Goal: Task Accomplishment & Management: Manage account settings

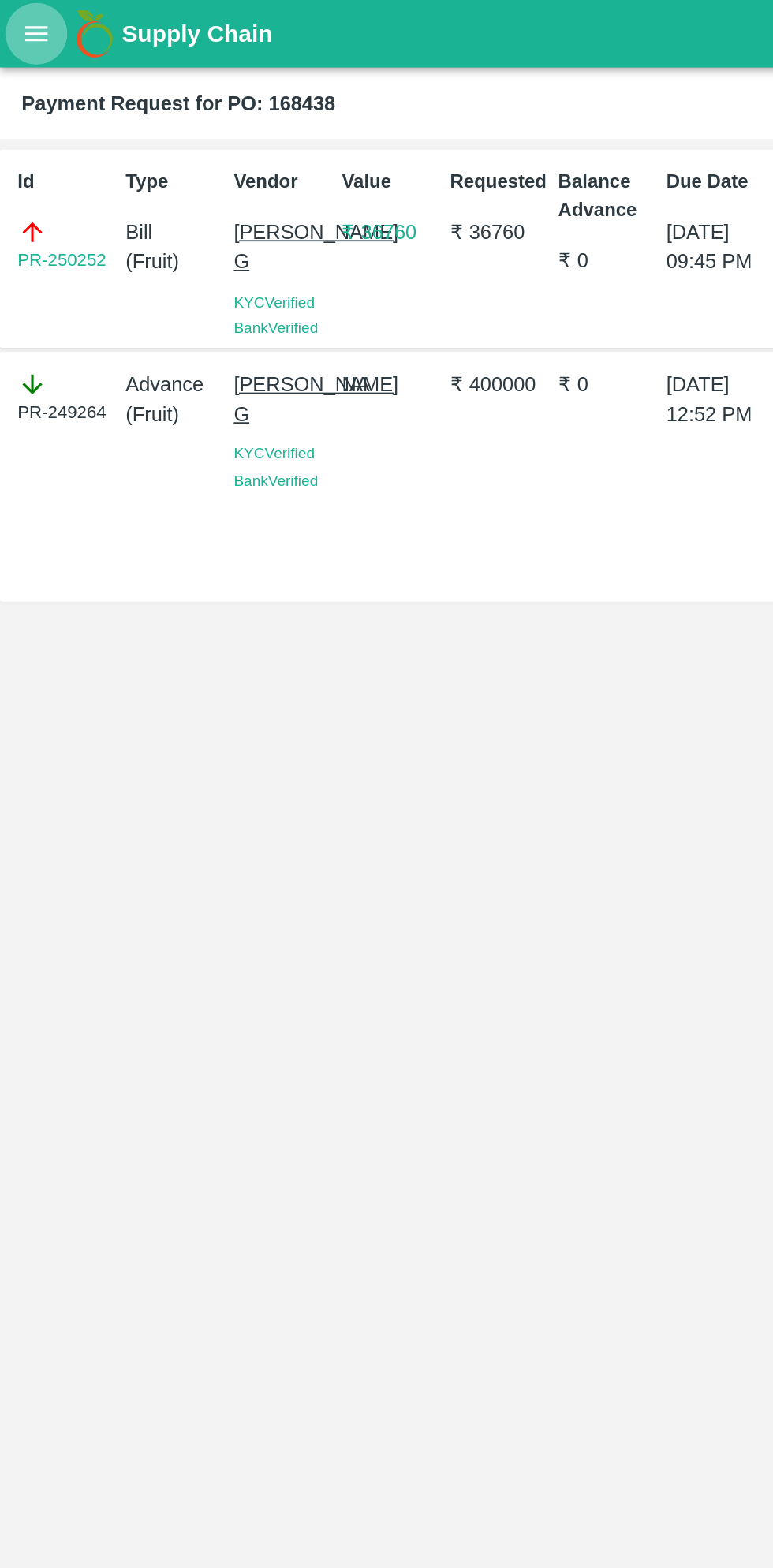
click at [35, 28] on button "open drawer" at bounding box center [21, 20] width 36 height 36
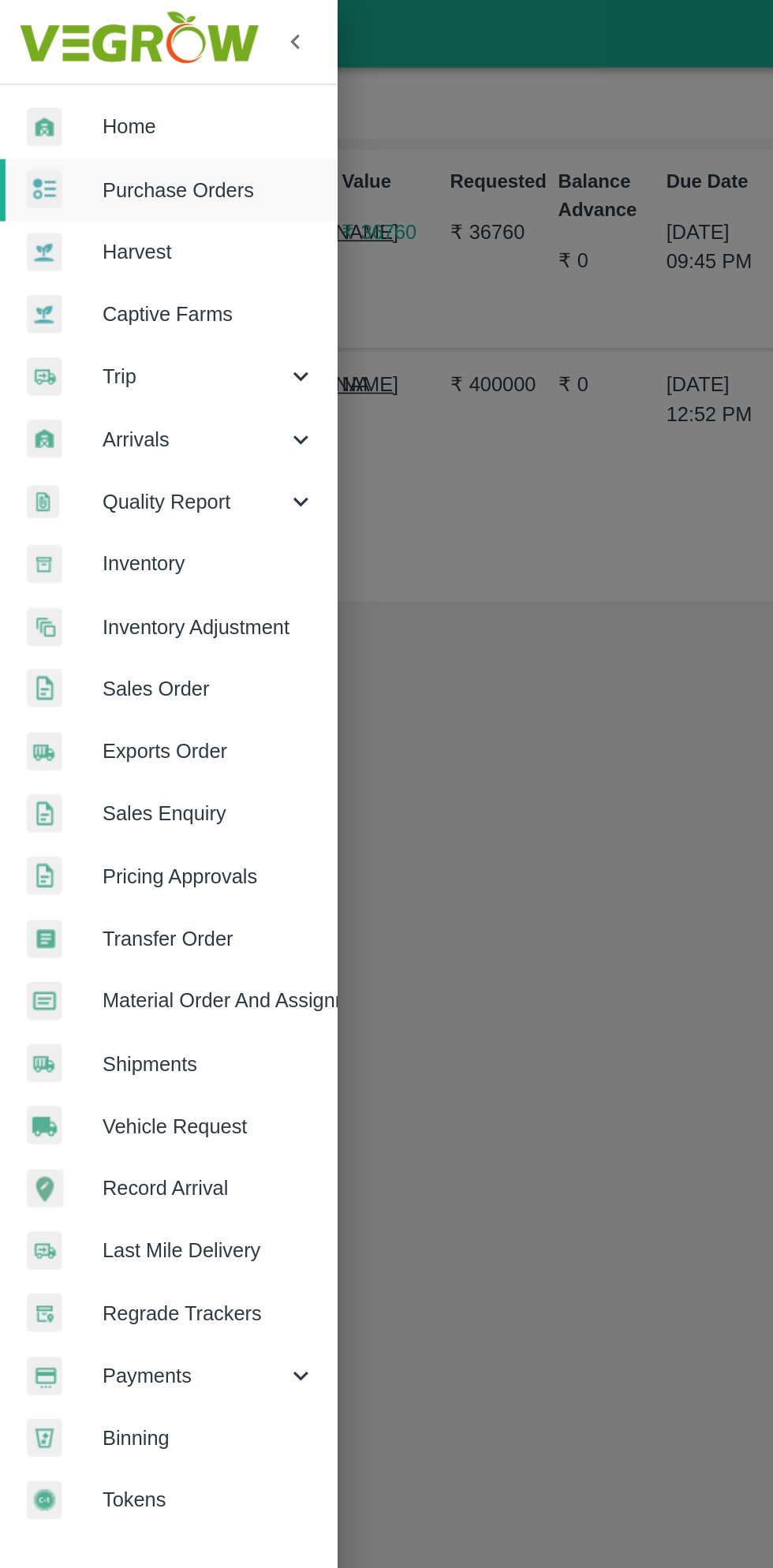
click at [125, 114] on span "Purchase Orders" at bounding box center [122, 111] width 125 height 17
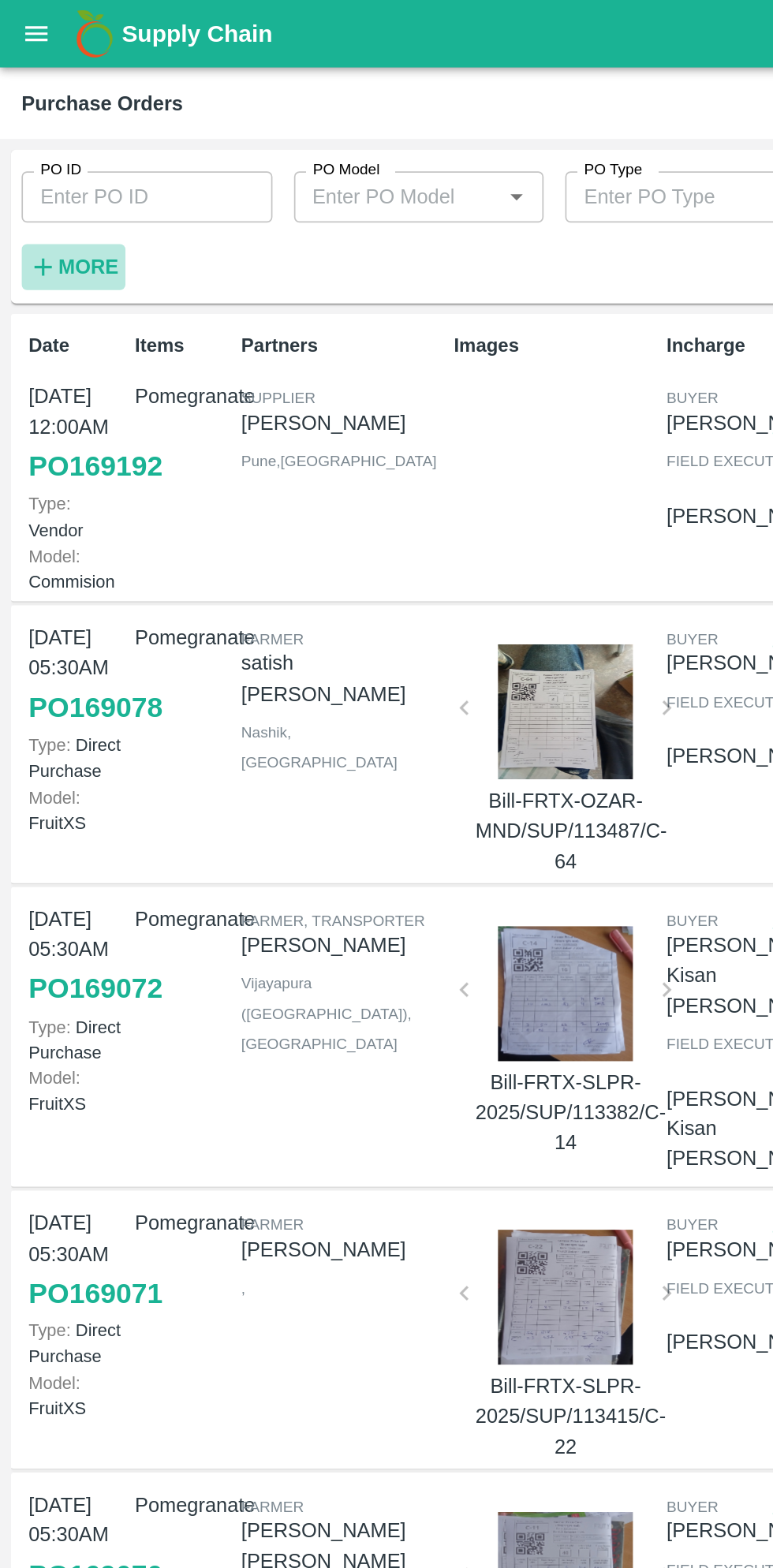
click at [67, 159] on button "More" at bounding box center [43, 156] width 61 height 27
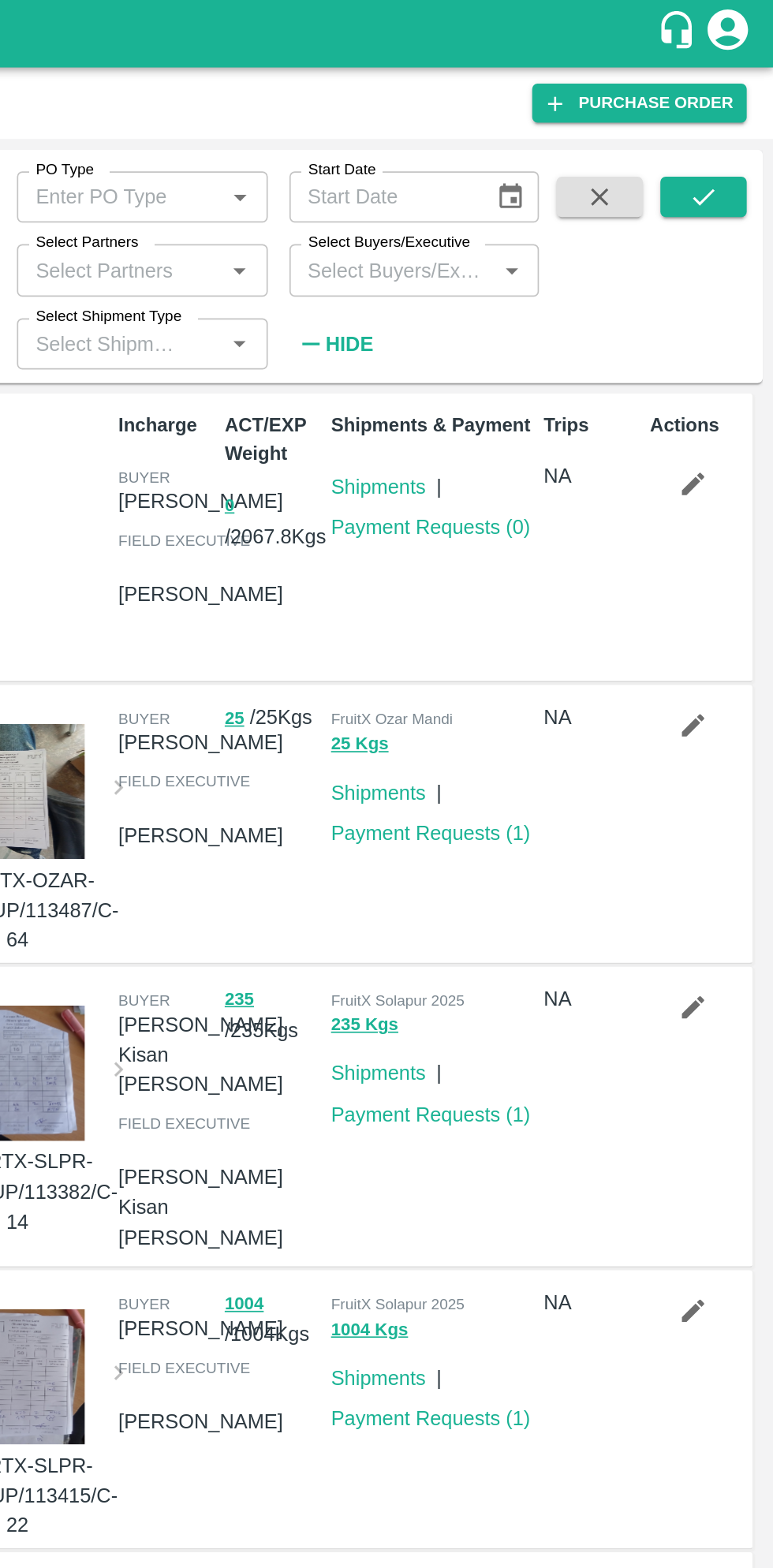
click at [583, 152] on input "Select Buyers/Executive" at bounding box center [549, 157] width 111 height 21
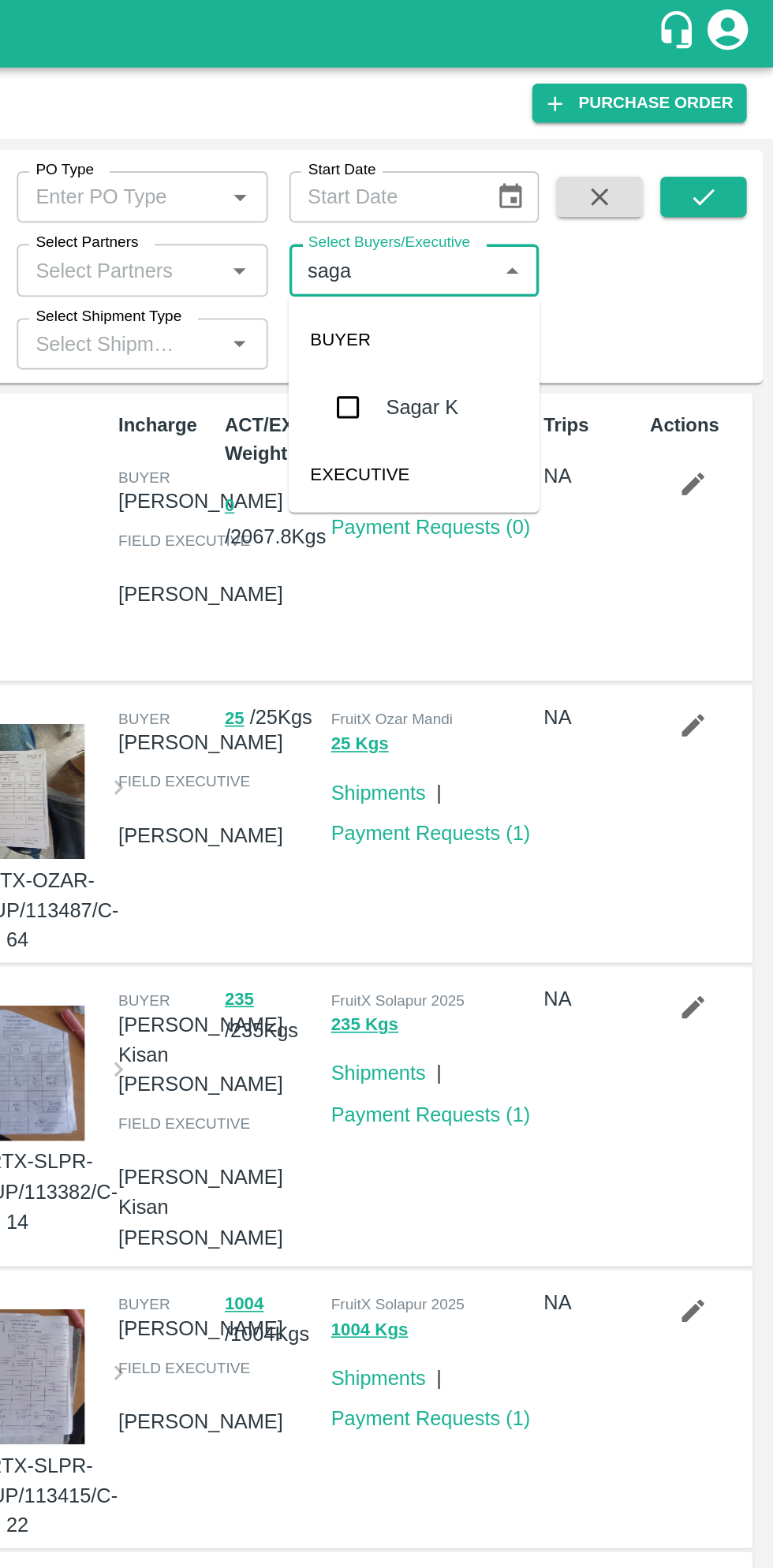
type input "sagar"
click at [528, 244] on input "checkbox" at bounding box center [524, 238] width 32 height 32
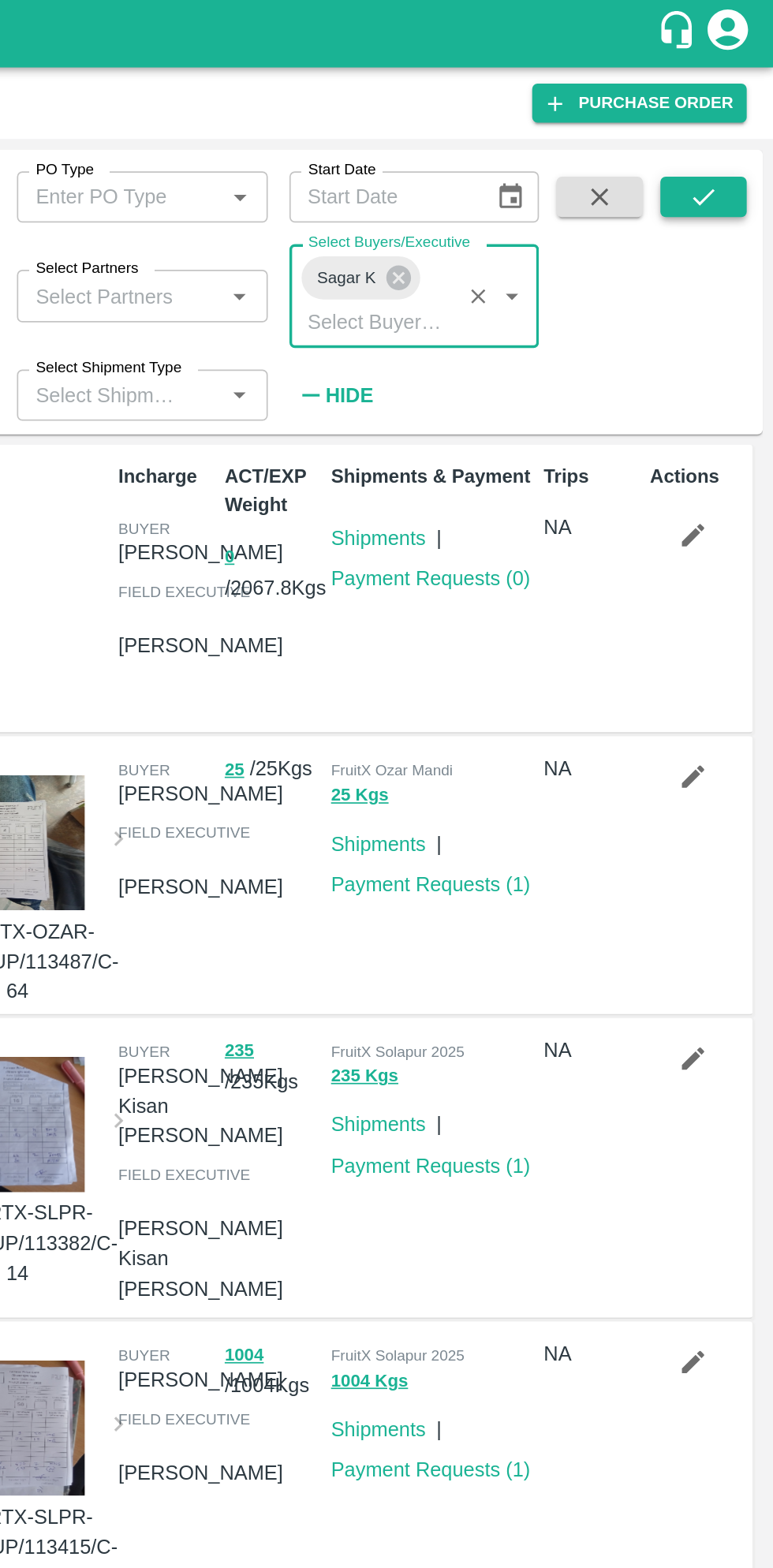
click at [732, 114] on icon "submit" at bounding box center [731, 114] width 17 height 17
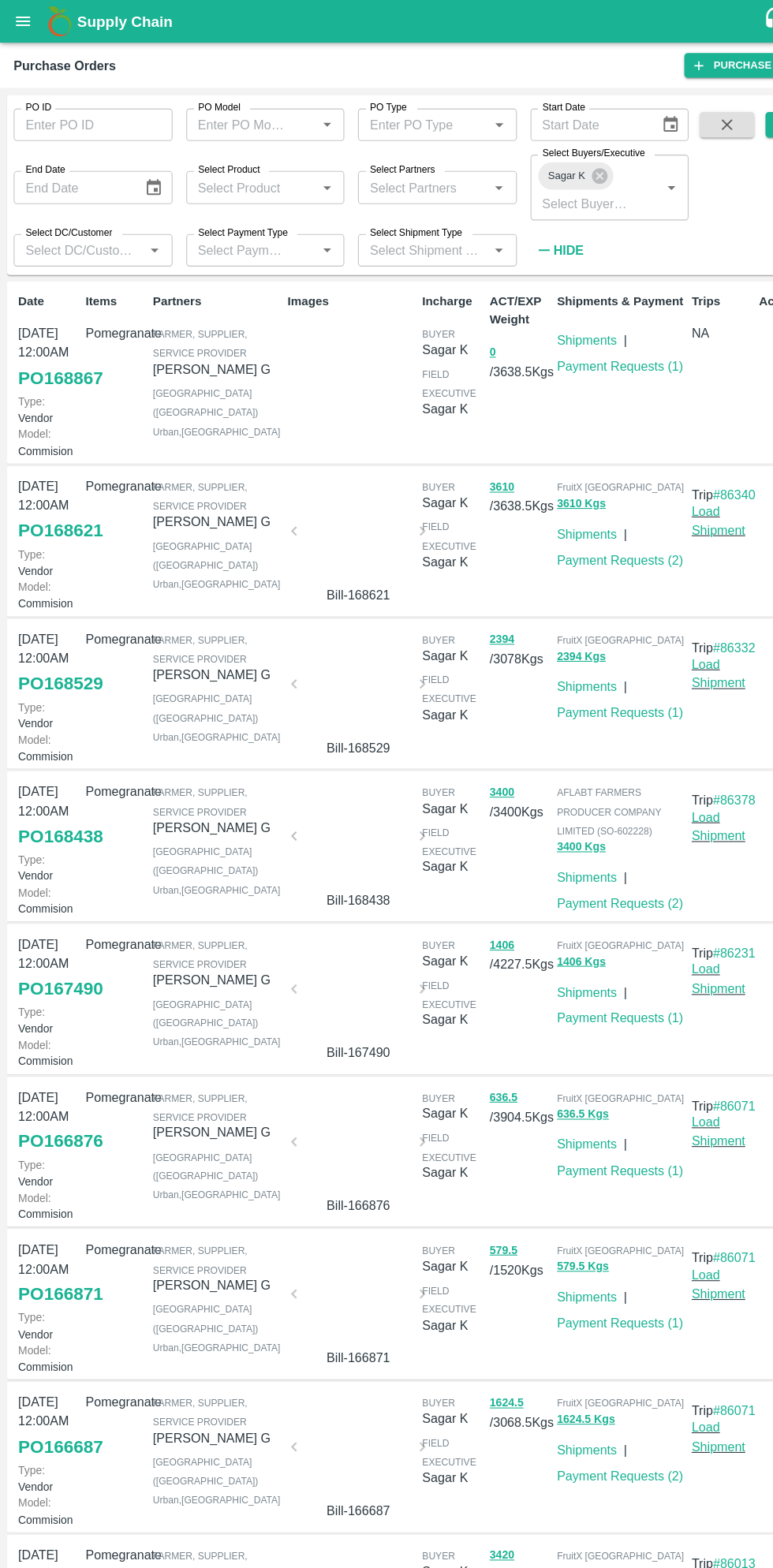
click at [52, 504] on link "PO 168621" at bounding box center [56, 490] width 78 height 28
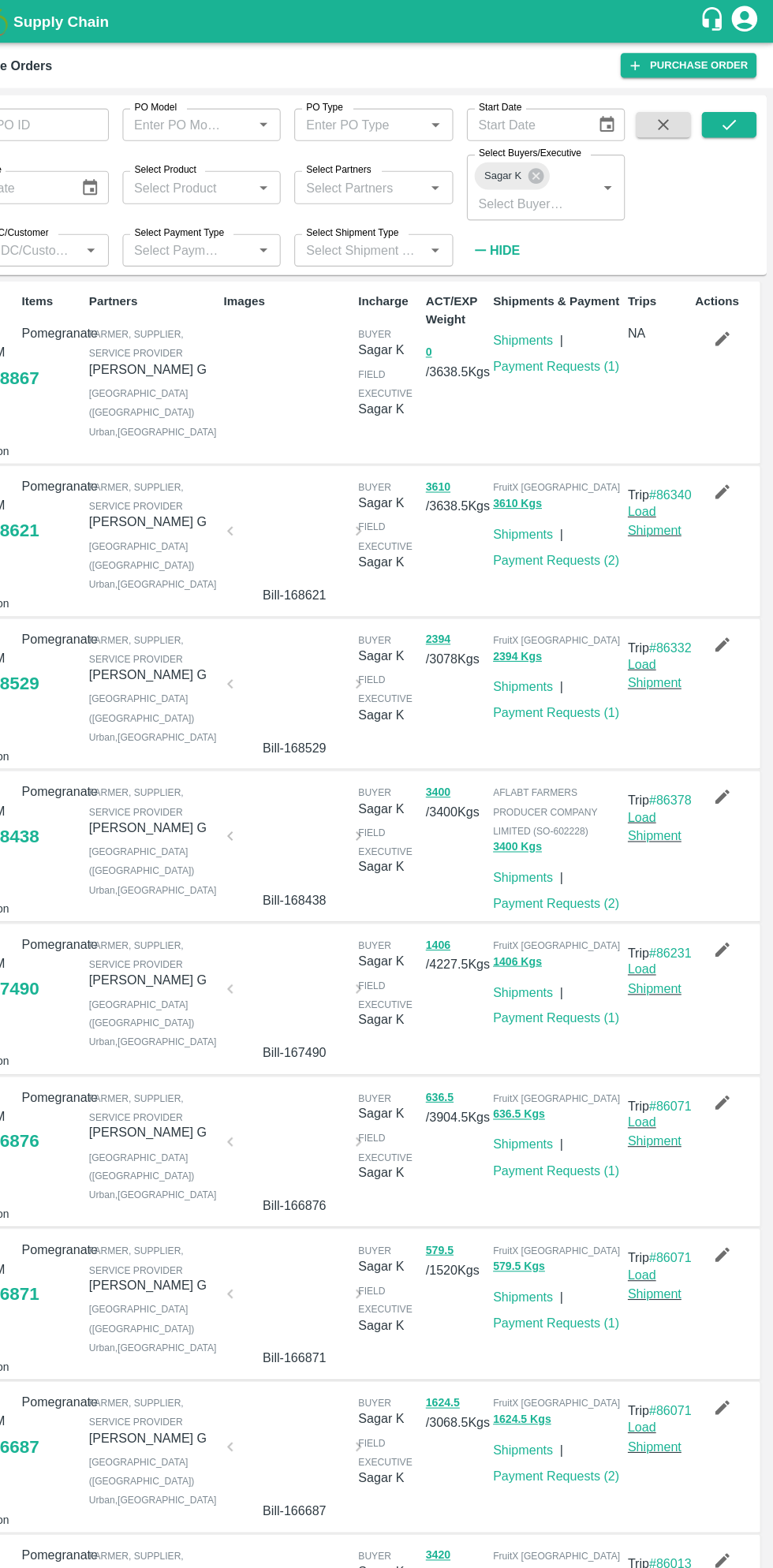
click at [717, 463] on icon "button" at bounding box center [725, 454] width 17 height 17
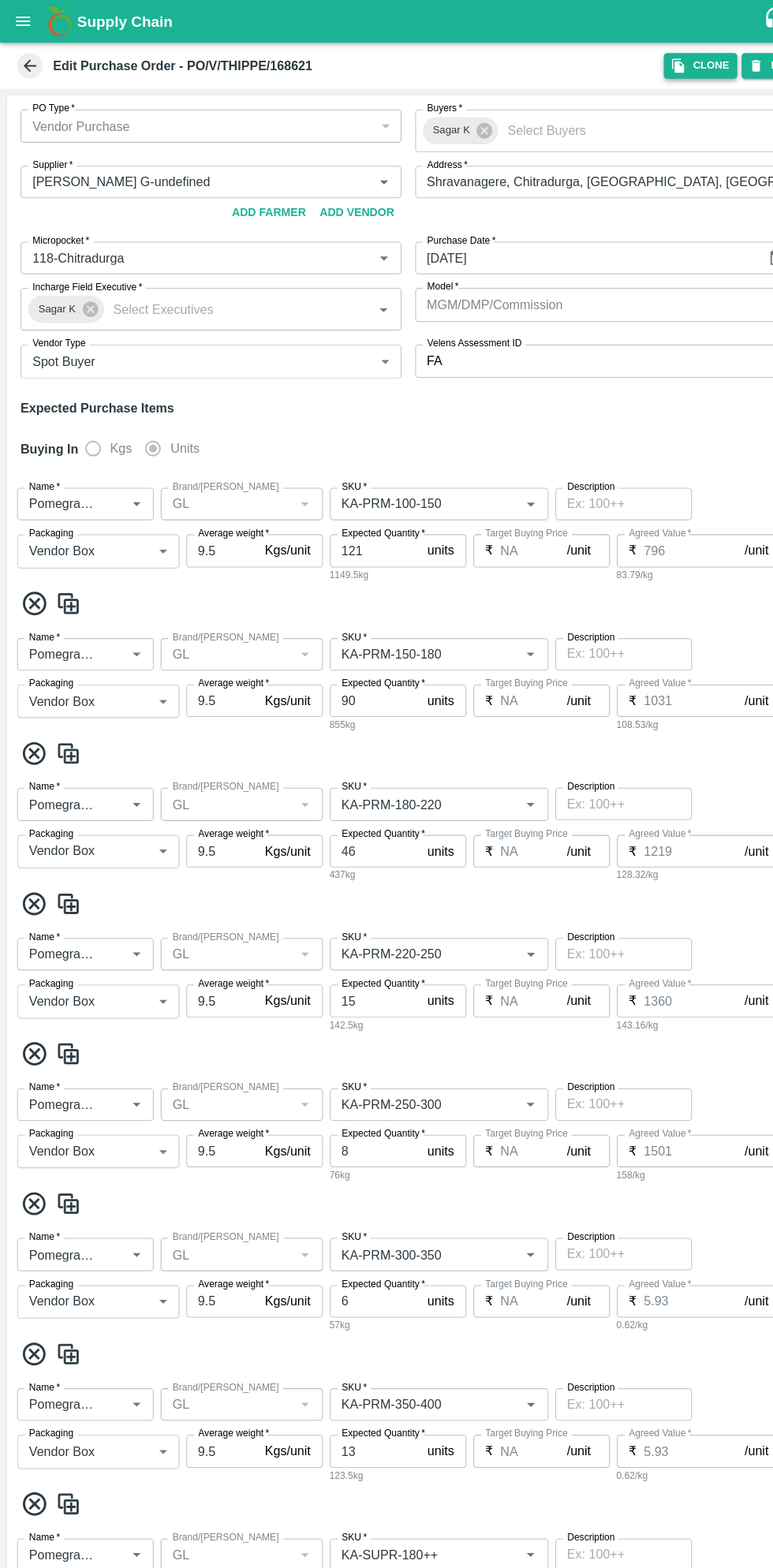
click at [633, 54] on icon "button" at bounding box center [626, 61] width 14 height 14
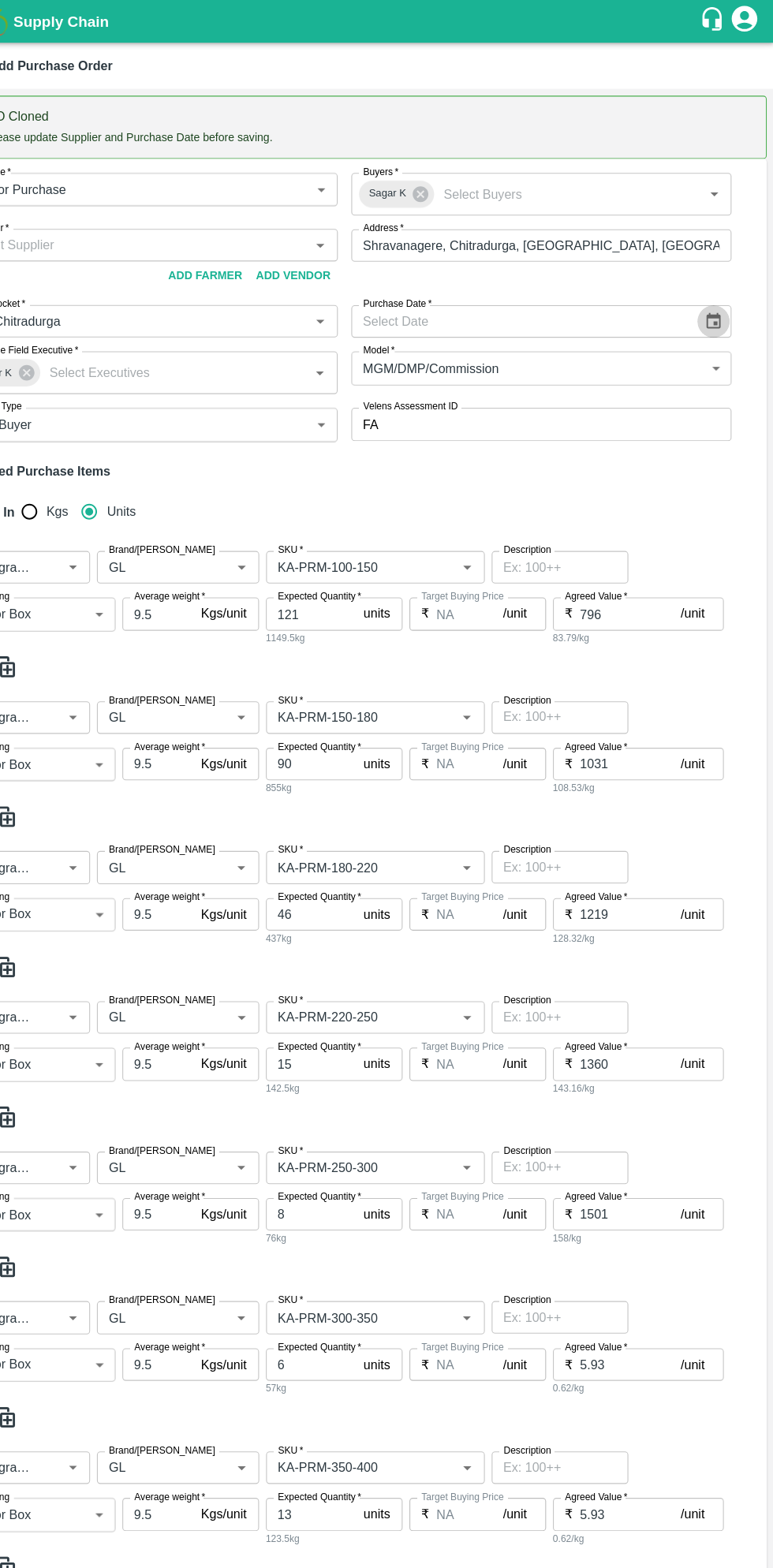
click at [722, 289] on icon "Choose date" at bounding box center [717, 296] width 17 height 17
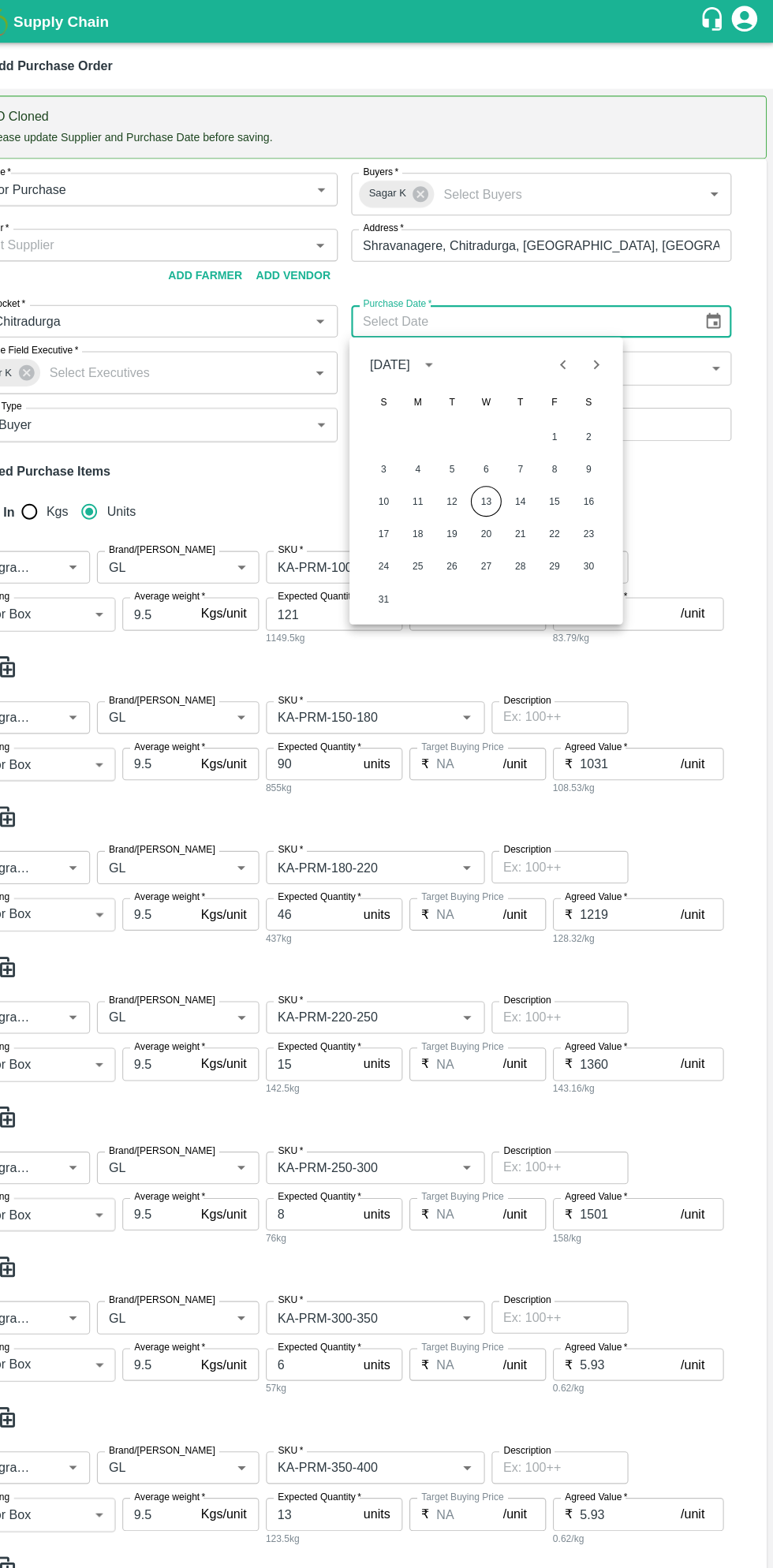
click at [505, 464] on button "13" at bounding box center [508, 463] width 28 height 28
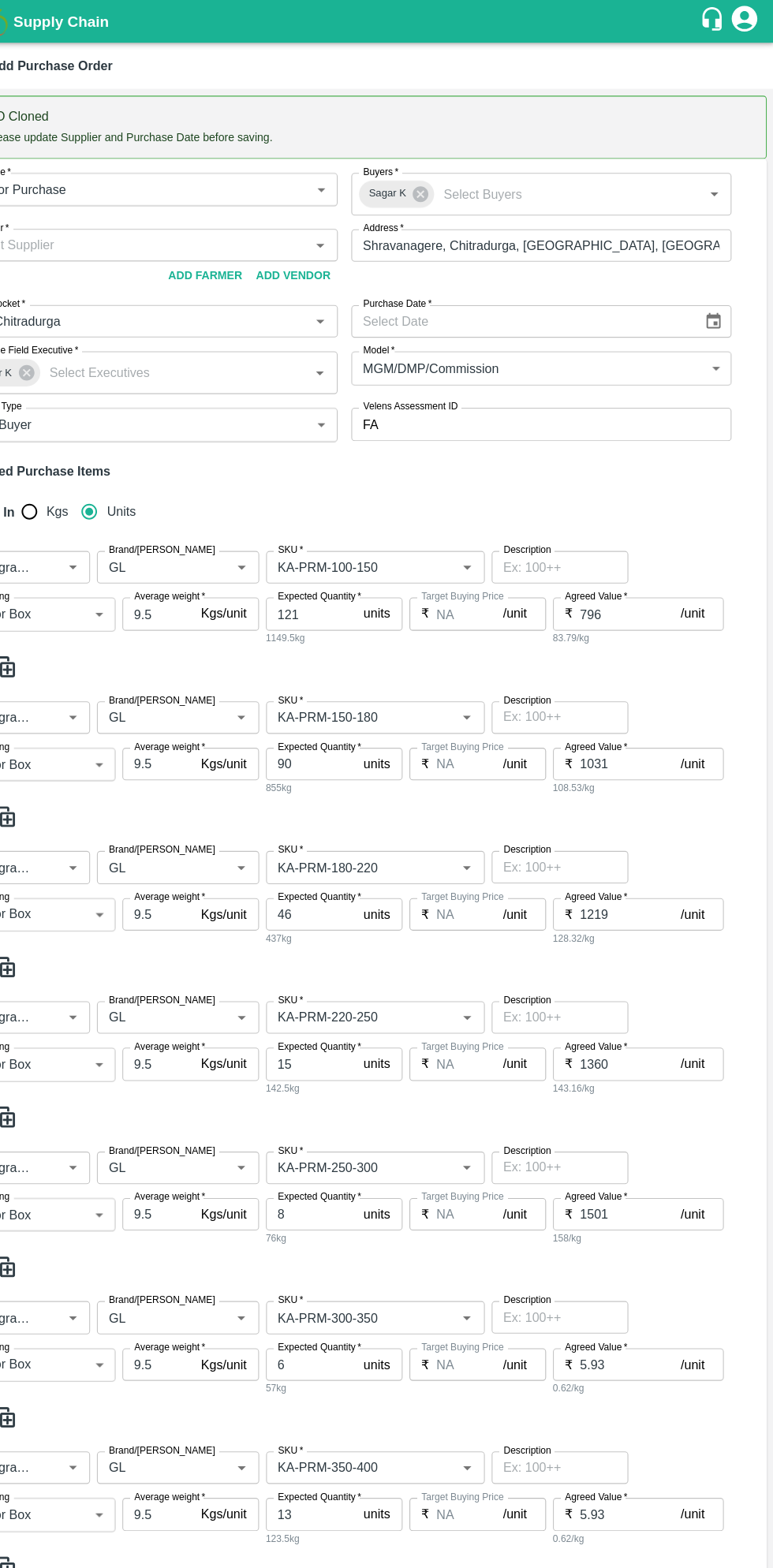
type input "13/08/2025"
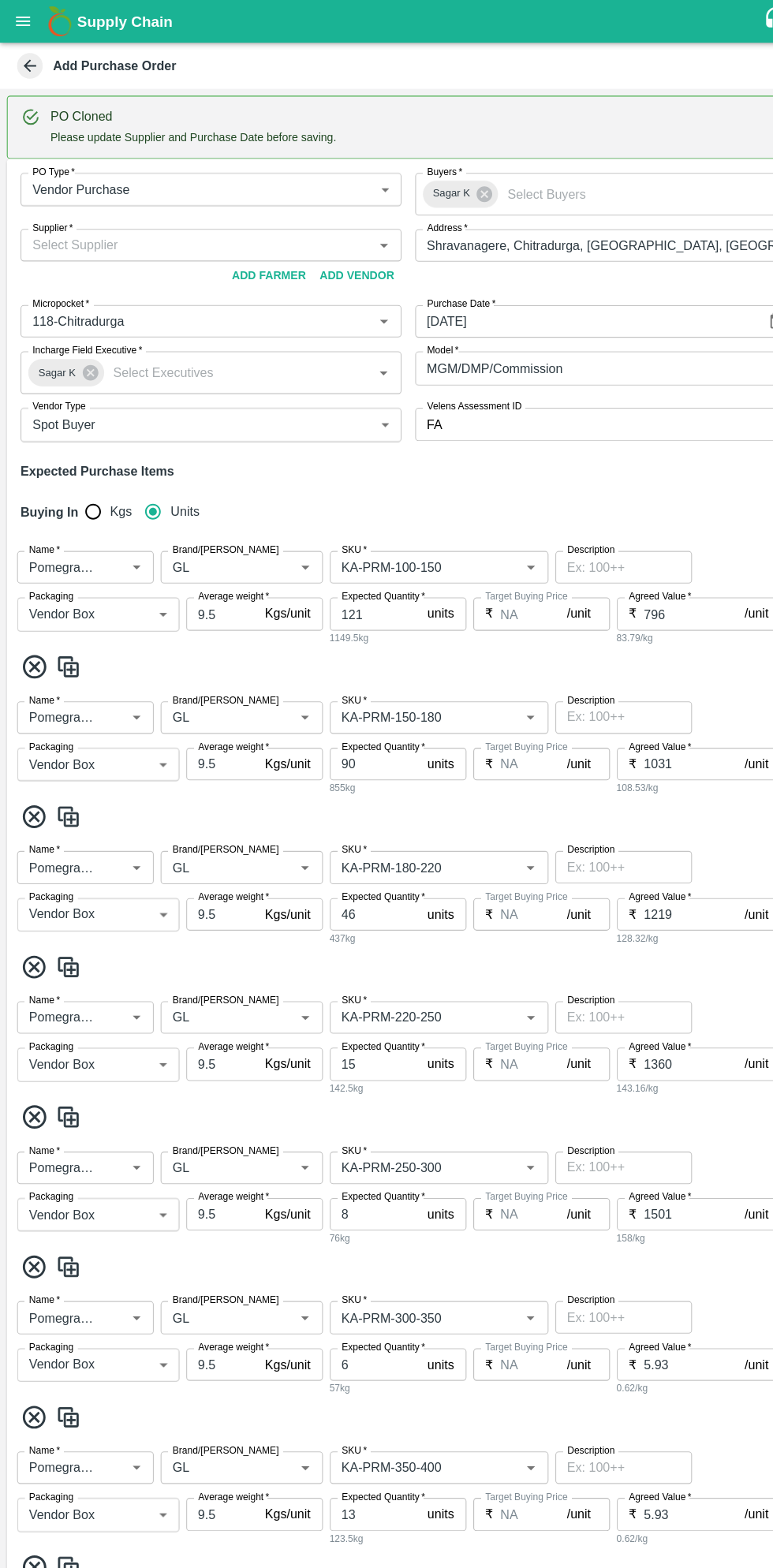
click at [229, 233] on input "Supplier   *" at bounding box center [182, 226] width 316 height 21
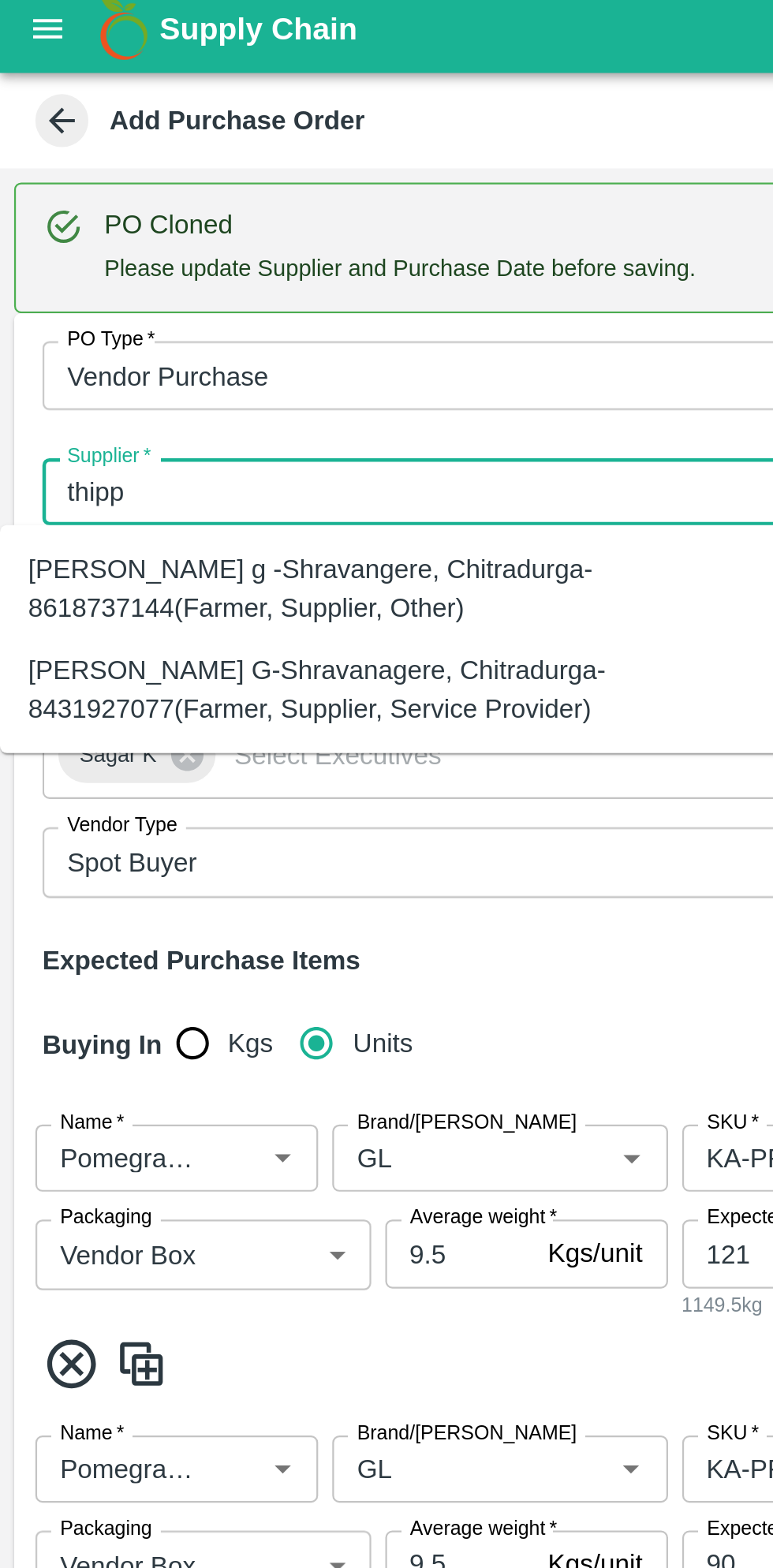
click at [161, 326] on div "Thippeswamy G-Shravanagere, Chitradurga-8431927077(Farmer, Supplier, Service Pr…" at bounding box center [175, 314] width 325 height 35
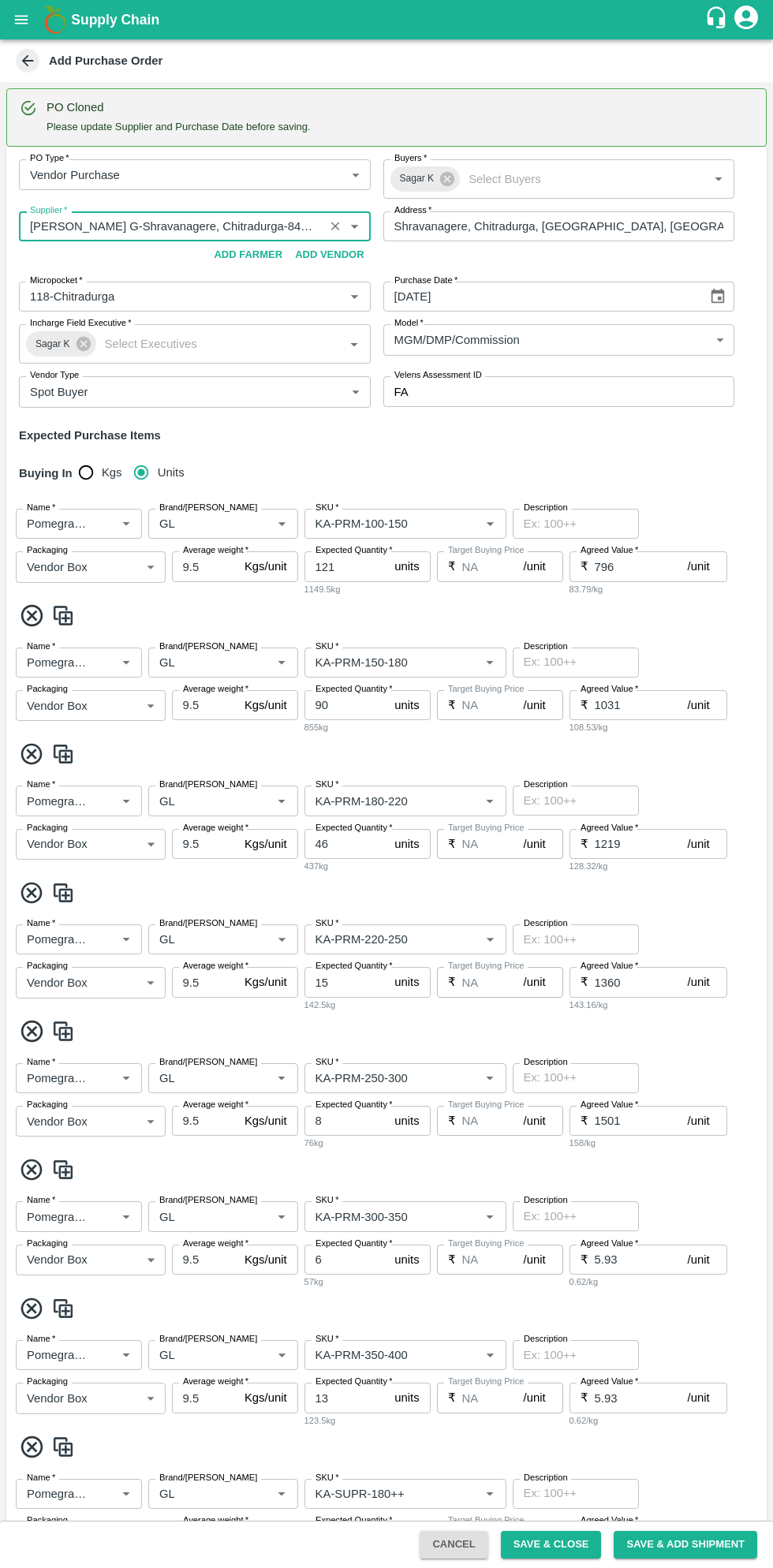
type input "Thippeswamy G-Shravanagere, Chitradurga-8431927077(Farmer, Supplier, Service Pr…"
click at [341, 568] on input "121" at bounding box center [346, 566] width 84 height 30
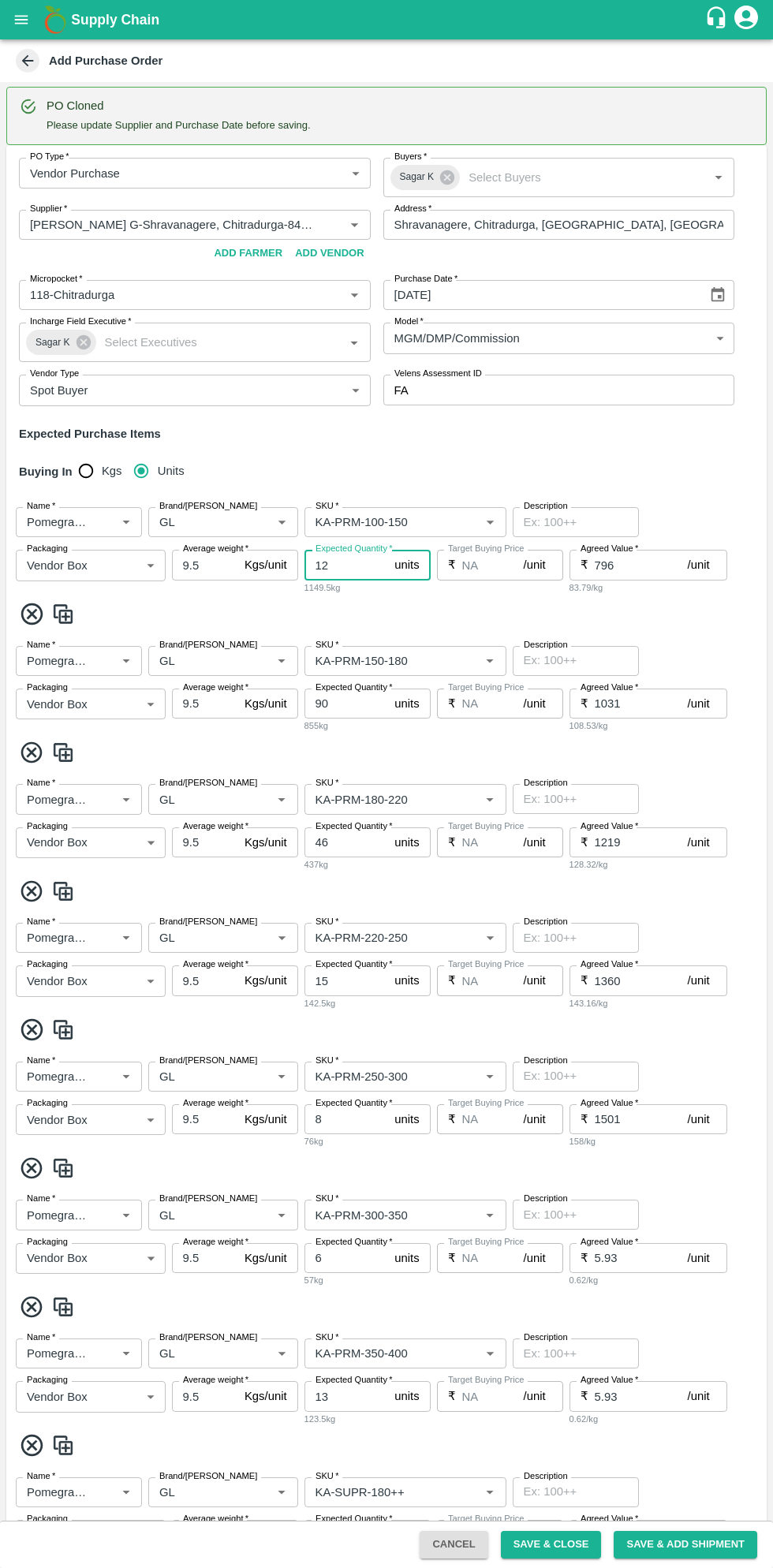
type input "1"
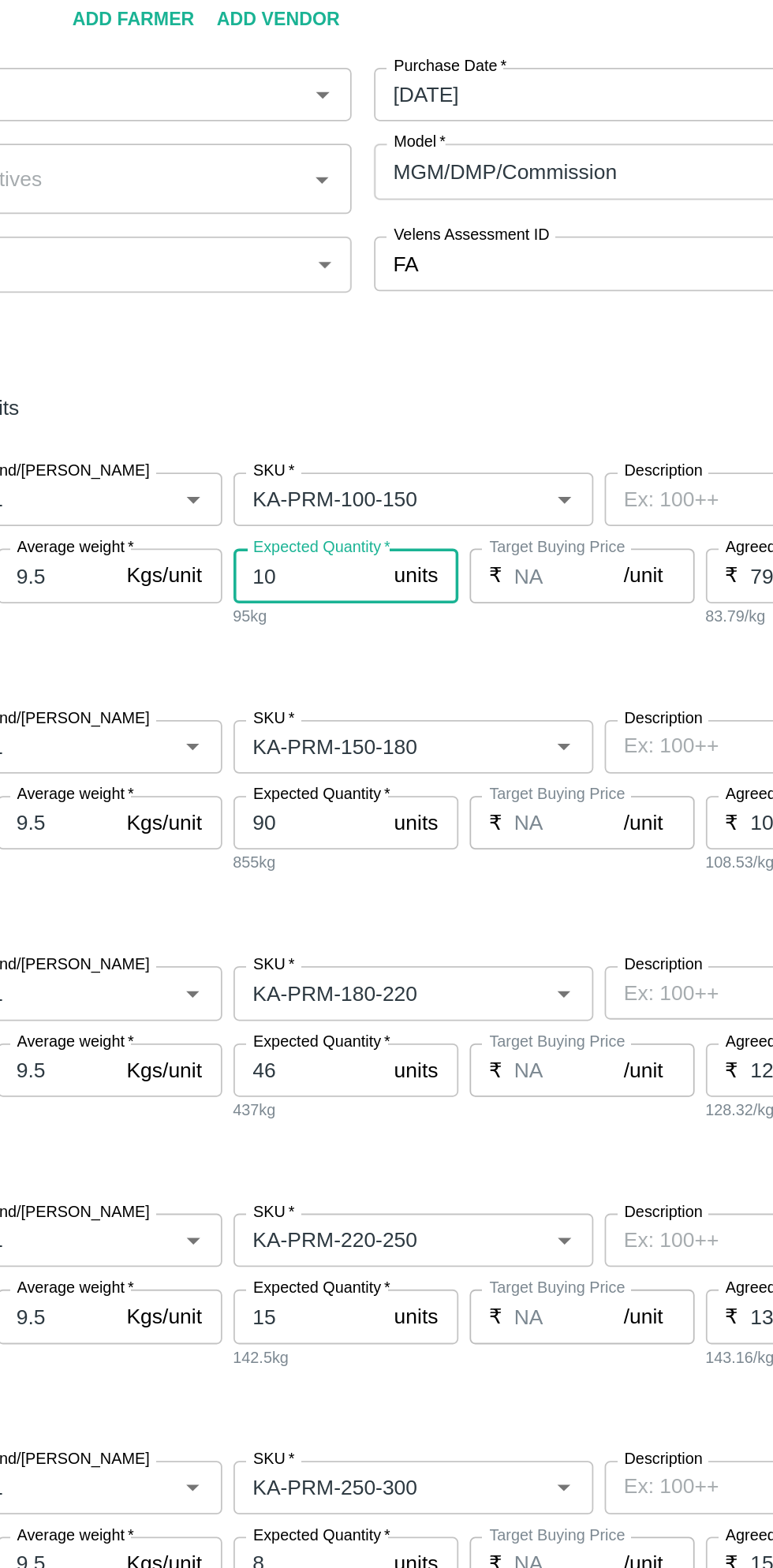
type input "10"
click at [356, 705] on input "90" at bounding box center [346, 703] width 84 height 30
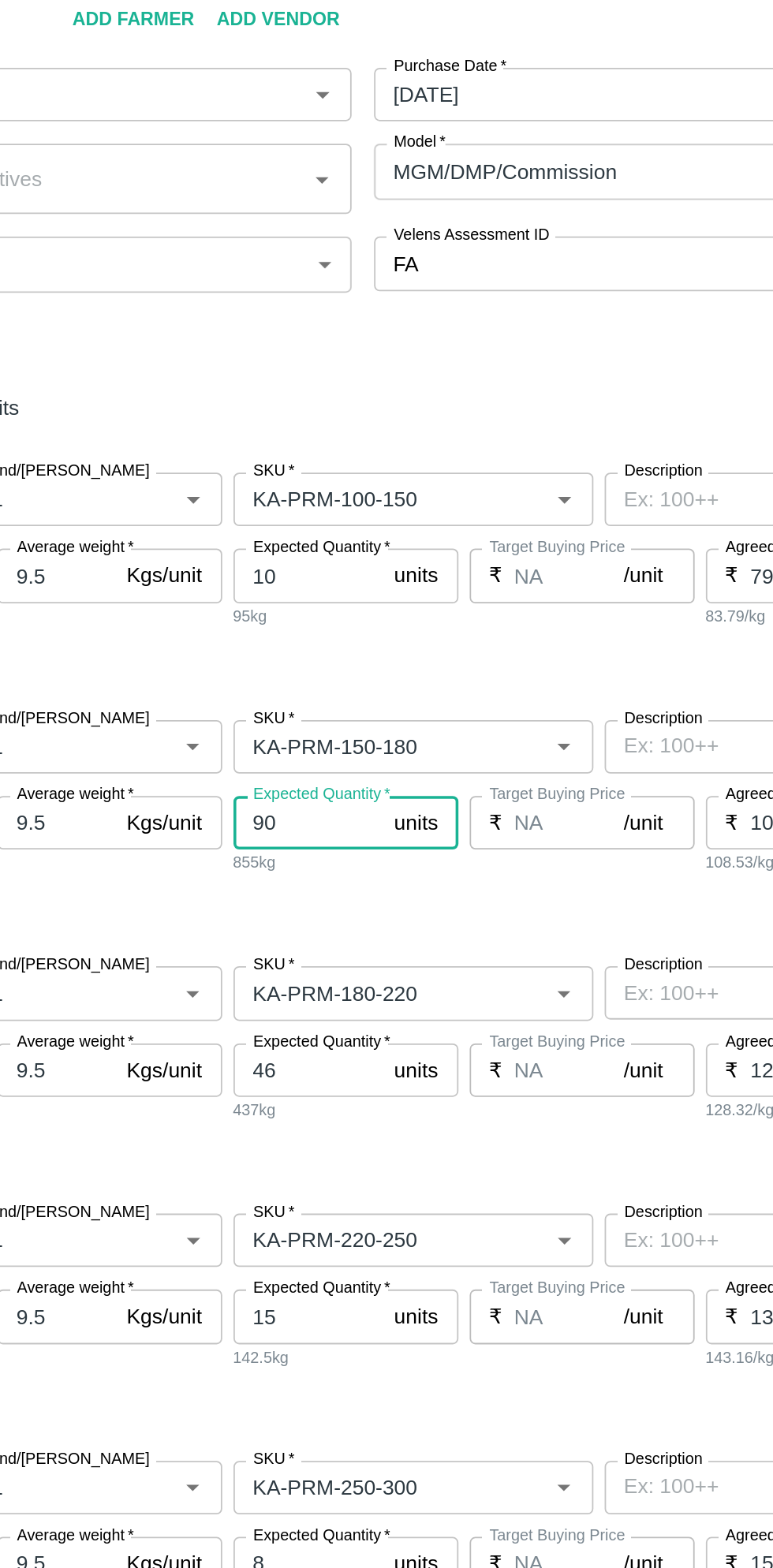
type input "9"
type input "10"
click at [354, 827] on input "46" at bounding box center [346, 842] width 84 height 30
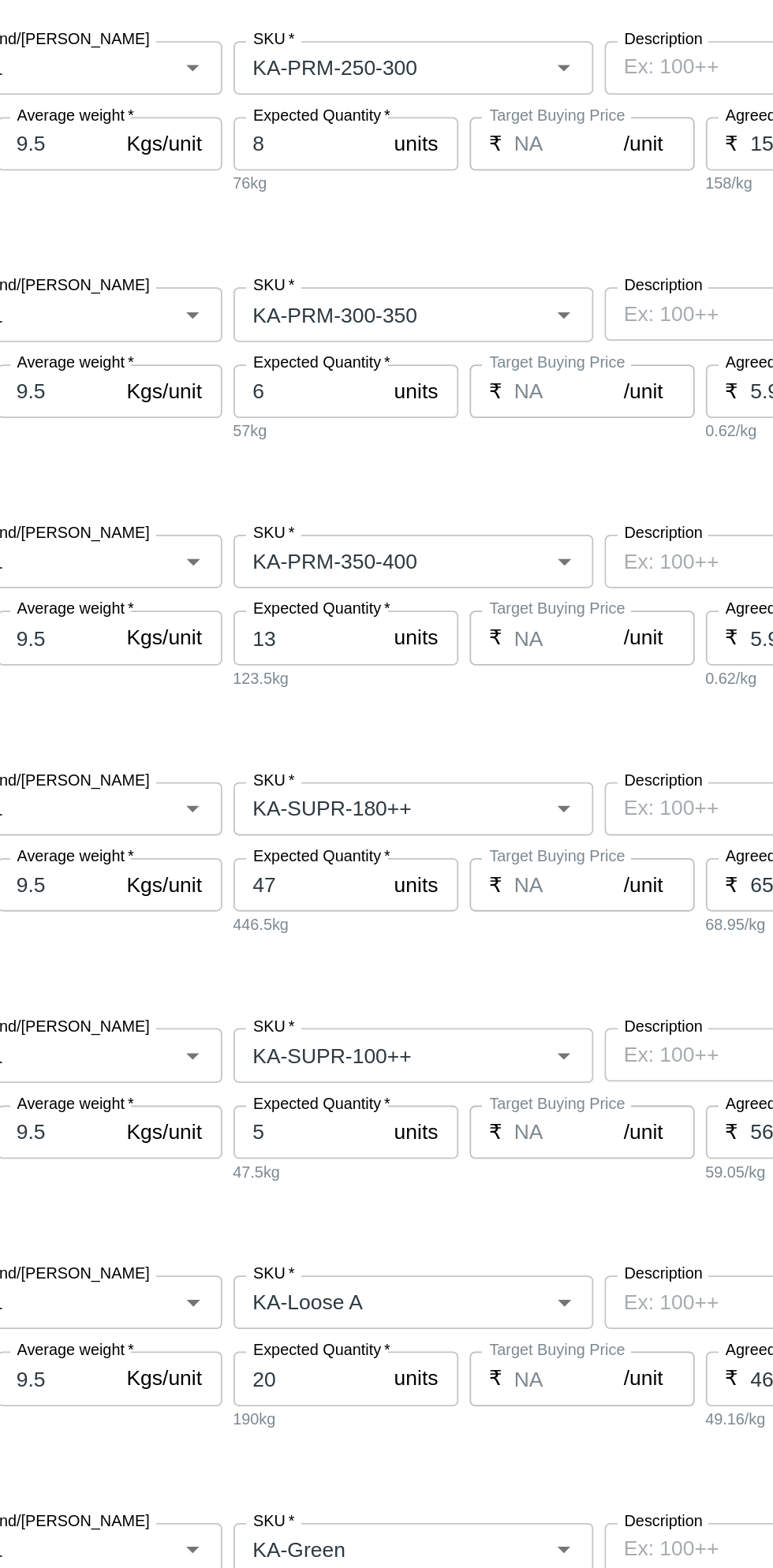
scroll to position [920, 0]
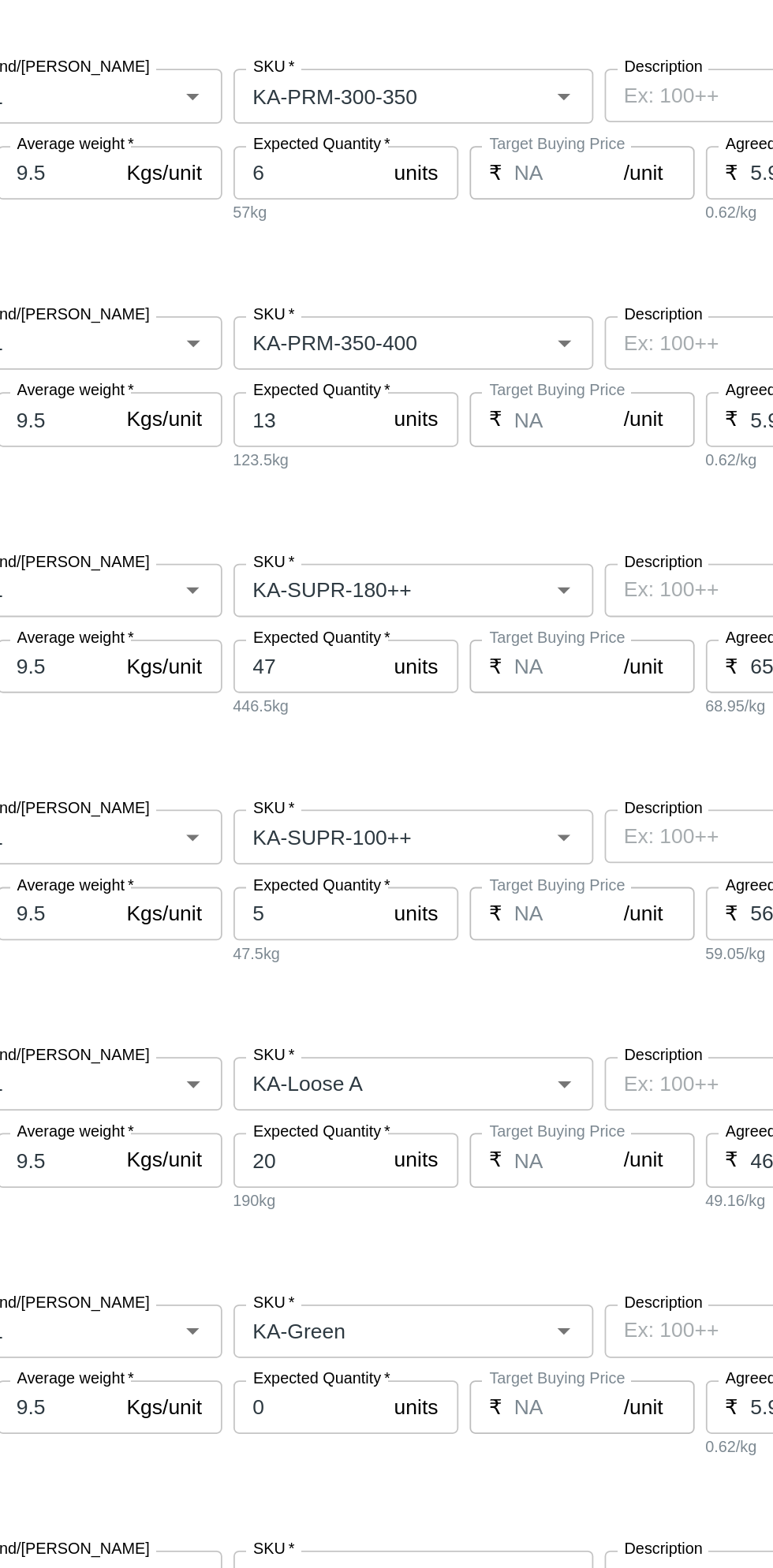
type input "45"
click at [349, 617] on input "47" at bounding box center [346, 616] width 84 height 30
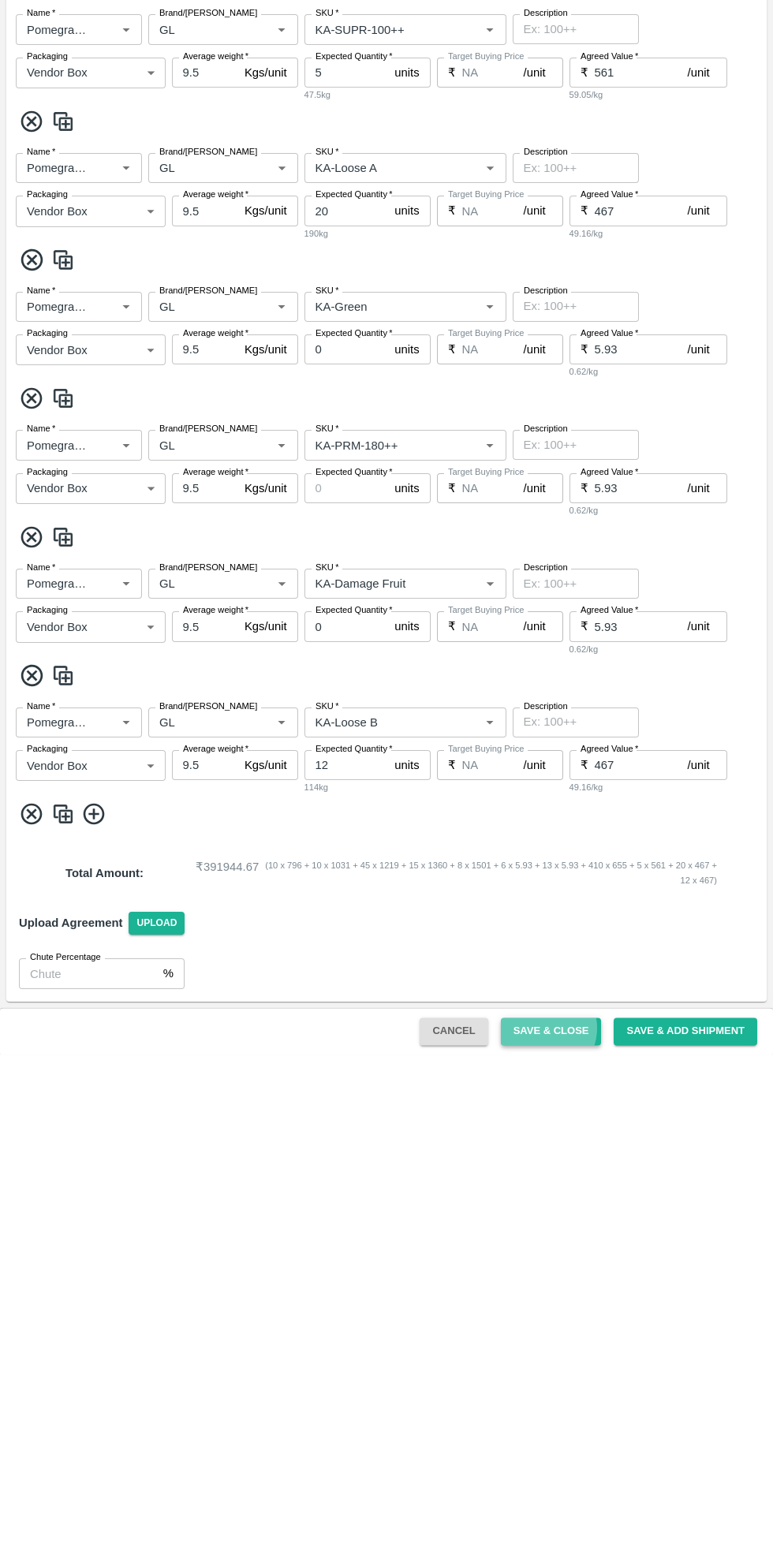
type input "410"
click at [558, 1541] on button "Save & Close" at bounding box center [551, 1545] width 101 height 28
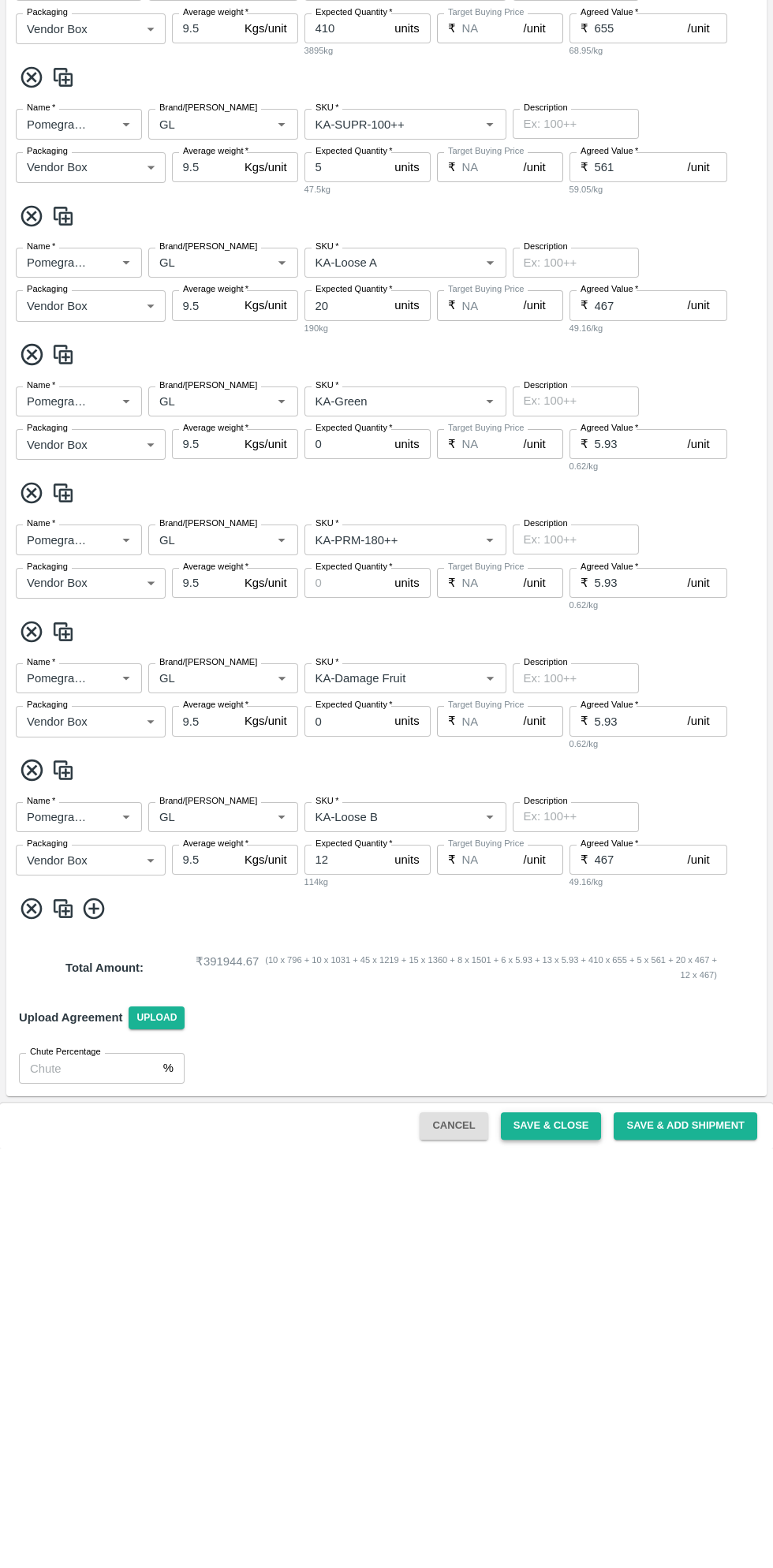
scroll to position [0, 0]
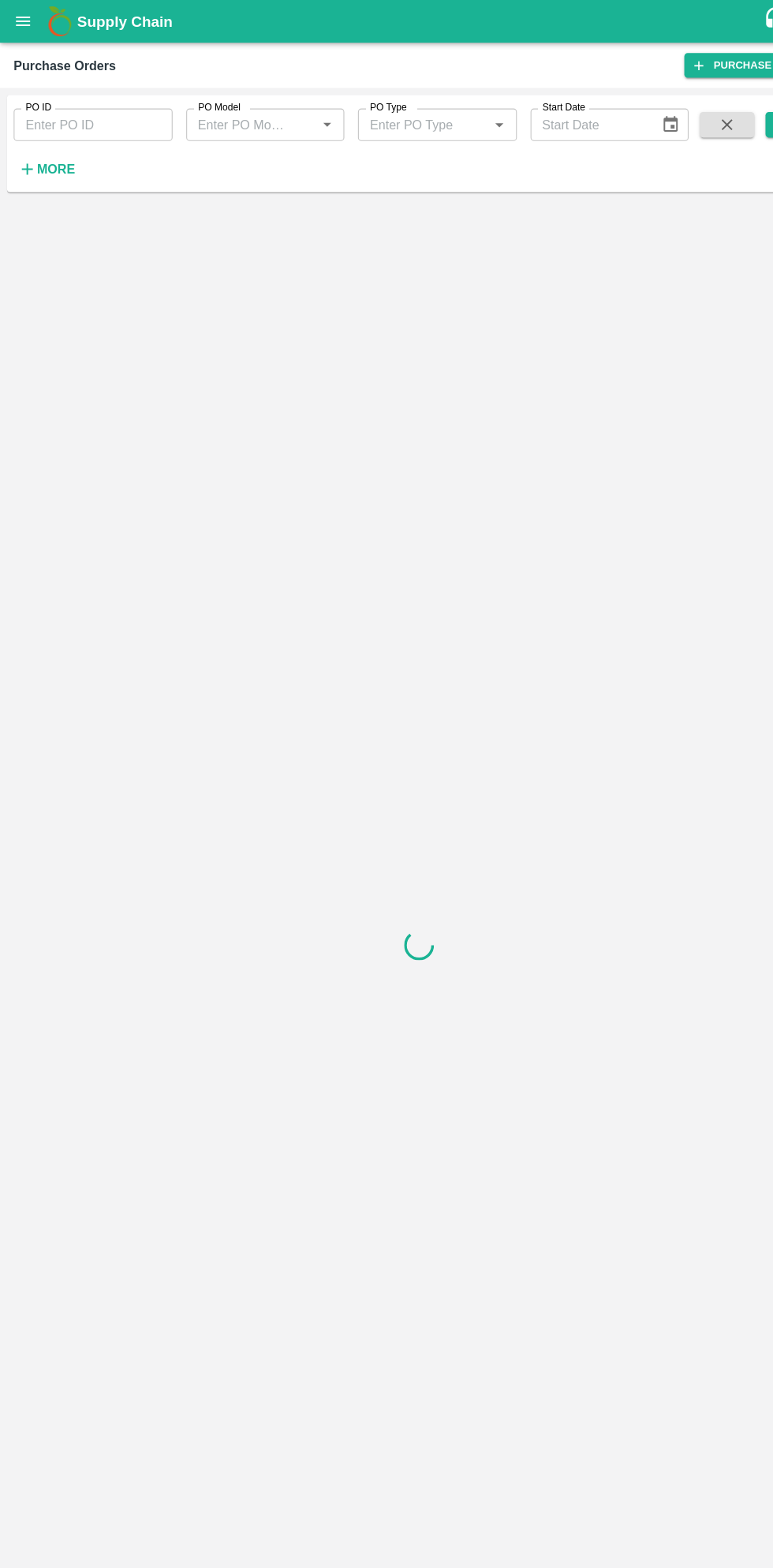
click at [58, 161] on strong "More" at bounding box center [51, 156] width 35 height 13
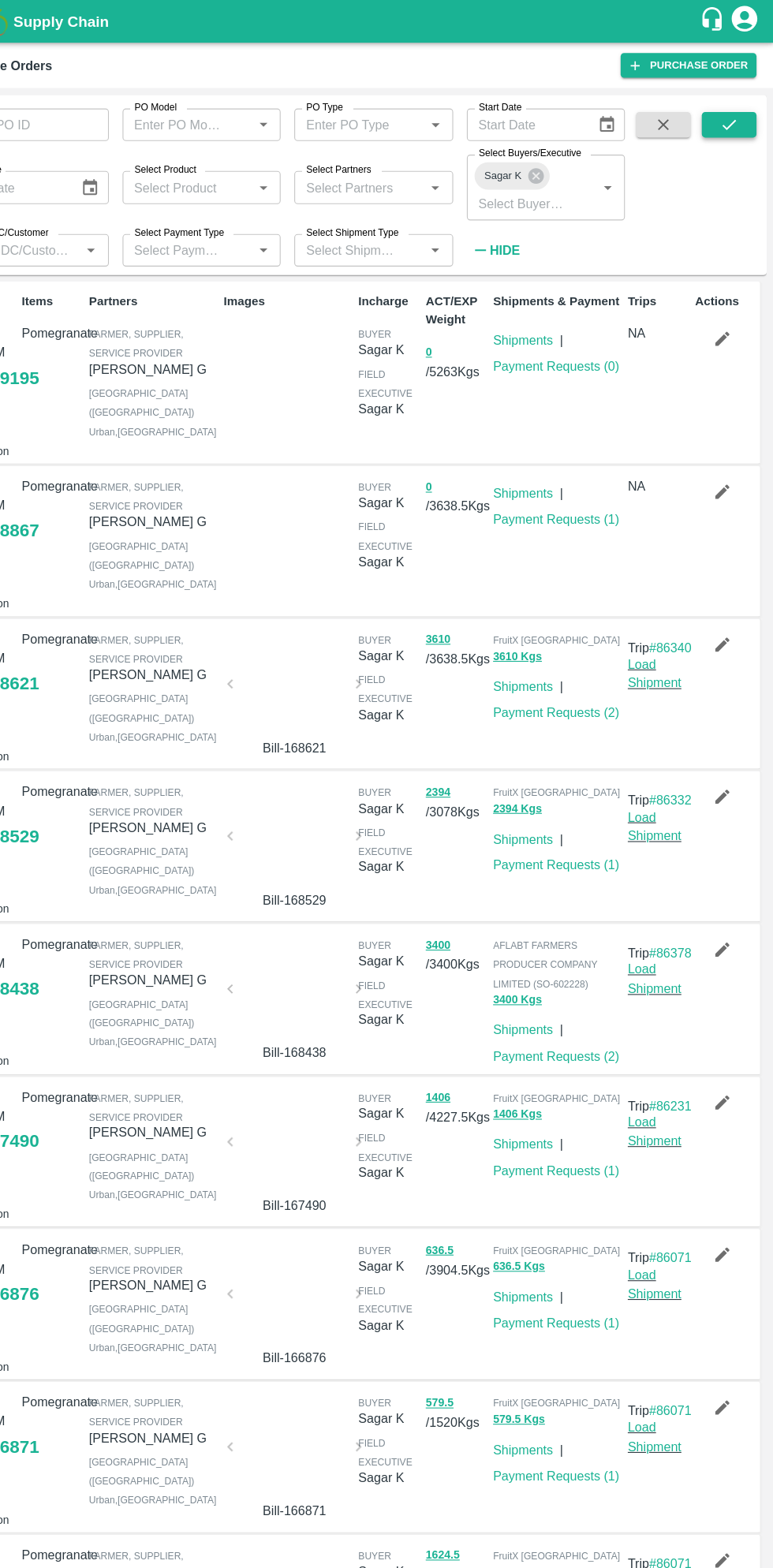
click at [746, 108] on button "submit" at bounding box center [732, 115] width 50 height 24
click at [717, 312] on icon "button" at bounding box center [725, 312] width 17 height 17
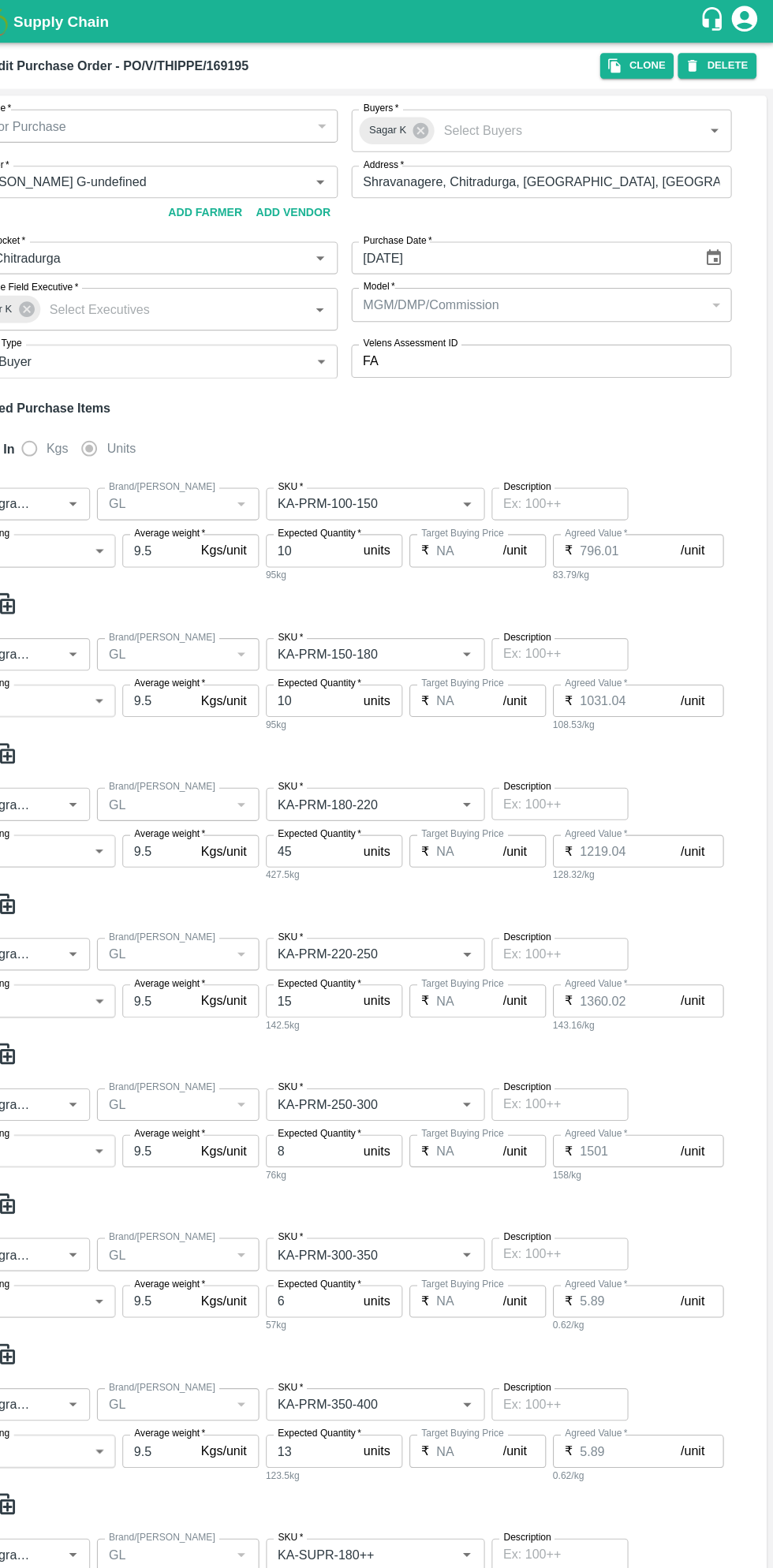
type input "Thippeswamy G-undefined"
type input "118-Chitradurga"
type input "Pomegranate"
type input "GL"
type input "KA-PRM-100-150"
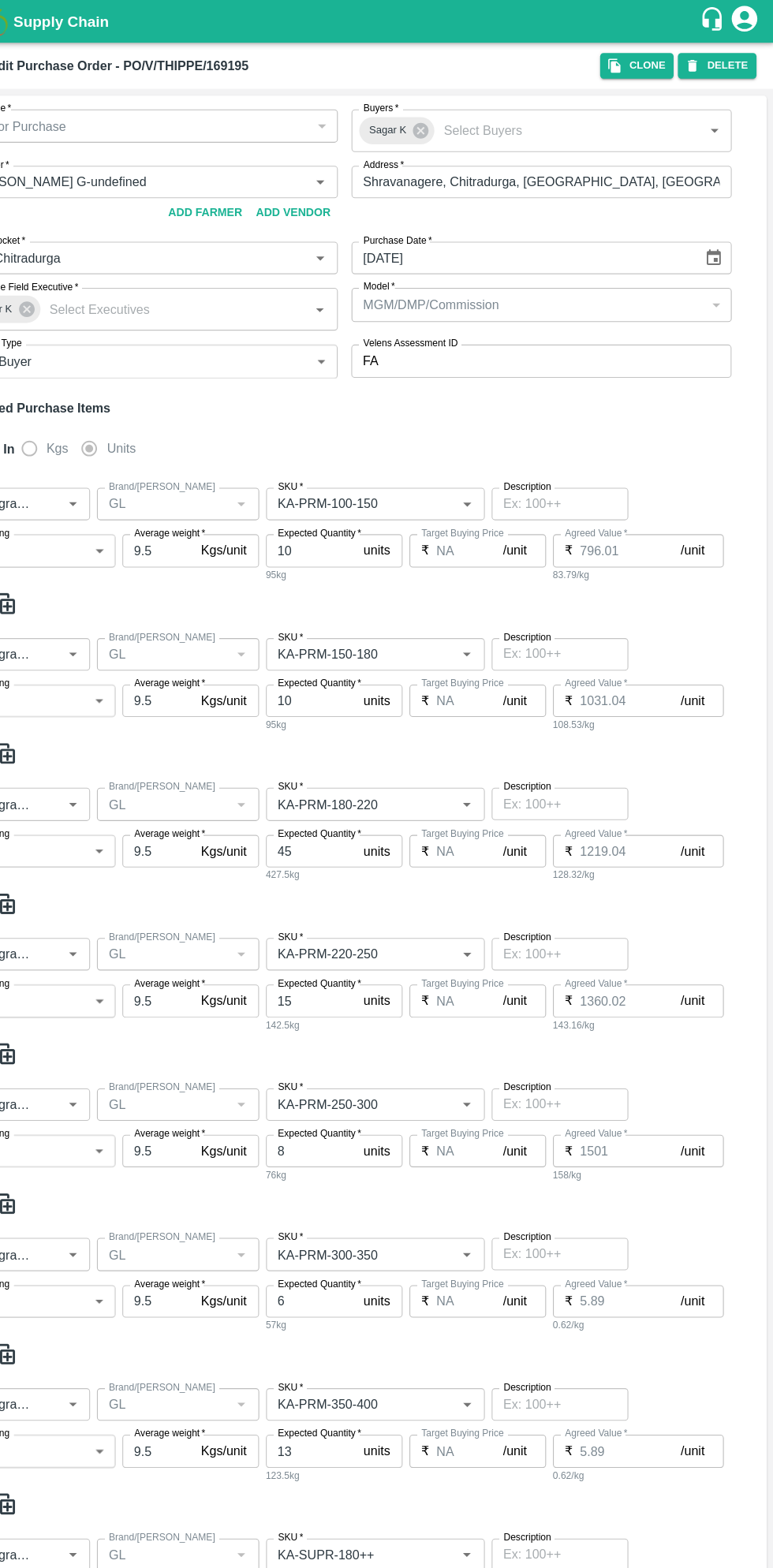
type input "NA"
type input "Pomegranate"
type input "GL"
type input "KA-PRM-150-180"
type input "NA"
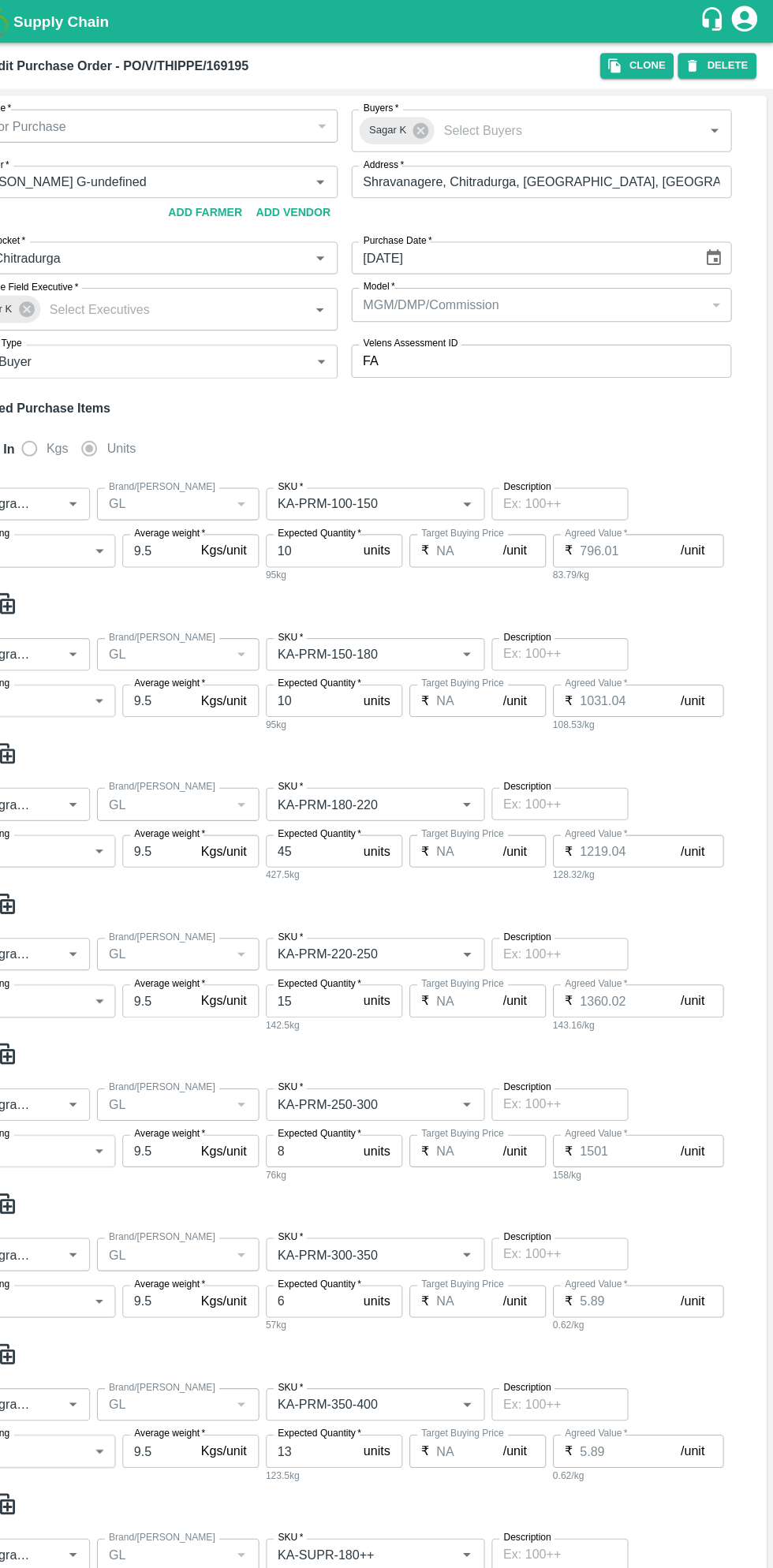
type input "Pomegranate"
type input "GL"
type input "KA-PRM-180-220"
type input "NA"
type input "Pomegranate"
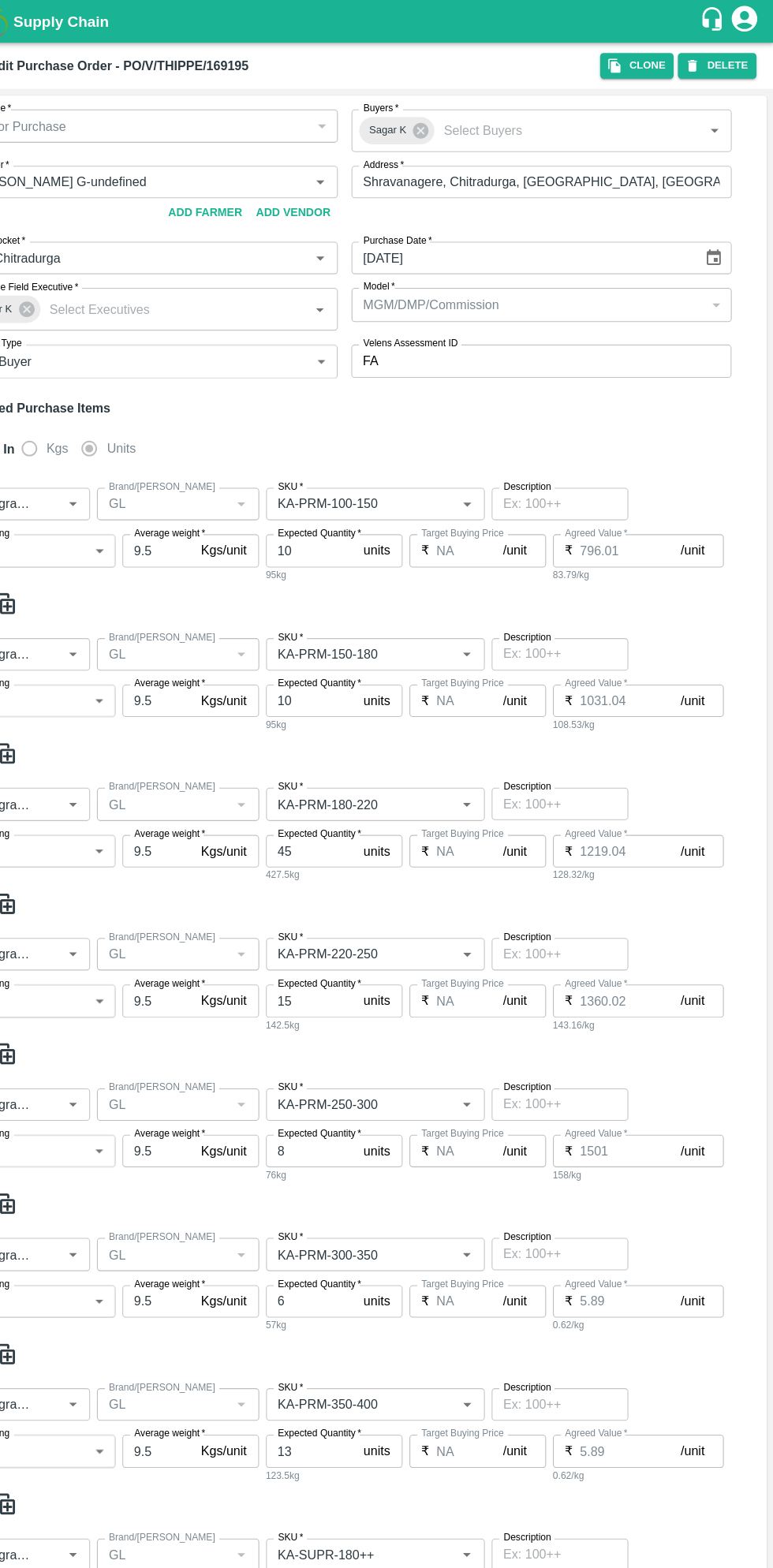
type input "GL"
type input "KA-PRM-220-250"
type input "NA"
type input "Pomegranate"
type input "GL"
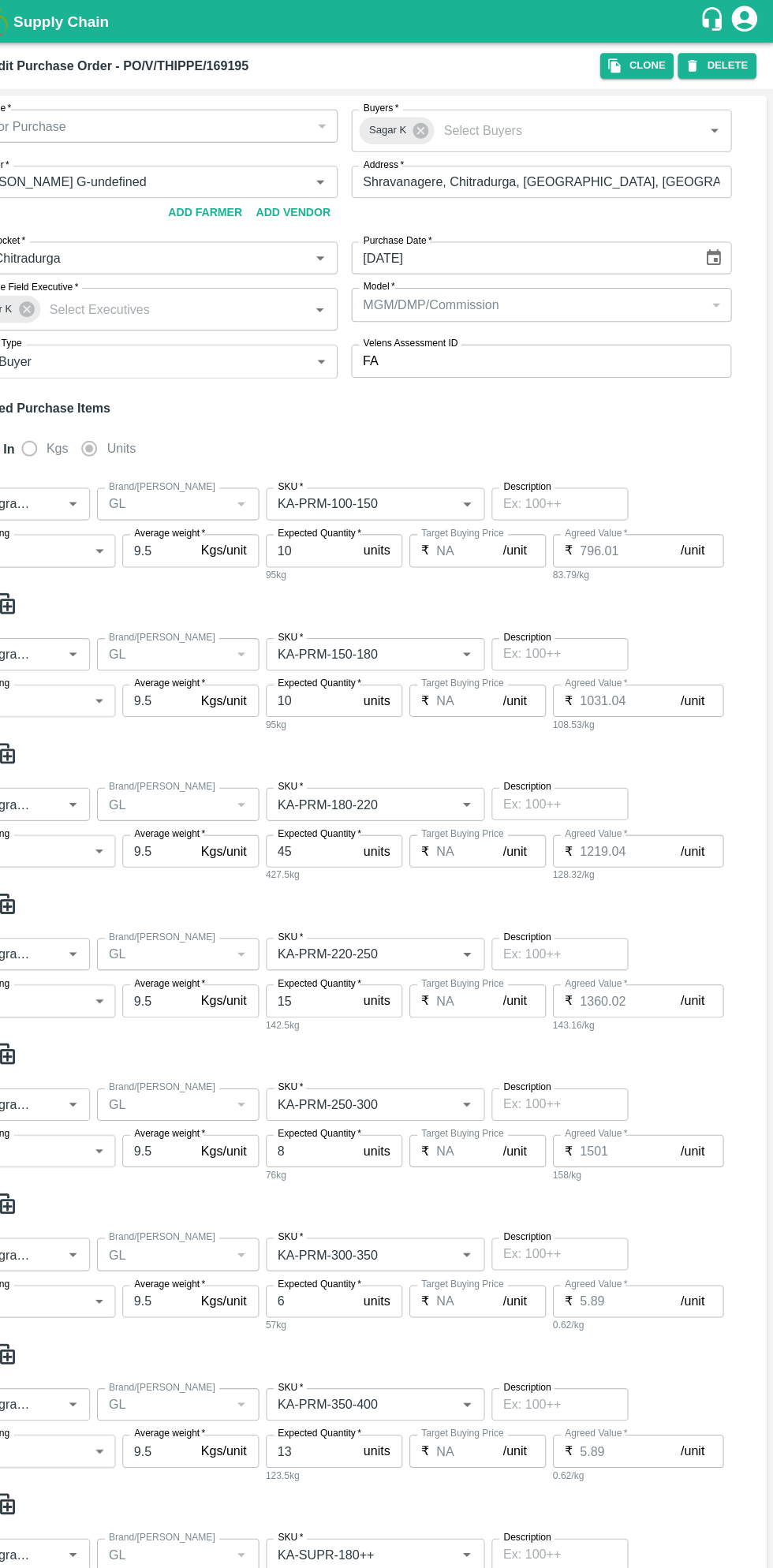
type input "KA-PRM-250-300"
type input "NA"
type input "Pomegranate"
type input "GL"
type input "KA-PRM-300-350"
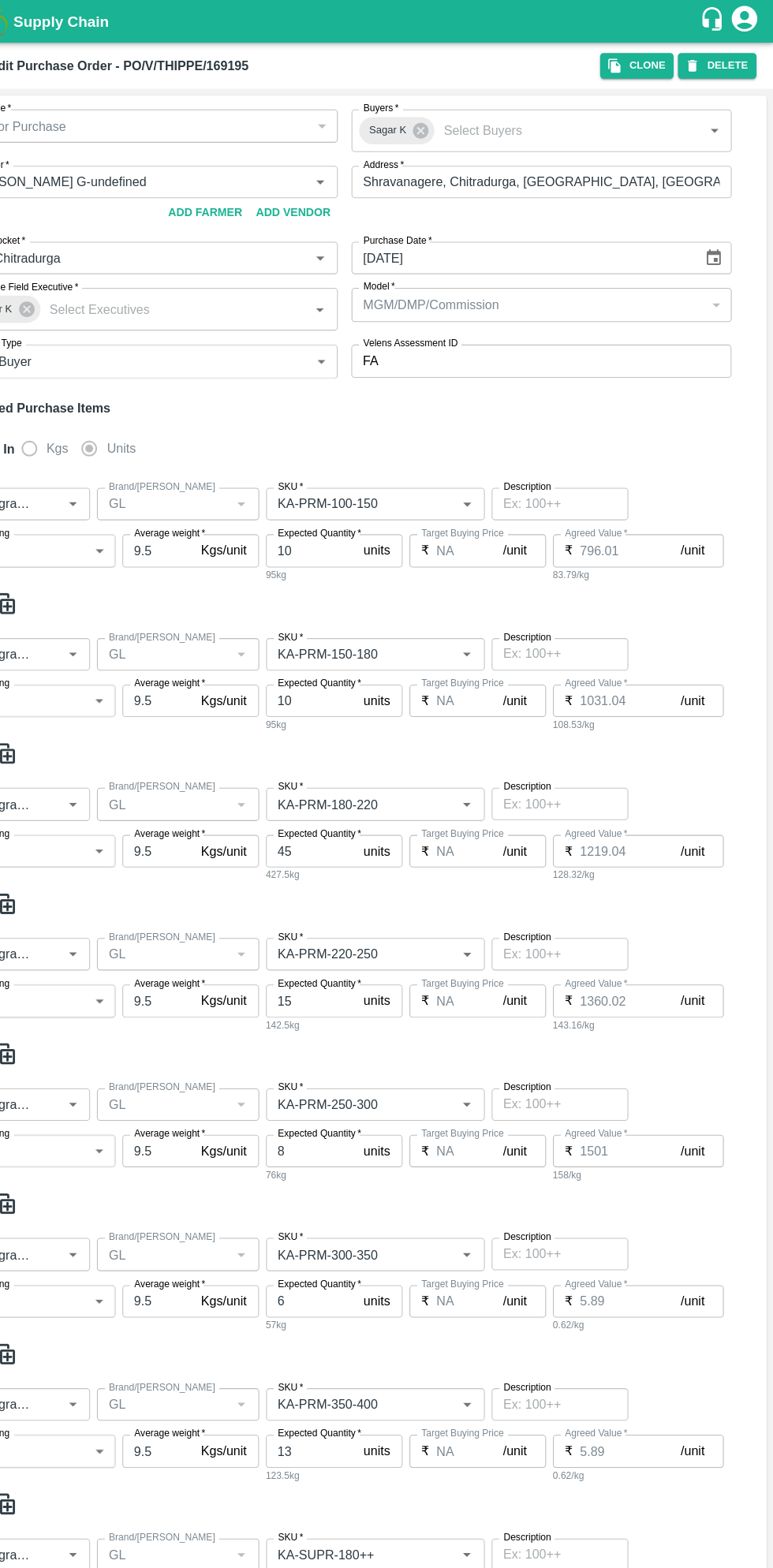
type input "NA"
type input "Pomegranate"
type input "GL"
type input "KA-PRM-350-400"
type input "NA"
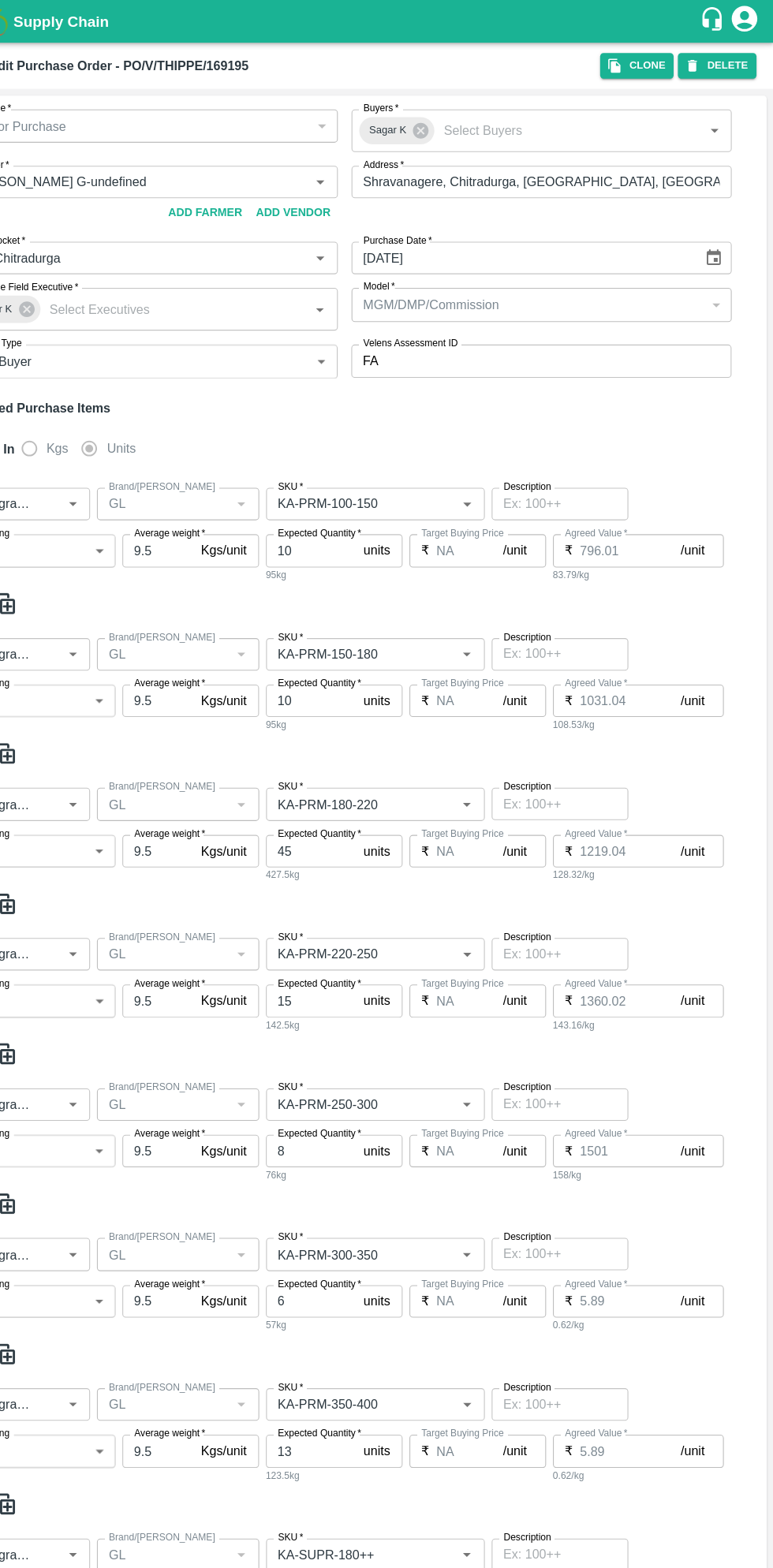
type input "Pomegranate"
type input "GL"
type input "KA-SUPR-180++"
type input "NA"
type input "Pomegranate"
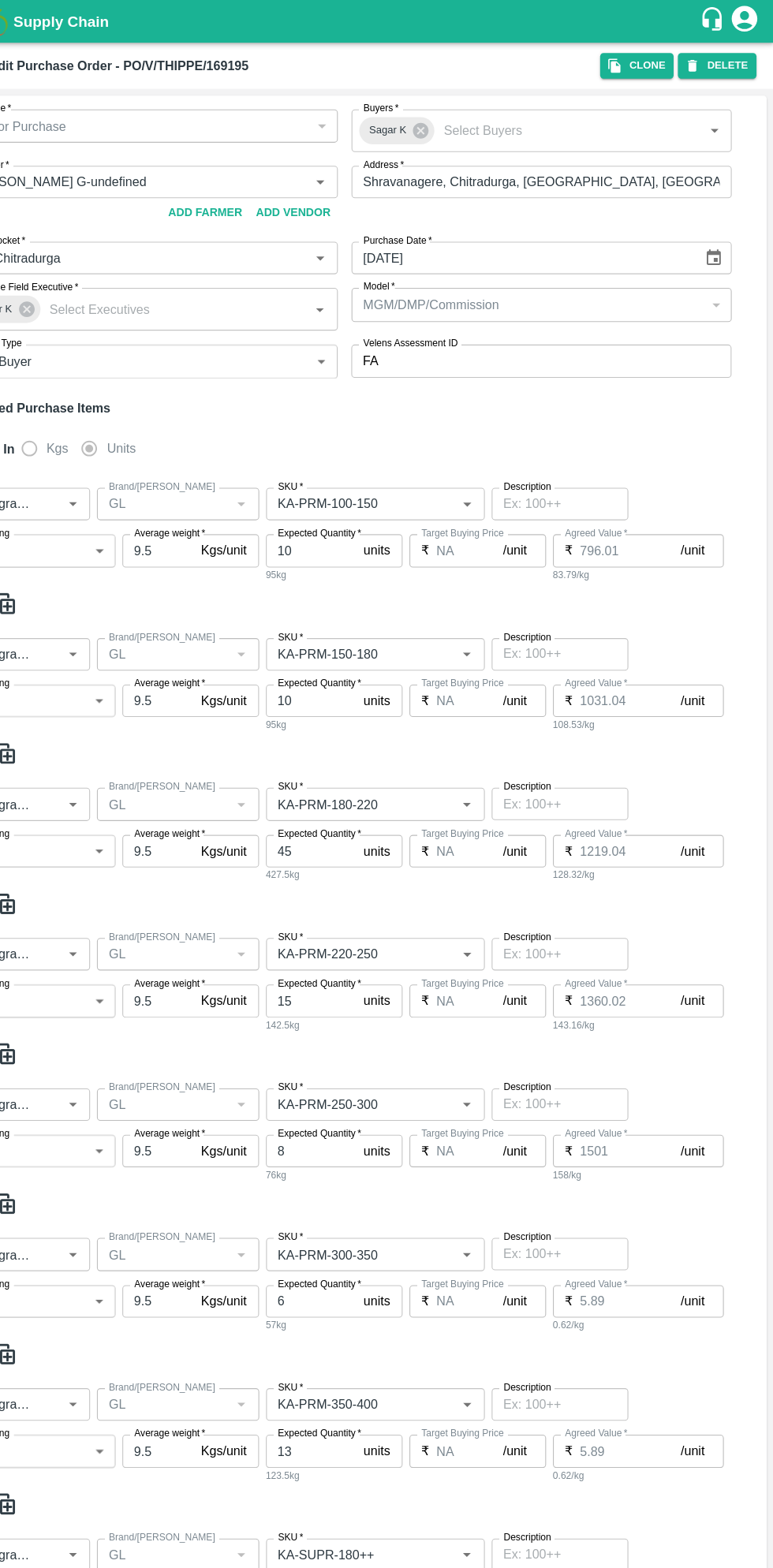
type input "GL"
type input "KA-SUPR-100++"
type input "NA"
type input "Pomegranate"
type input "GL"
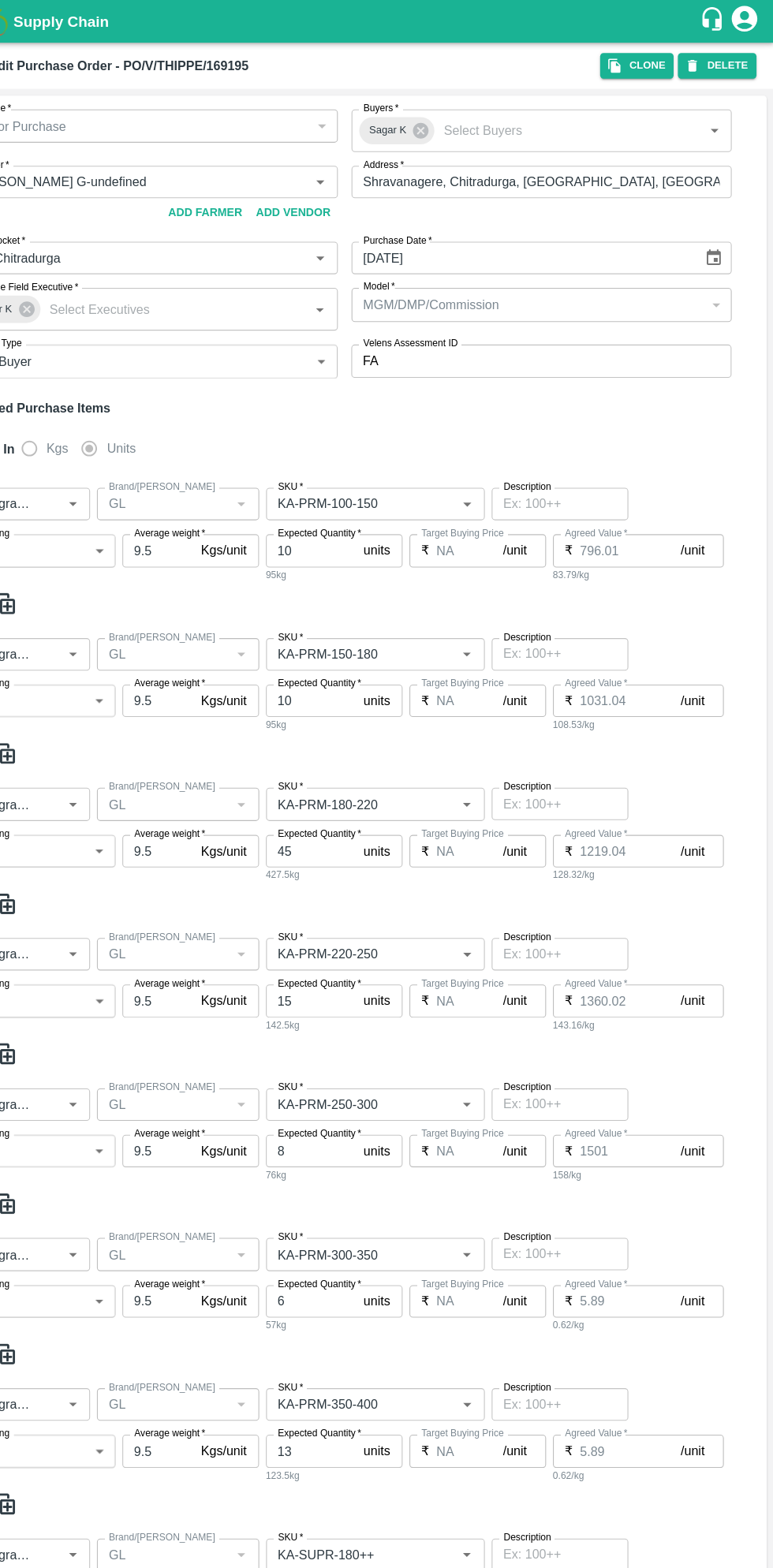
type input "KA-Loose A"
type input "NA"
type input "Pomegranate"
type input "GL"
type input "KA-Green"
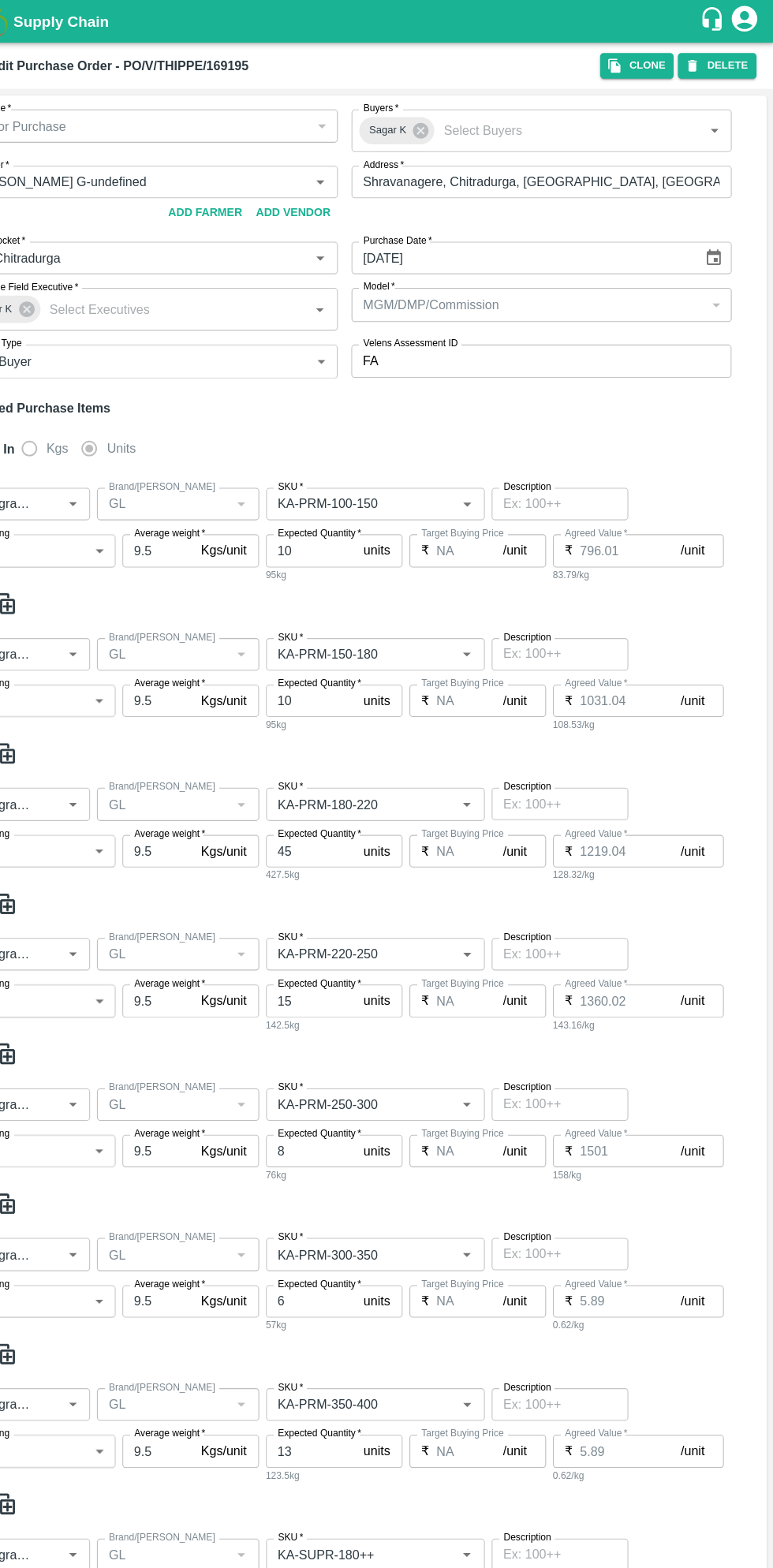
type input "NA"
type input "Pomegranate"
type input "GL"
type input "KA-PRM-180++"
type input "NA"
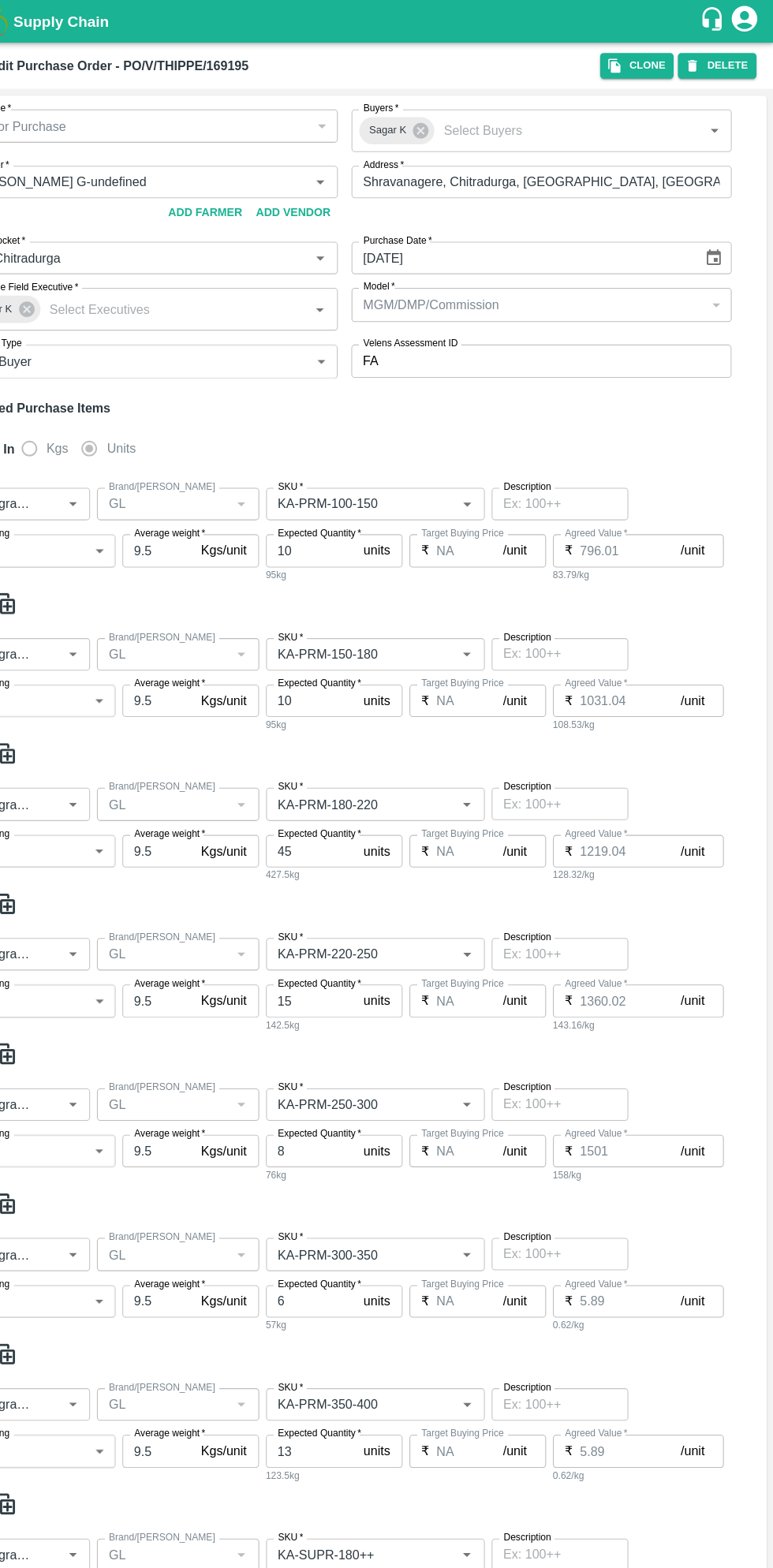
type input "Pomegranate"
type input "GL"
type input "KA-Damage Fruit"
type input "NA"
type input "Pomegranate"
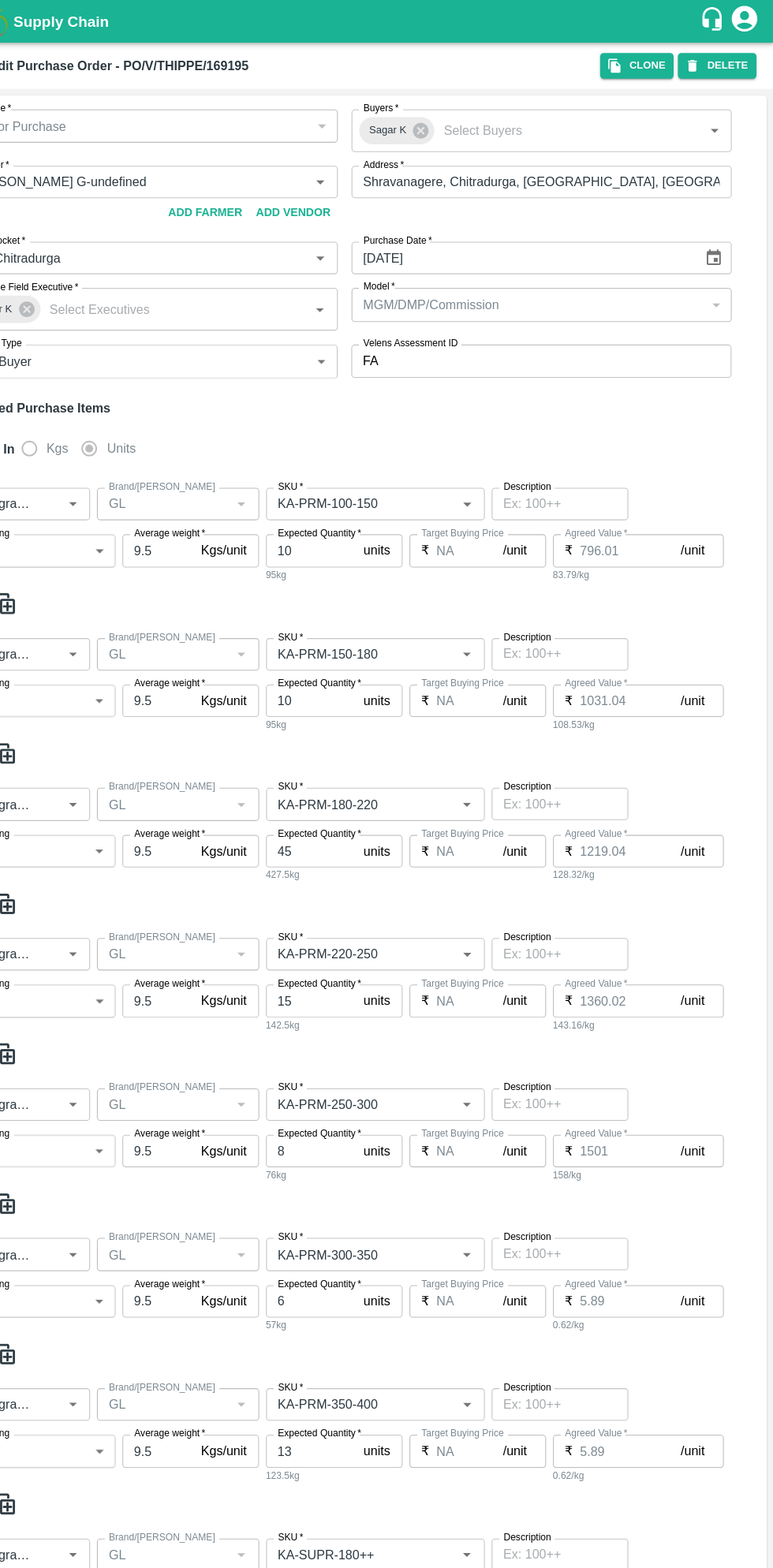
type input "GL"
type input "KA-Loose B"
type input "NA"
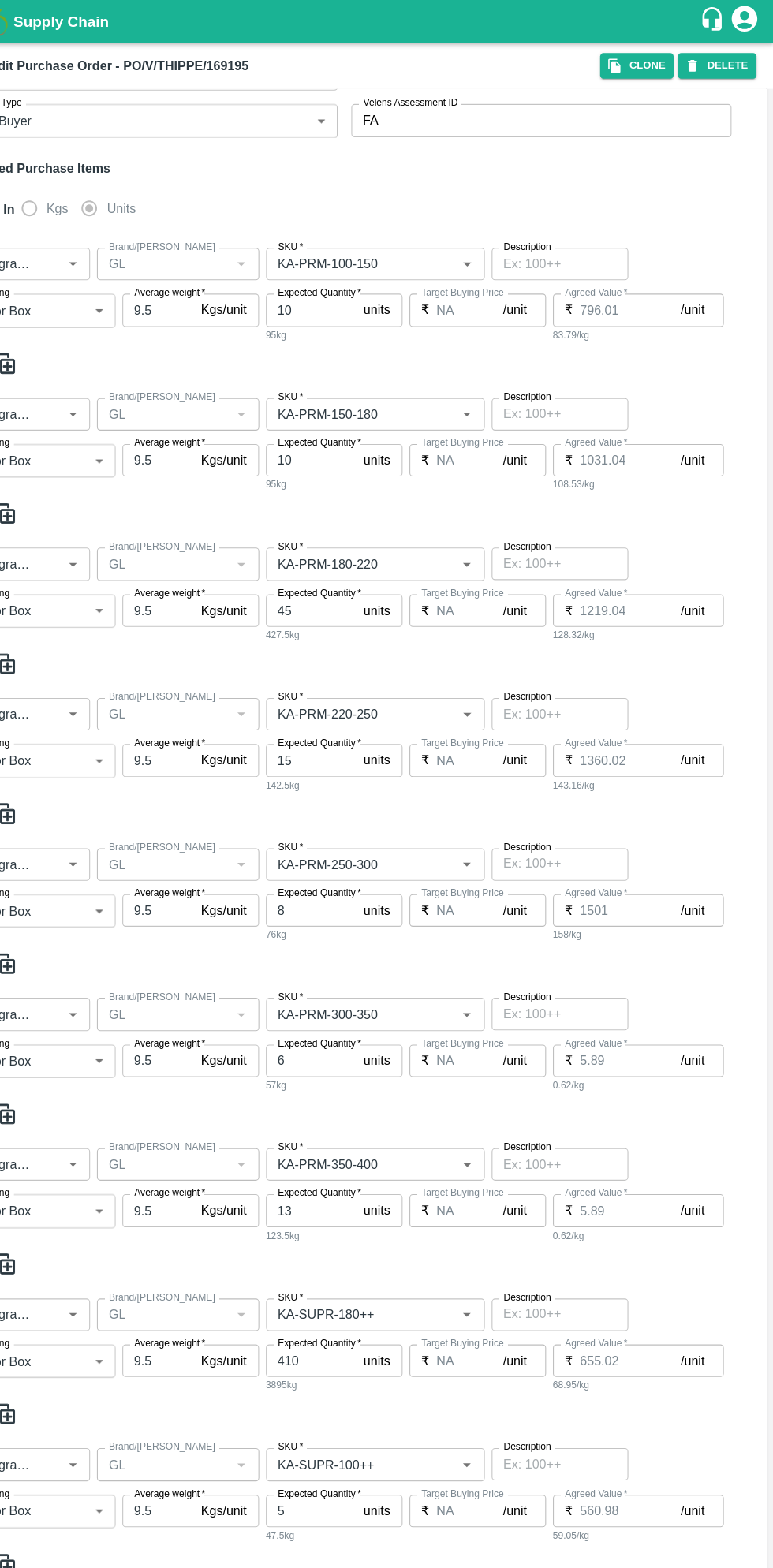
click at [321, 1241] on input "410" at bounding box center [346, 1256] width 84 height 30
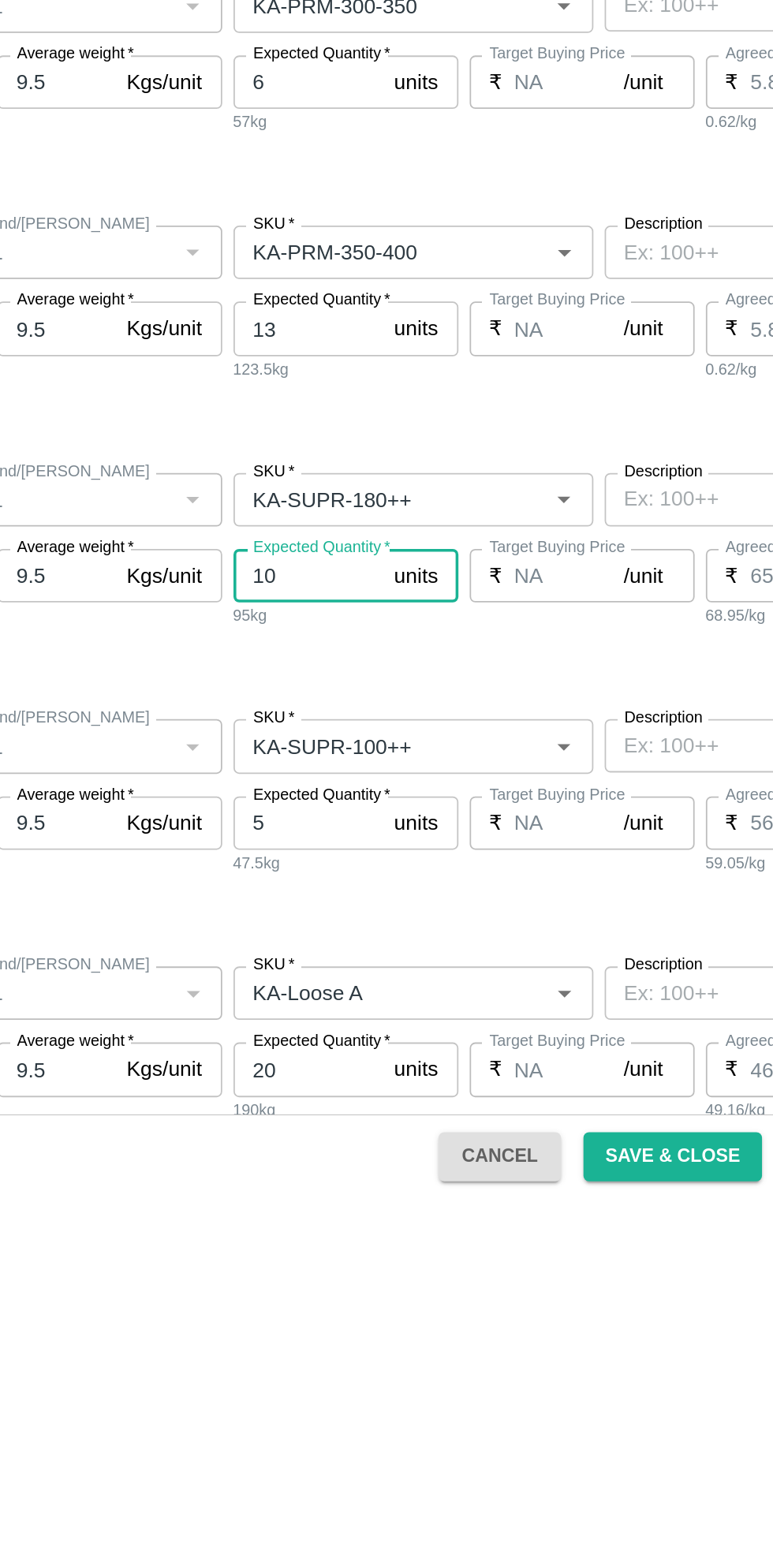
scroll to position [0, 0]
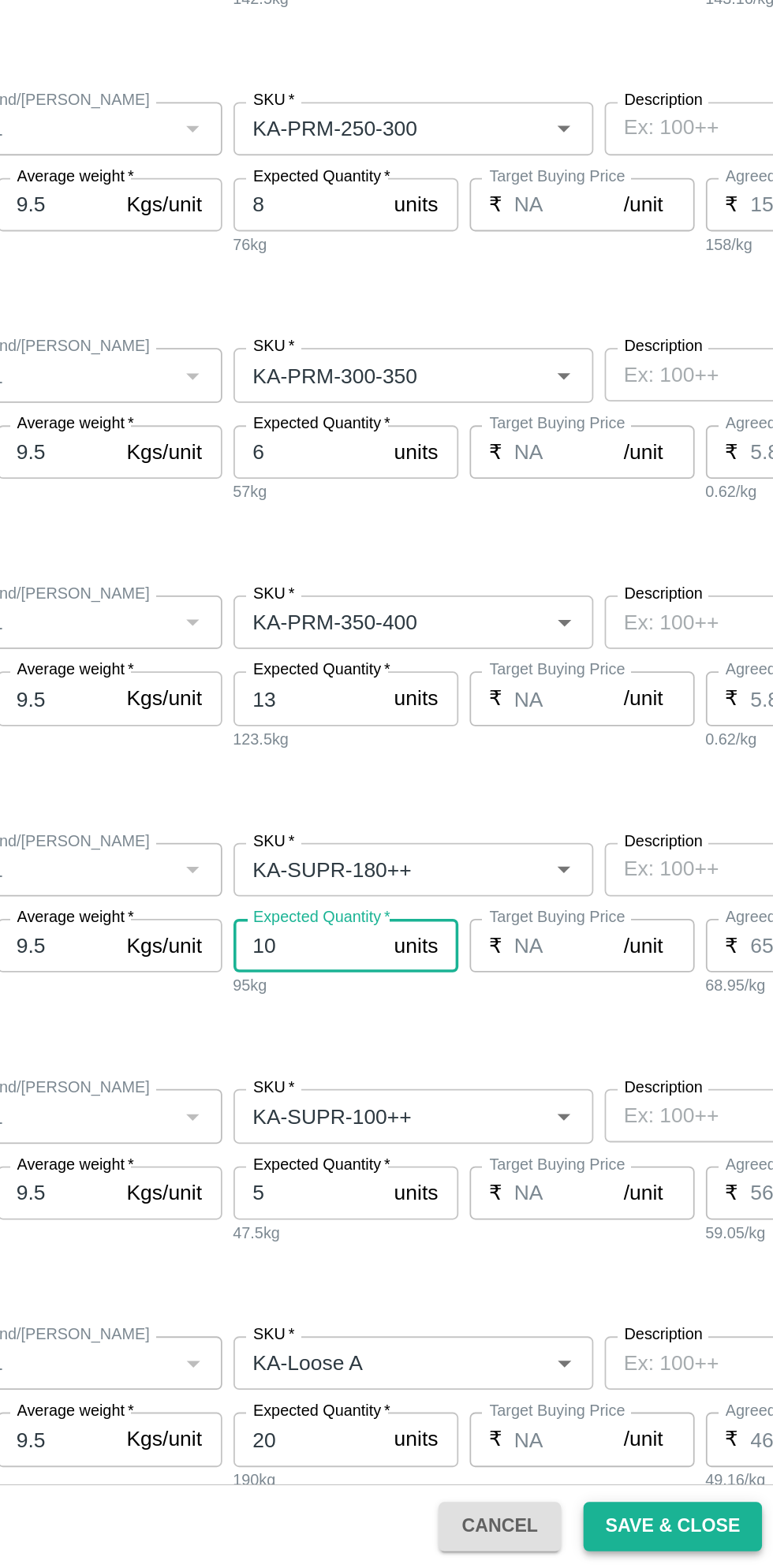
type input "10"
click at [556, 1541] on button "Save & Close" at bounding box center [551, 1545] width 101 height 28
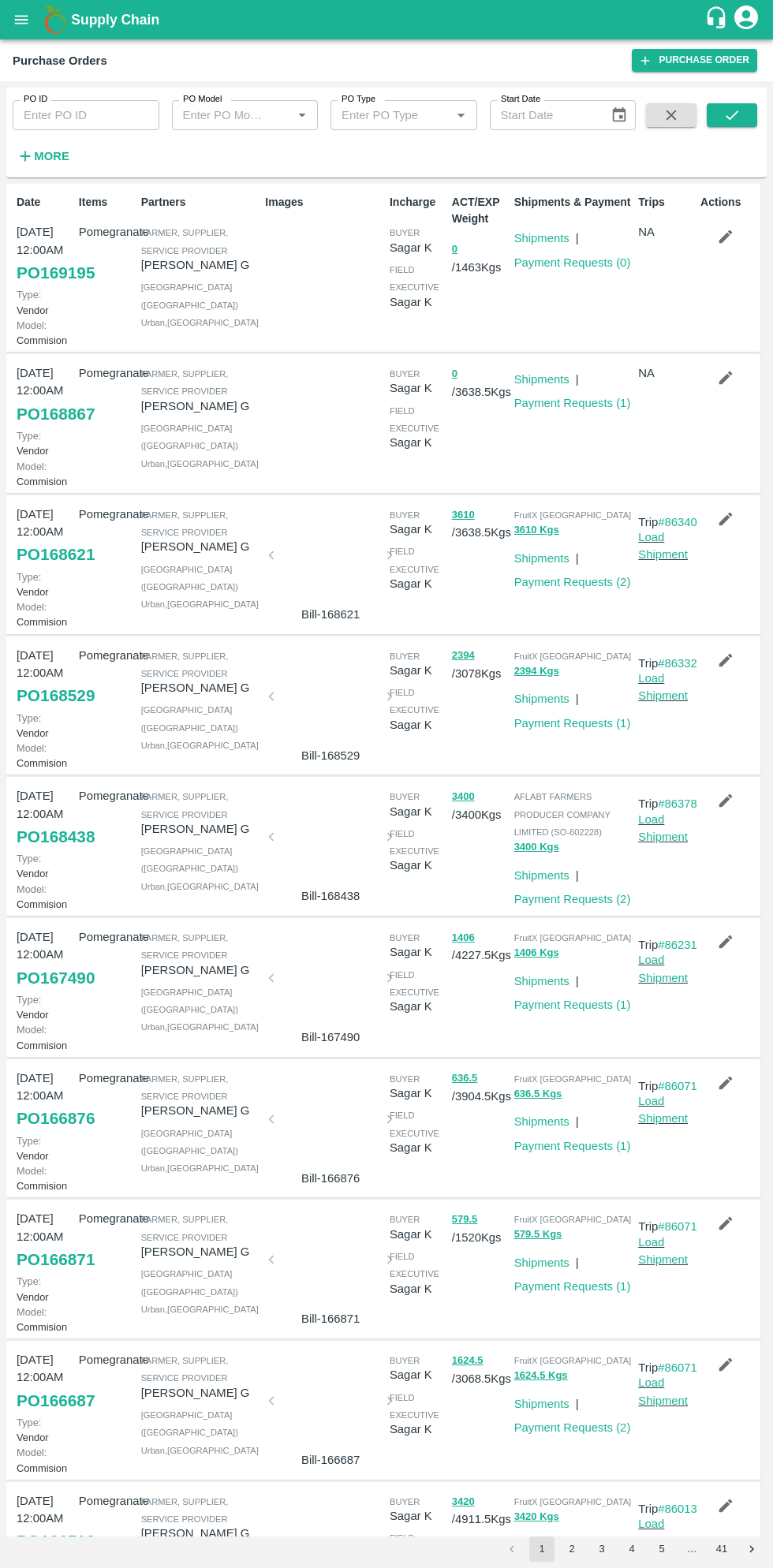
click at [26, 32] on button "open drawer" at bounding box center [21, 20] width 36 height 36
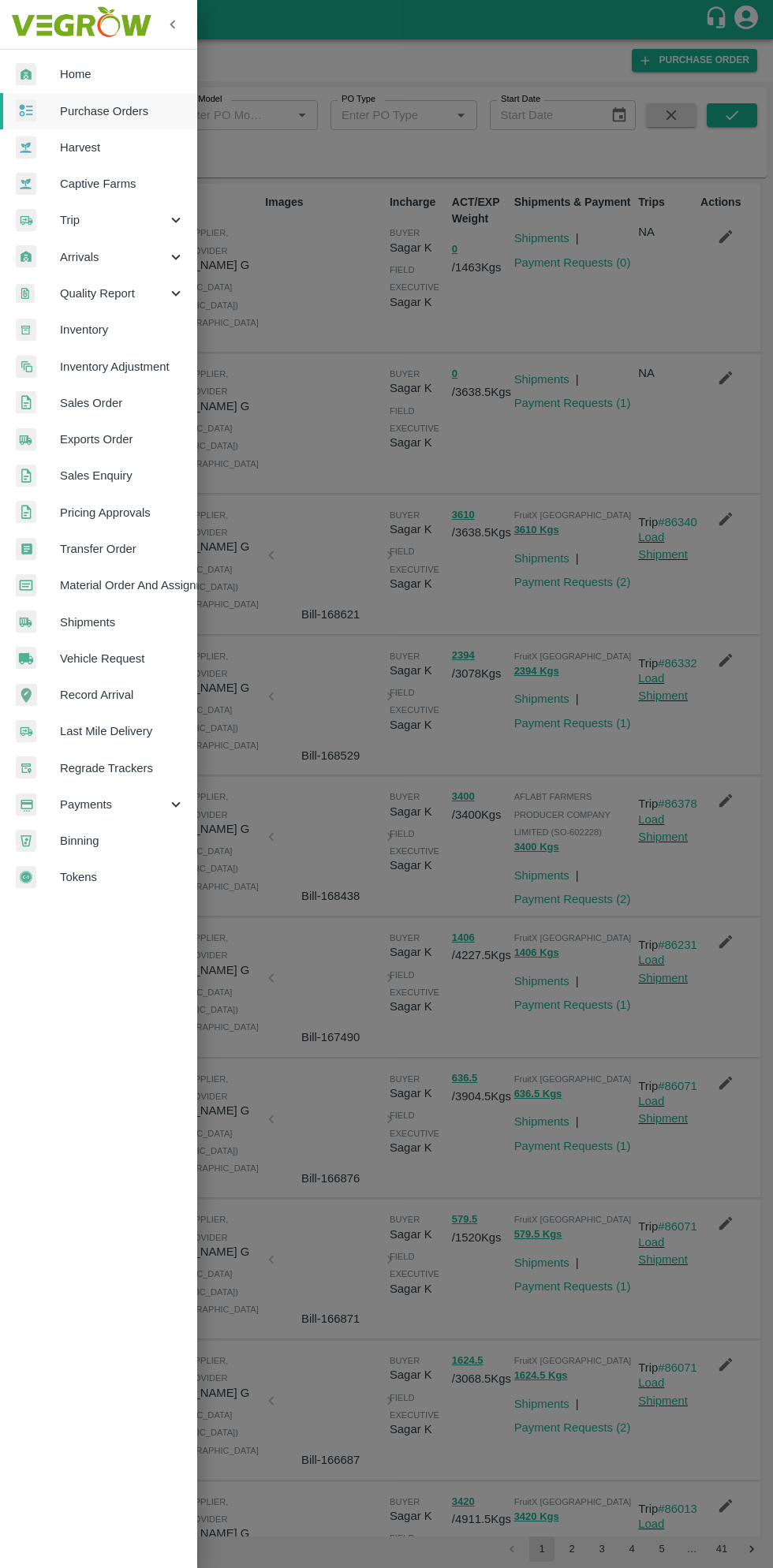
click at [109, 808] on span "Payments" at bounding box center [113, 804] width 107 height 17
click at [138, 838] on span "My Payment Requests" at bounding box center [129, 840] width 112 height 17
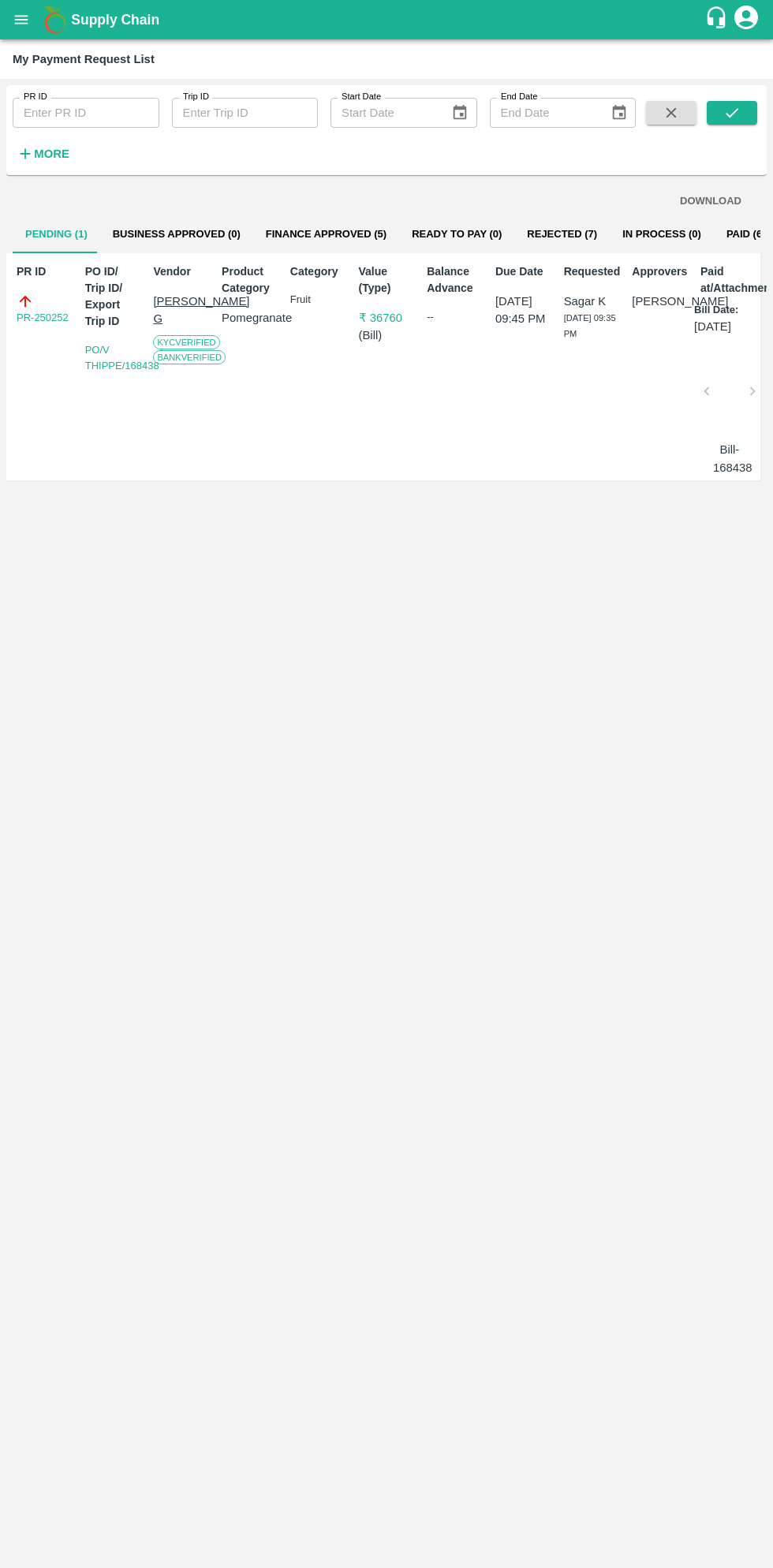
click at [714, 237] on button "Paid (657)" at bounding box center [752, 234] width 76 height 38
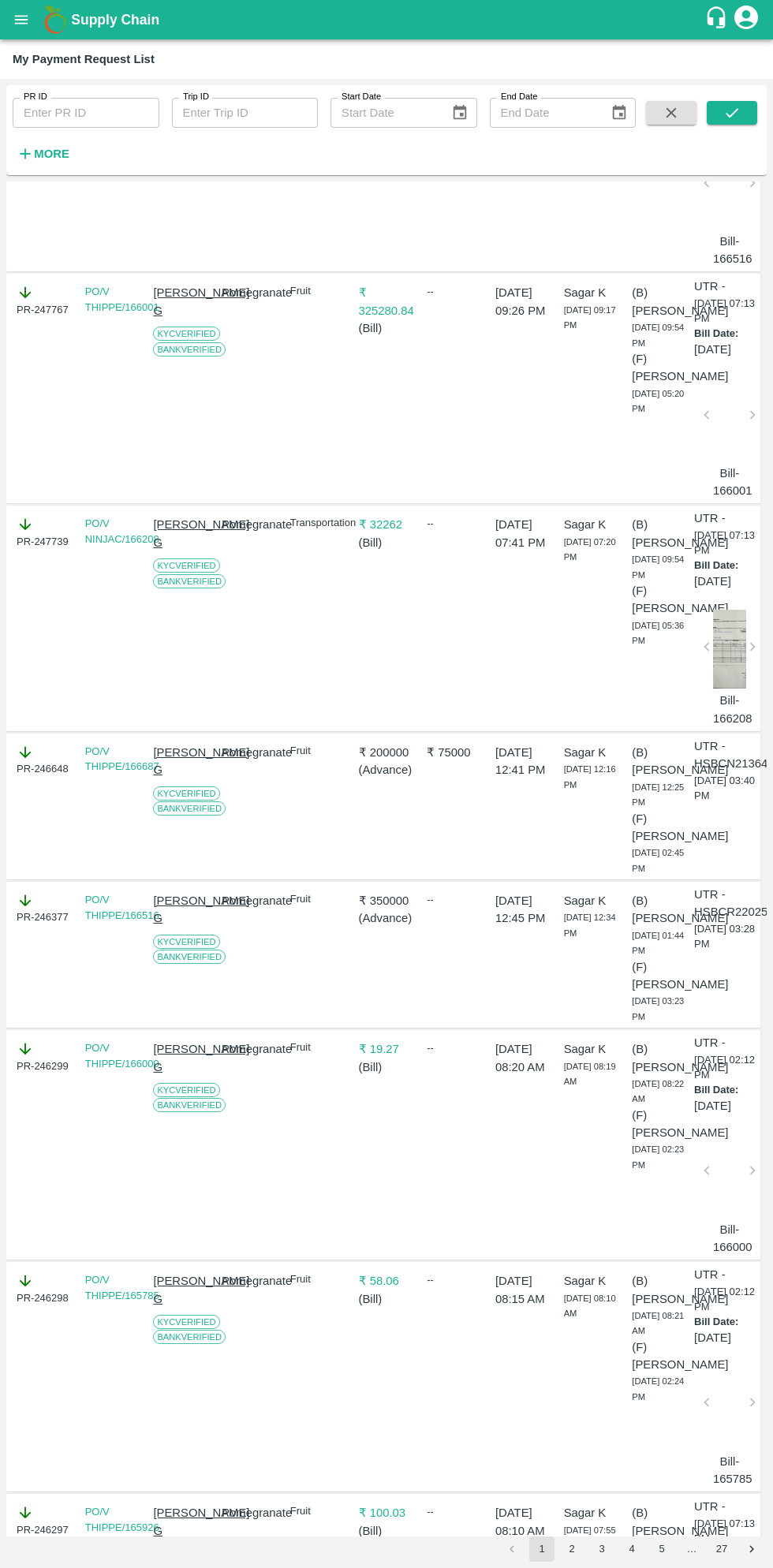
scroll to position [1384, 0]
click at [32, 21] on button "open drawer" at bounding box center [21, 20] width 36 height 36
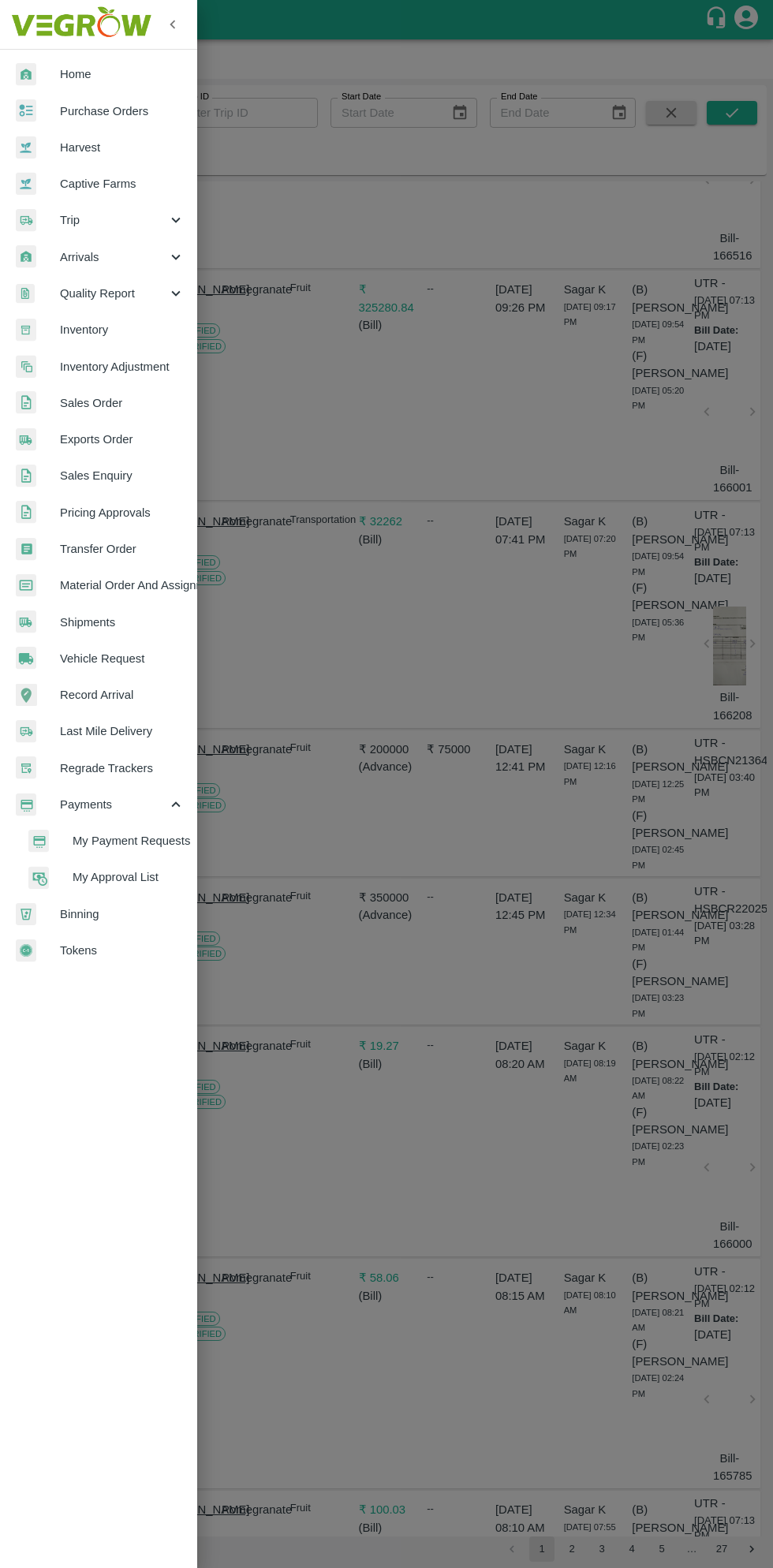
click at [168, 588] on span "Material Order And Assignment" at bounding box center [122, 584] width 125 height 17
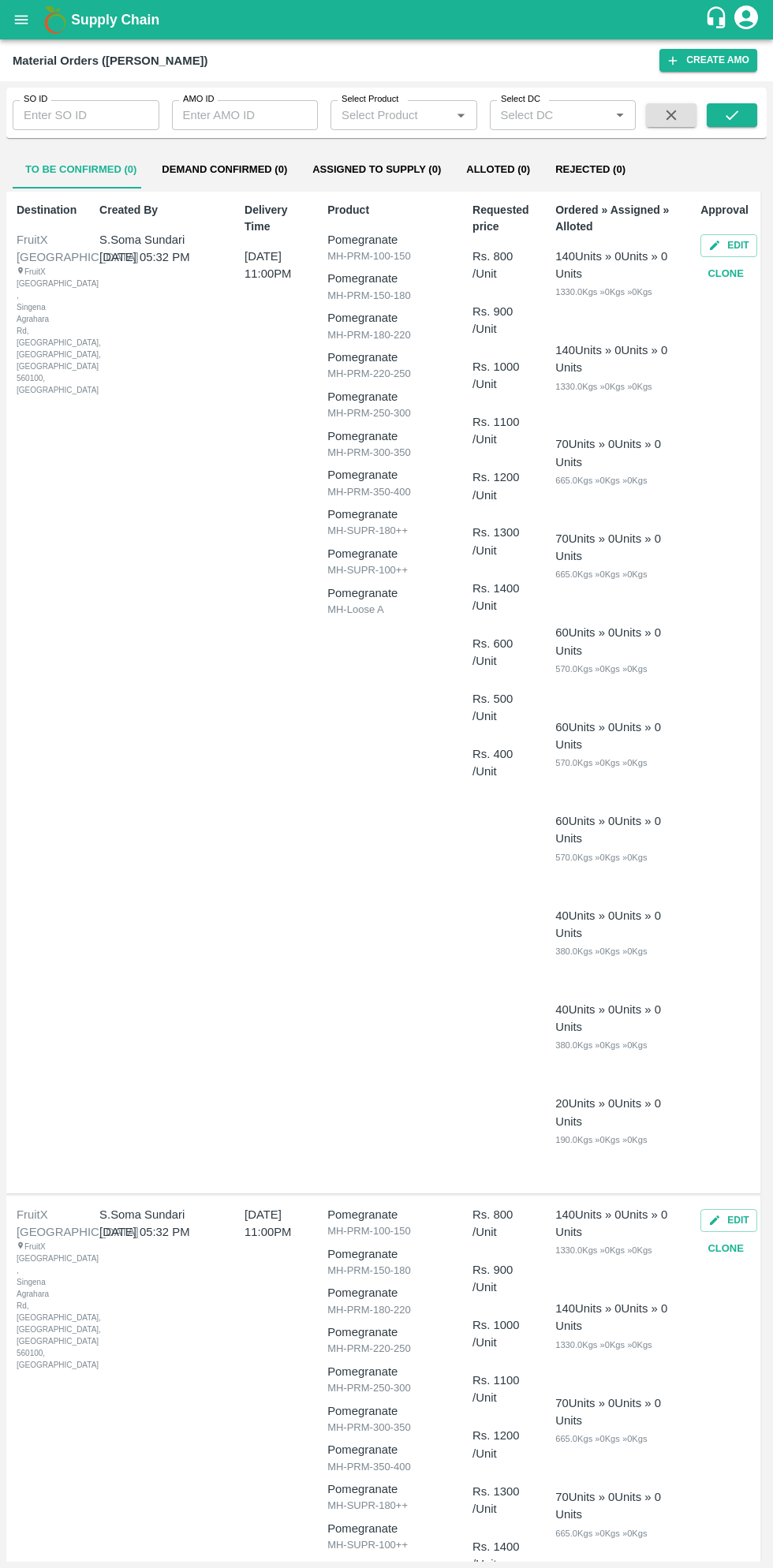
click at [250, 116] on input "AMO ID" at bounding box center [245, 115] width 147 height 30
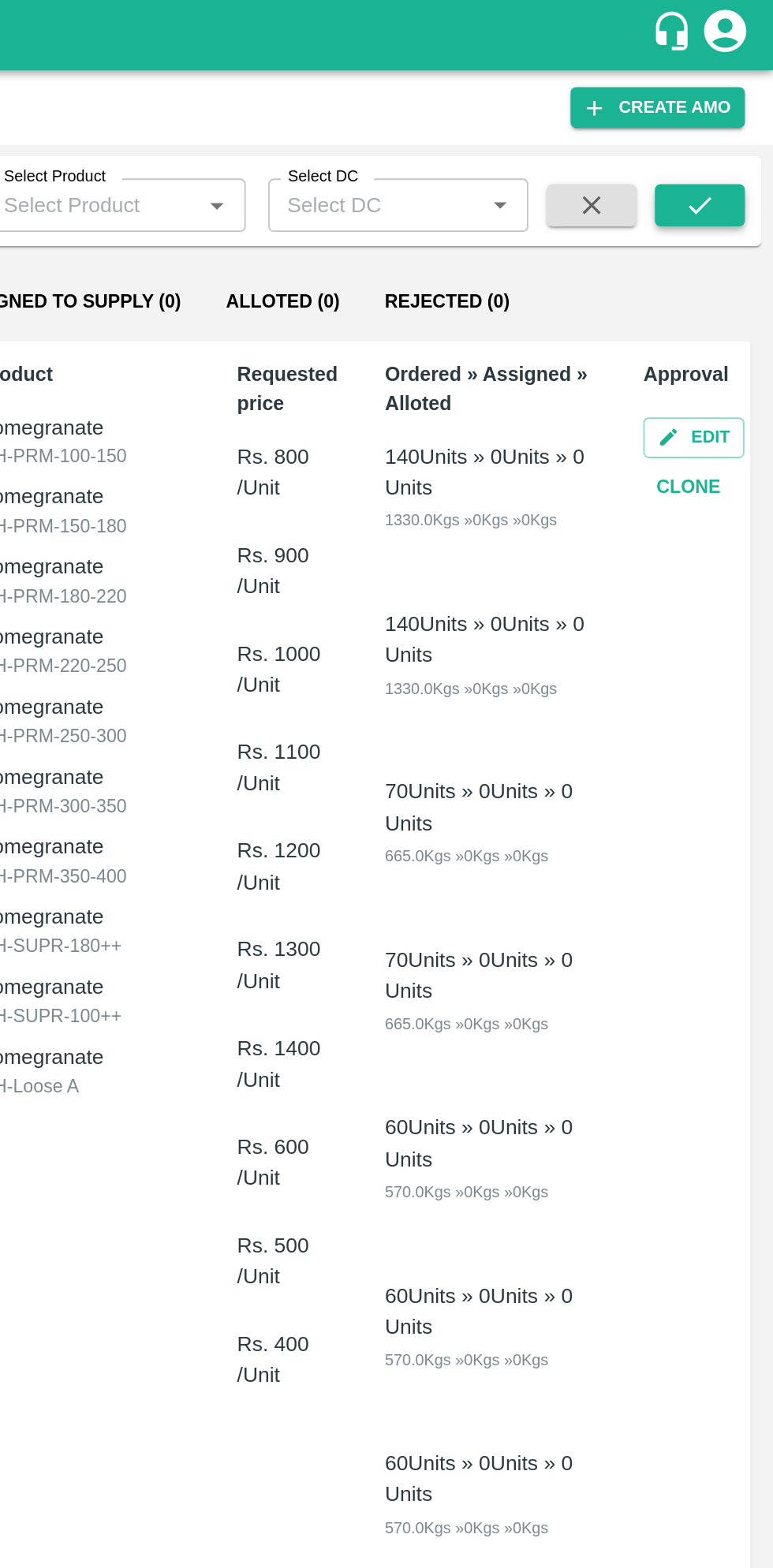
type input "317605"
click at [749, 122] on button "submit" at bounding box center [732, 115] width 50 height 24
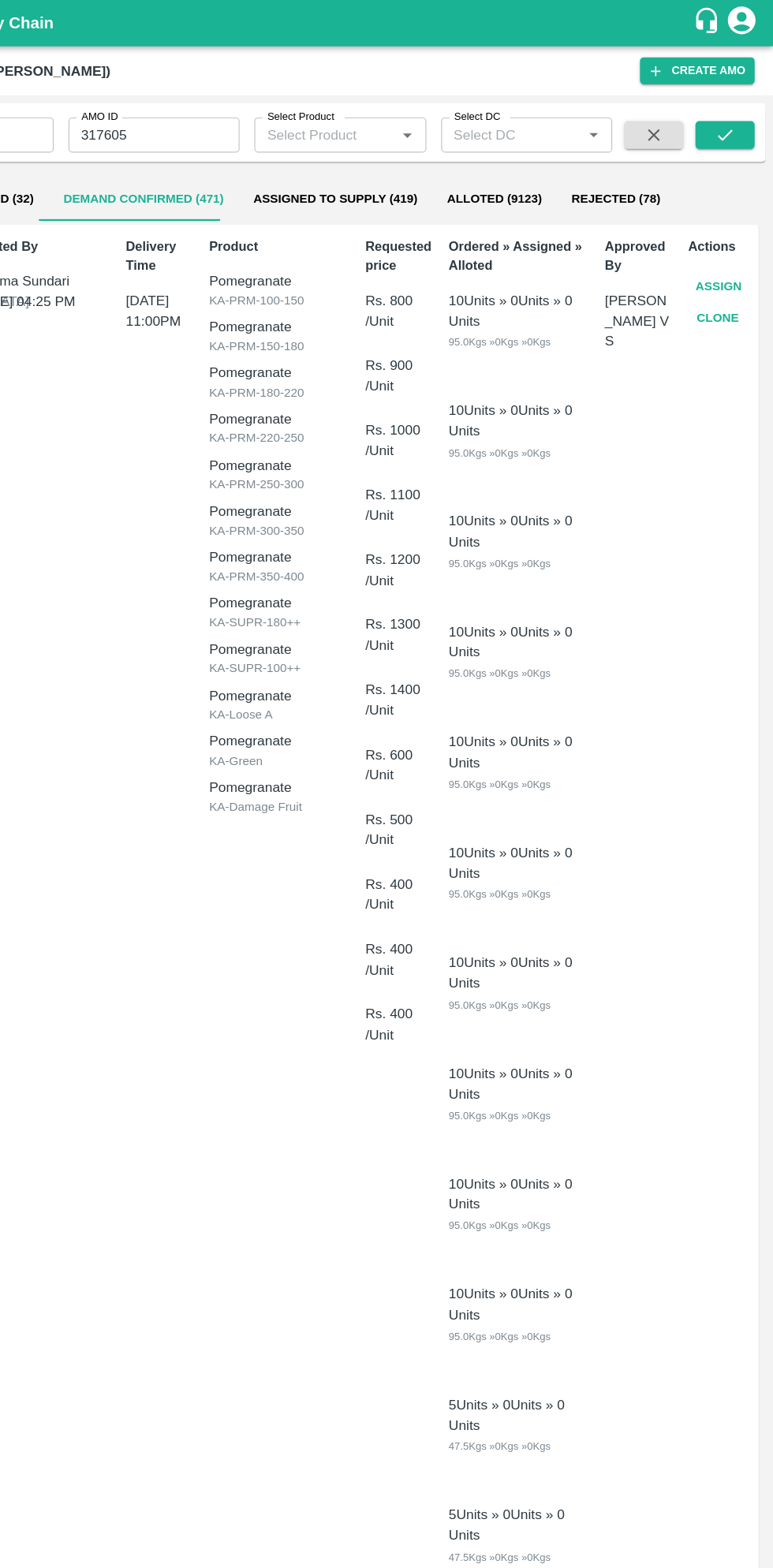
click at [737, 236] on button "Assign" at bounding box center [726, 245] width 52 height 28
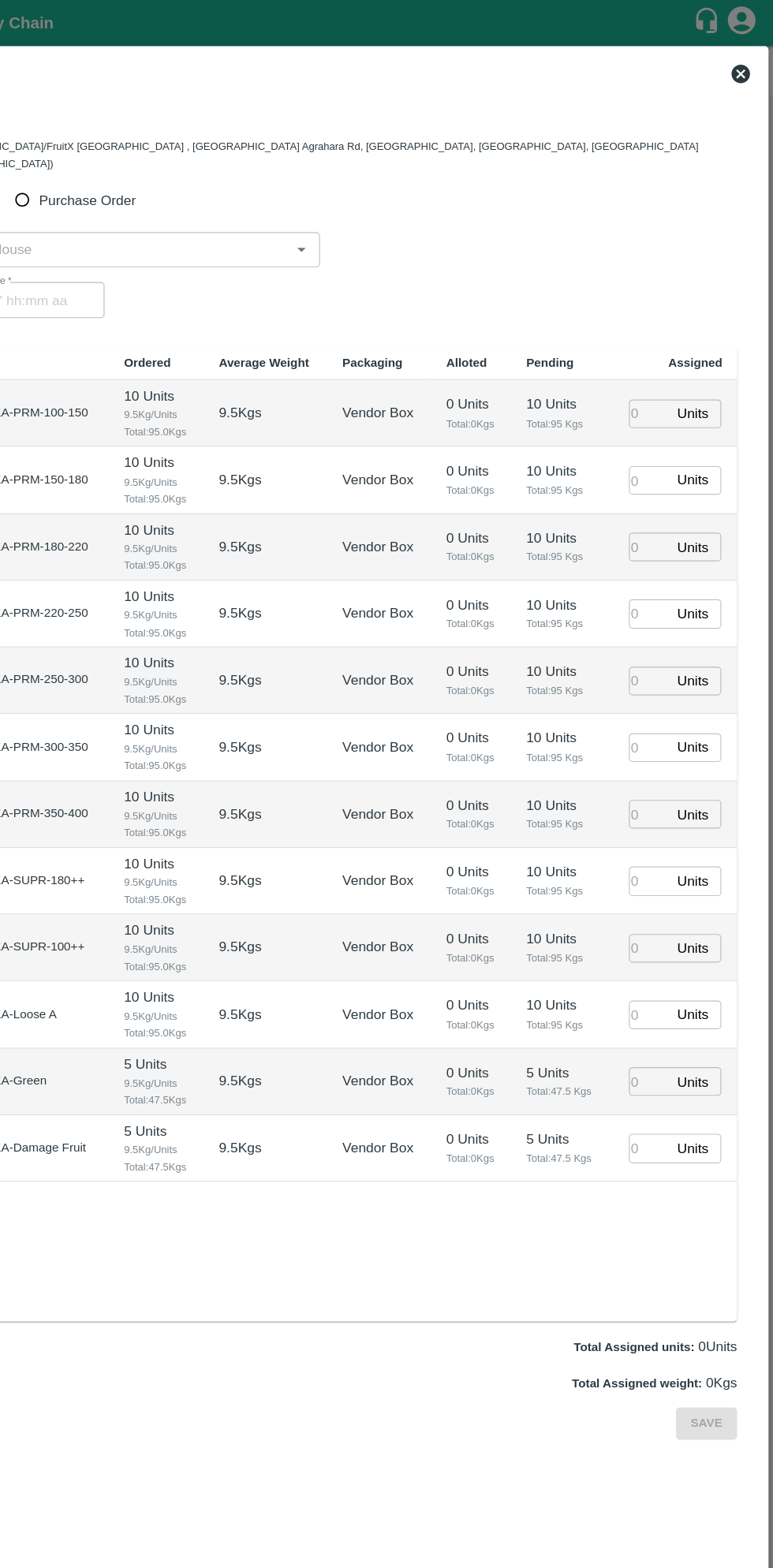
type input "16/08/2025 11:00 PM"
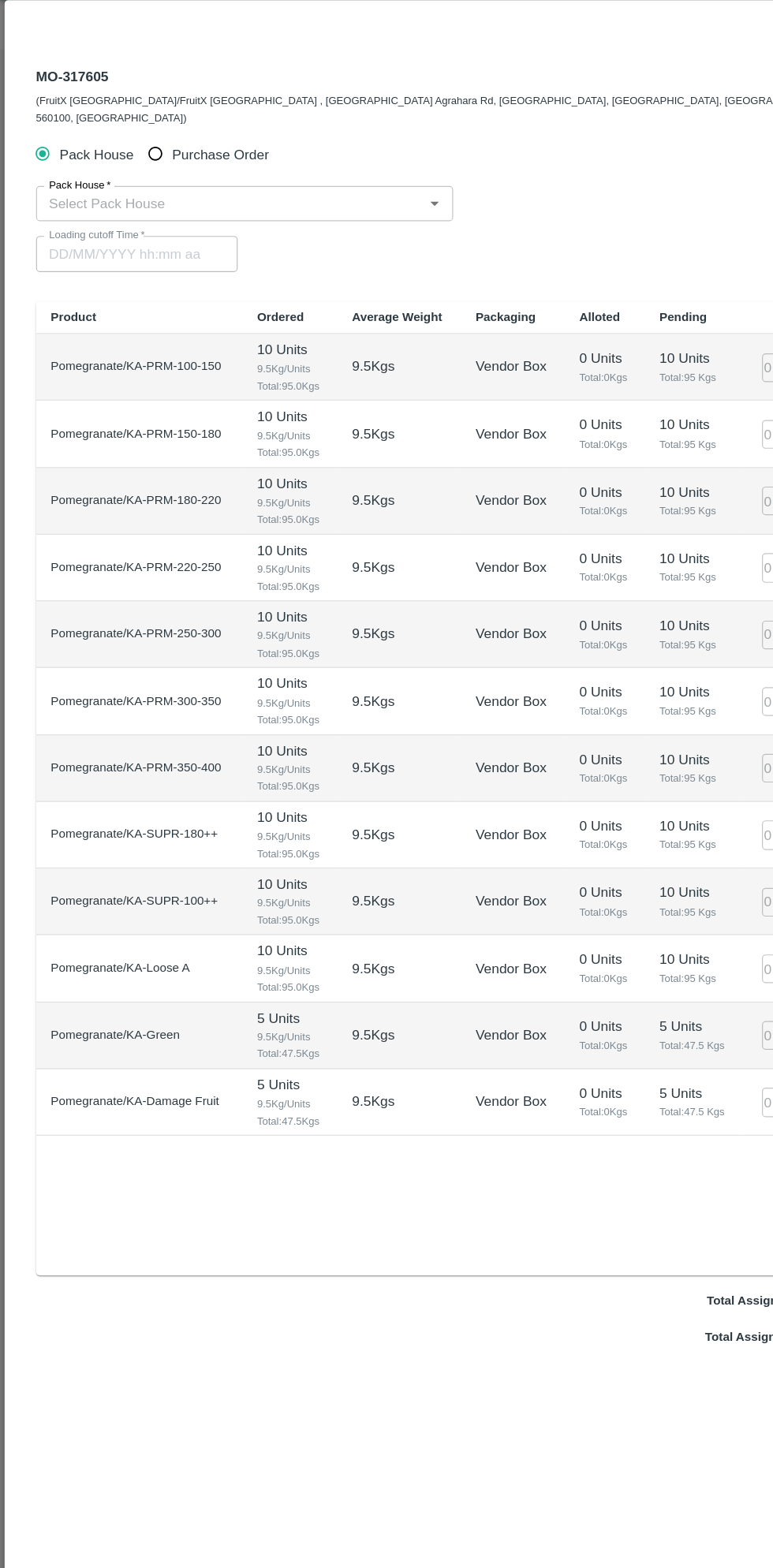
click at [140, 156] on input "Purchase Order" at bounding box center [132, 170] width 29 height 29
radio input "true"
click at [267, 203] on input "PO   *" at bounding box center [366, 213] width 663 height 21
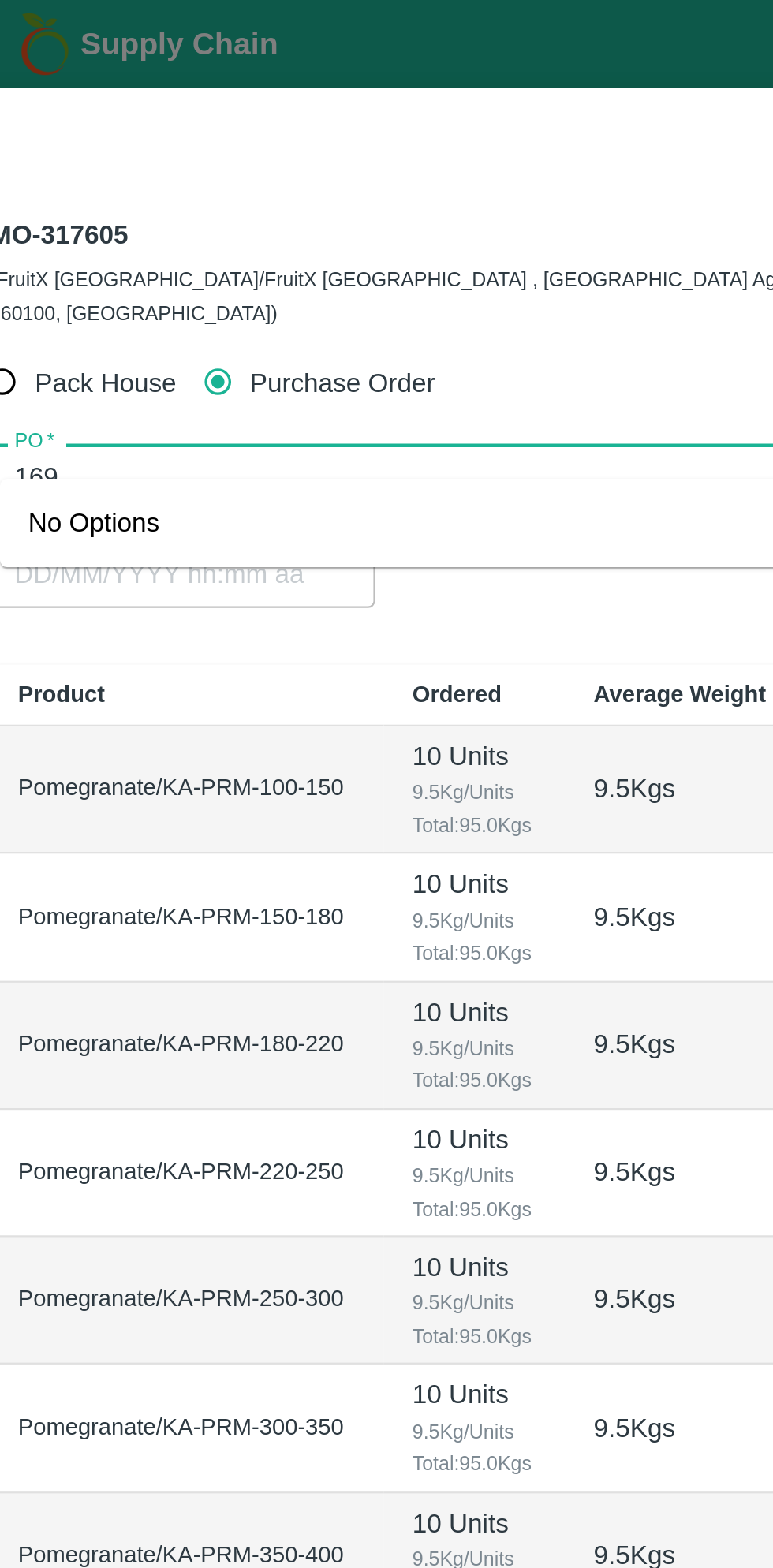
type input "169"
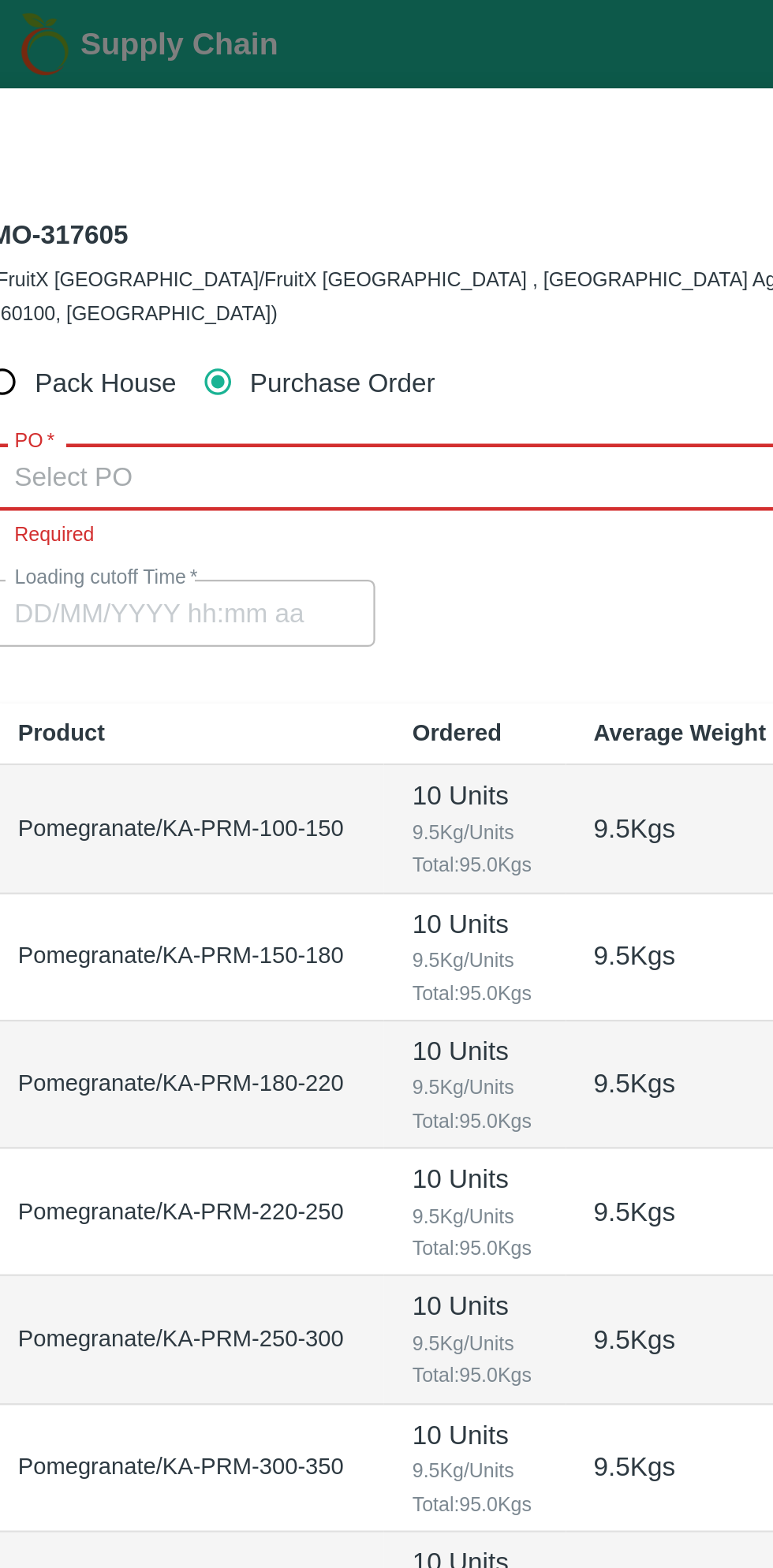
type input "1"
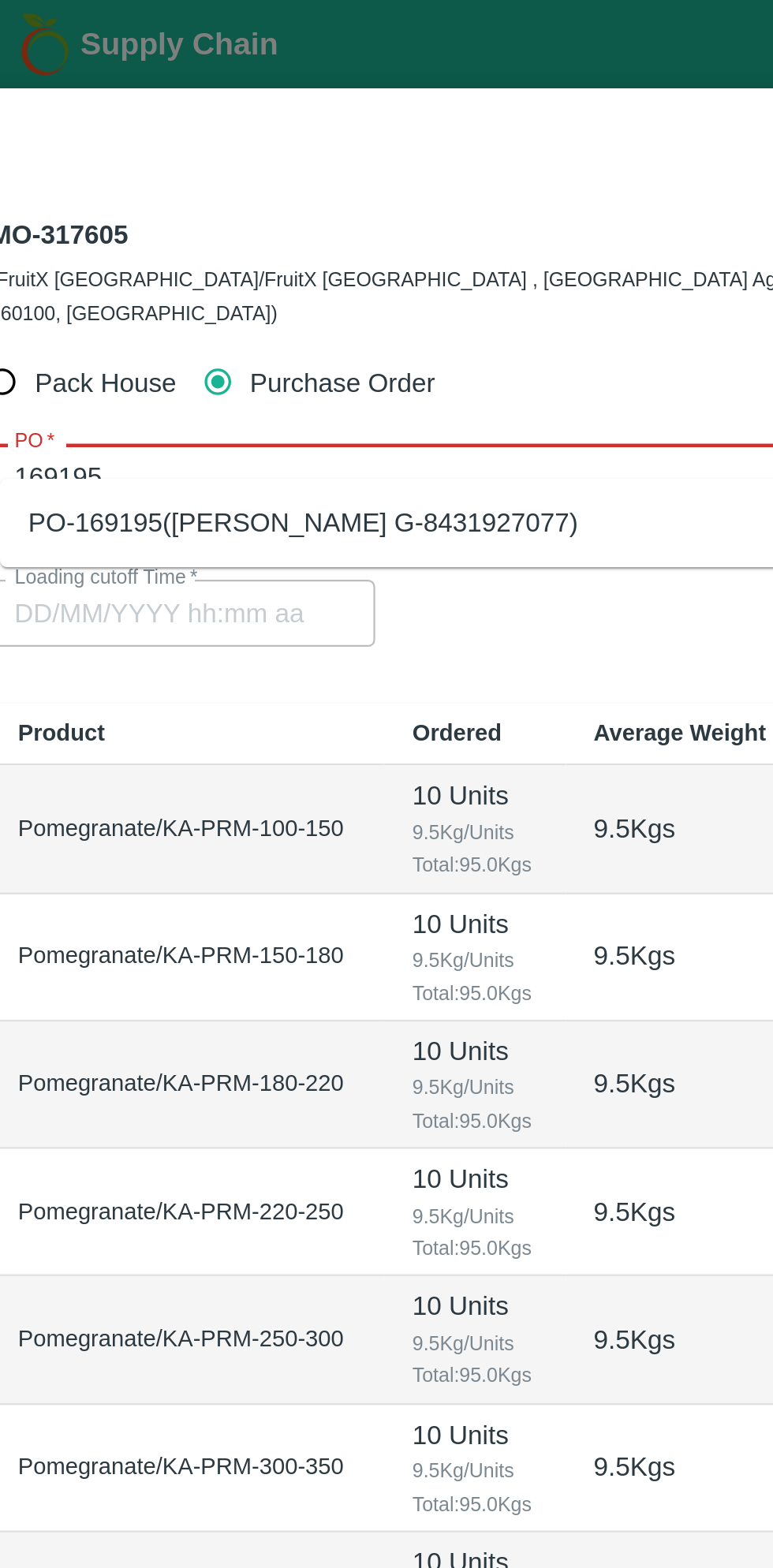
click at [297, 235] on div "PO-169195(Thippeswamy G-8431927077)" at bounding box center [384, 233] width 699 height 27
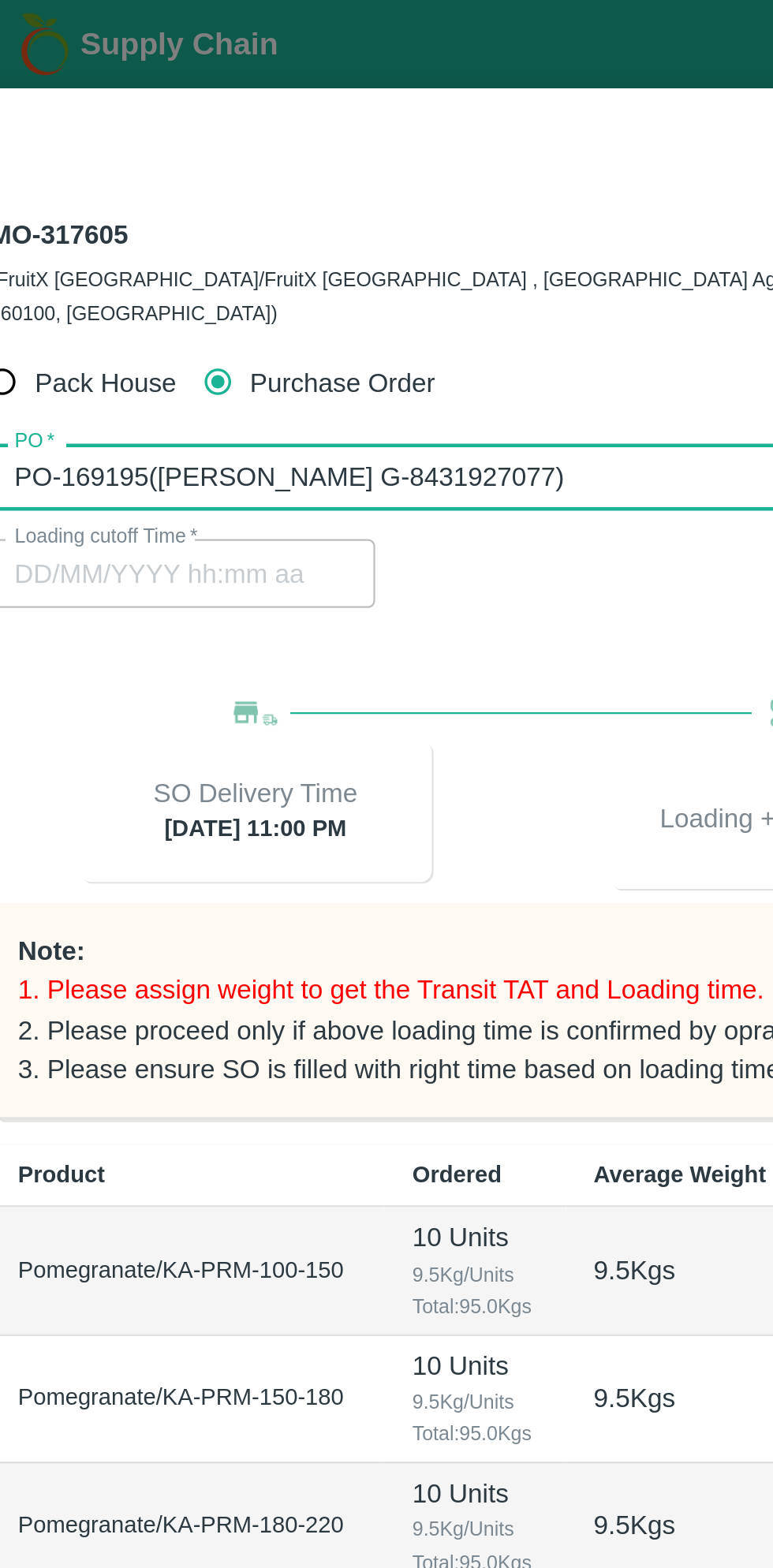
type input "PO-169195(Thippeswamy G-8431927077)"
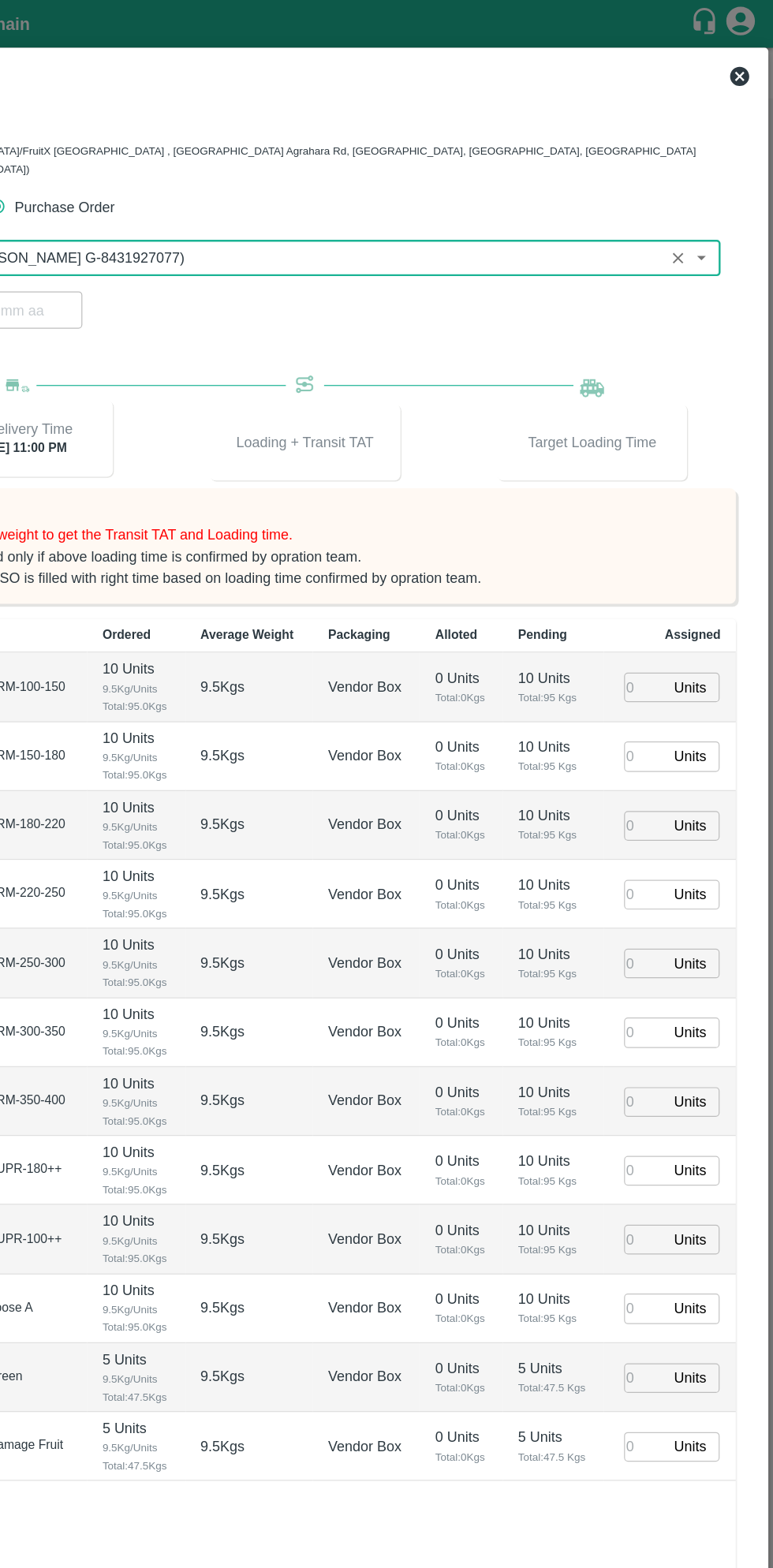
click at [664, 556] on input "number" at bounding box center [667, 567] width 35 height 24
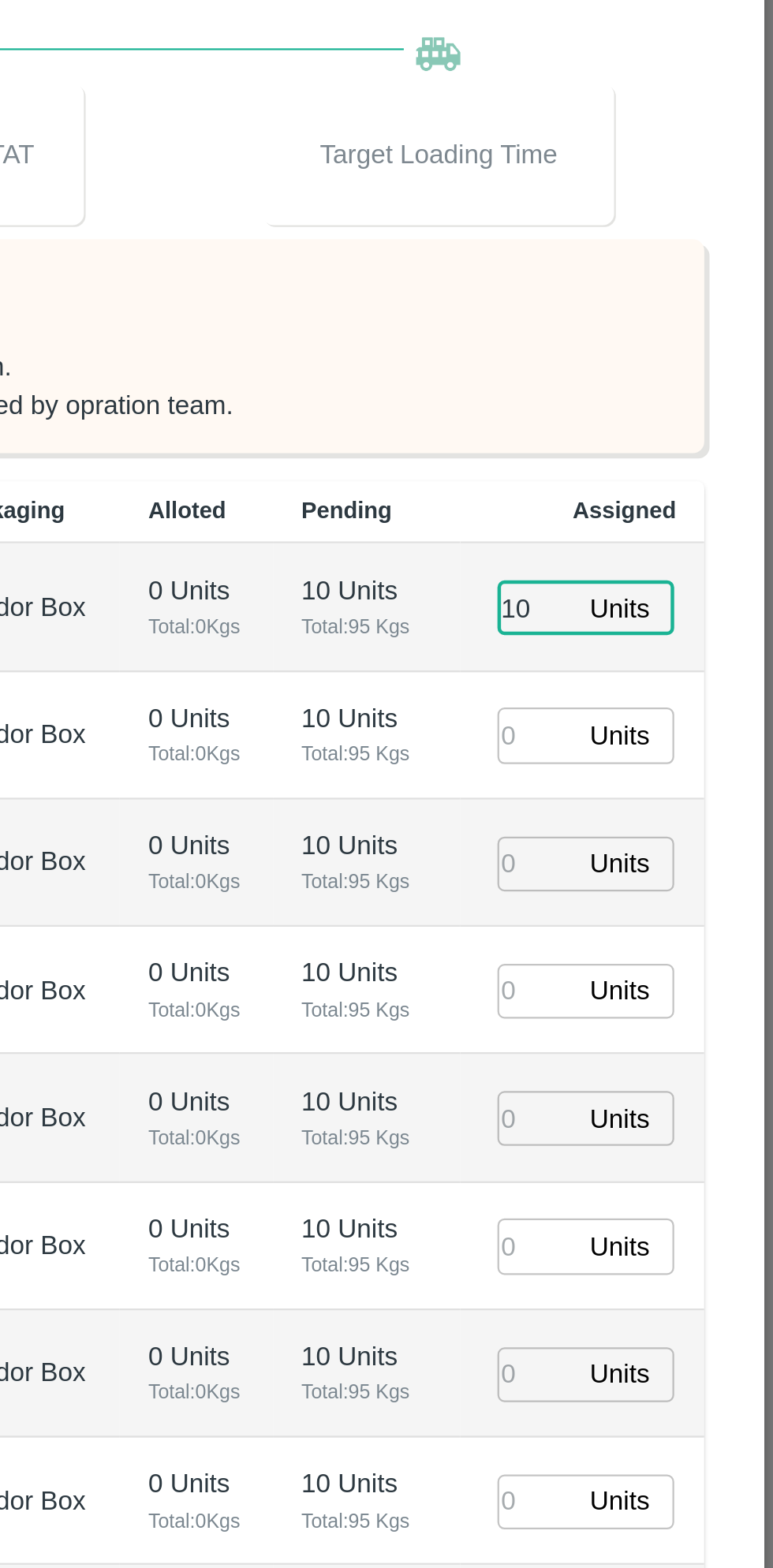
type input "10"
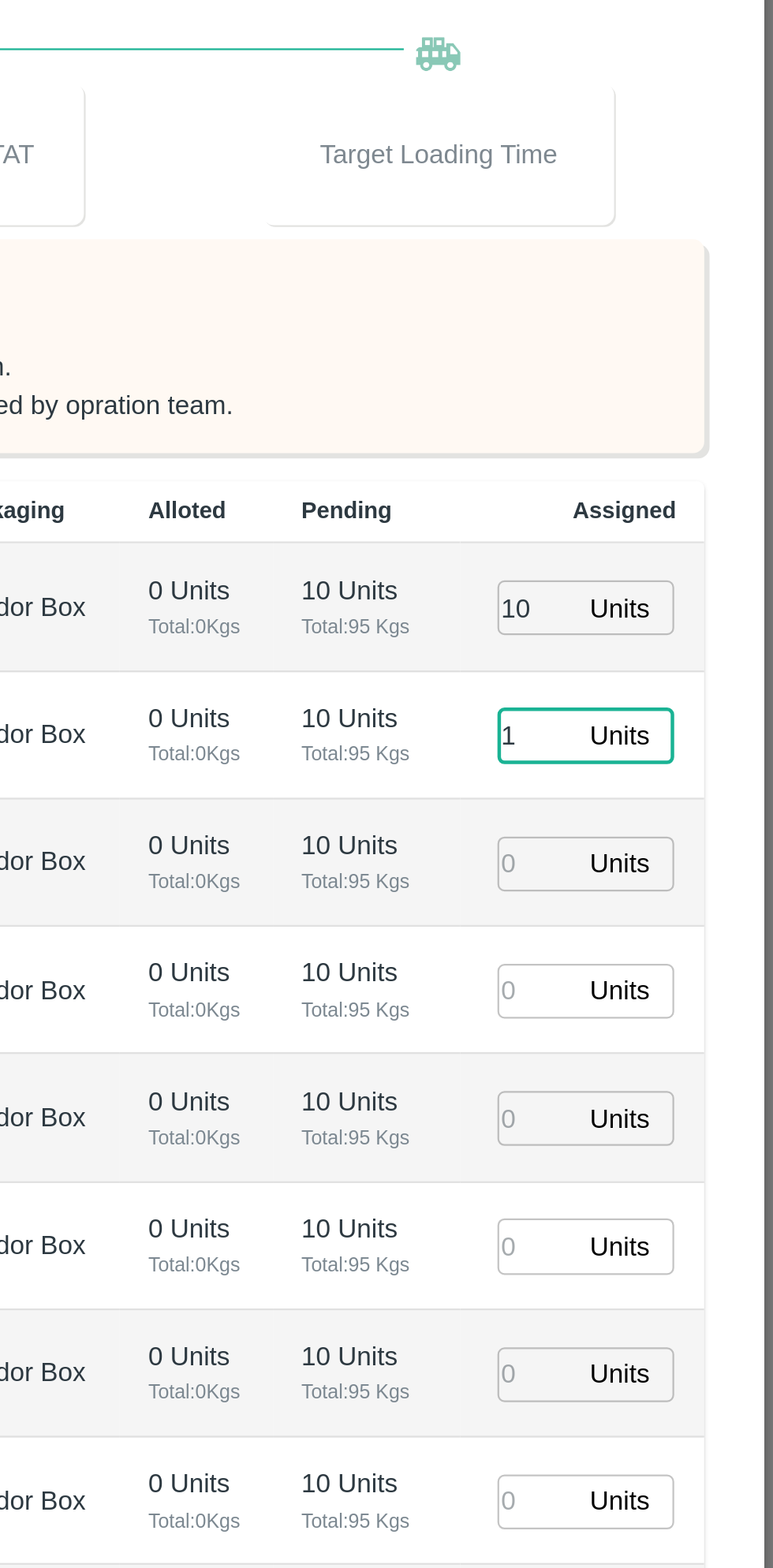
type input "12"
type input "16/08/2025 03:22 PM"
type input "12"
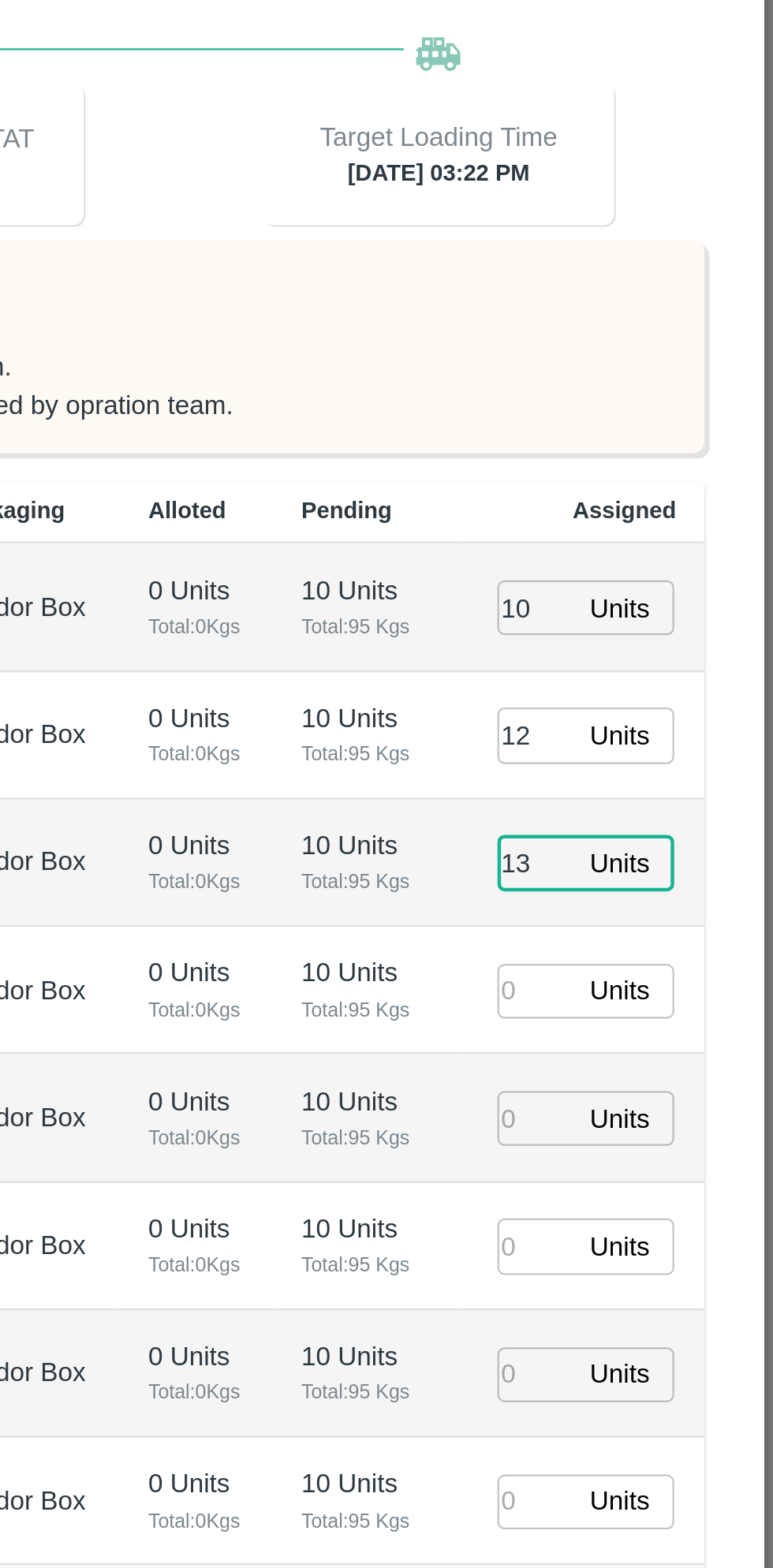
type input "13"
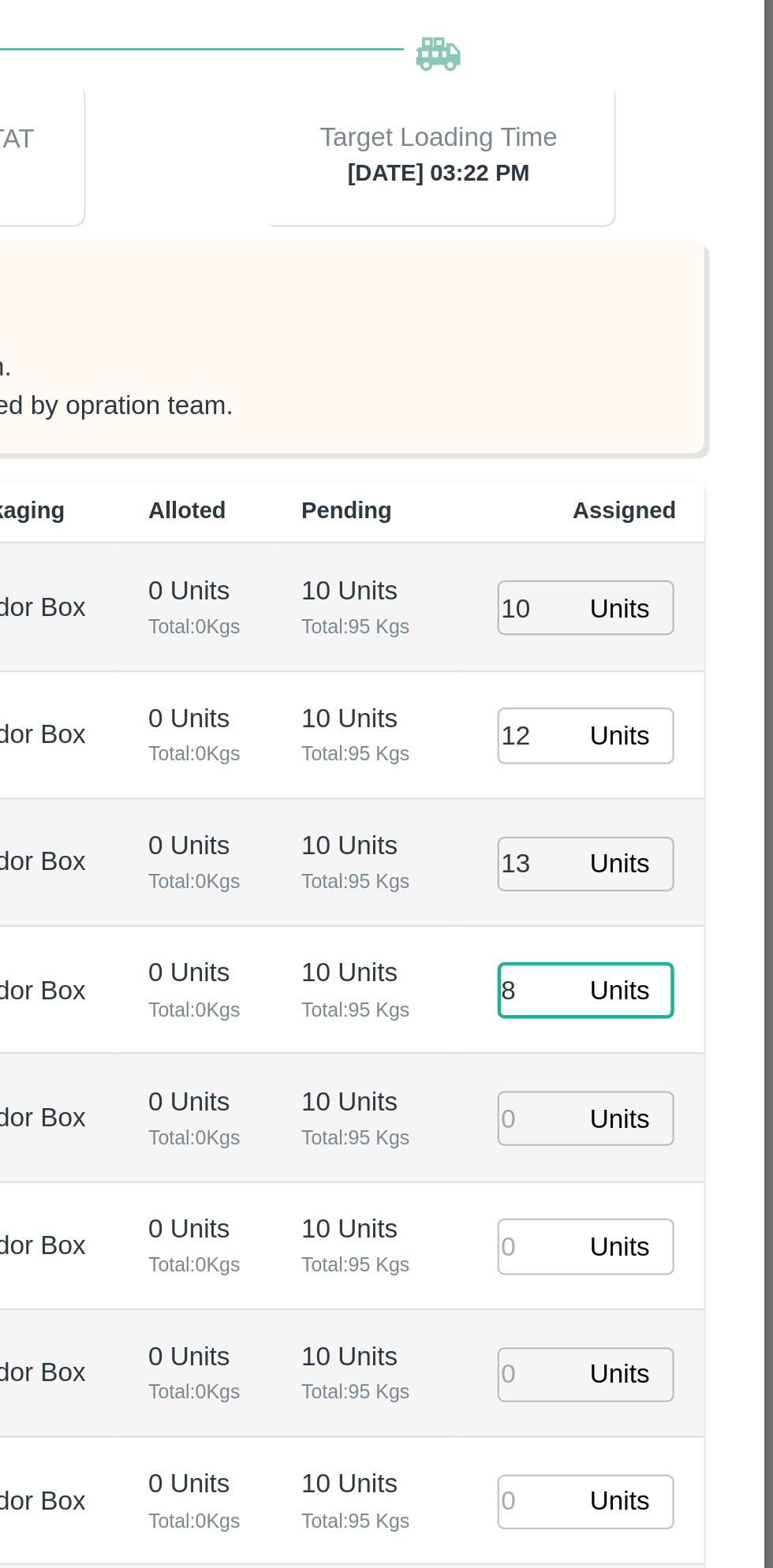
type input "8"
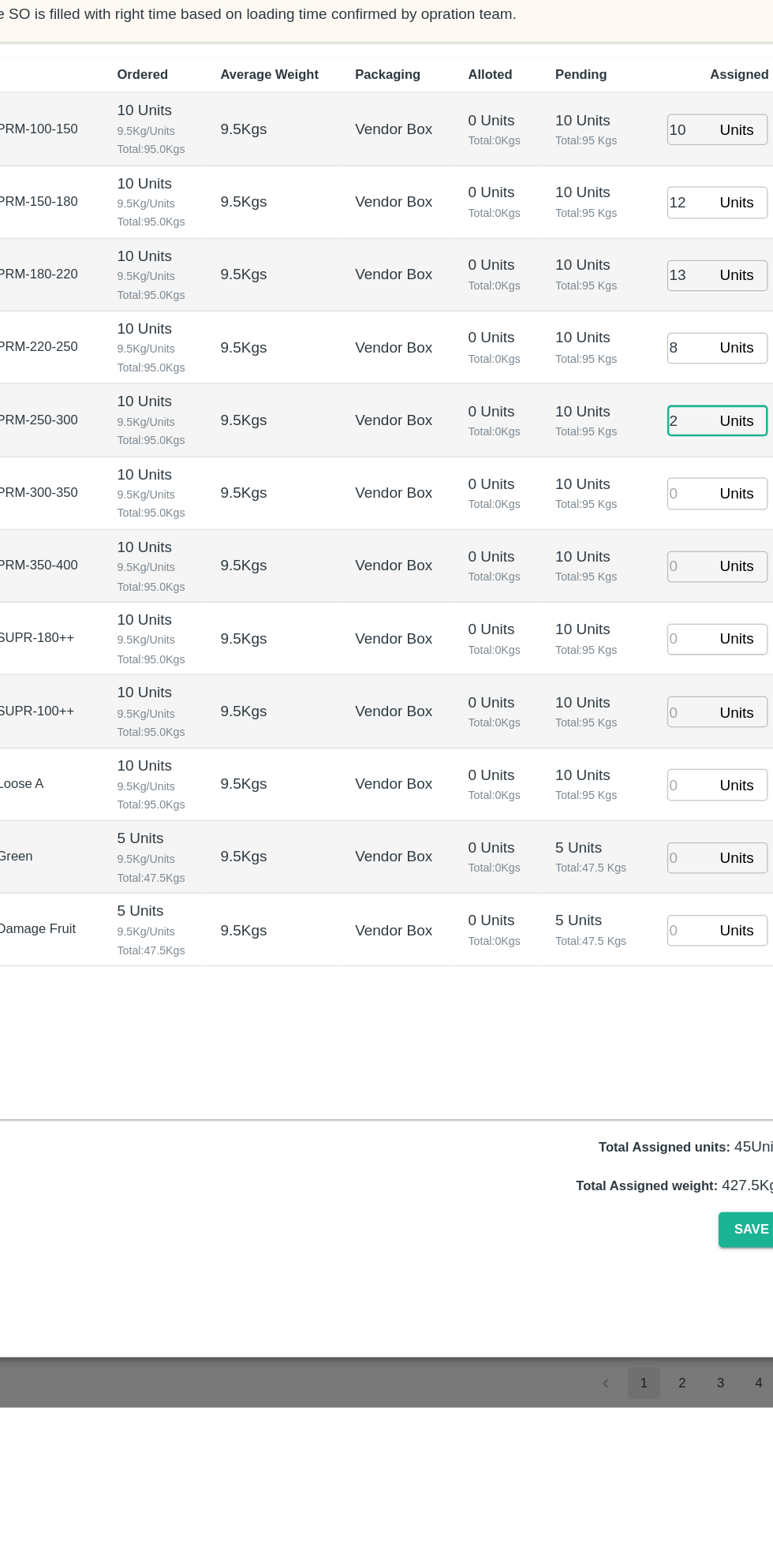
type input "2"
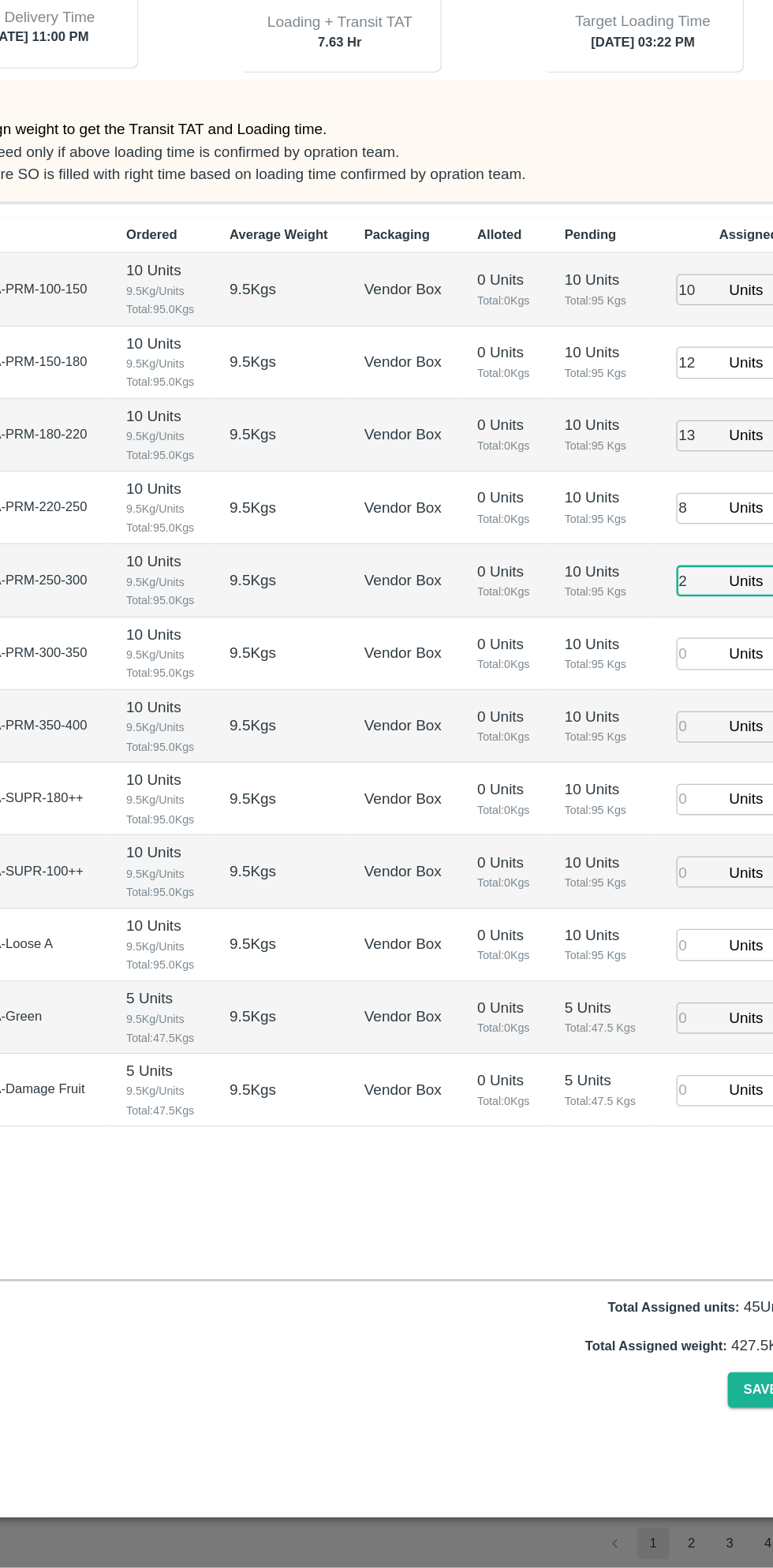
click at [594, 949] on p "10 Units" at bounding box center [591, 957] width 58 height 17
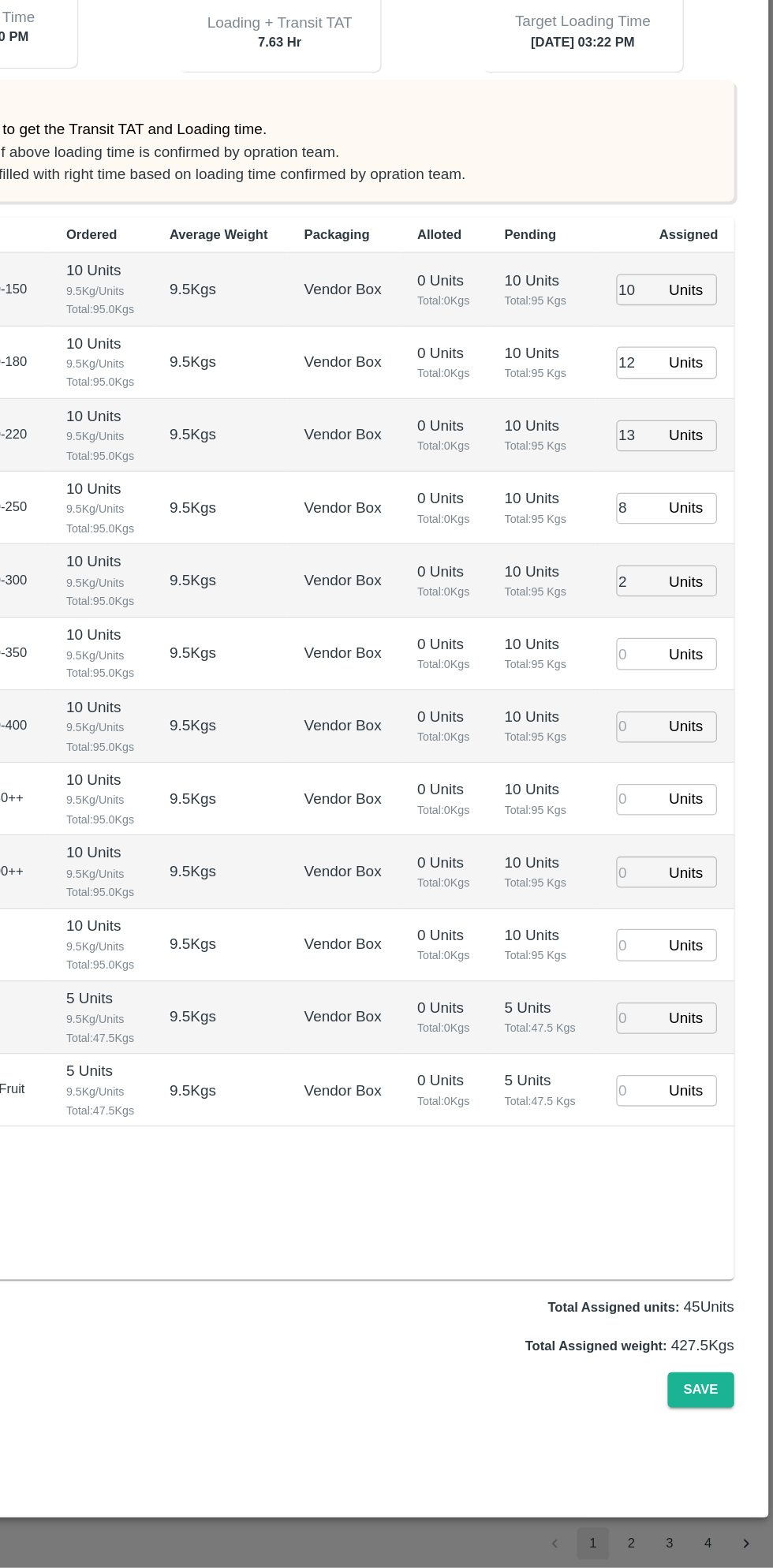
click at [666, 954] on input "number" at bounding box center [667, 966] width 35 height 24
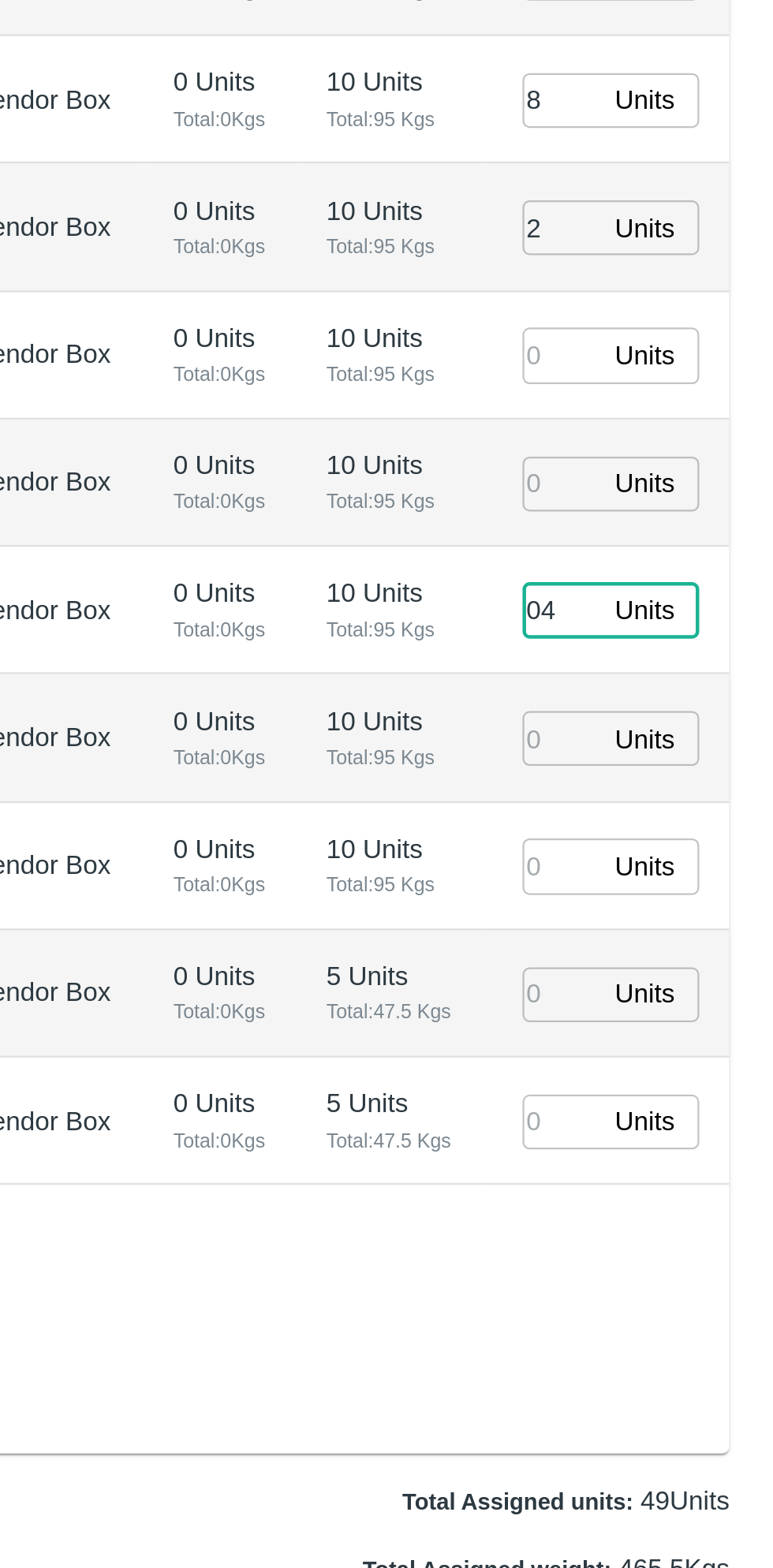
type input "04"
click at [660, 1068] on input "number" at bounding box center [667, 1080] width 35 height 24
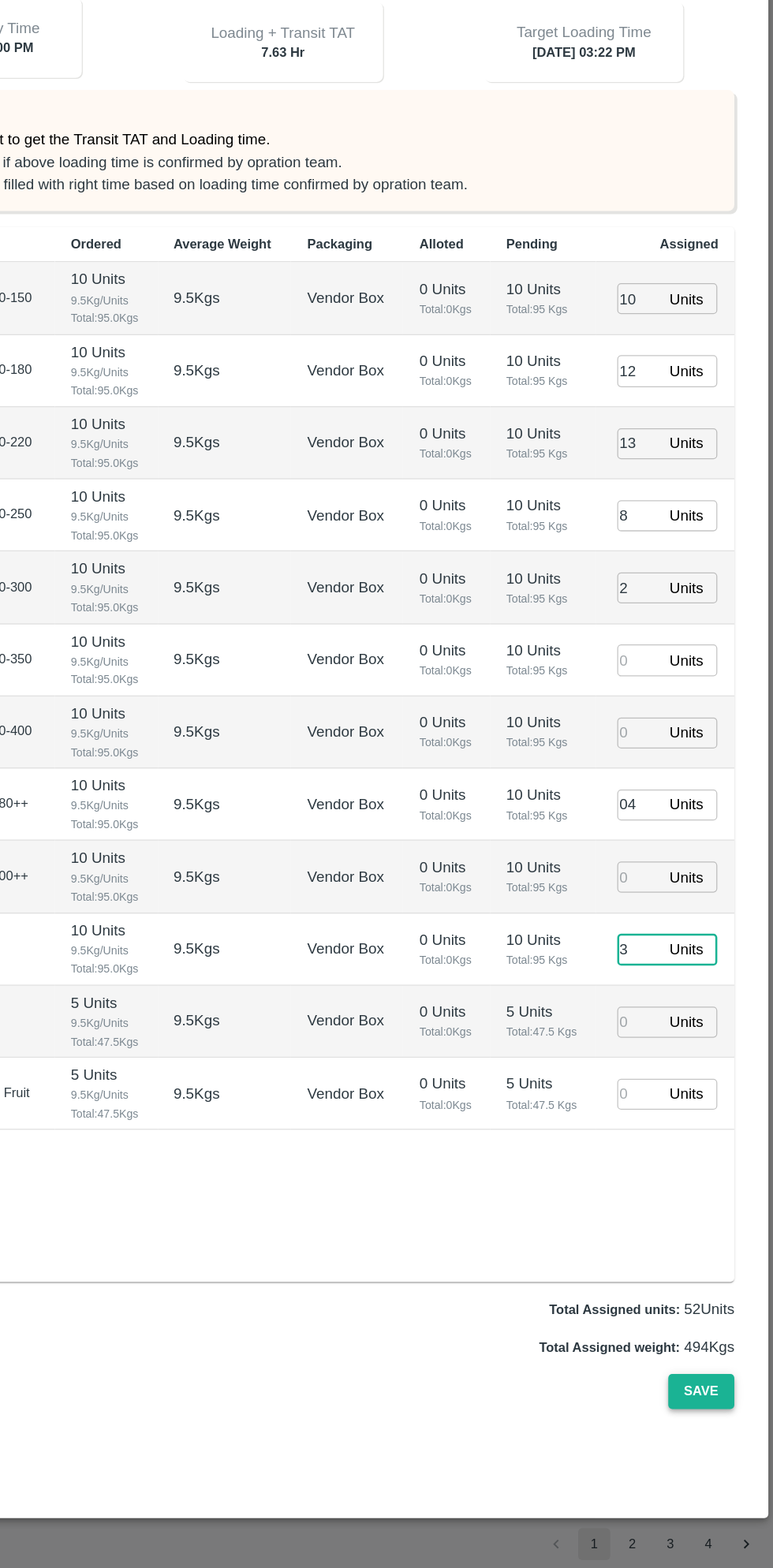
type input "3"
click at [726, 1415] on button "Save" at bounding box center [716, 1429] width 52 height 28
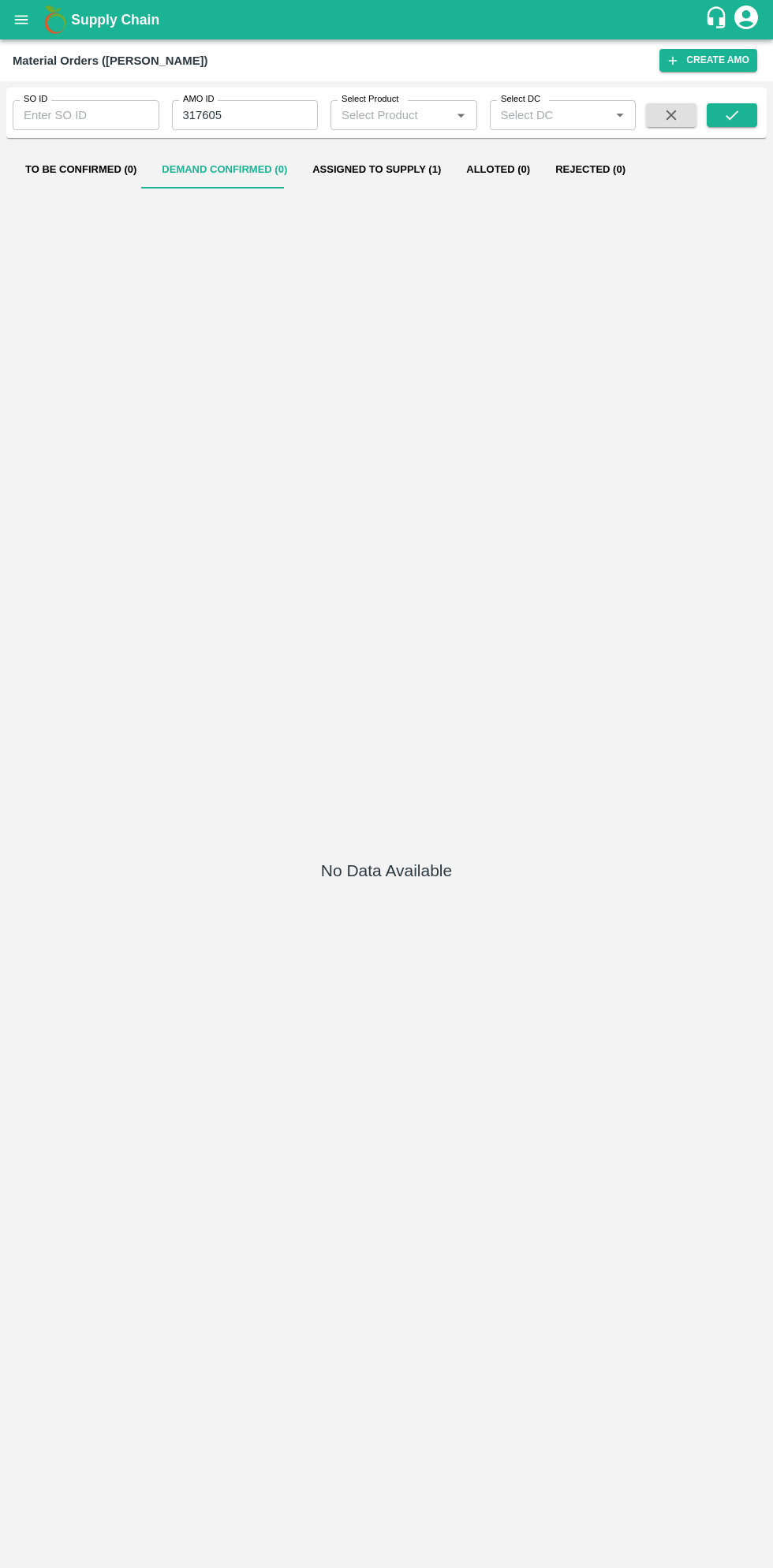
click at [32, 15] on button "open drawer" at bounding box center [21, 20] width 36 height 36
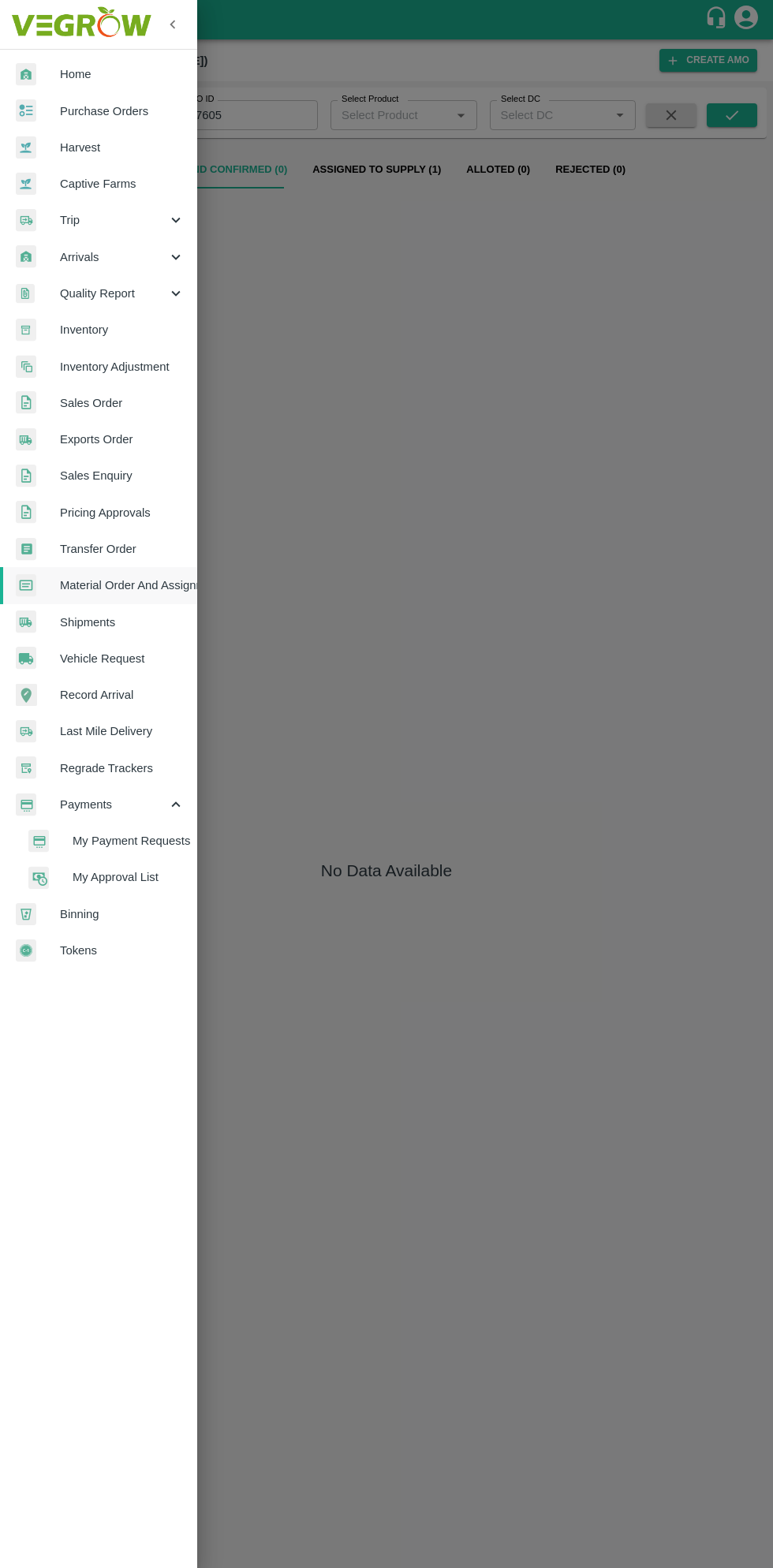
click at [128, 113] on span "Purchase Orders" at bounding box center [122, 111] width 125 height 17
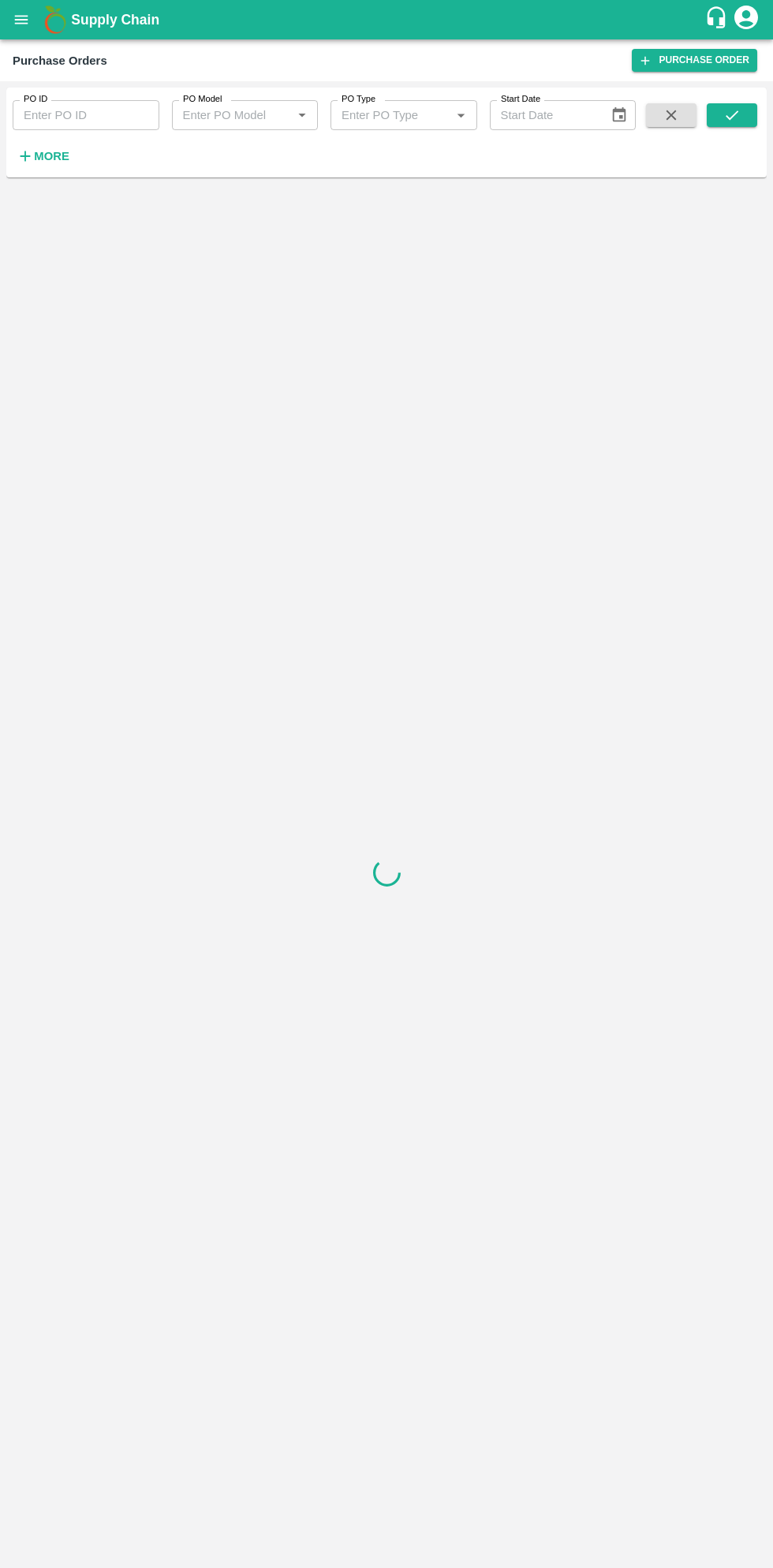
click at [55, 160] on strong "More" at bounding box center [51, 156] width 35 height 13
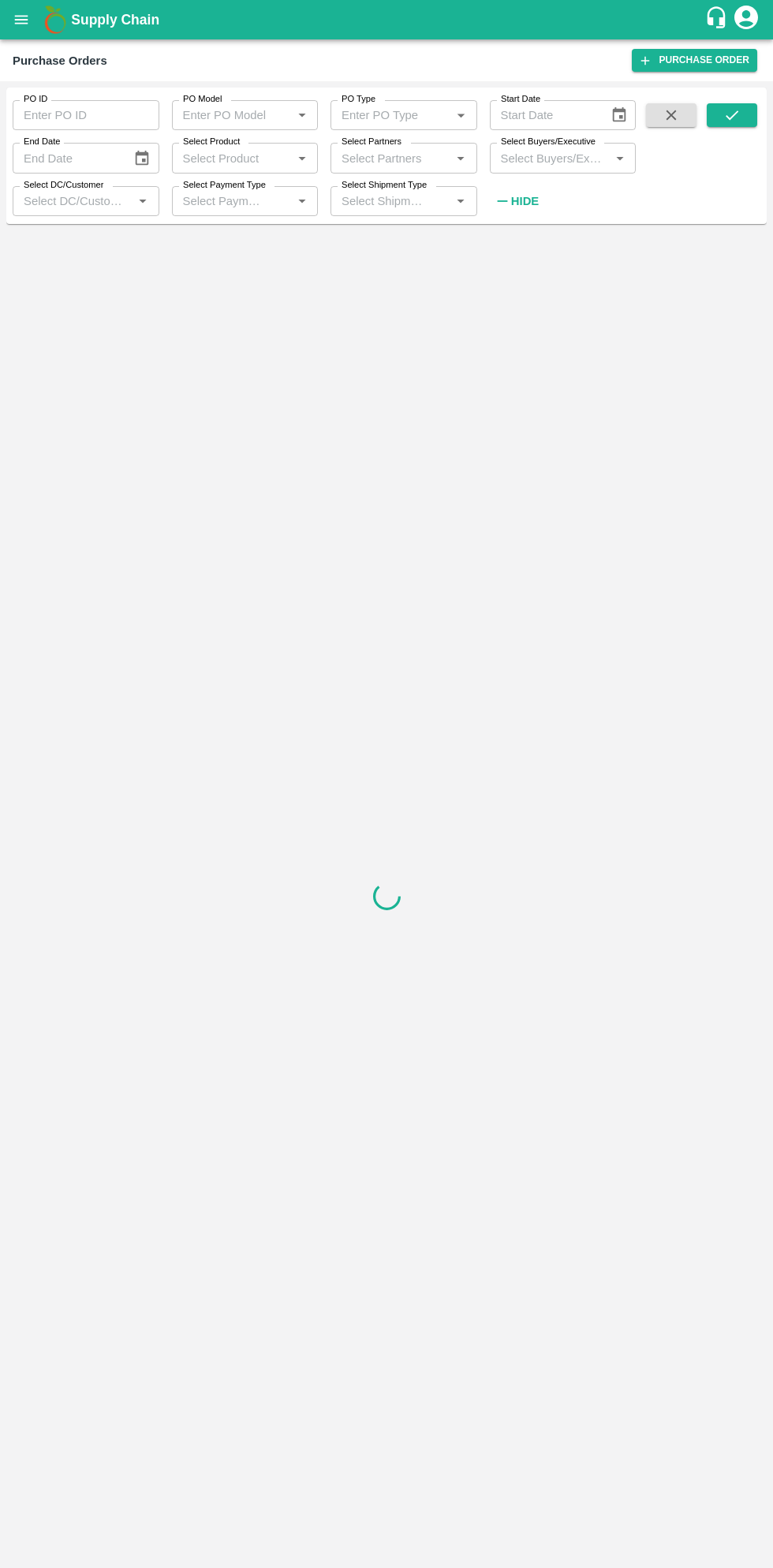
click at [554, 156] on input "Select Buyers/Executive" at bounding box center [549, 157] width 111 height 21
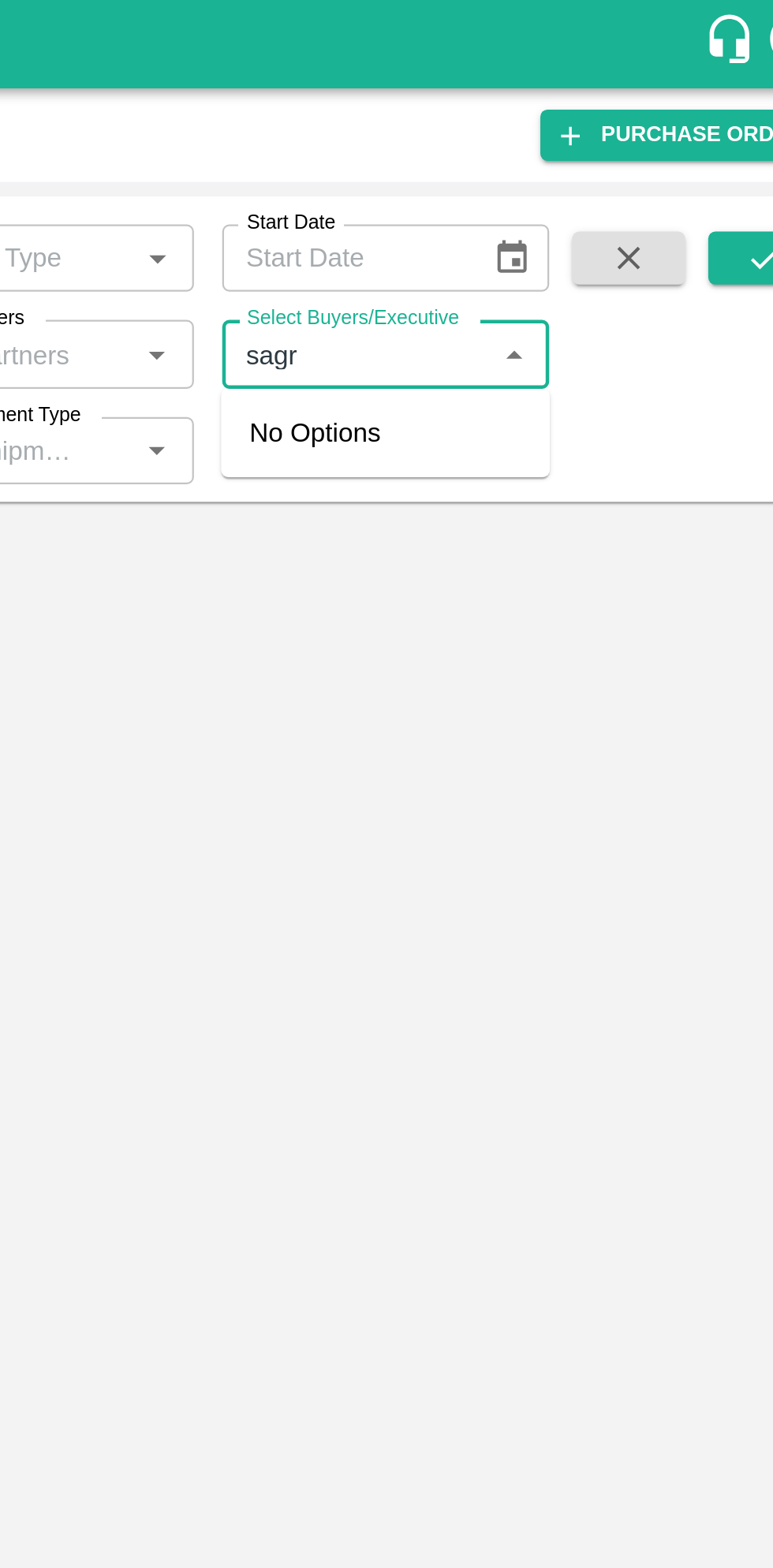
type input "sag"
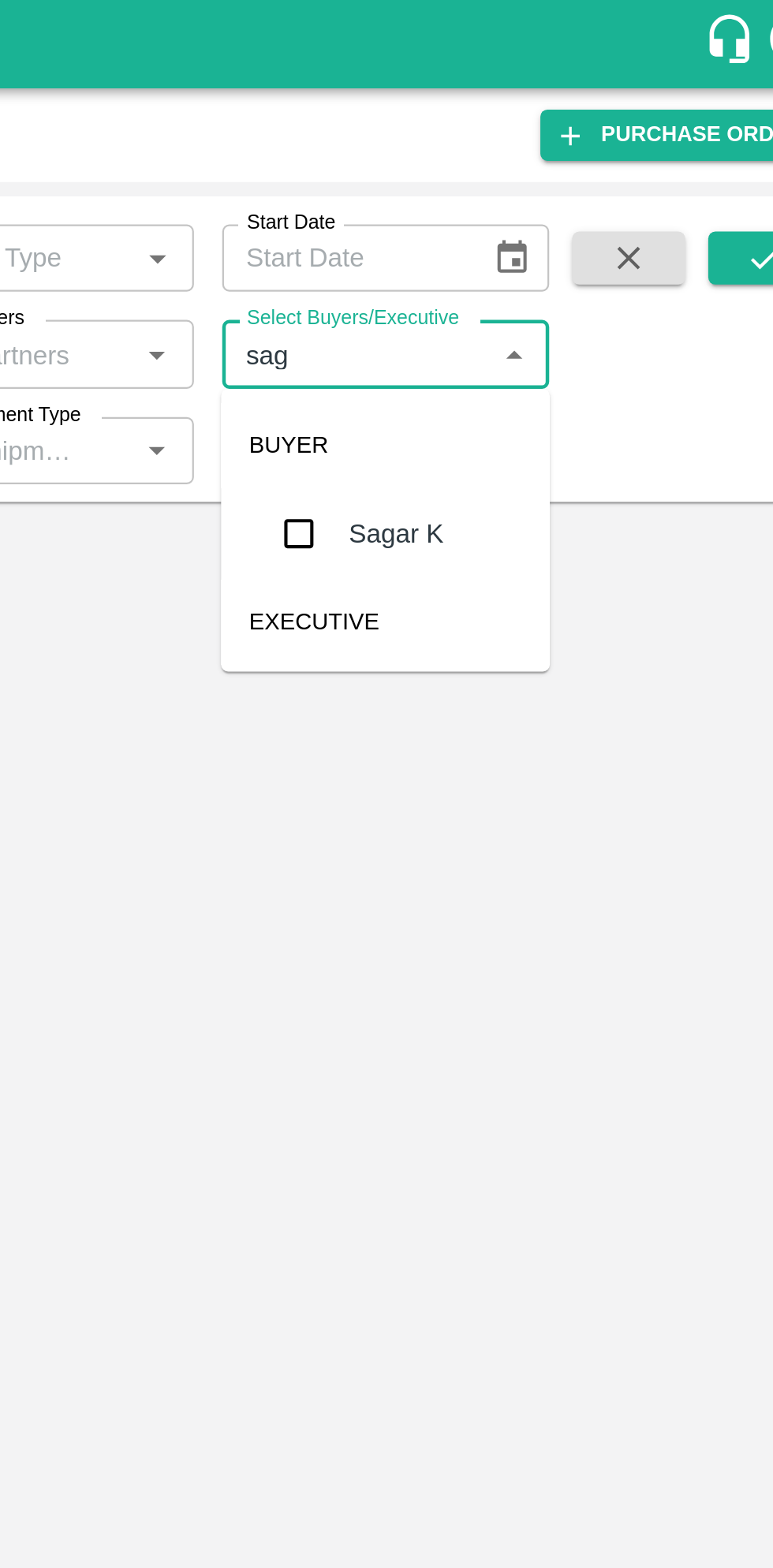
click at [532, 248] on input "checkbox" at bounding box center [524, 238] width 32 height 32
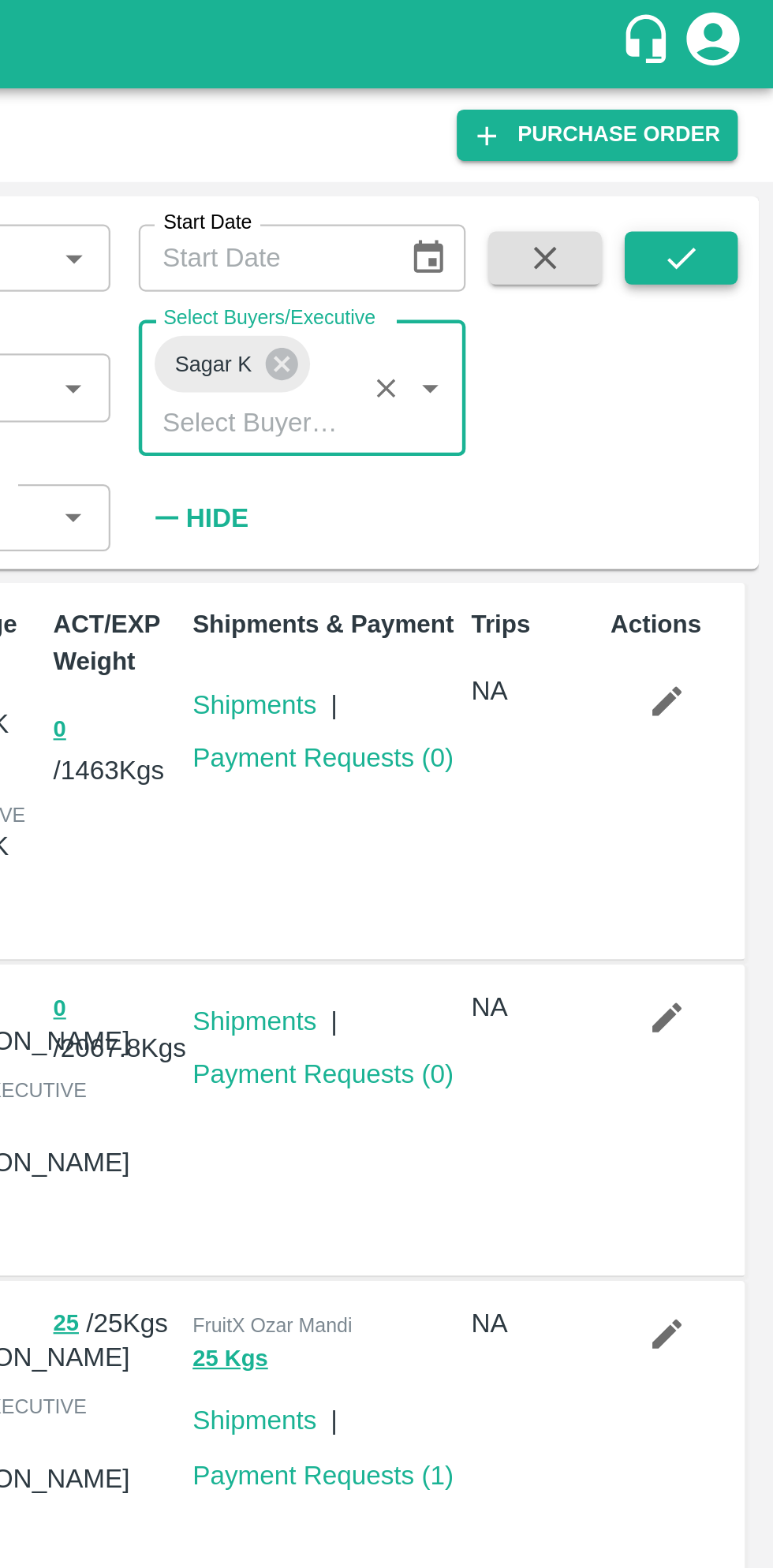
click at [748, 119] on button "submit" at bounding box center [732, 115] width 50 height 24
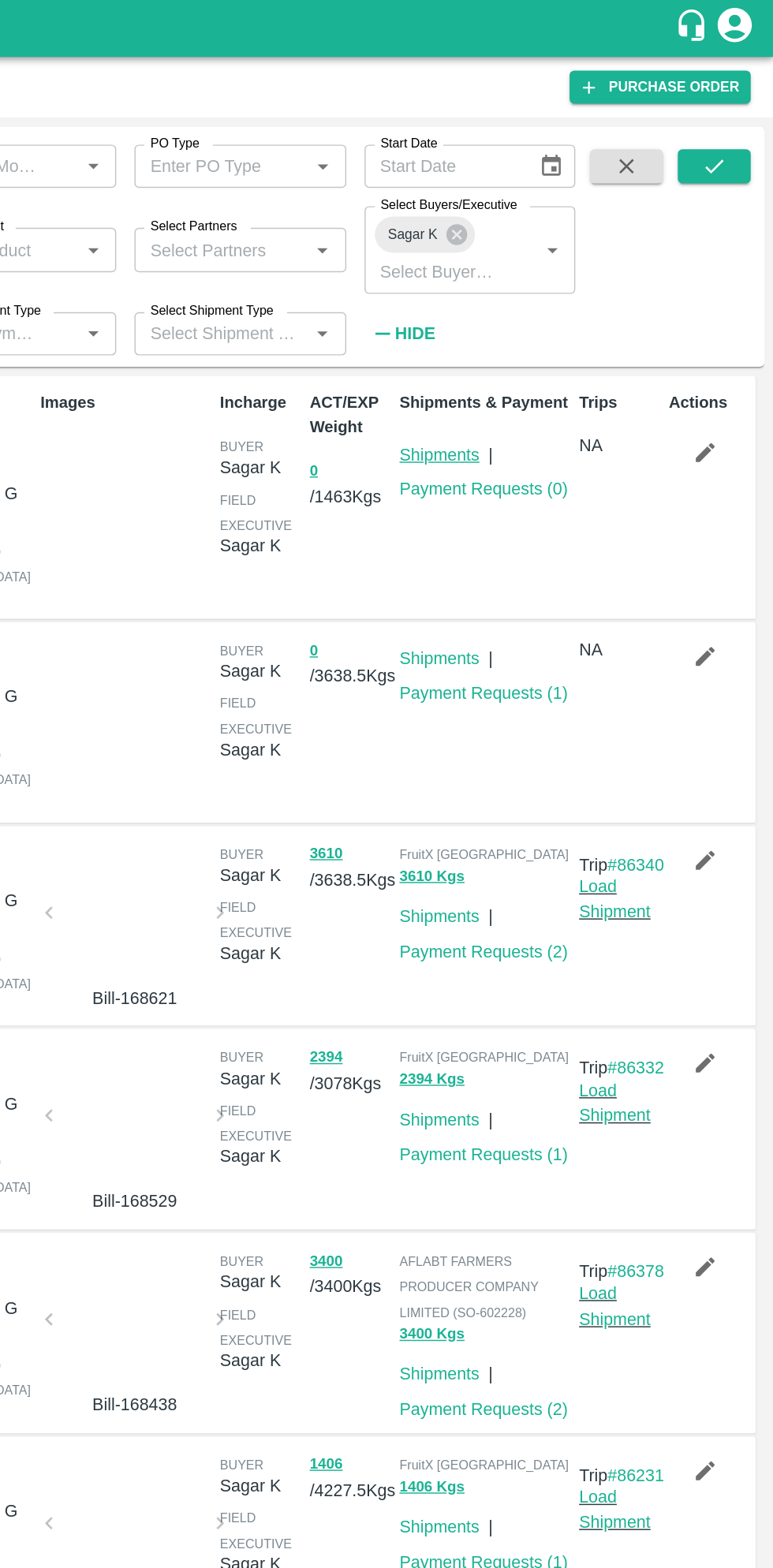
click at [530, 313] on link "Shipments" at bounding box center [541, 314] width 55 height 13
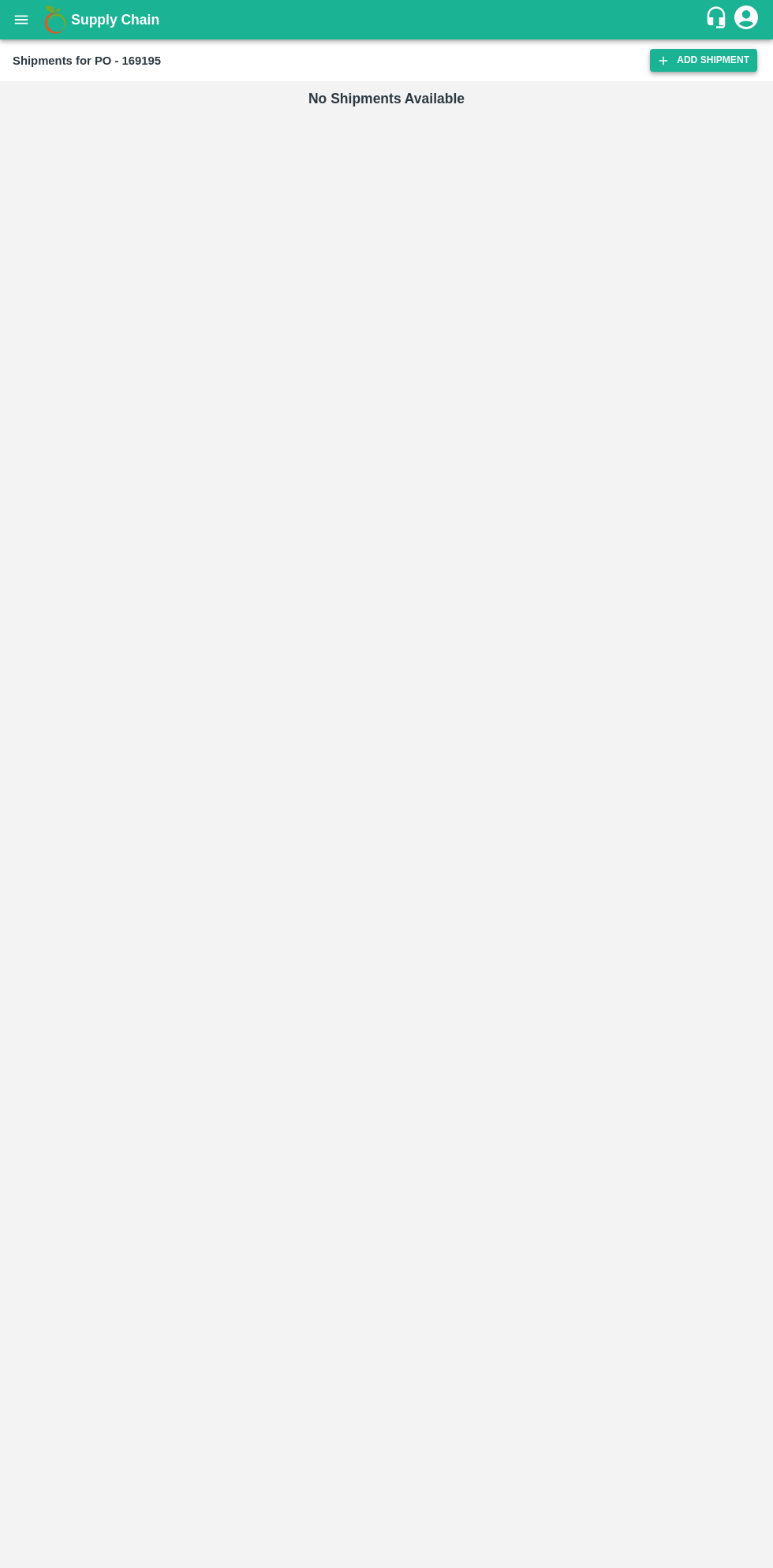
click at [690, 65] on link "Add Shipment" at bounding box center [703, 60] width 107 height 23
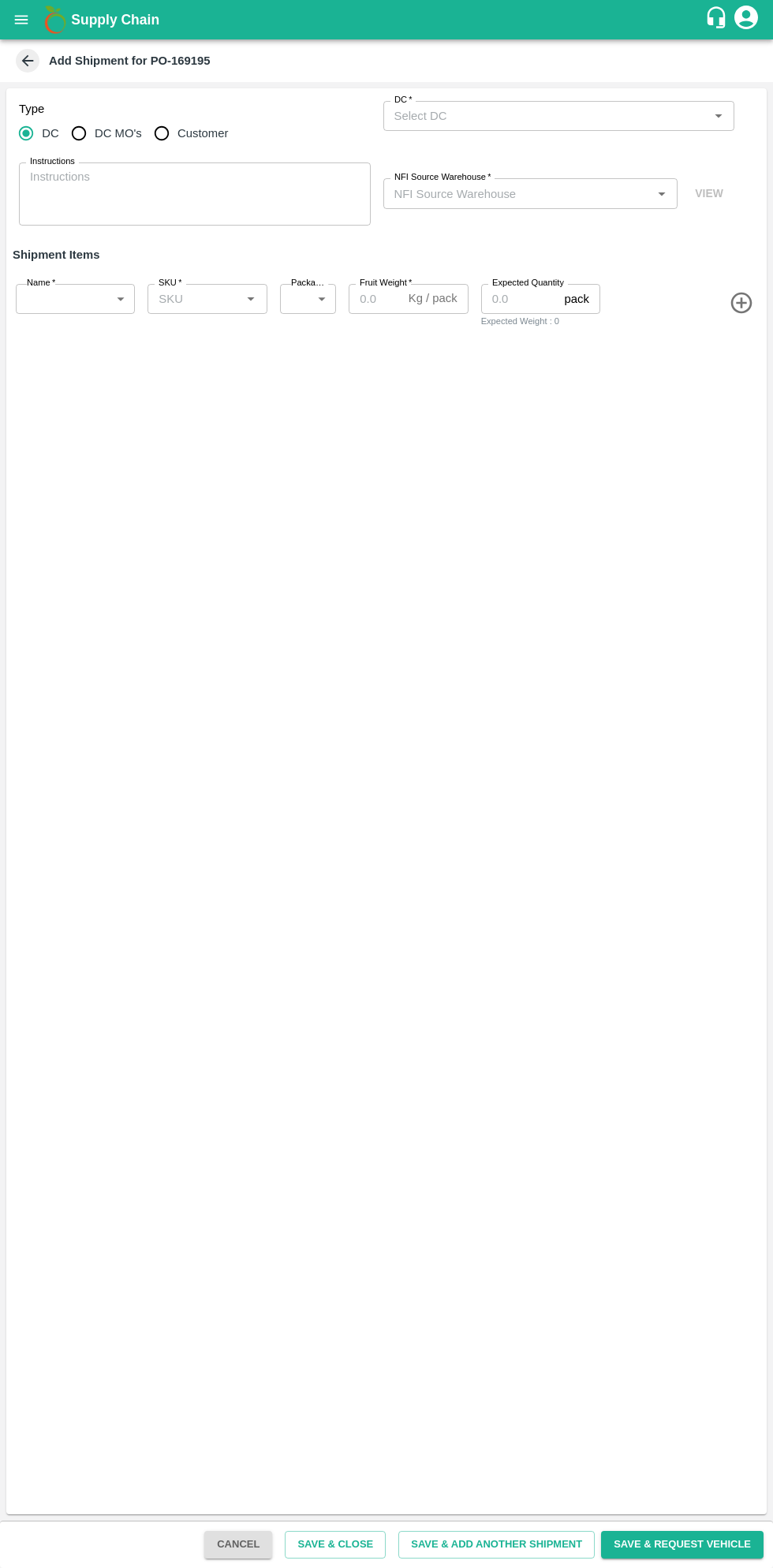
click at [86, 133] on input "DC MO's" at bounding box center [79, 134] width 32 height 32
radio input "true"
click at [515, 114] on input "DC (Material Orders)   *" at bounding box center [546, 116] width 316 height 21
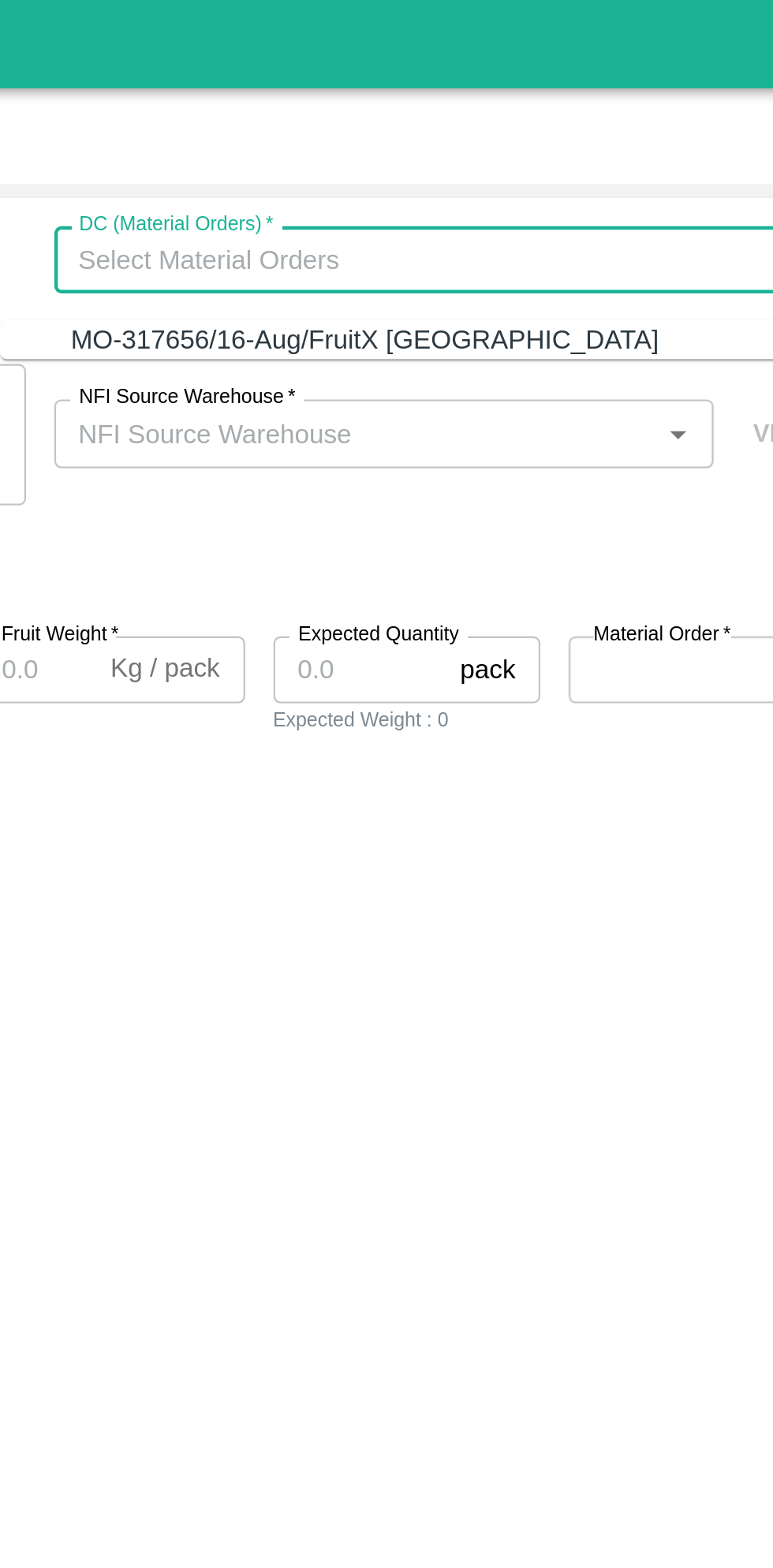
click at [536, 151] on div "MO-317656/16-Aug/FruitX Bangalore" at bounding box center [521, 151] width 263 height 17
type input "MO-317656/16-Aug/FruitX Bangalore"
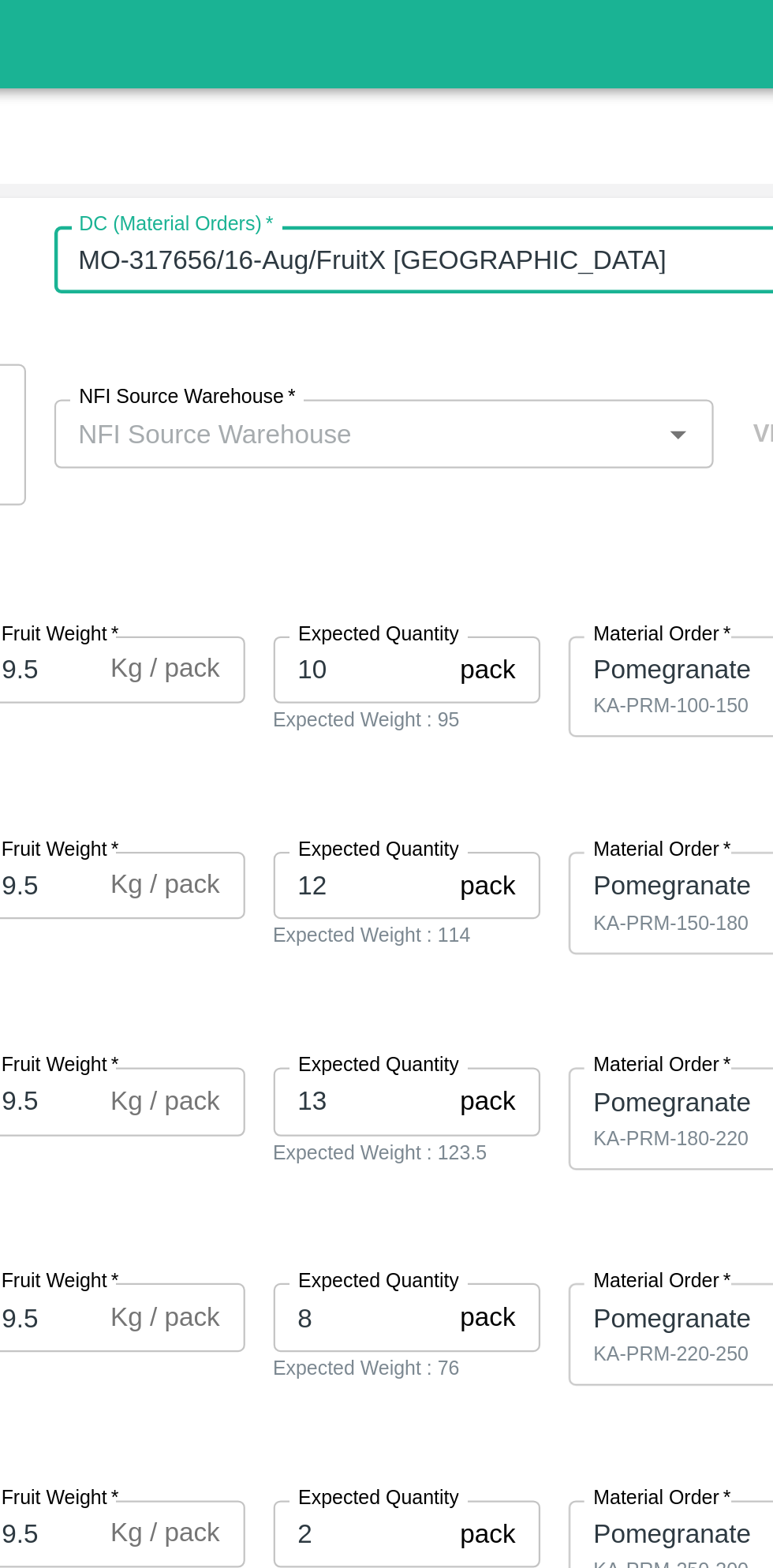
click at [547, 193] on input "NFI Source Warehouse   *" at bounding box center [517, 193] width 259 height 21
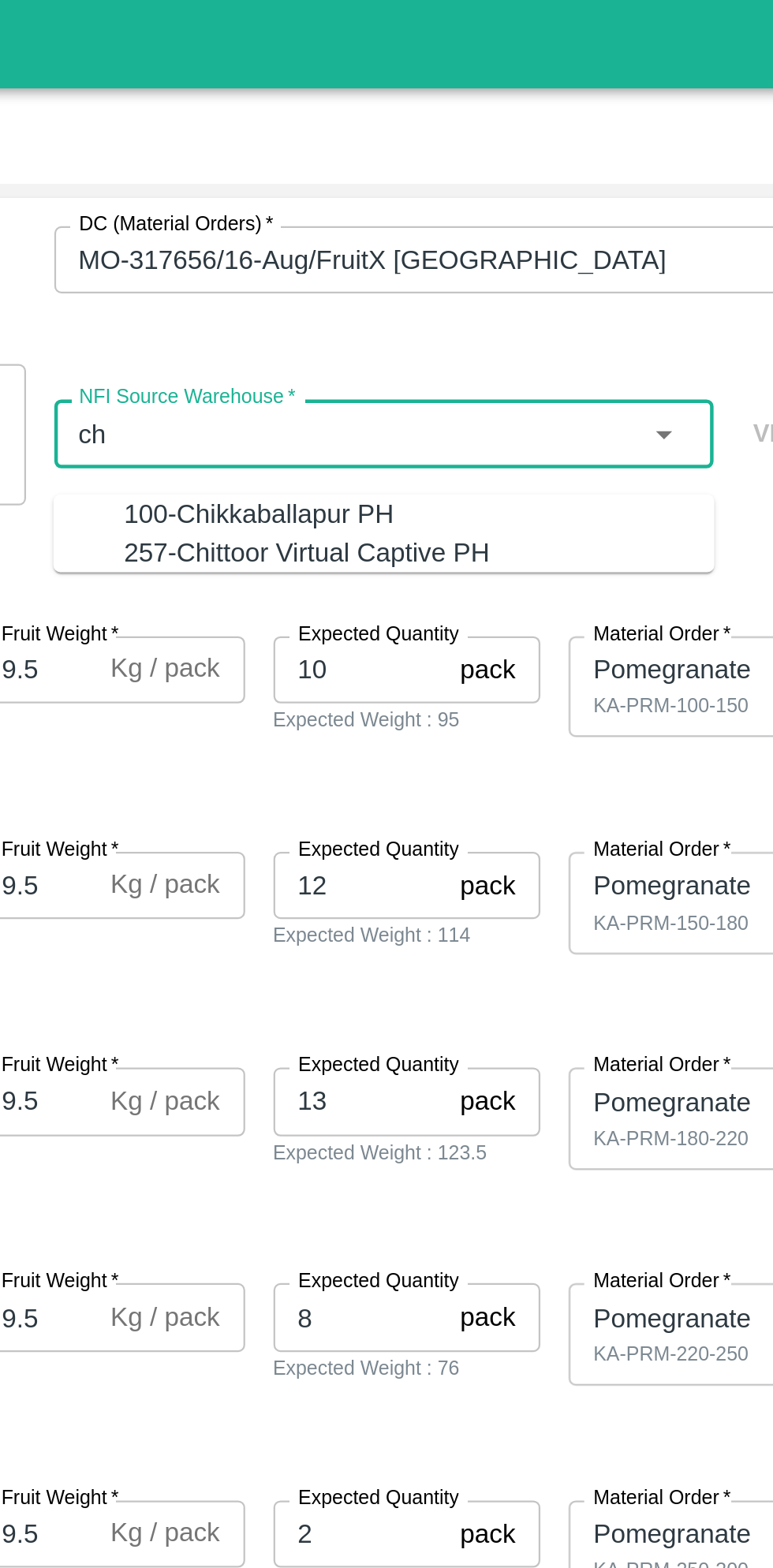
type input "c"
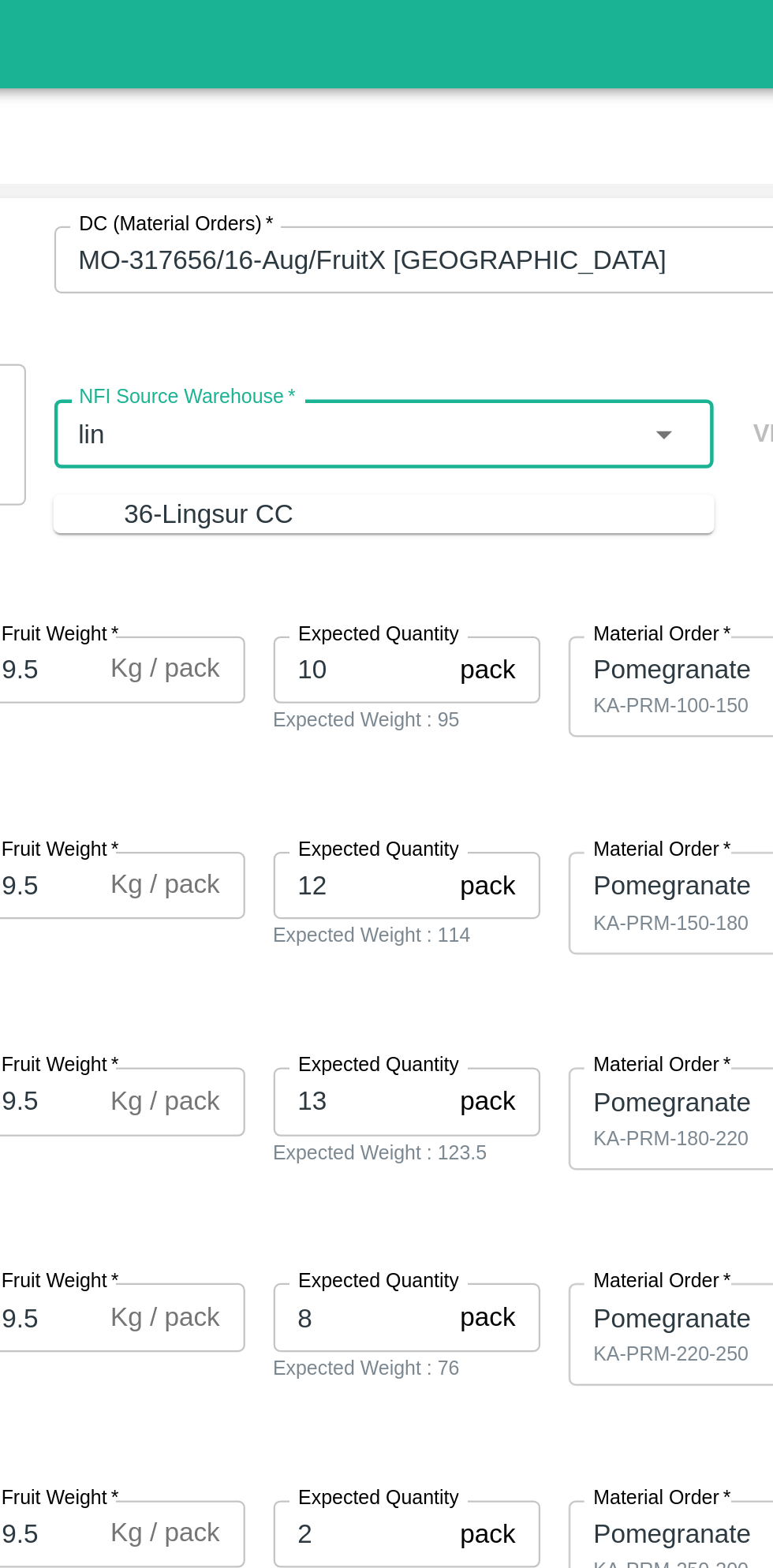
click at [572, 232] on div "36-Lingsur CC" at bounding box center [545, 229] width 263 height 17
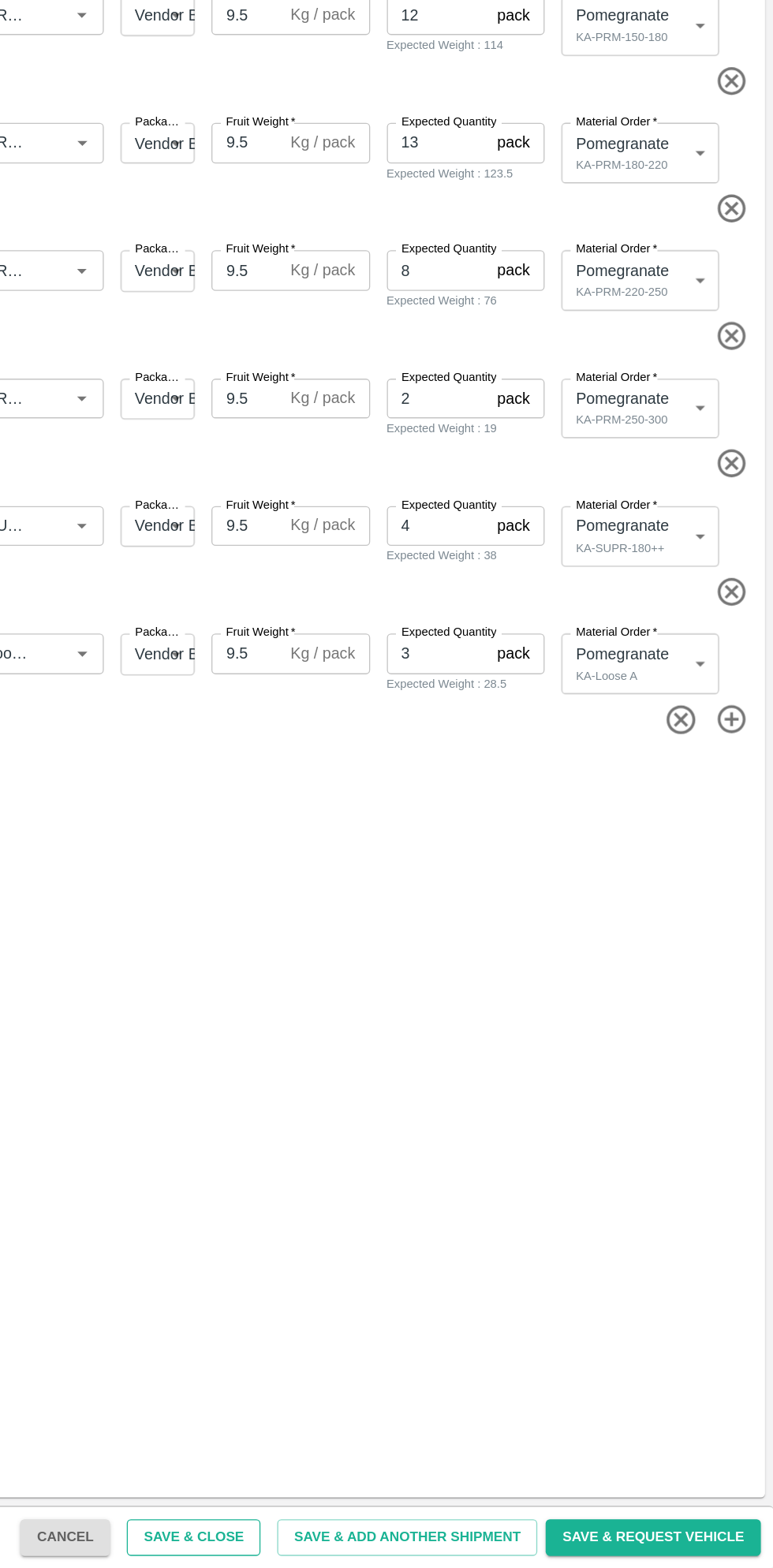
type input "36-Lingsur CC"
click at [371, 1537] on button "Save & Close" at bounding box center [335, 1545] width 101 height 28
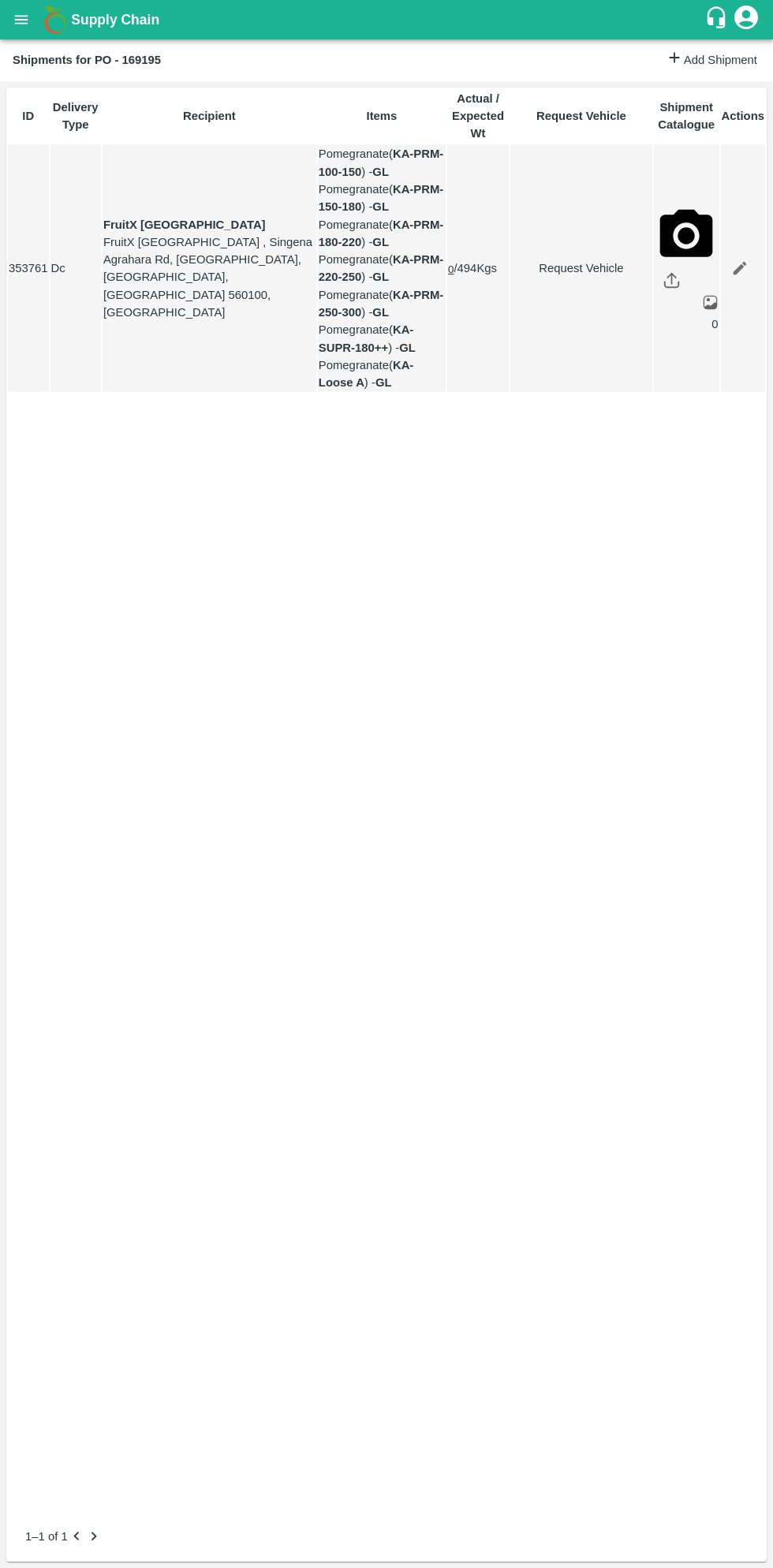
click at [36, 11] on button "open drawer" at bounding box center [21, 20] width 36 height 36
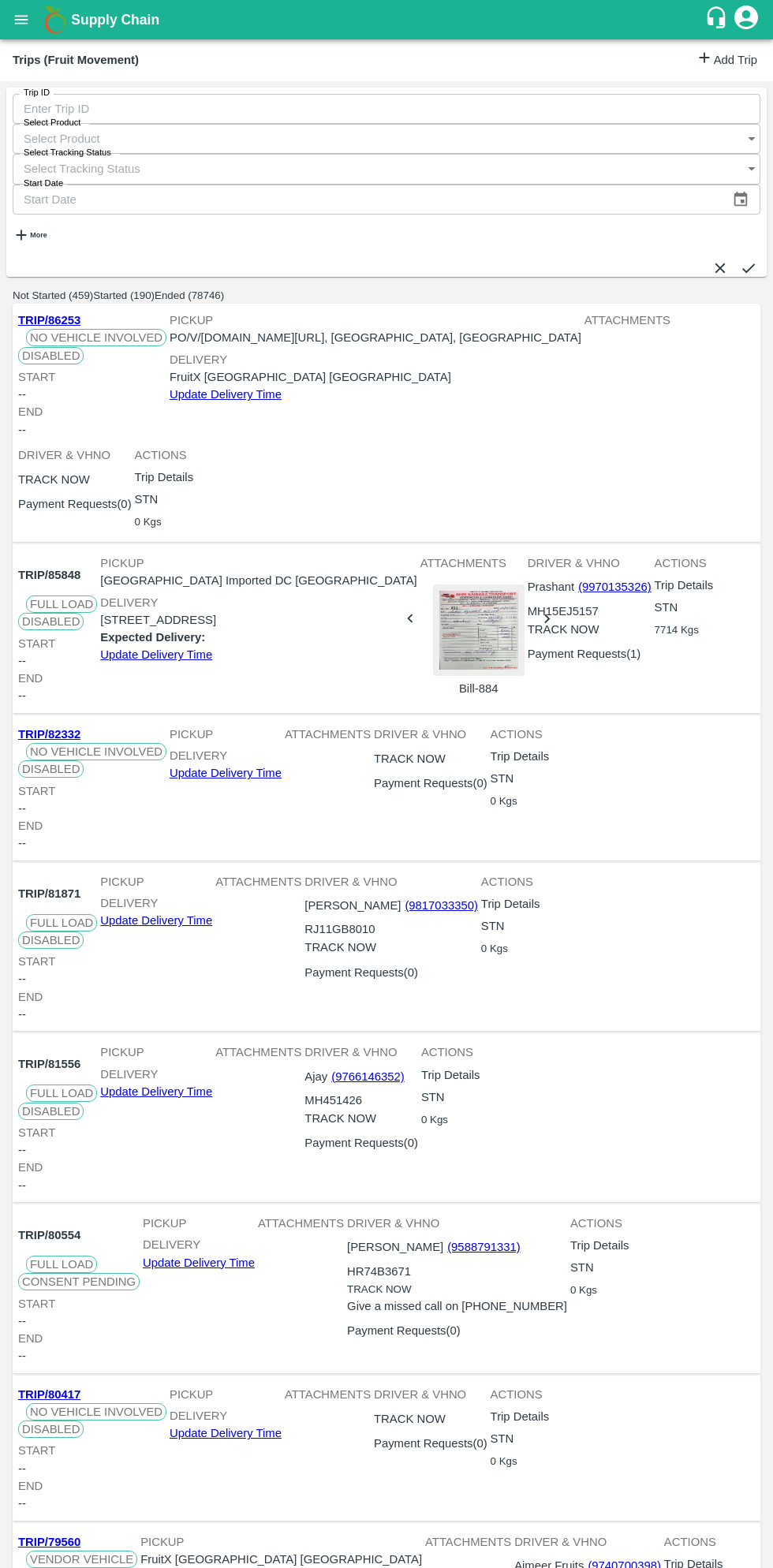
click at [715, 58] on link "Add Trip" at bounding box center [727, 60] width 62 height 23
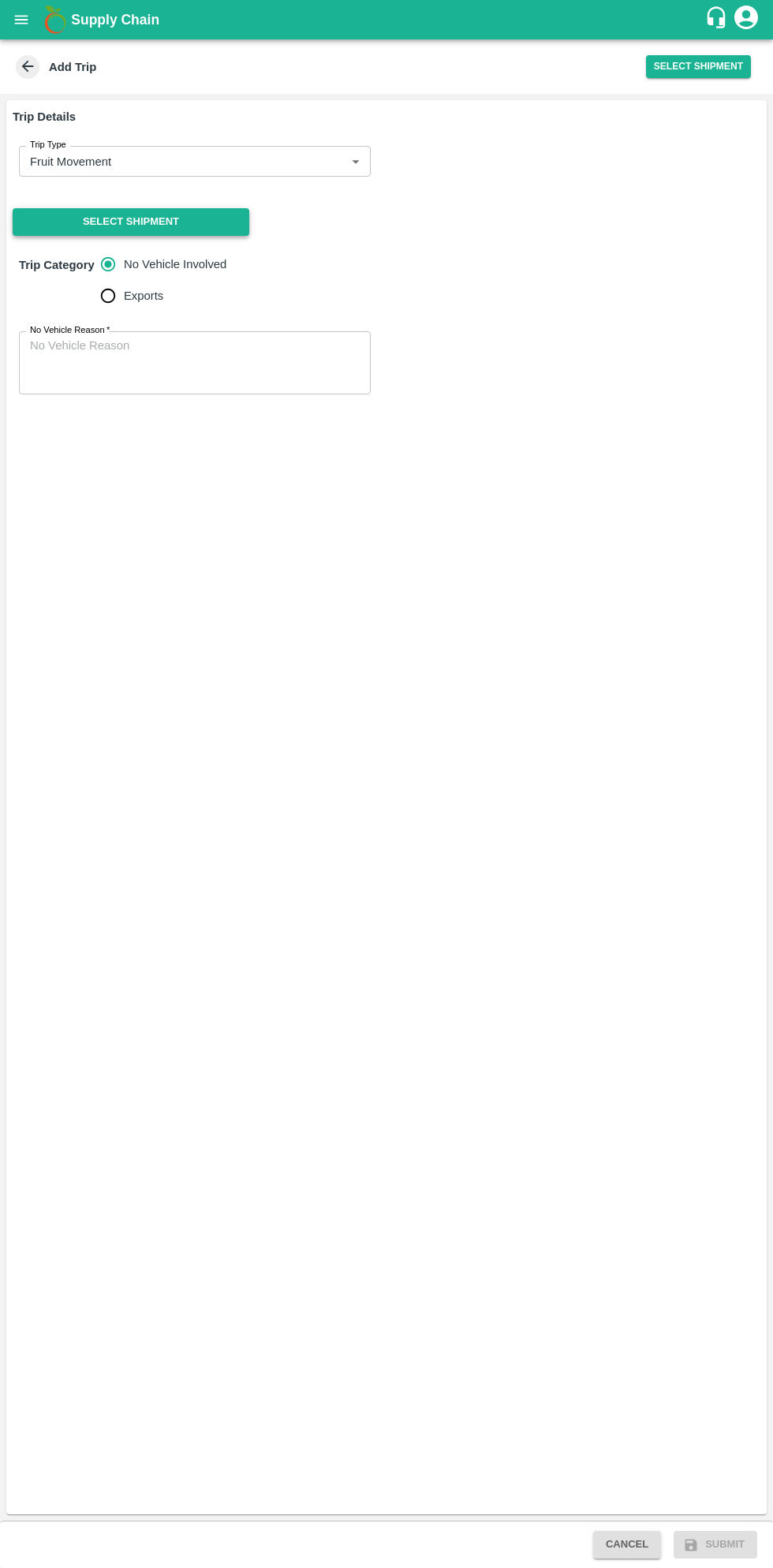
click at [204, 224] on button "Select Shipment" at bounding box center [131, 222] width 237 height 28
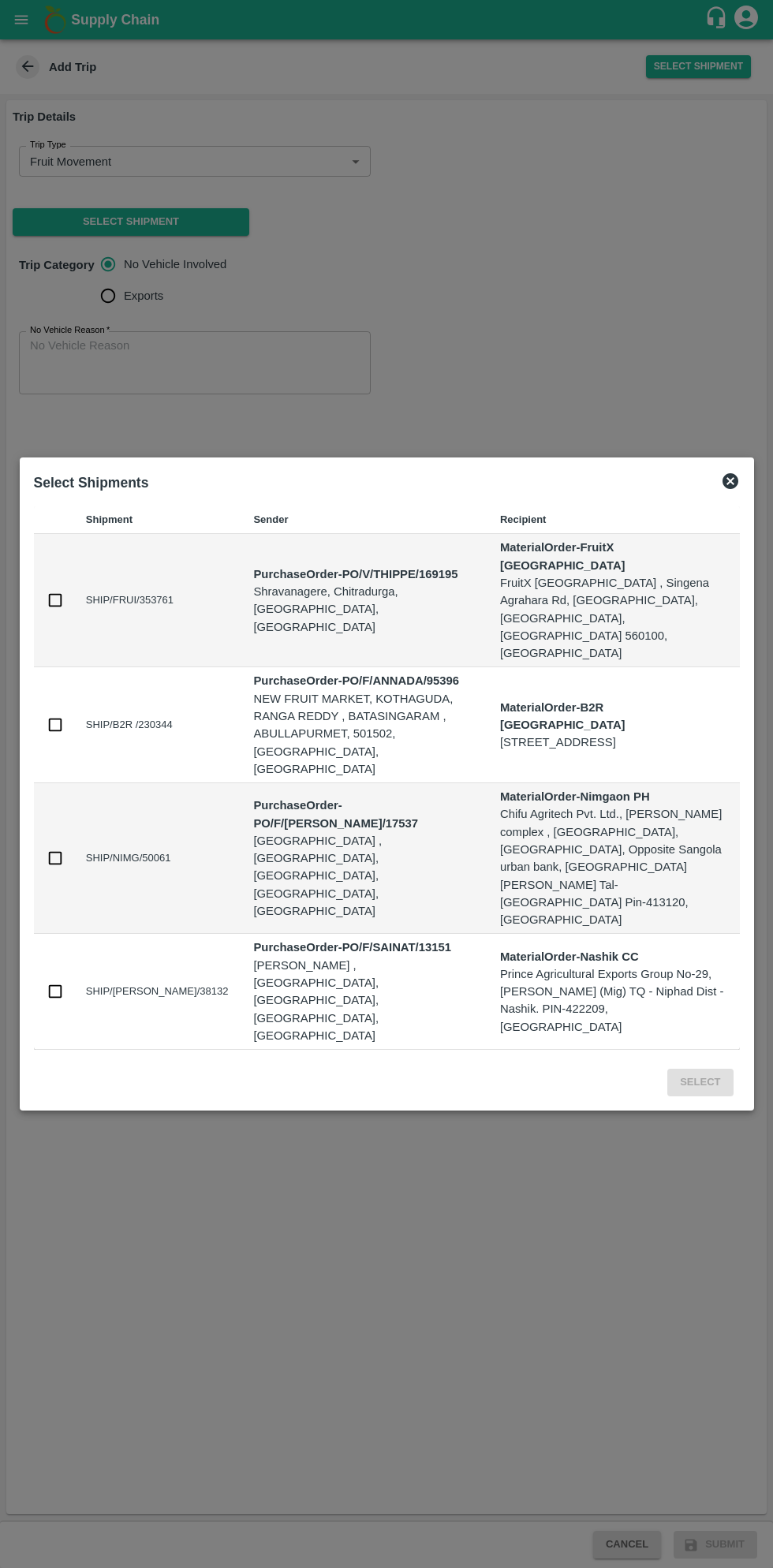
click at [56, 628] on td at bounding box center [53, 600] width 39 height 133
click at [124, 666] on td "SHIP/FRUI/353761" at bounding box center [157, 600] width 168 height 133
click at [48, 609] on input "checkbox" at bounding box center [55, 599] width 17 height 17
checkbox input "true"
click at [716, 1020] on div "Select Shipments Shipment Sender Recipient SHIP/FRUI/353761 PurchaseOrder - PO/…" at bounding box center [387, 783] width 734 height 653
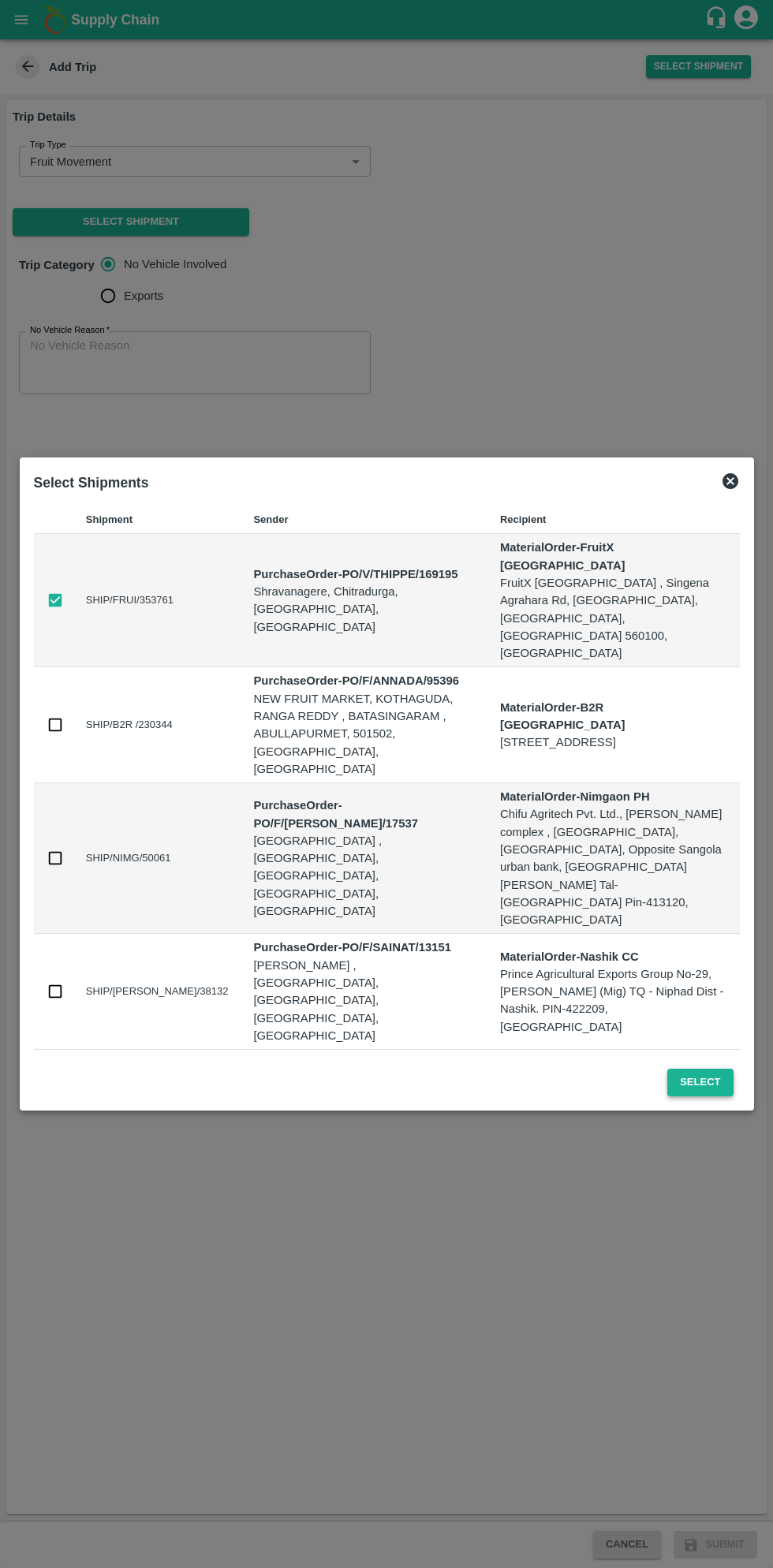
click at [697, 1069] on button "Select" at bounding box center [699, 1083] width 65 height 28
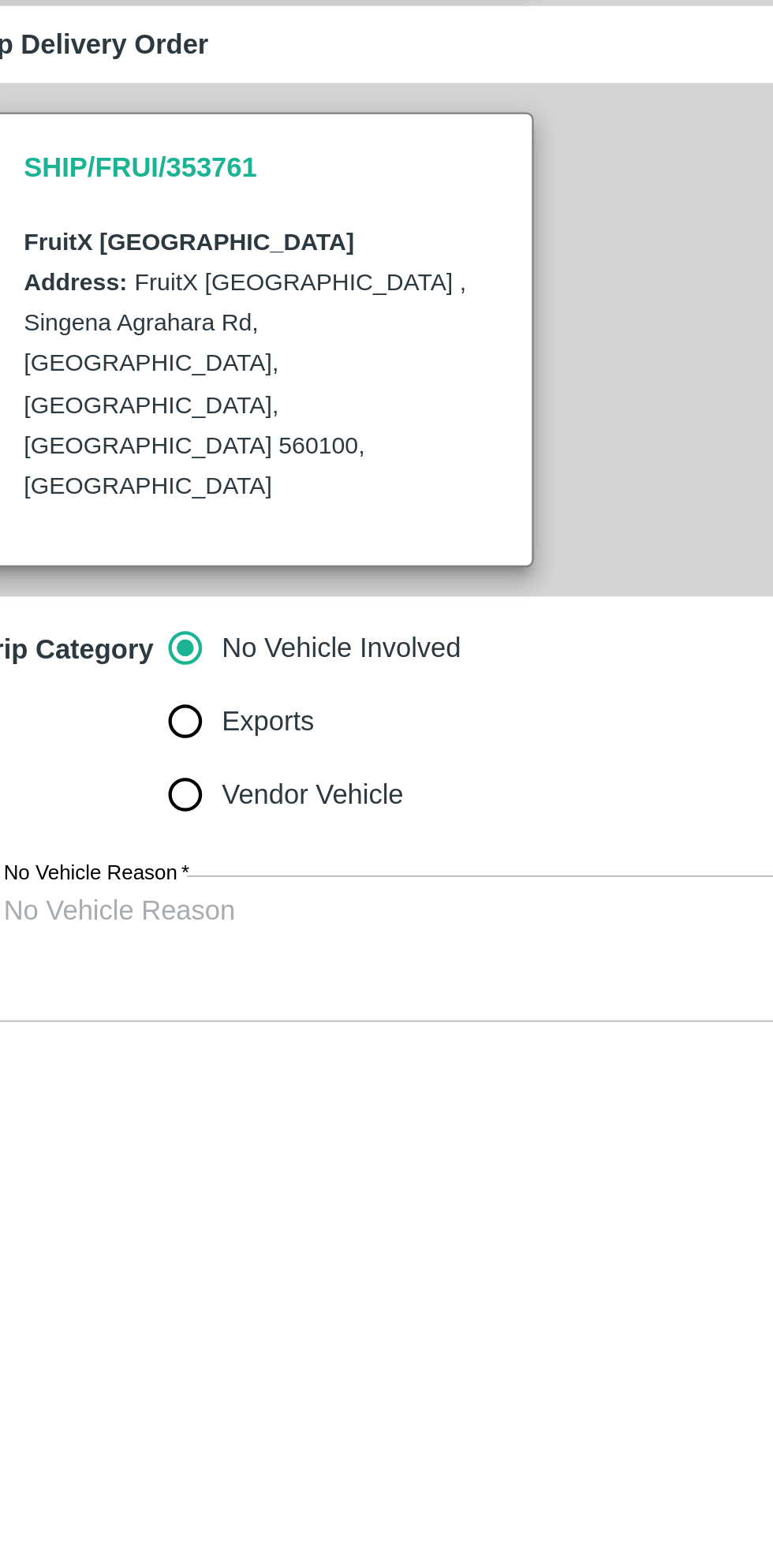
click at [209, 785] on textarea "No Vehicle Reason   *" at bounding box center [195, 810] width 330 height 50
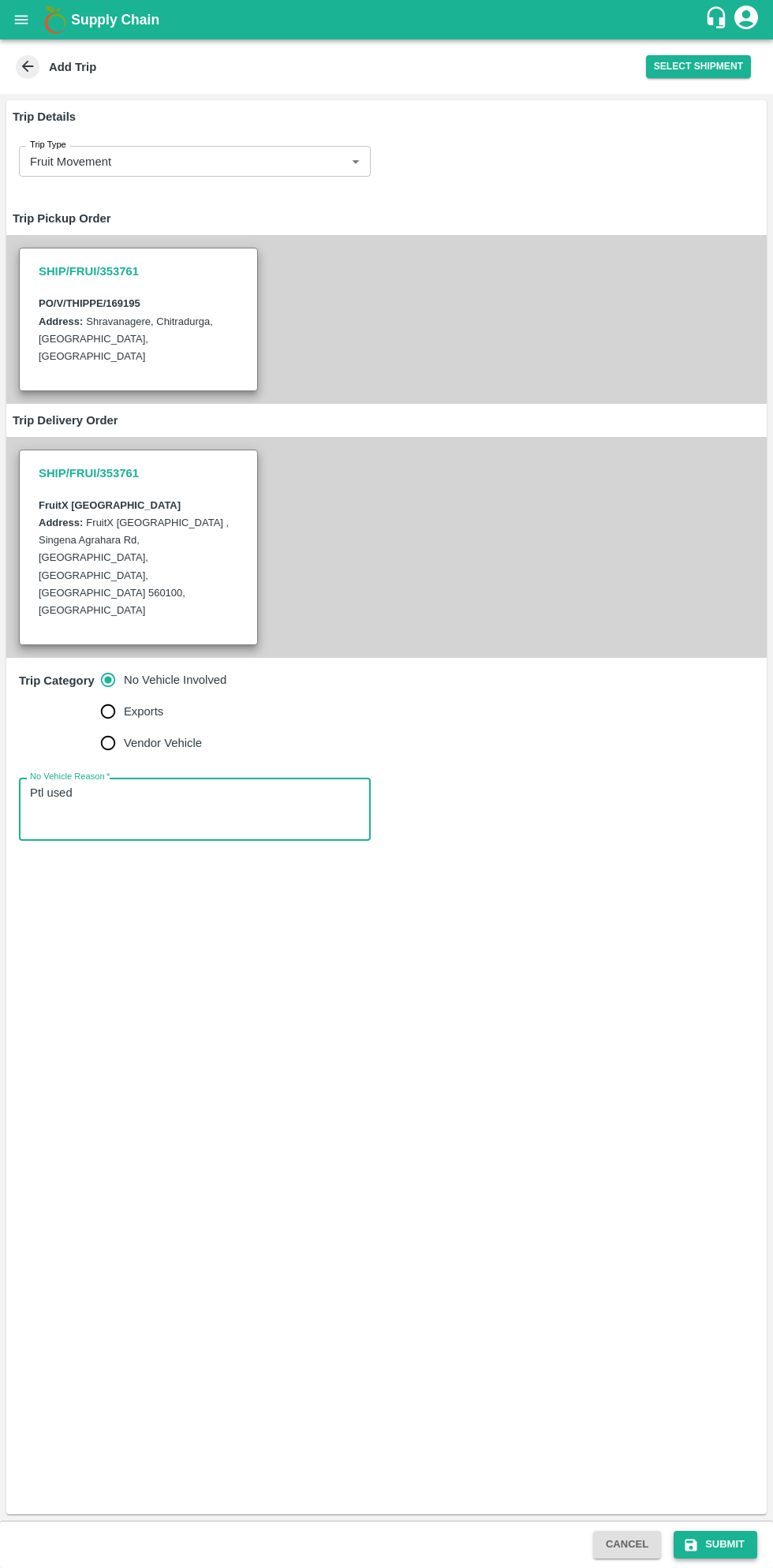
type textarea "Ptl used"
click at [729, 1535] on button "Submit" at bounding box center [715, 1545] width 84 height 28
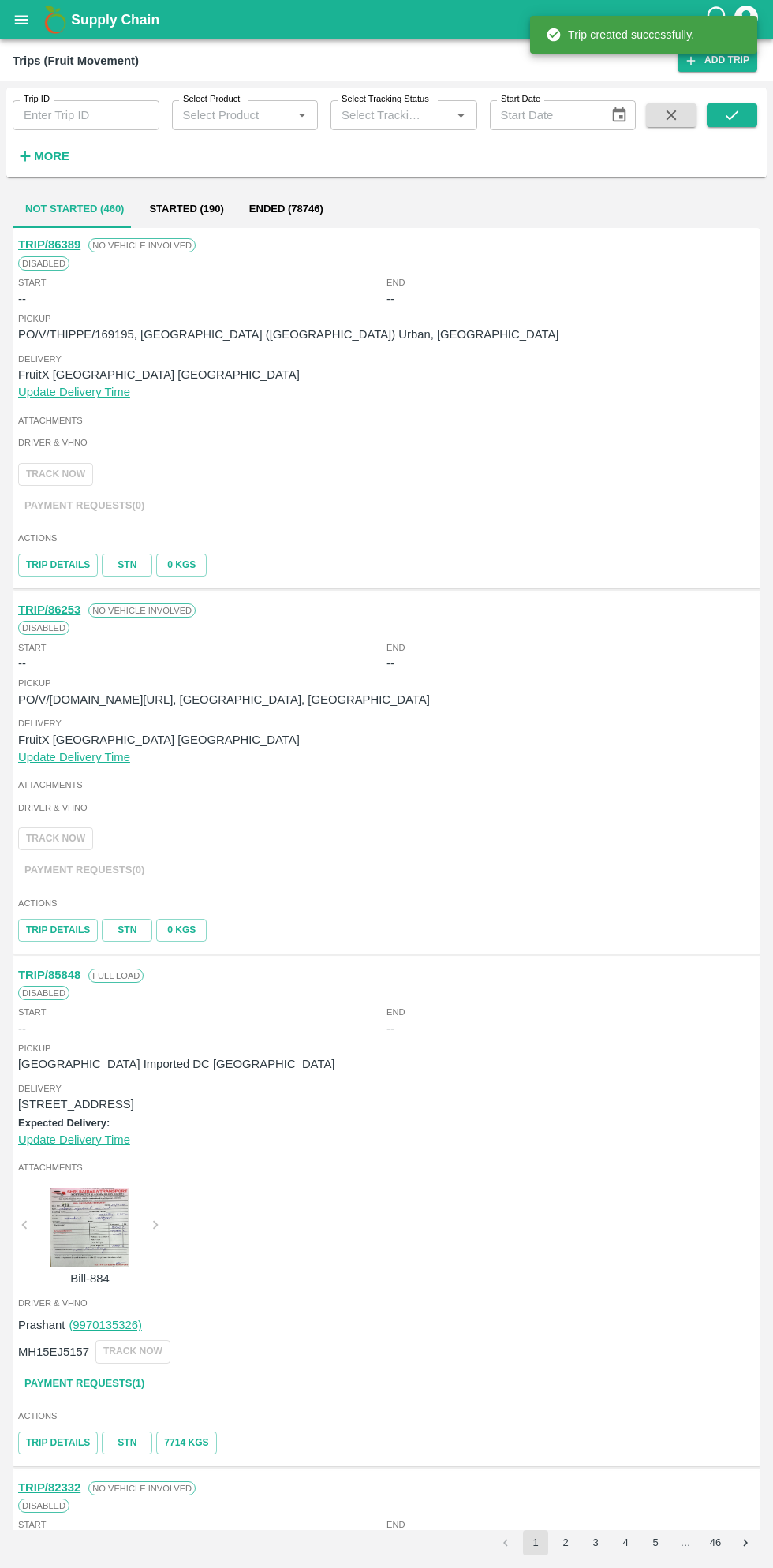
click at [32, 35] on div "Supply Chain" at bounding box center [386, 19] width 773 height 39
click at [34, 26] on button "open drawer" at bounding box center [21, 20] width 36 height 36
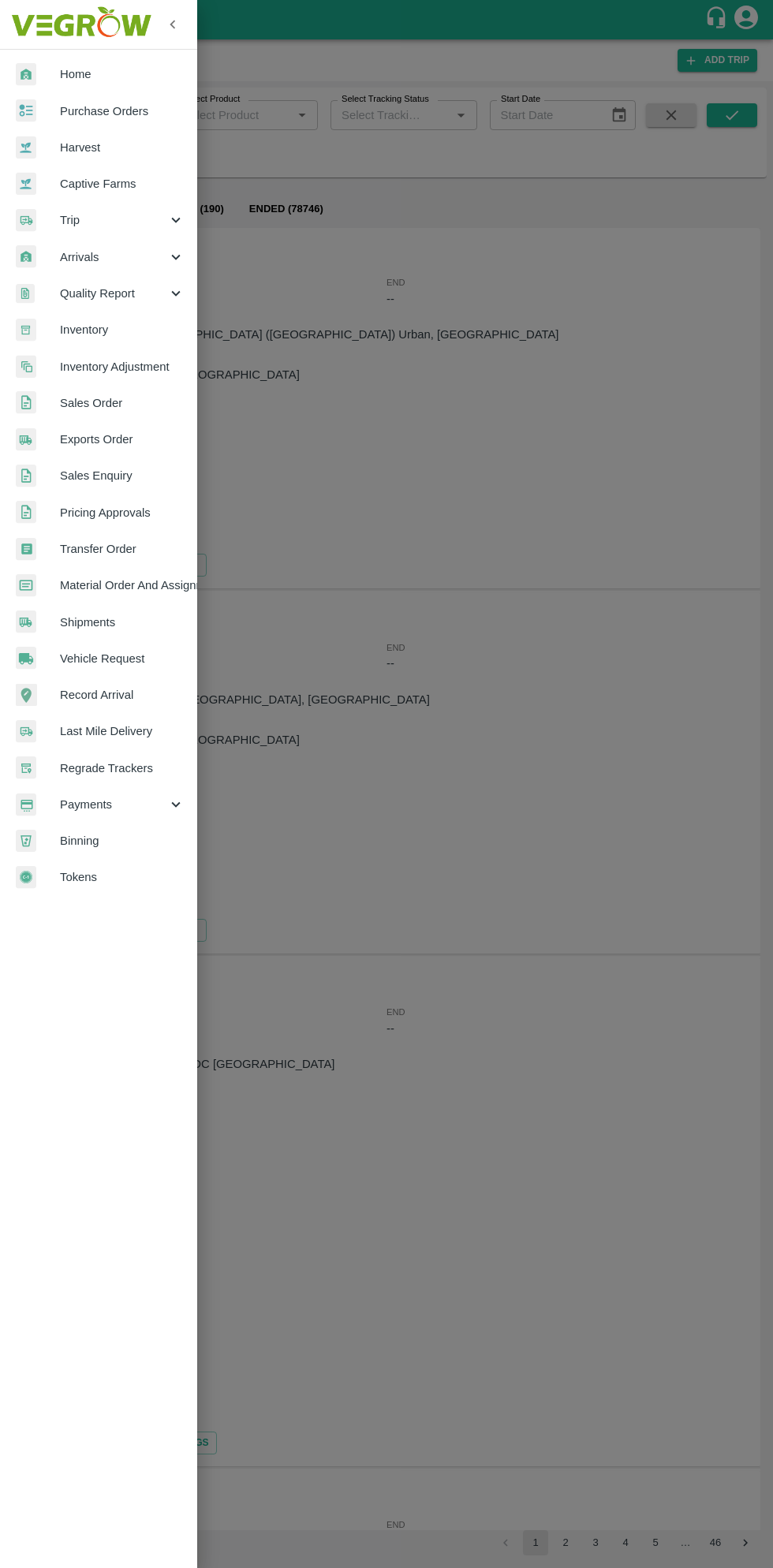
click at [123, 110] on span "Purchase Orders" at bounding box center [122, 111] width 125 height 17
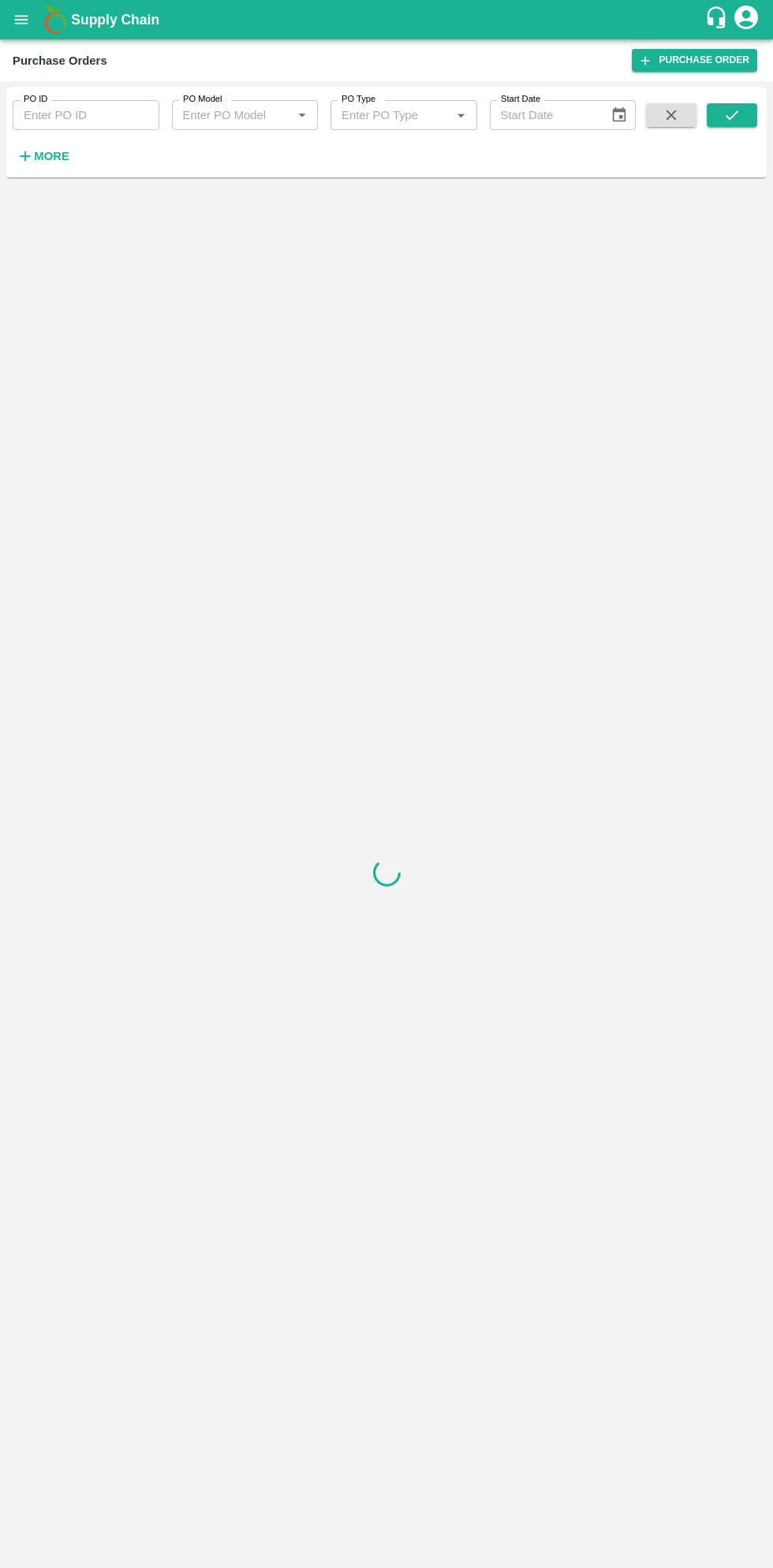
click at [61, 156] on strong "More" at bounding box center [51, 156] width 35 height 13
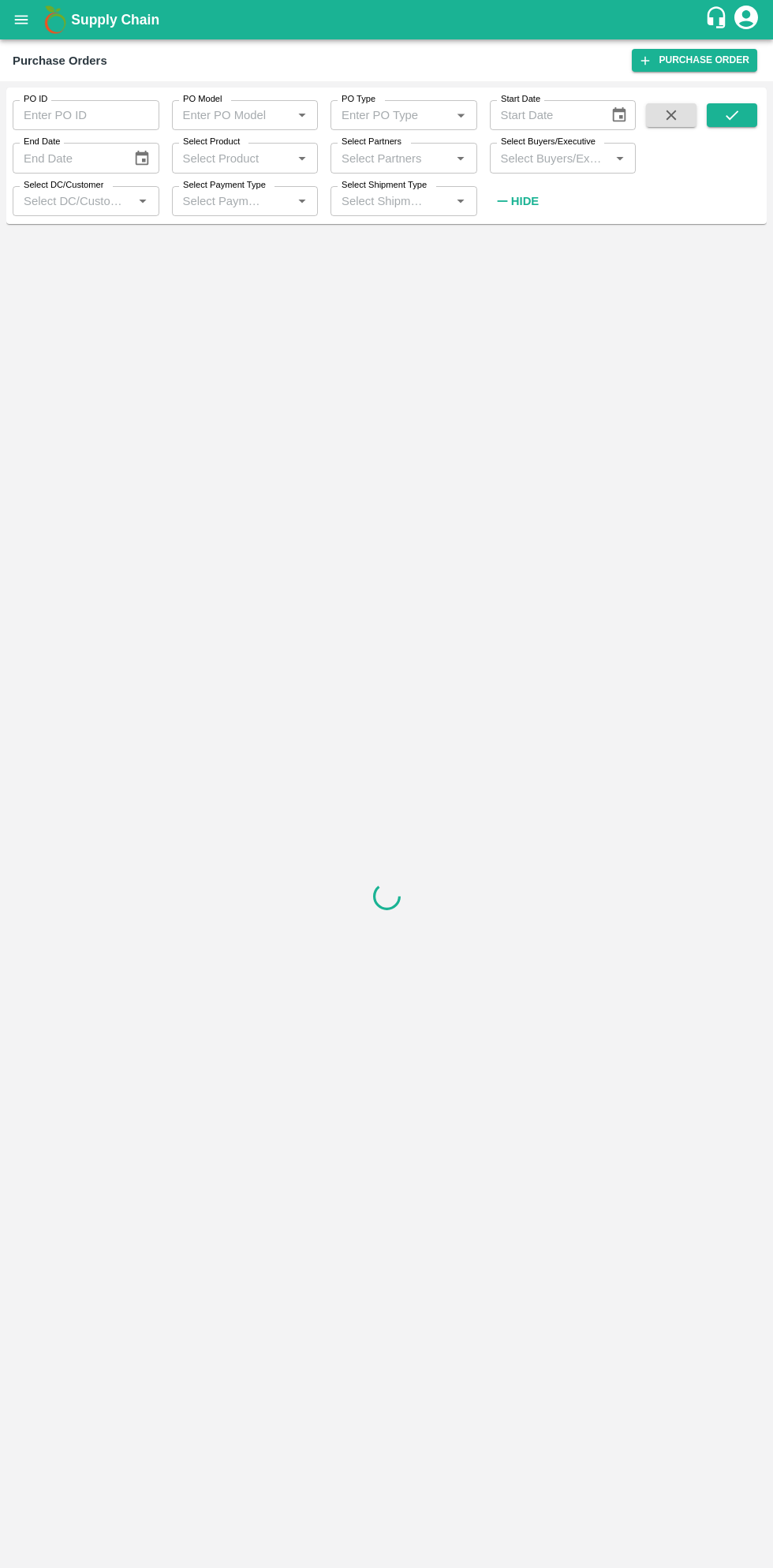
click at [379, 250] on div at bounding box center [386, 895] width 760 height 1331
click at [537, 195] on button "Hide" at bounding box center [517, 201] width 54 height 27
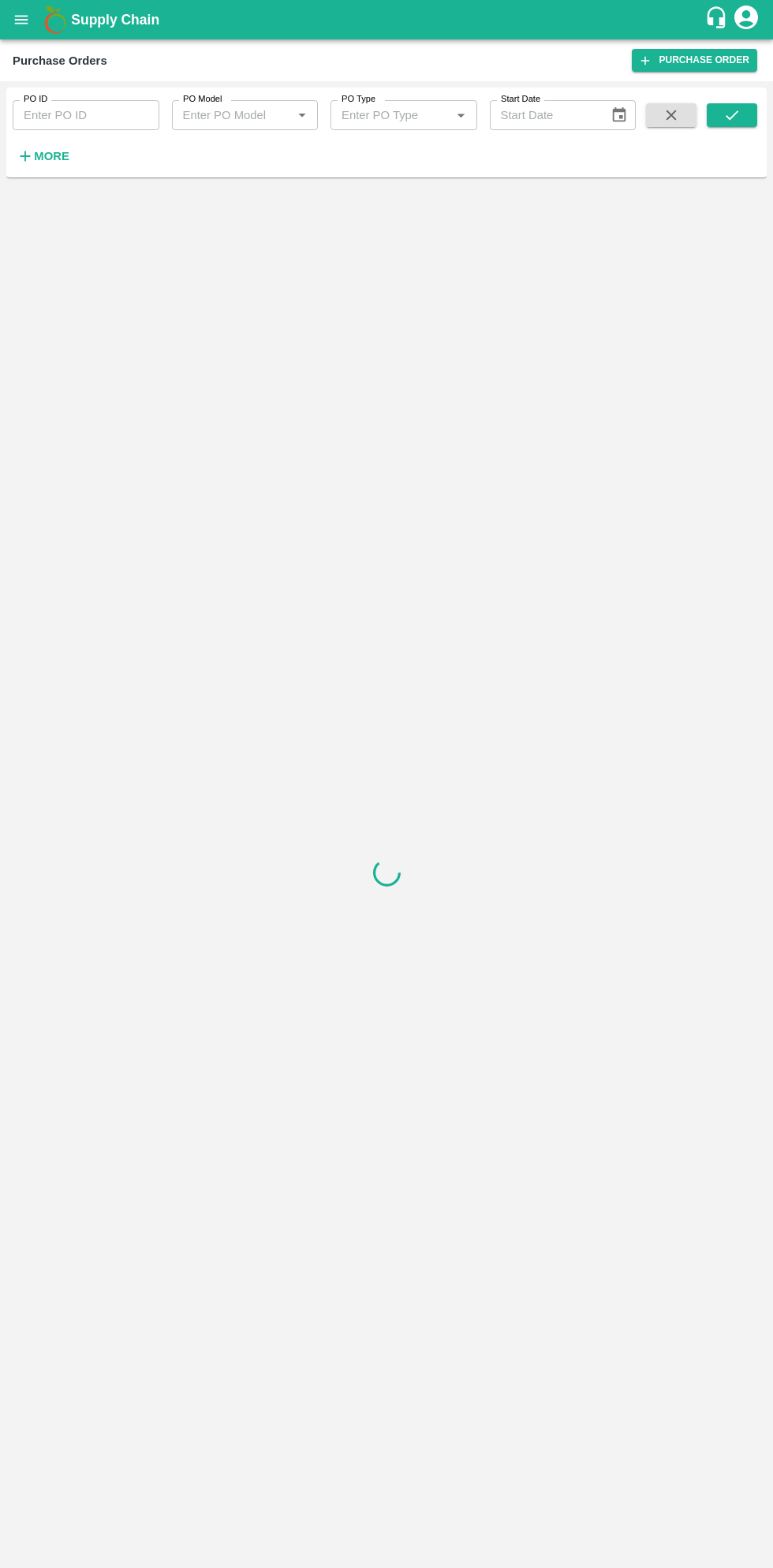
click at [164, 170] on div "PO ID PO ID PO Model PO Model   * PO Type PO Type   * Start Date Start Date More" at bounding box center [386, 132] width 760 height 77
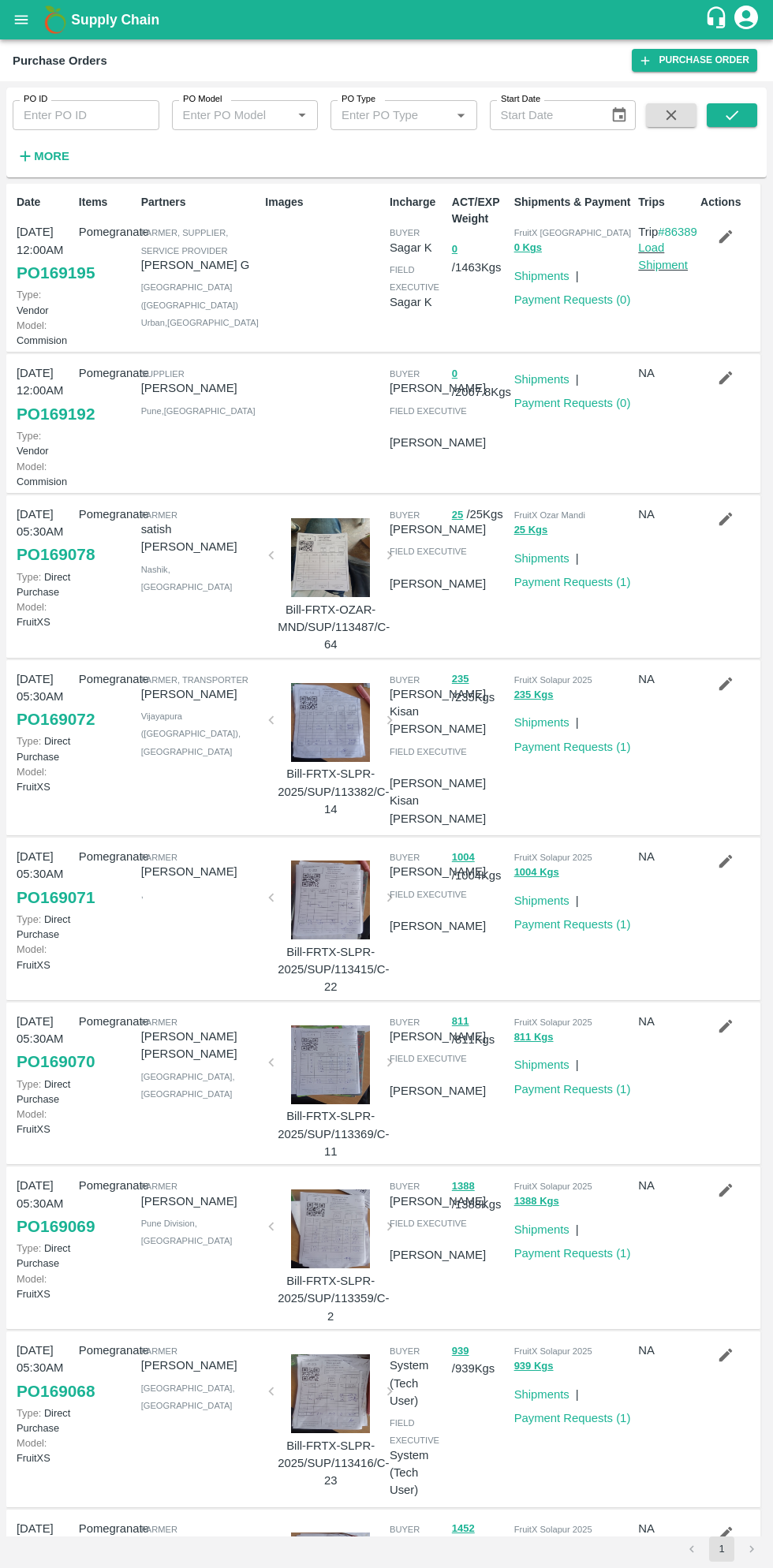
click at [66, 156] on strong "More" at bounding box center [51, 156] width 35 height 13
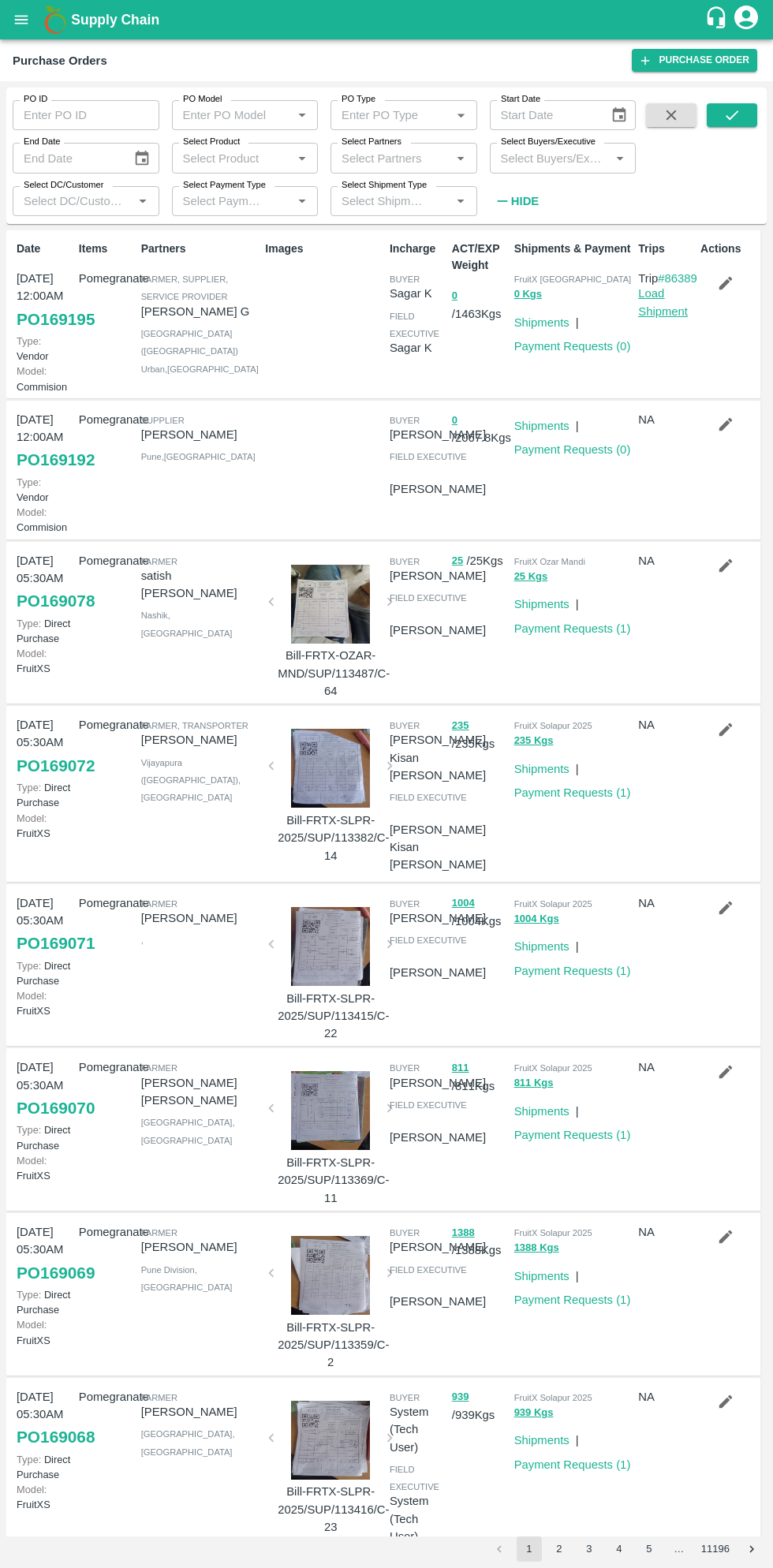
click at [670, 317] on link "Load Shipment" at bounding box center [663, 302] width 50 height 30
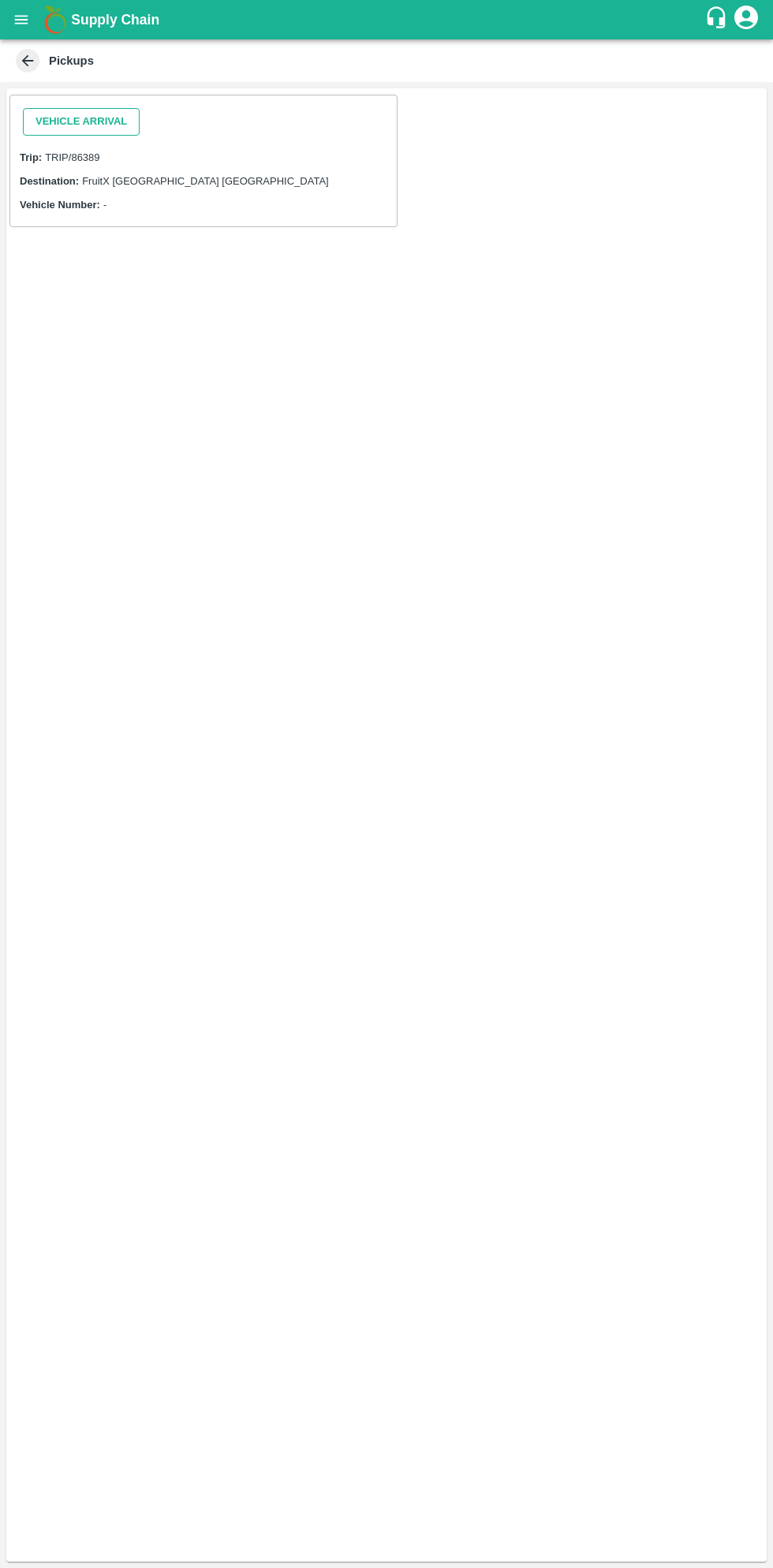
click at [99, 121] on button "Vehicle Arrival" at bounding box center [81, 122] width 117 height 28
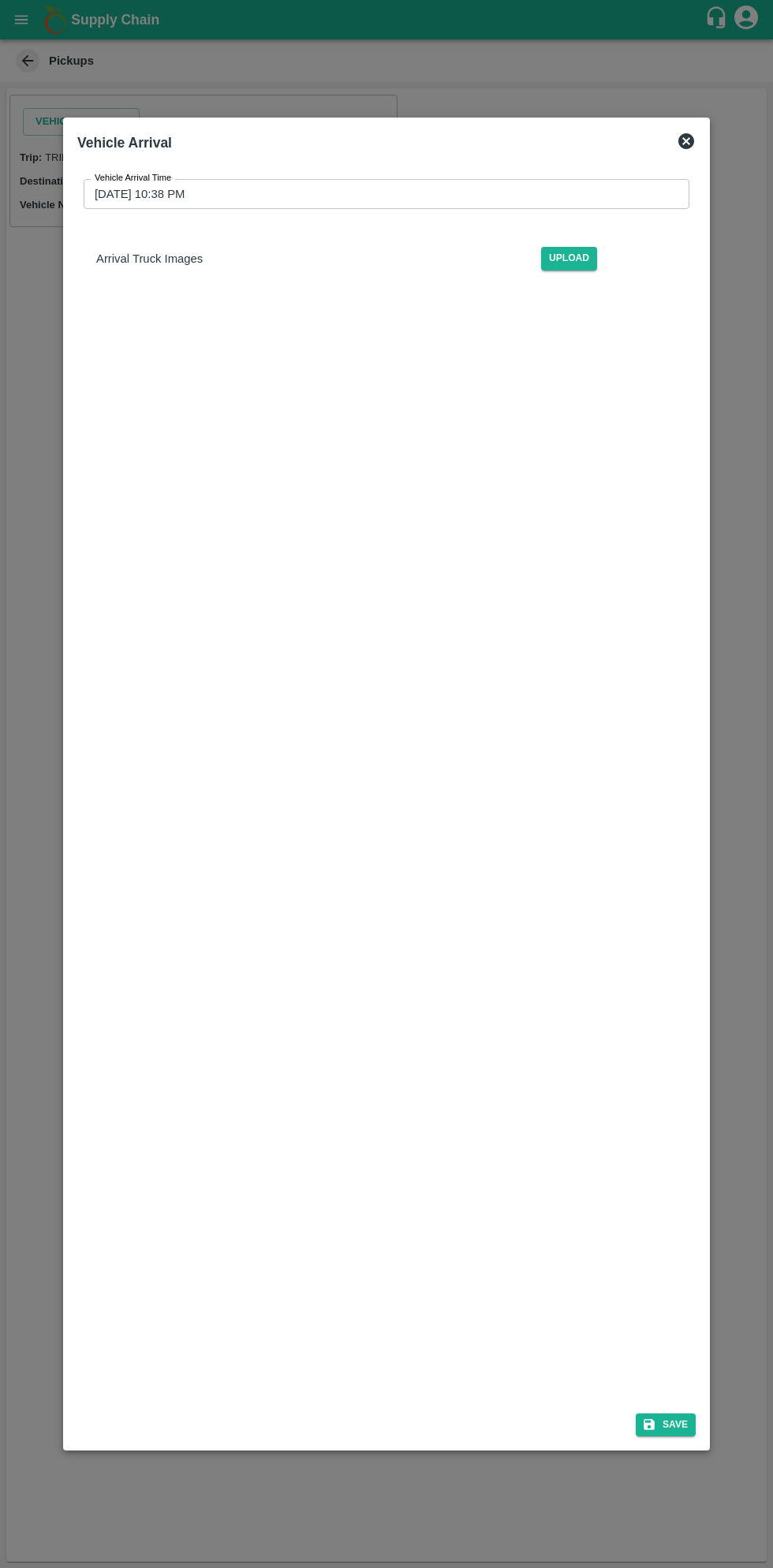
click at [607, 194] on input "[DATE] 10:38 PM" at bounding box center [381, 194] width 595 height 30
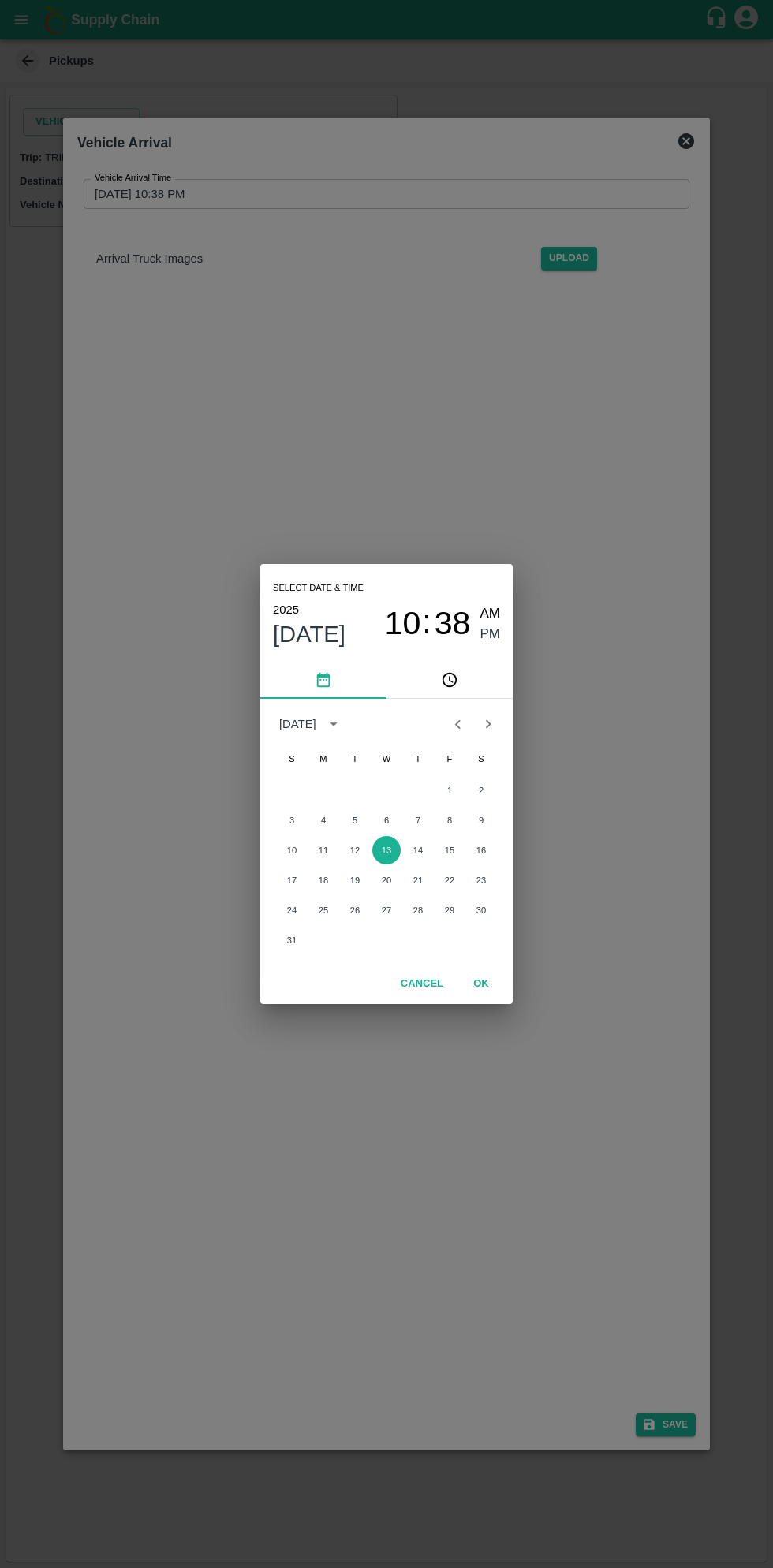
click at [493, 611] on span "AM" at bounding box center [490, 613] width 21 height 21
type input "[DATE] 10:38 AM"
click at [482, 987] on button "OK" at bounding box center [481, 984] width 50 height 28
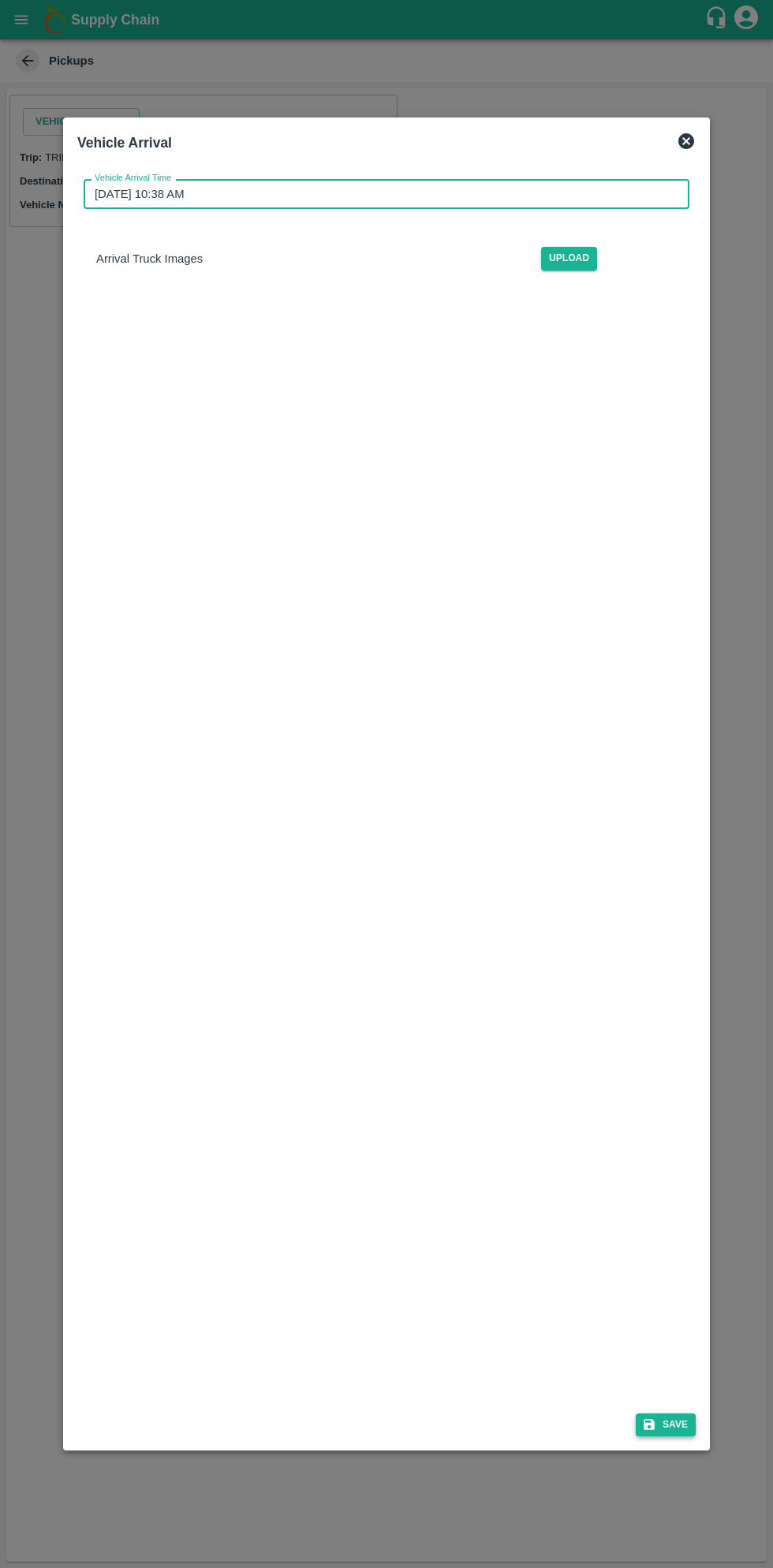
click at [677, 1424] on button "Save" at bounding box center [666, 1424] width 60 height 23
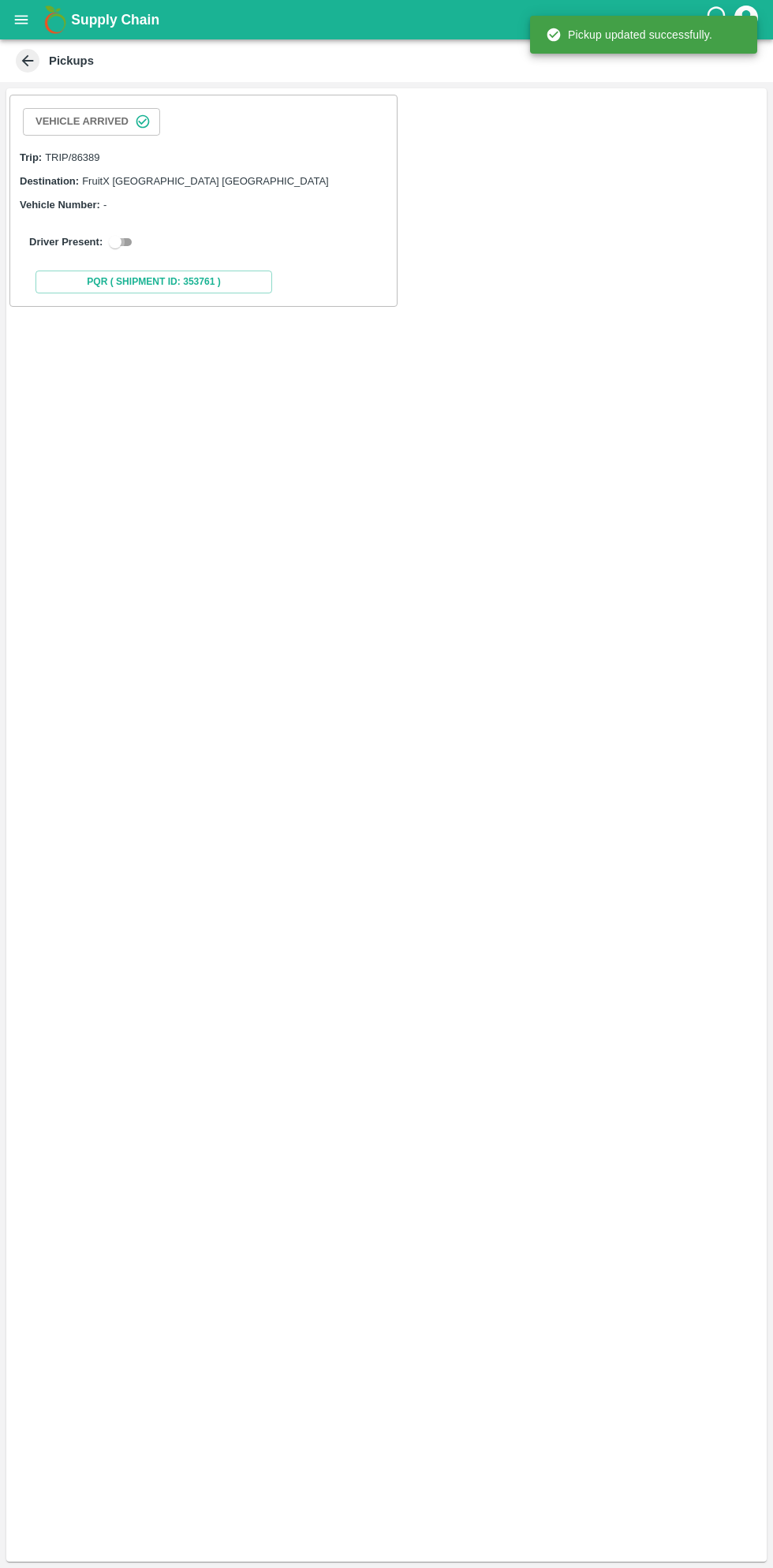
click at [117, 240] on input "checkbox" at bounding box center [115, 242] width 57 height 19
checkbox input "true"
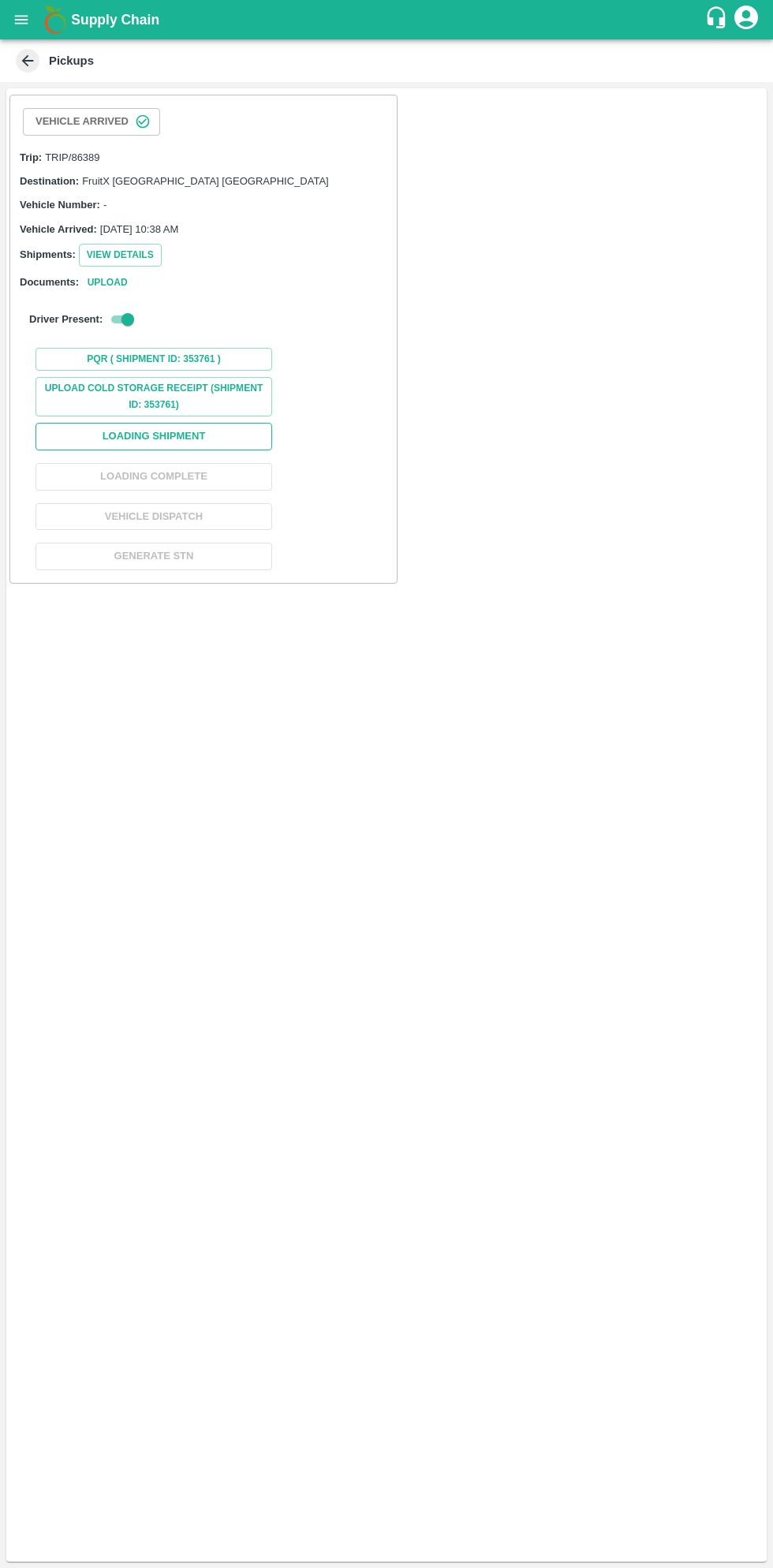
click at [220, 438] on button "Loading Shipment" at bounding box center [153, 437] width 237 height 28
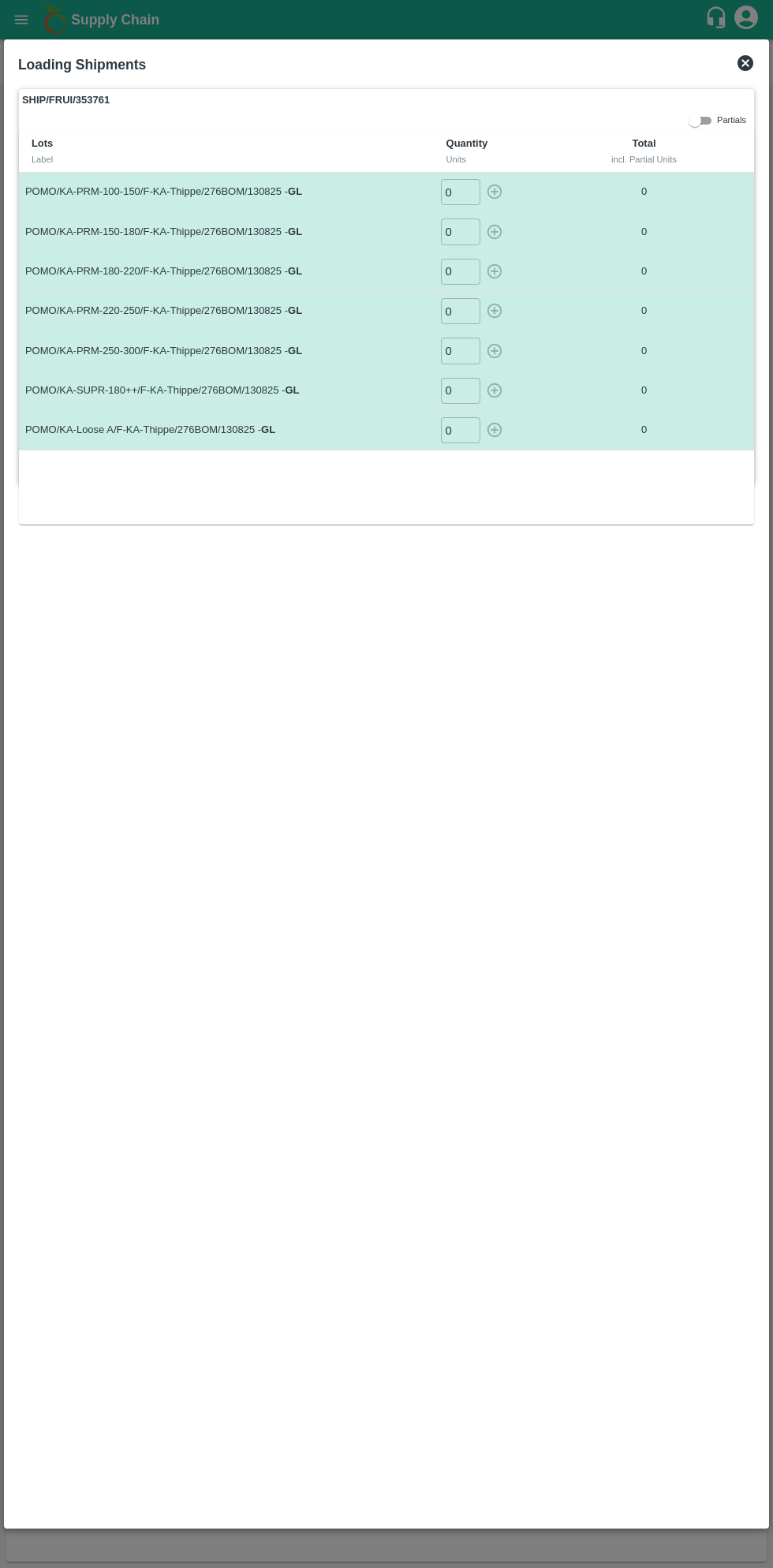
click at [457, 191] on input "0" at bounding box center [460, 192] width 39 height 26
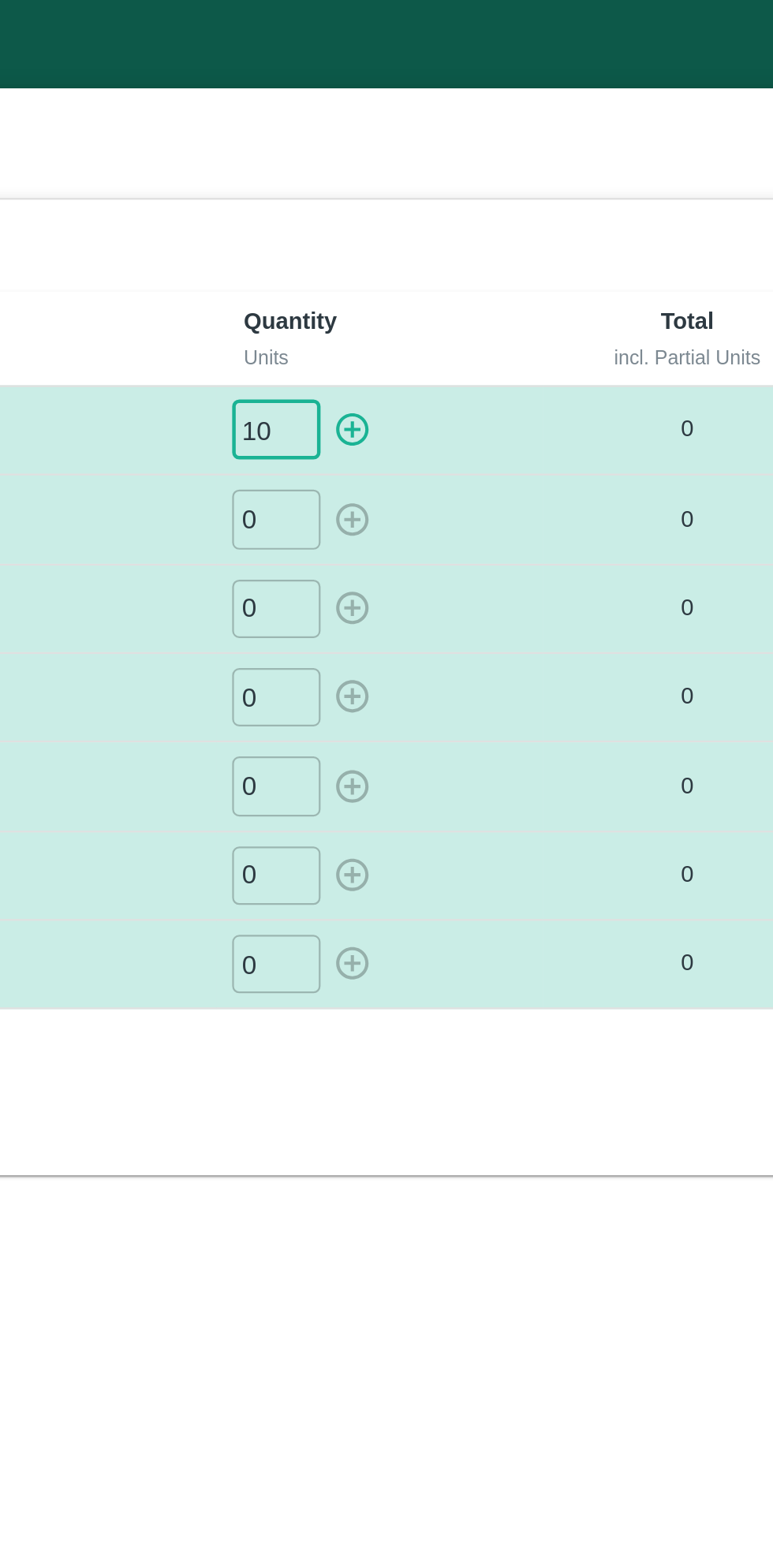
type input "10"
type input "12"
type input "13"
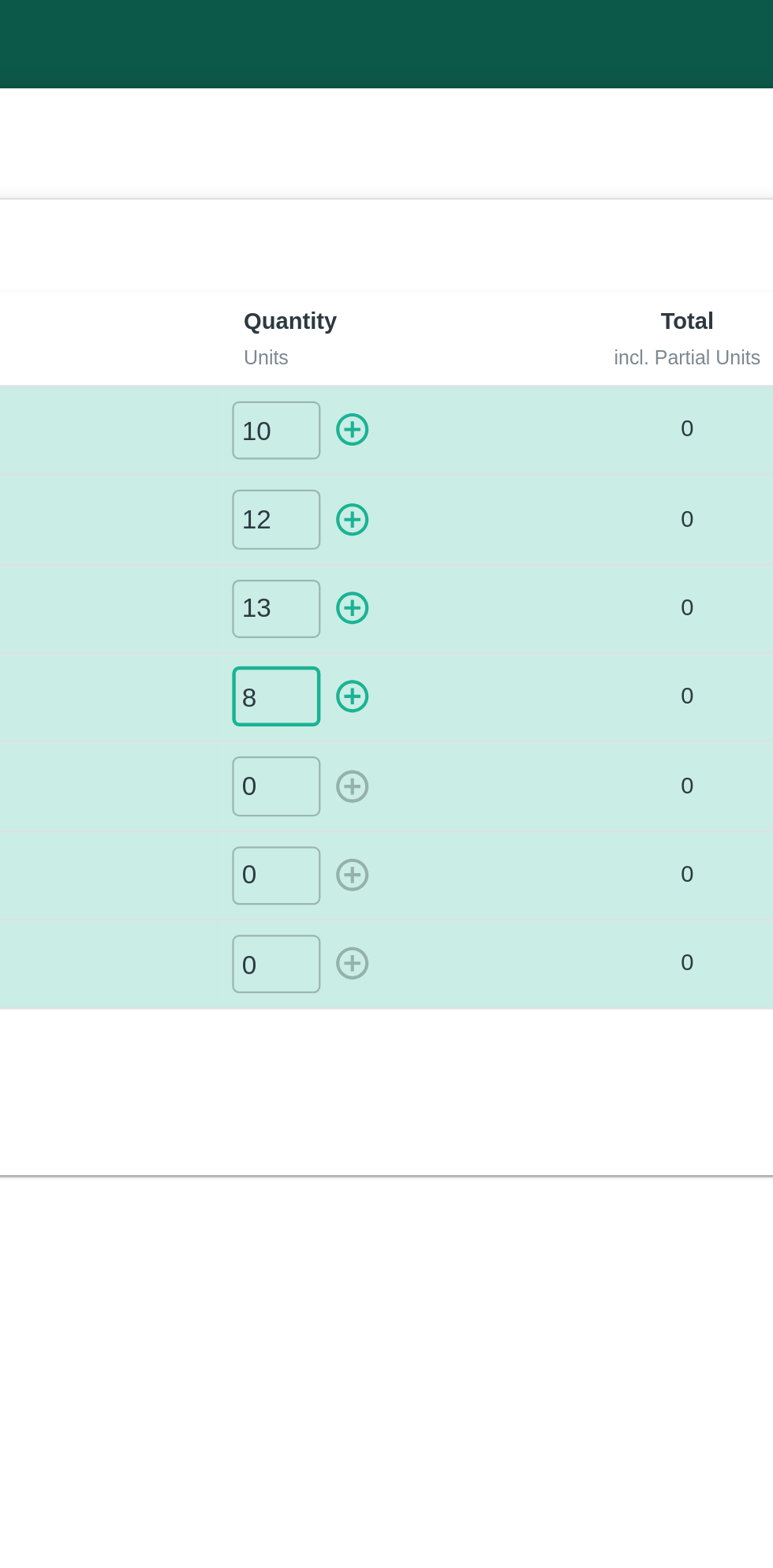
type input "8"
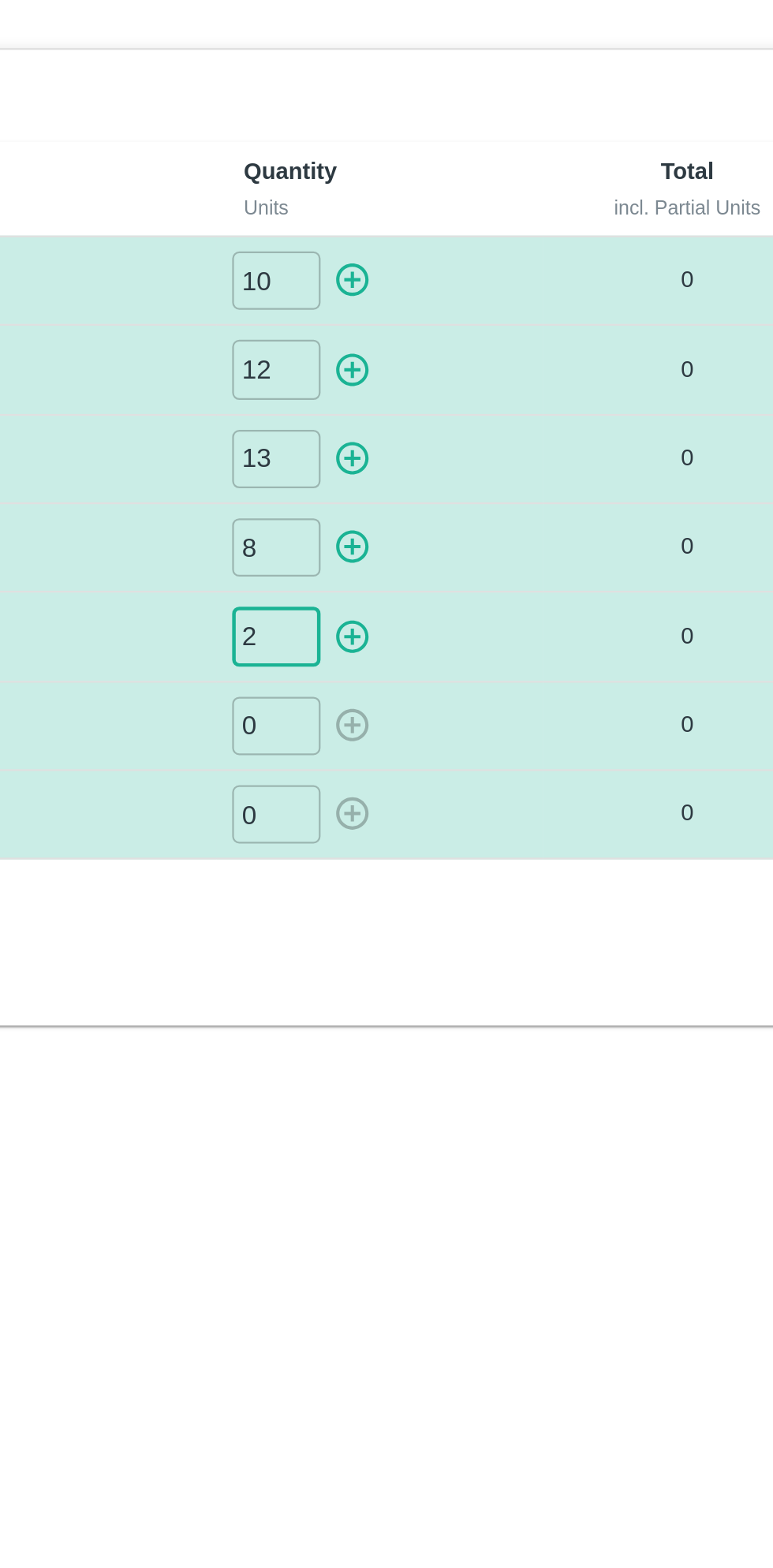
type input "2"
click at [467, 390] on input "0" at bounding box center [460, 391] width 39 height 26
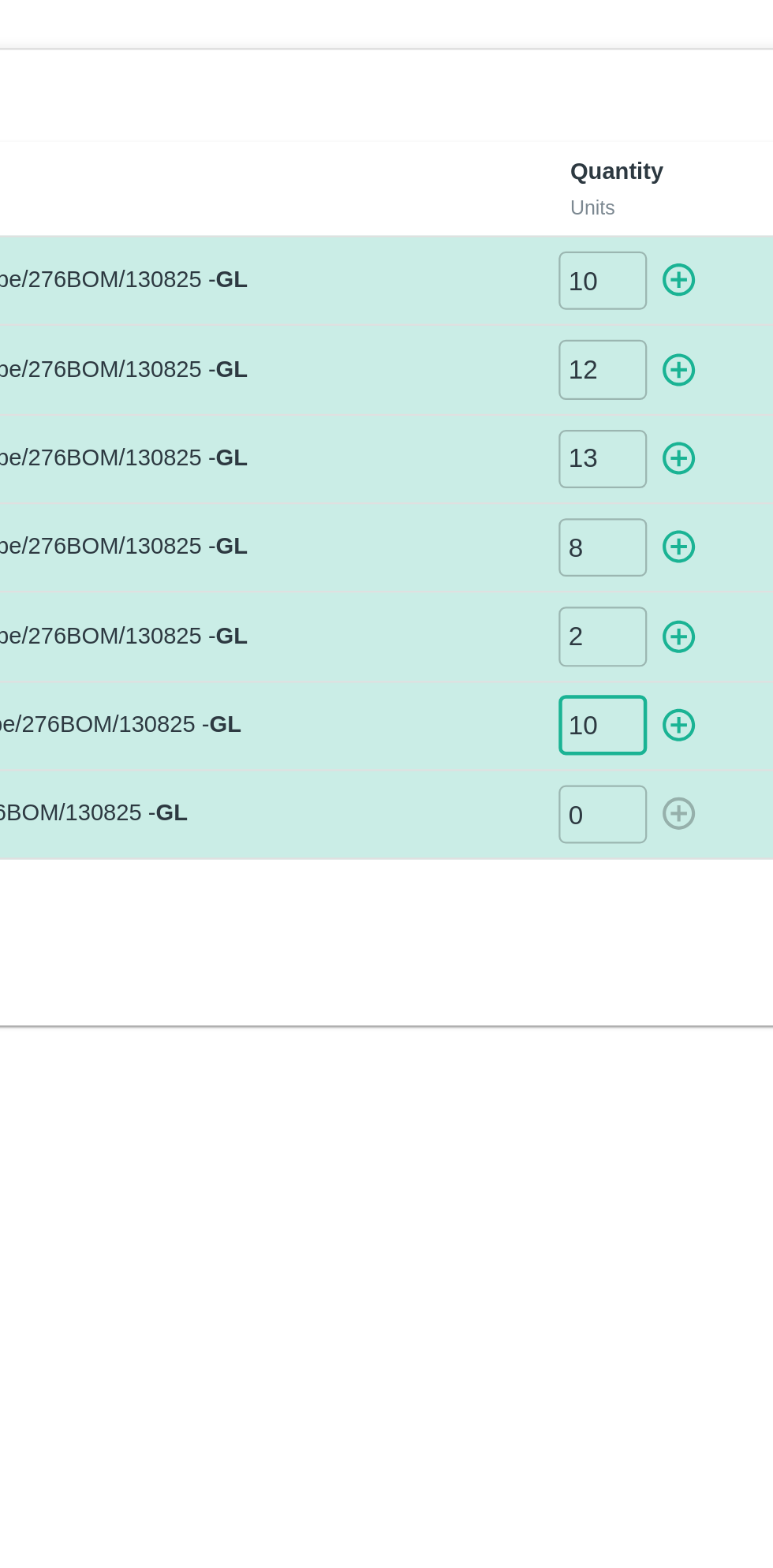
type input "1"
type input "4"
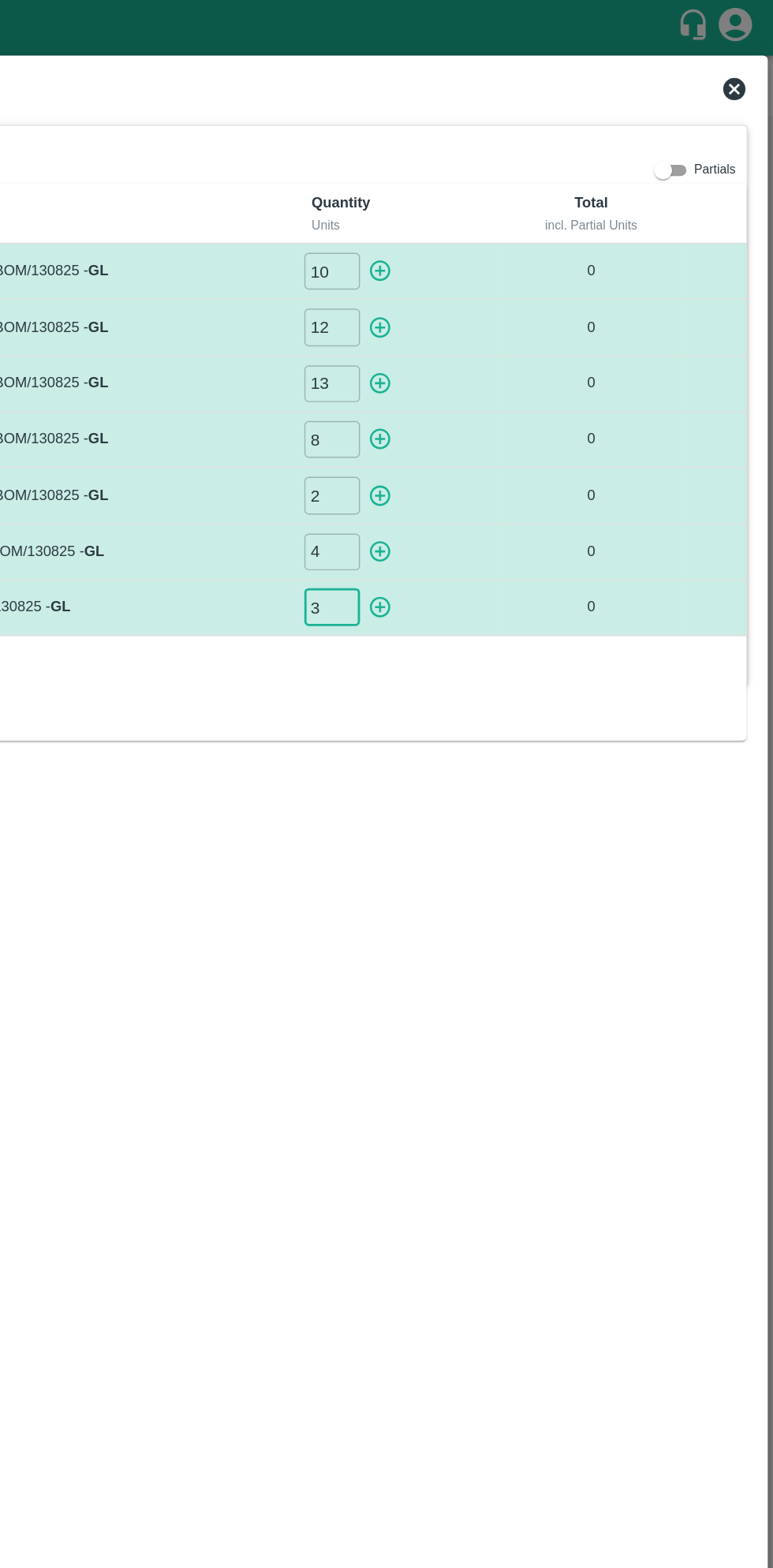
type input "3"
click at [495, 191] on icon "button" at bounding box center [494, 192] width 15 height 15
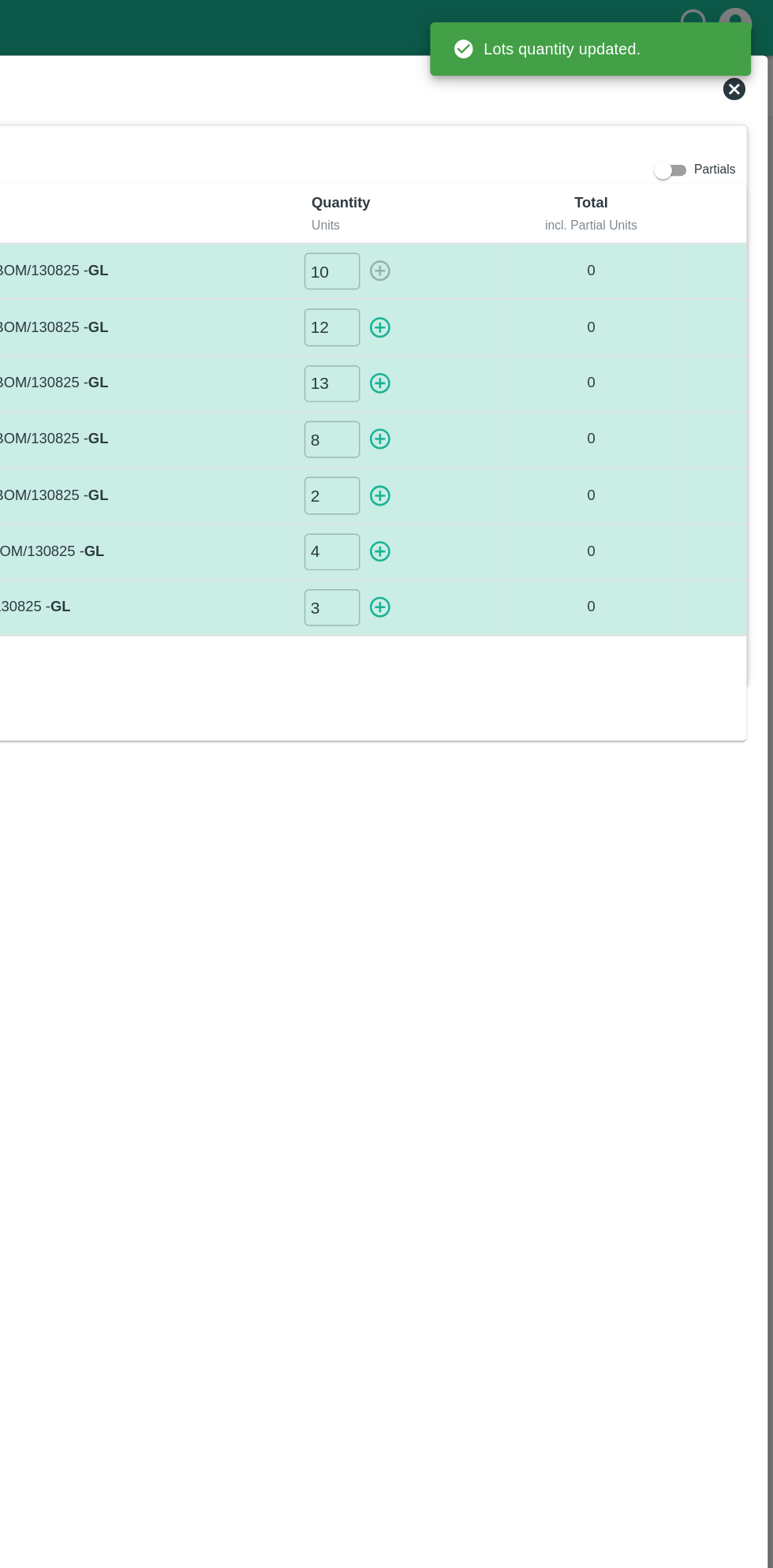
type input "0"
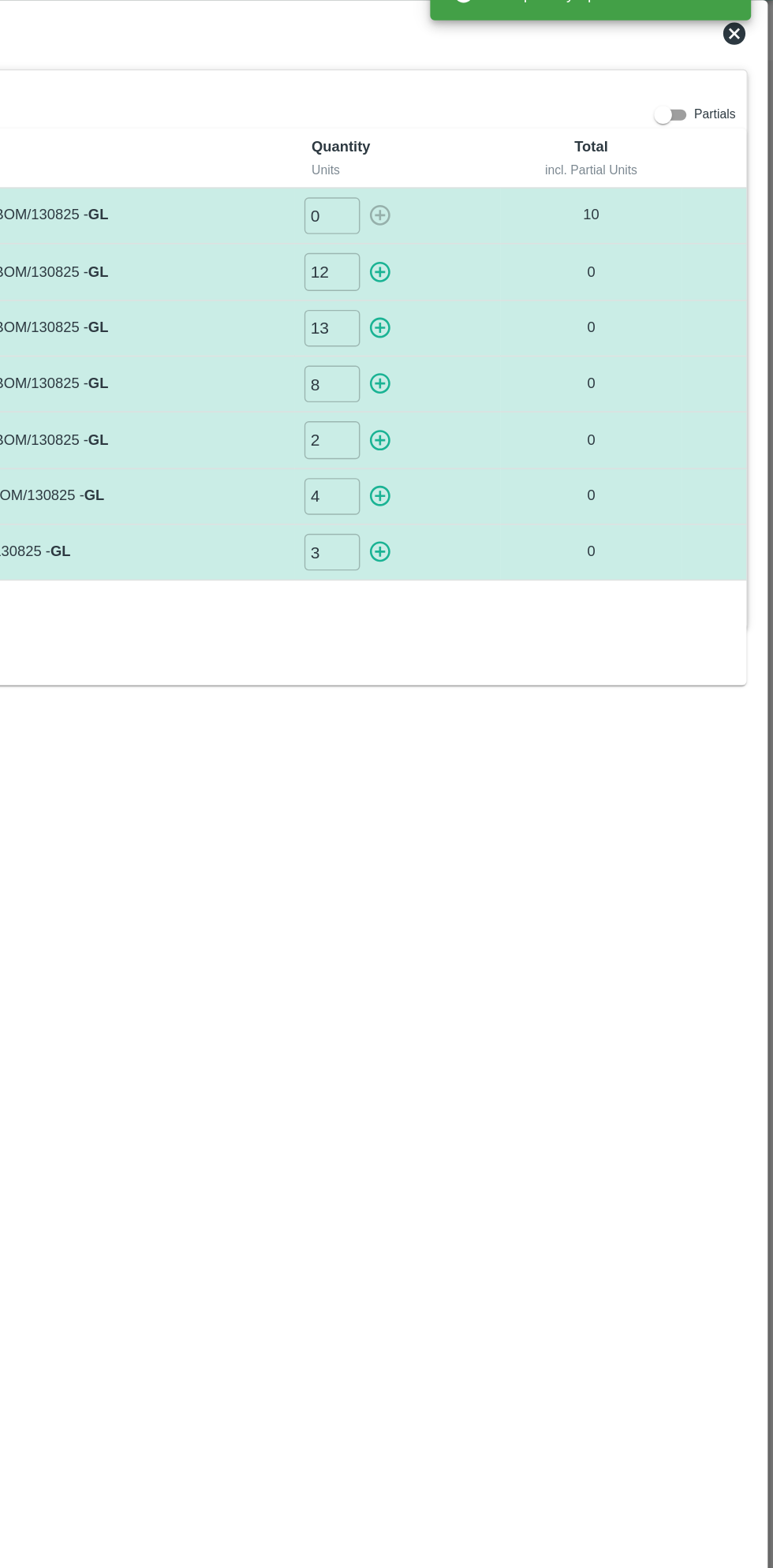
click at [495, 231] on icon "button" at bounding box center [494, 232] width 15 height 15
type input "0"
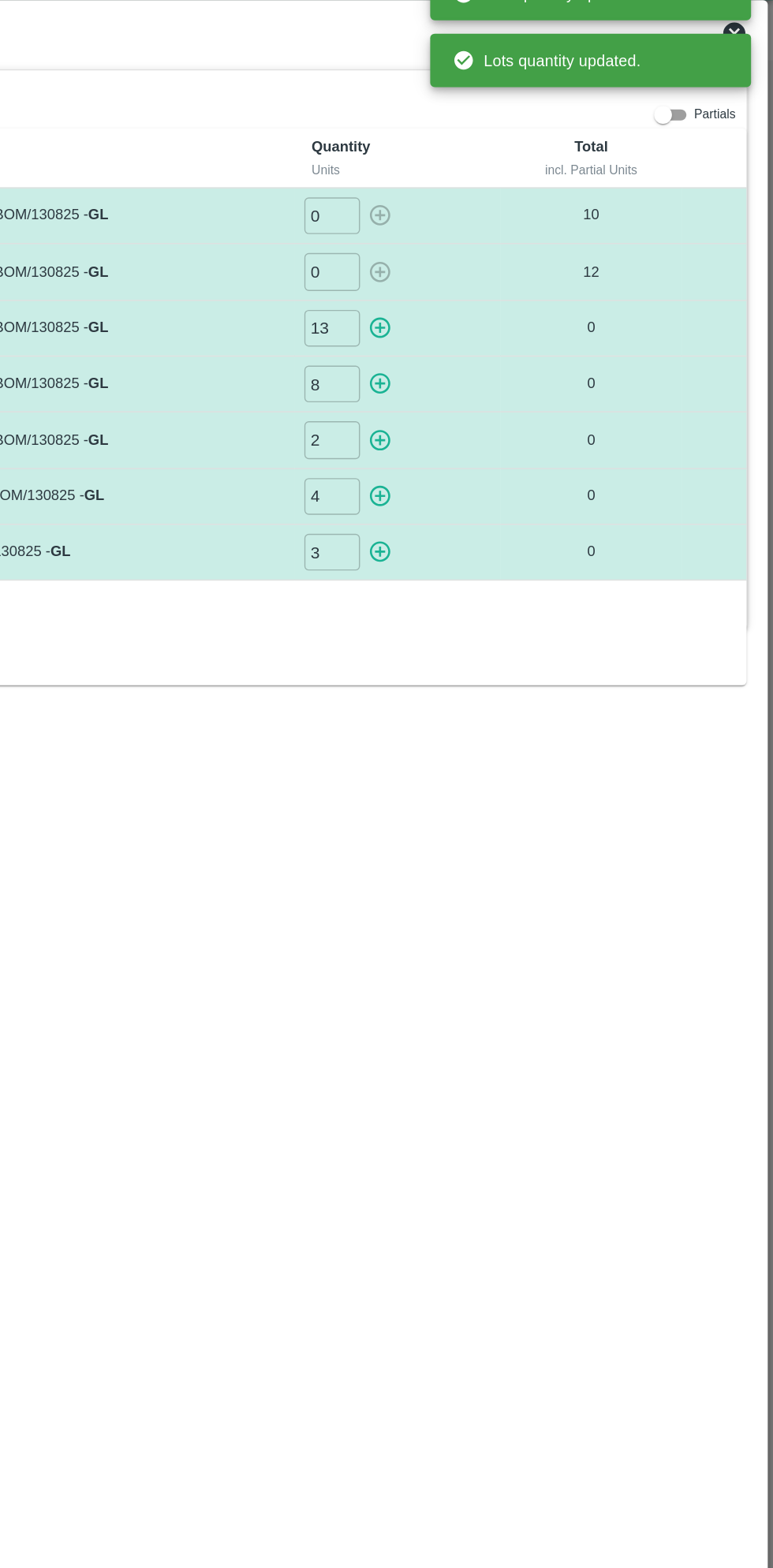
click at [496, 270] on icon "button" at bounding box center [494, 271] width 15 height 15
type input "0"
click at [506, 309] on button "button" at bounding box center [494, 311] width 25 height 26
type input "0"
click at [495, 349] on icon "button" at bounding box center [494, 351] width 15 height 15
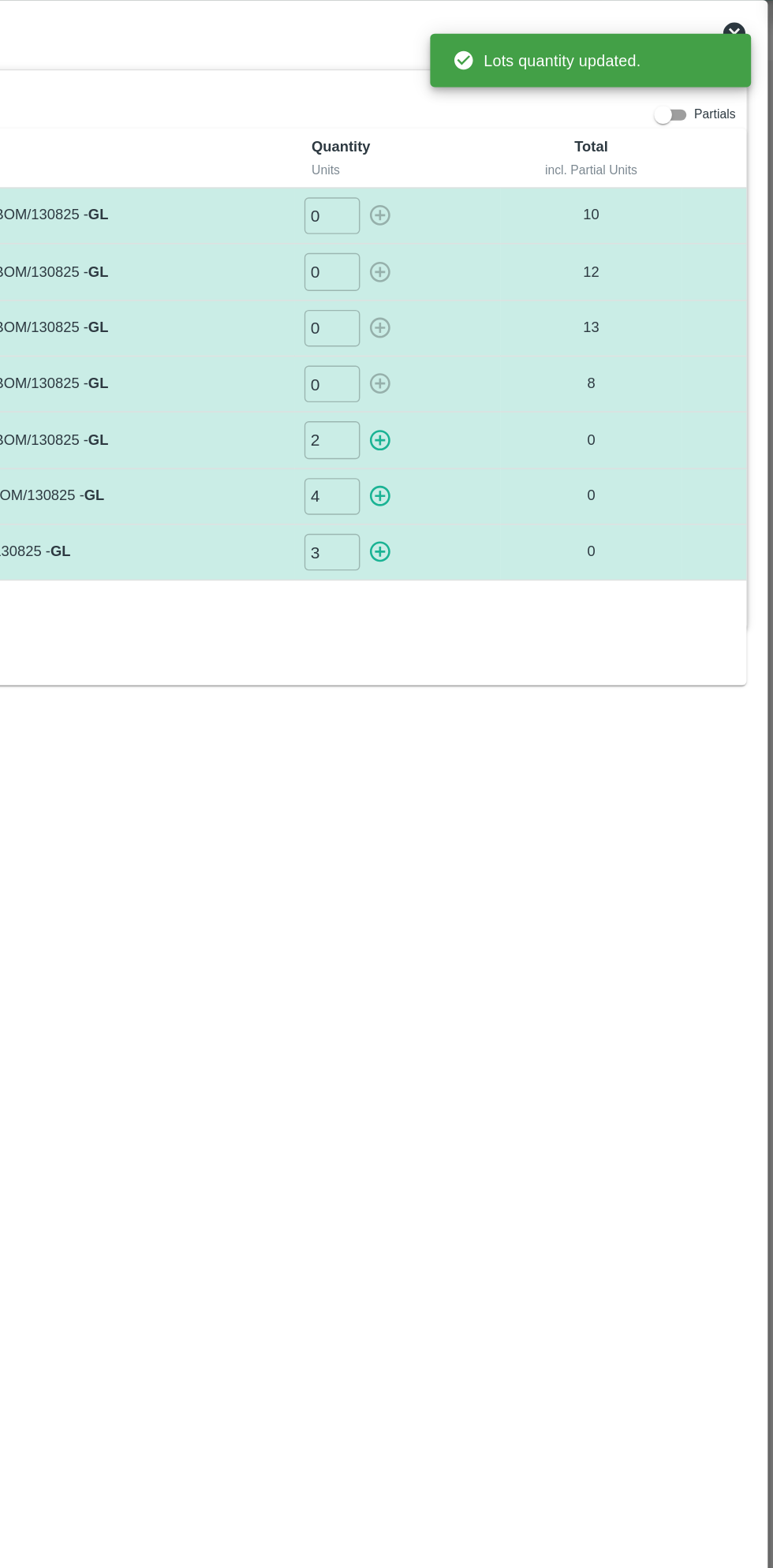
type input "0"
click at [502, 390] on icon "button" at bounding box center [494, 390] width 17 height 17
type input "0"
click at [528, 435] on div "3 ​" at bounding box center [506, 430] width 133 height 26
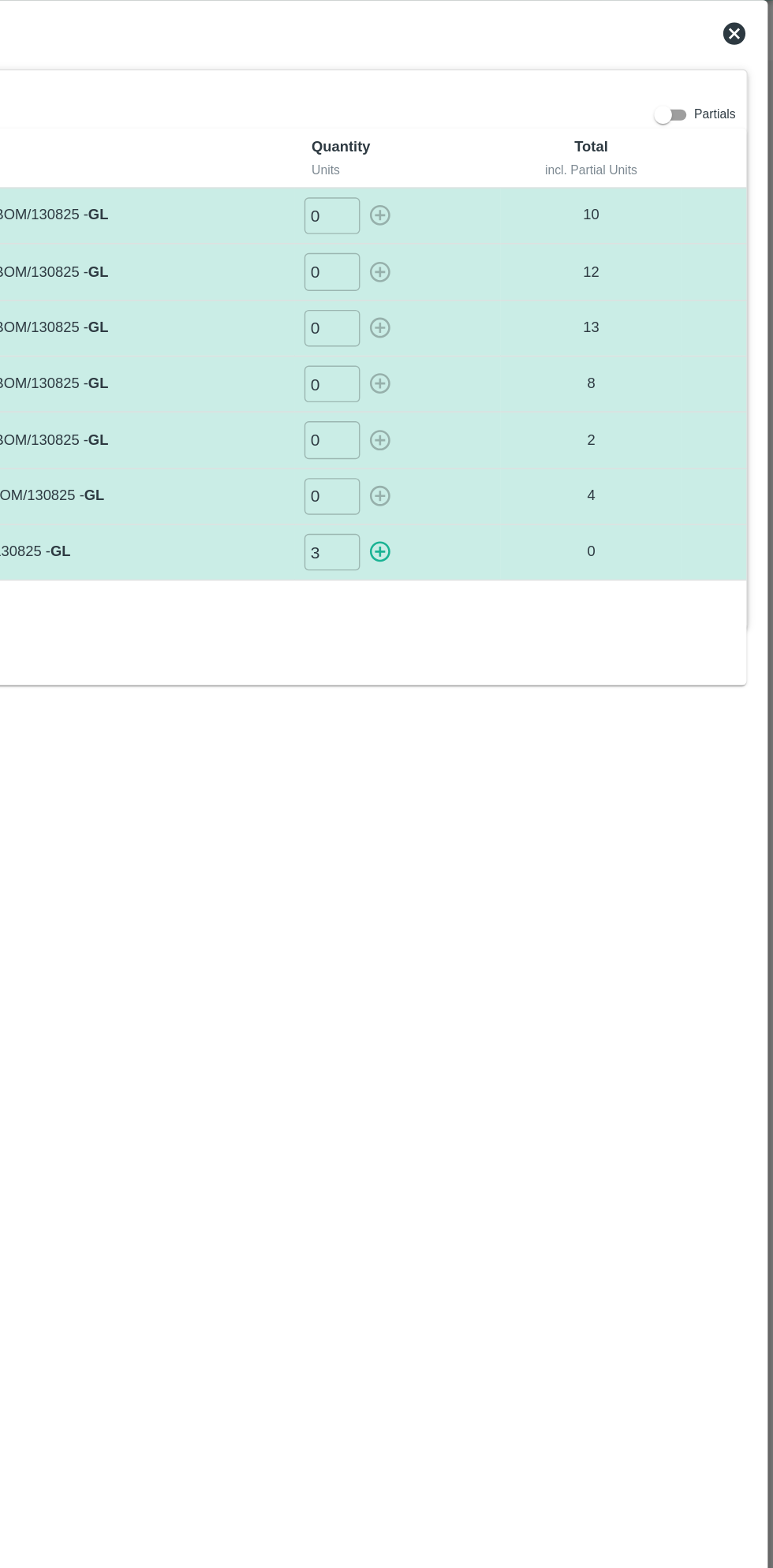
click at [494, 429] on icon "button" at bounding box center [494, 430] width 15 height 15
type input "0"
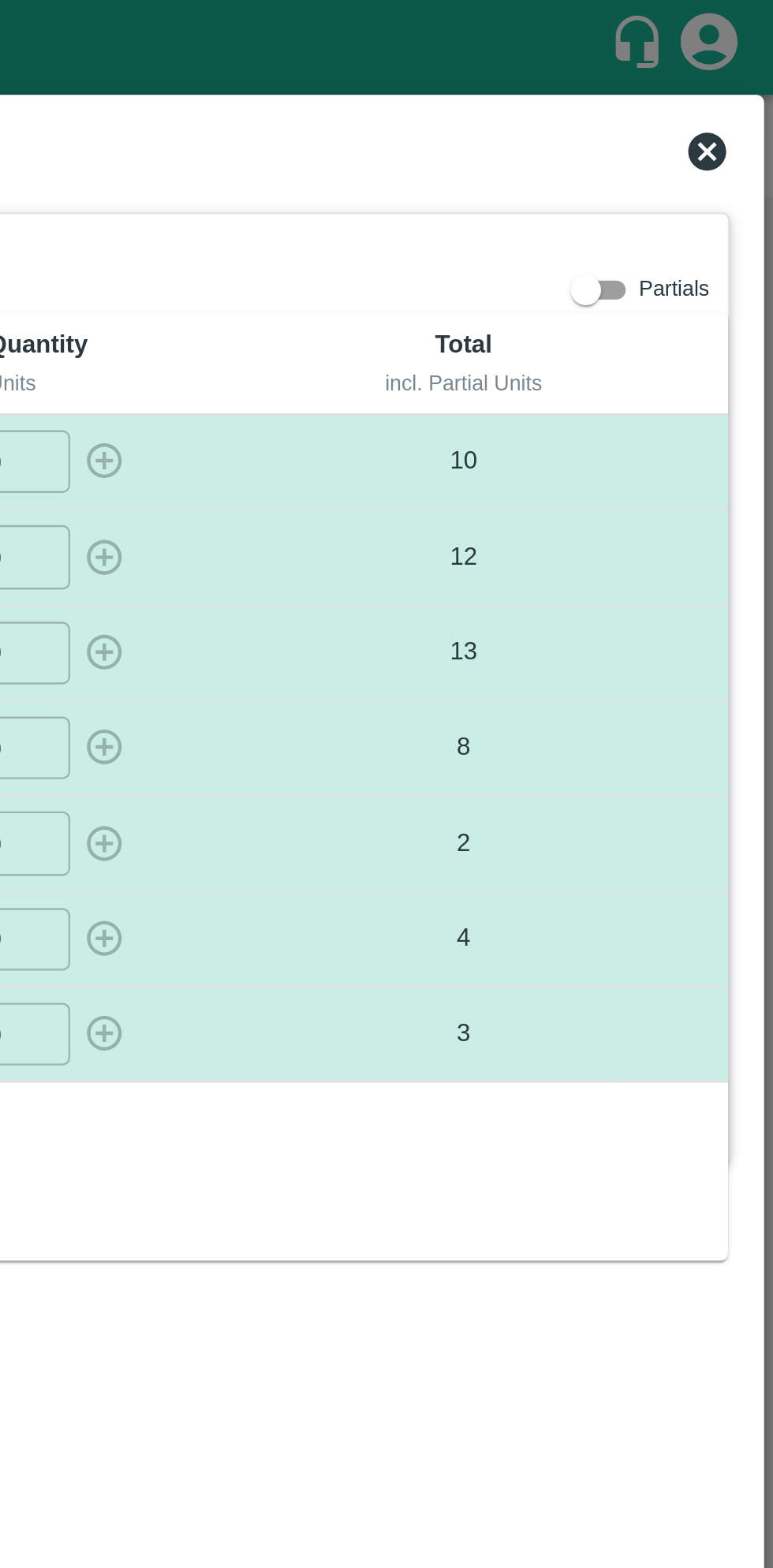
click at [751, 62] on icon at bounding box center [745, 63] width 16 height 16
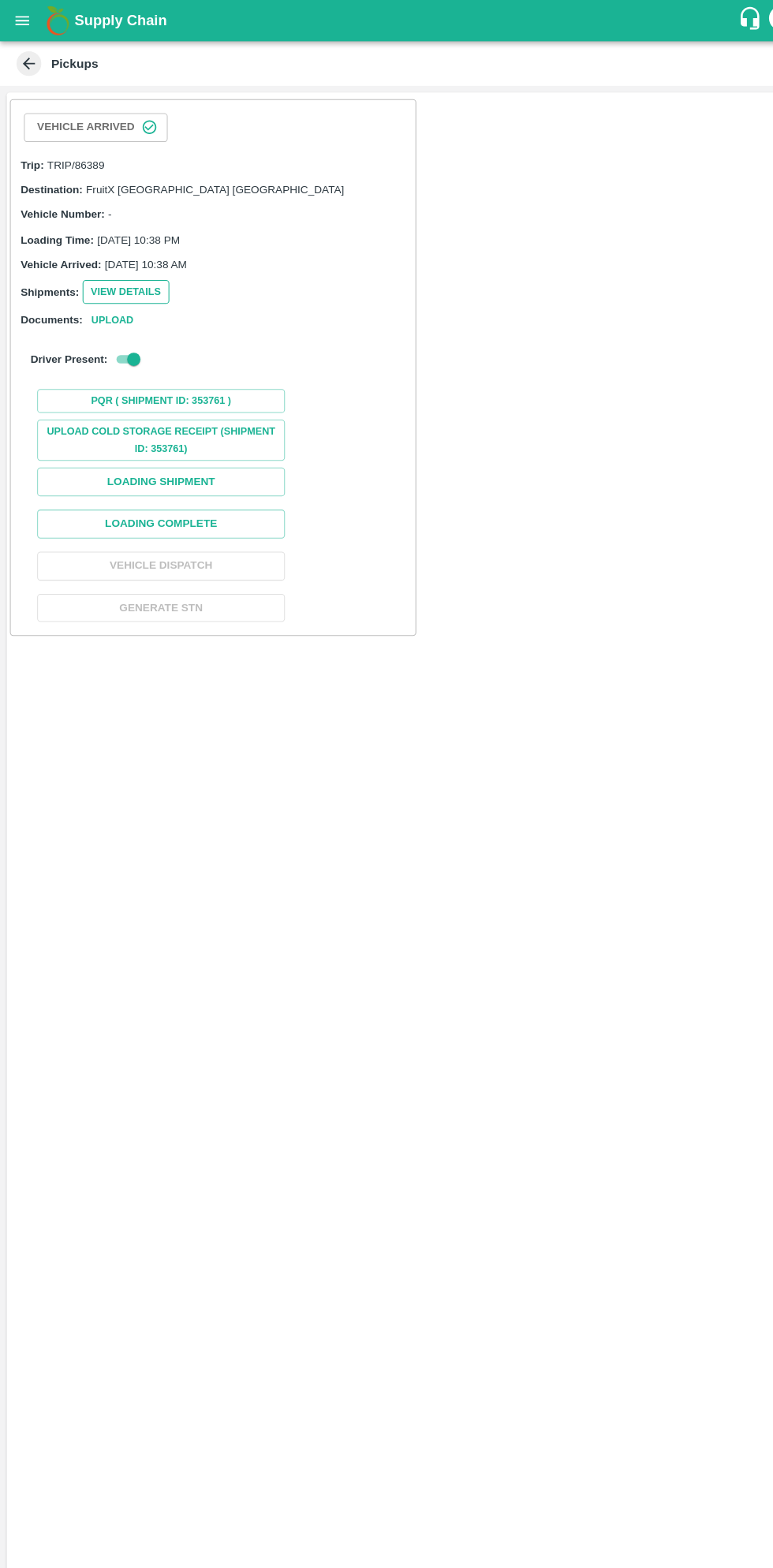
click at [128, 288] on button "View Details" at bounding box center [120, 278] width 83 height 23
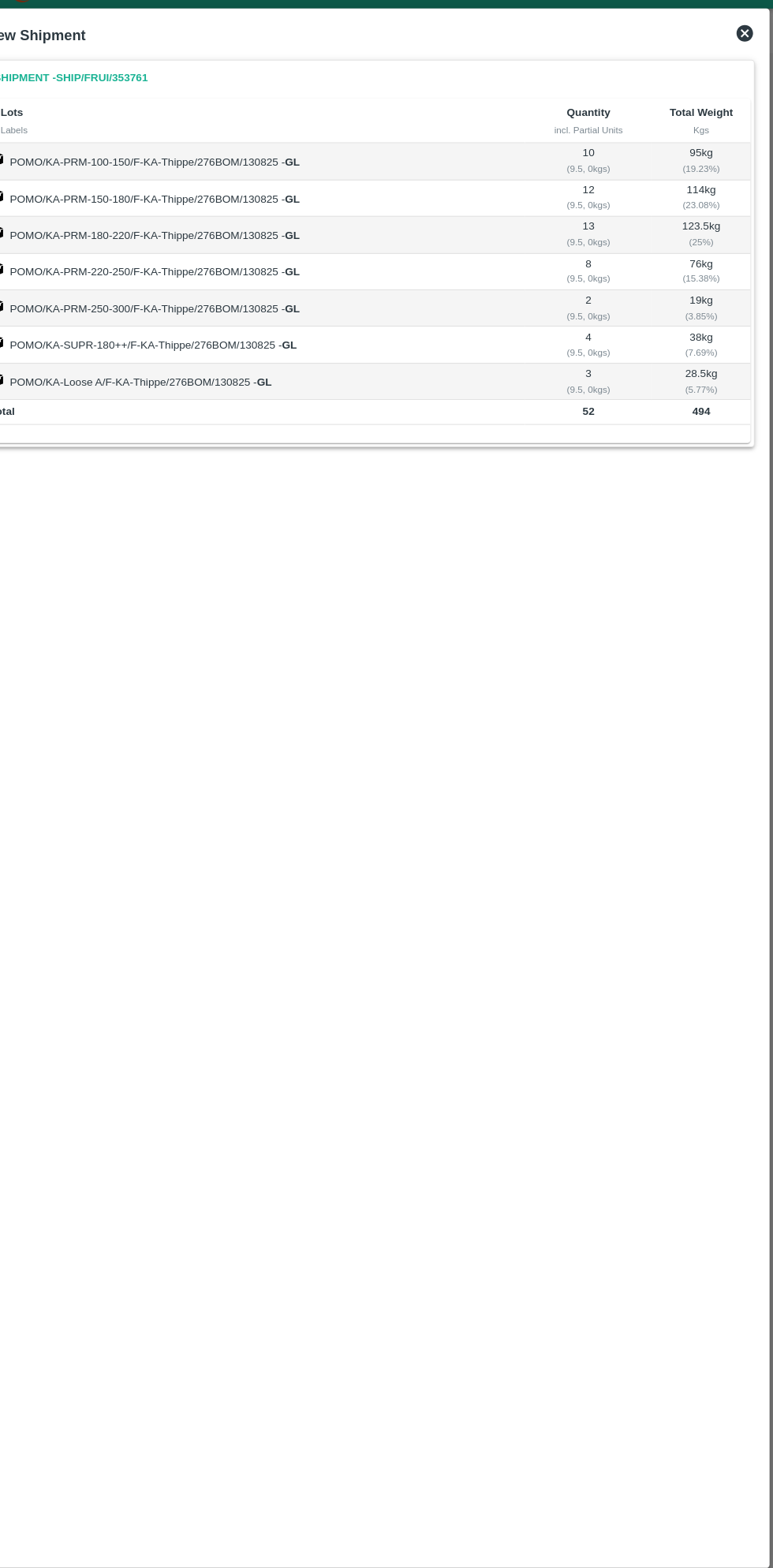
click at [733, 53] on div "View Shipment" at bounding box center [386, 64] width 749 height 35
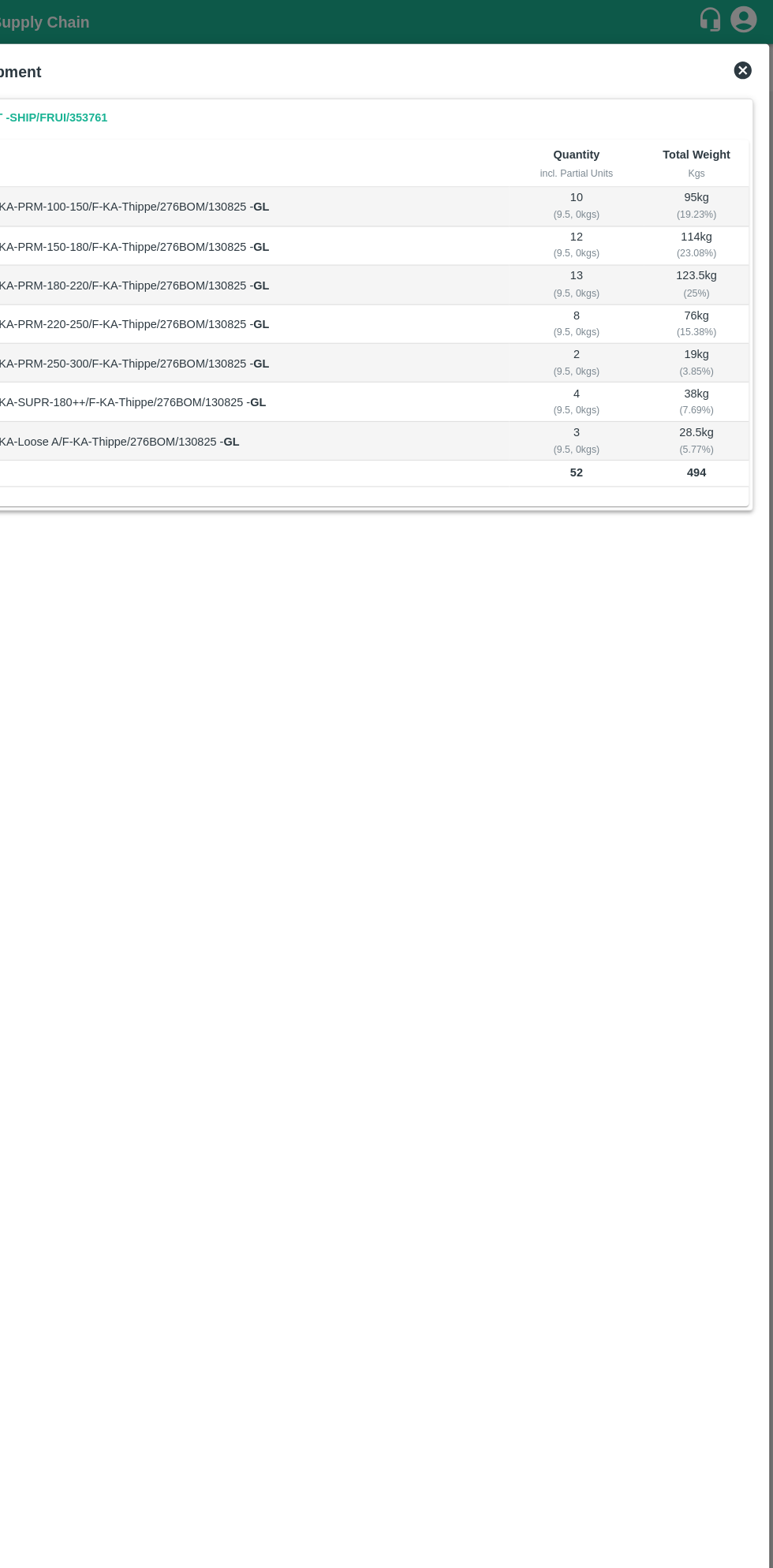
click at [751, 60] on icon at bounding box center [745, 63] width 16 height 16
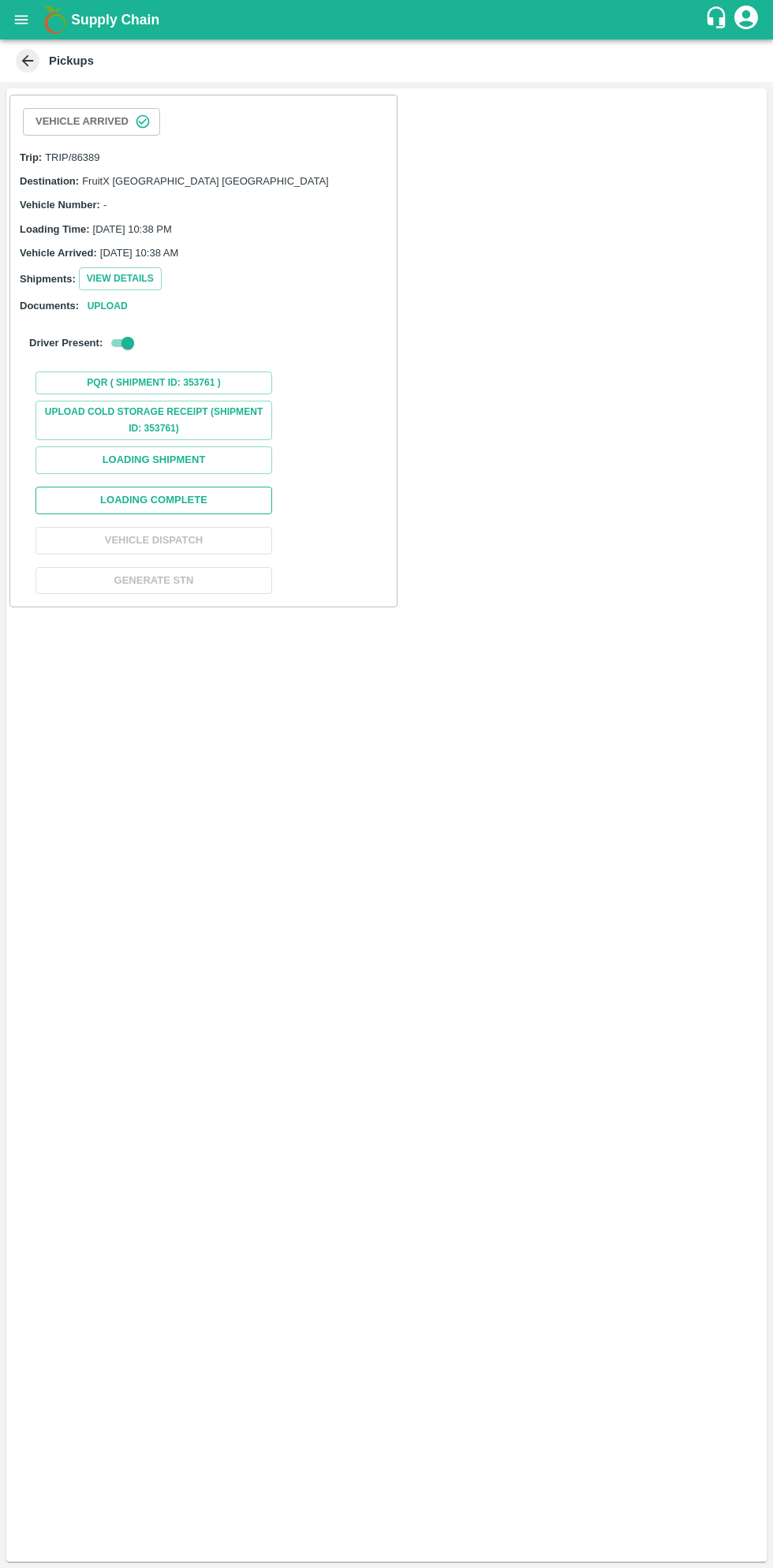
click at [226, 502] on button "Loading Complete" at bounding box center [153, 501] width 237 height 28
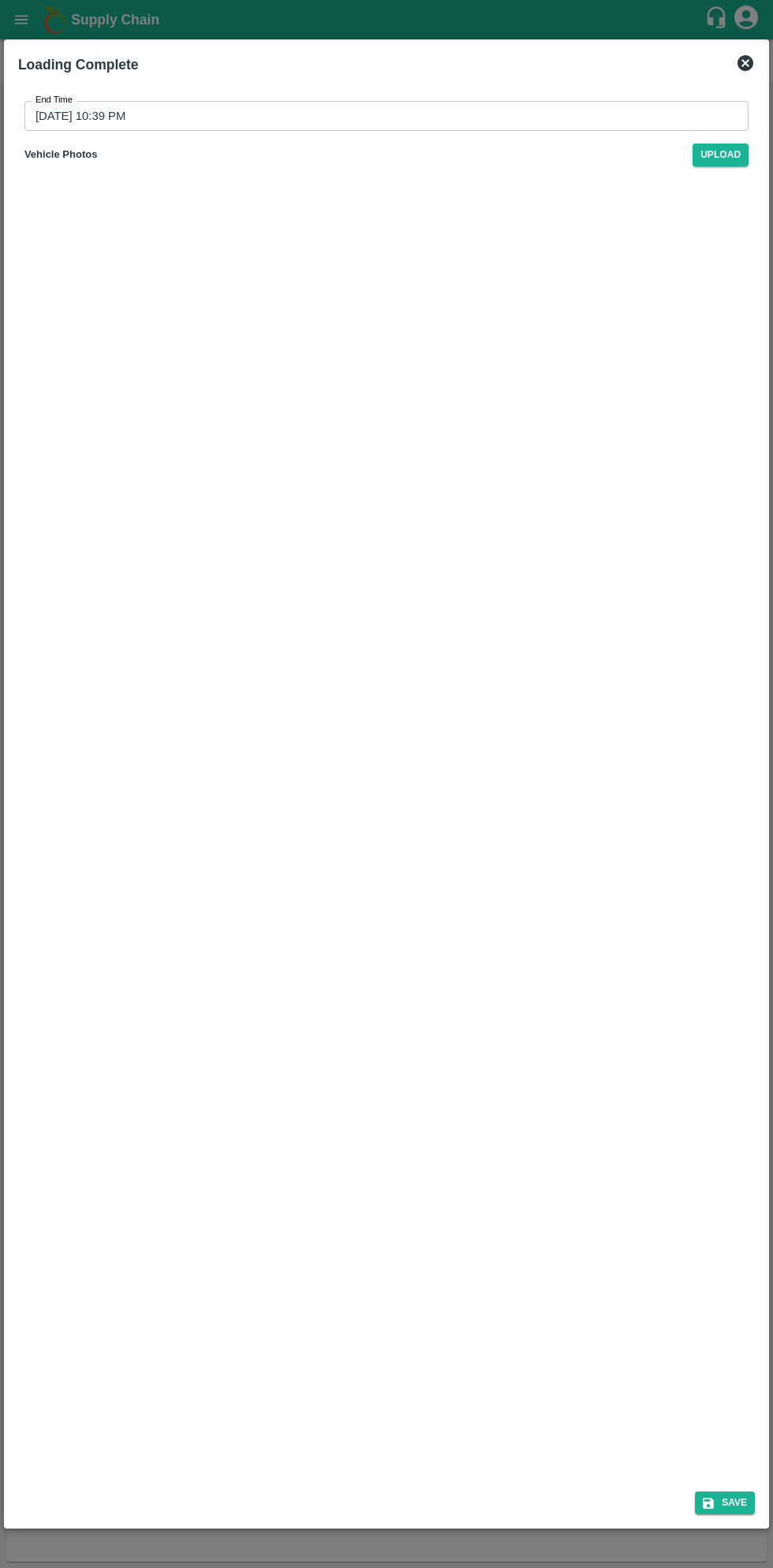
click at [525, 122] on input "13/08/2025 10:39 PM" at bounding box center [380, 116] width 713 height 30
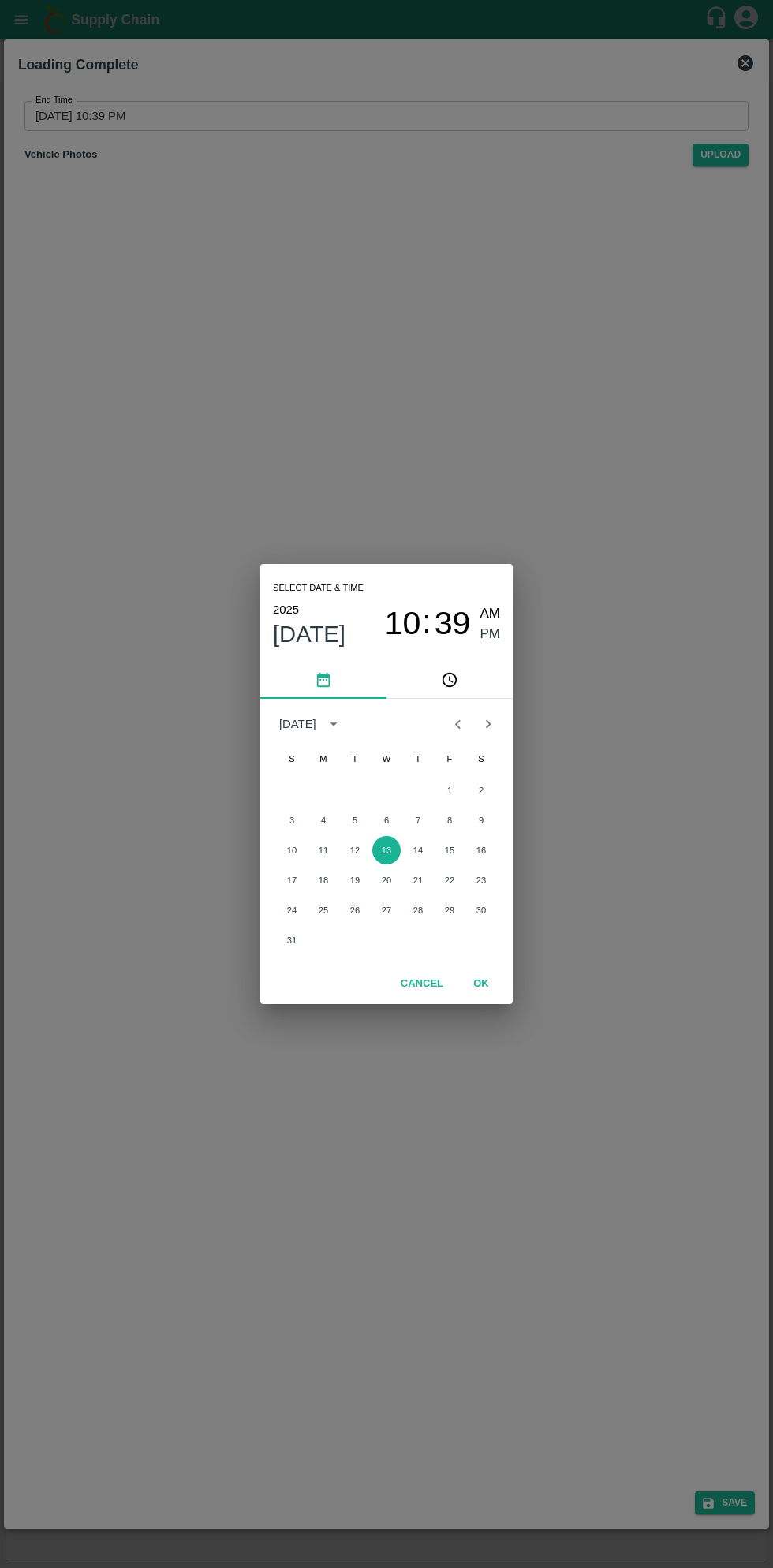
click at [404, 625] on span "10" at bounding box center [403, 624] width 36 height 38
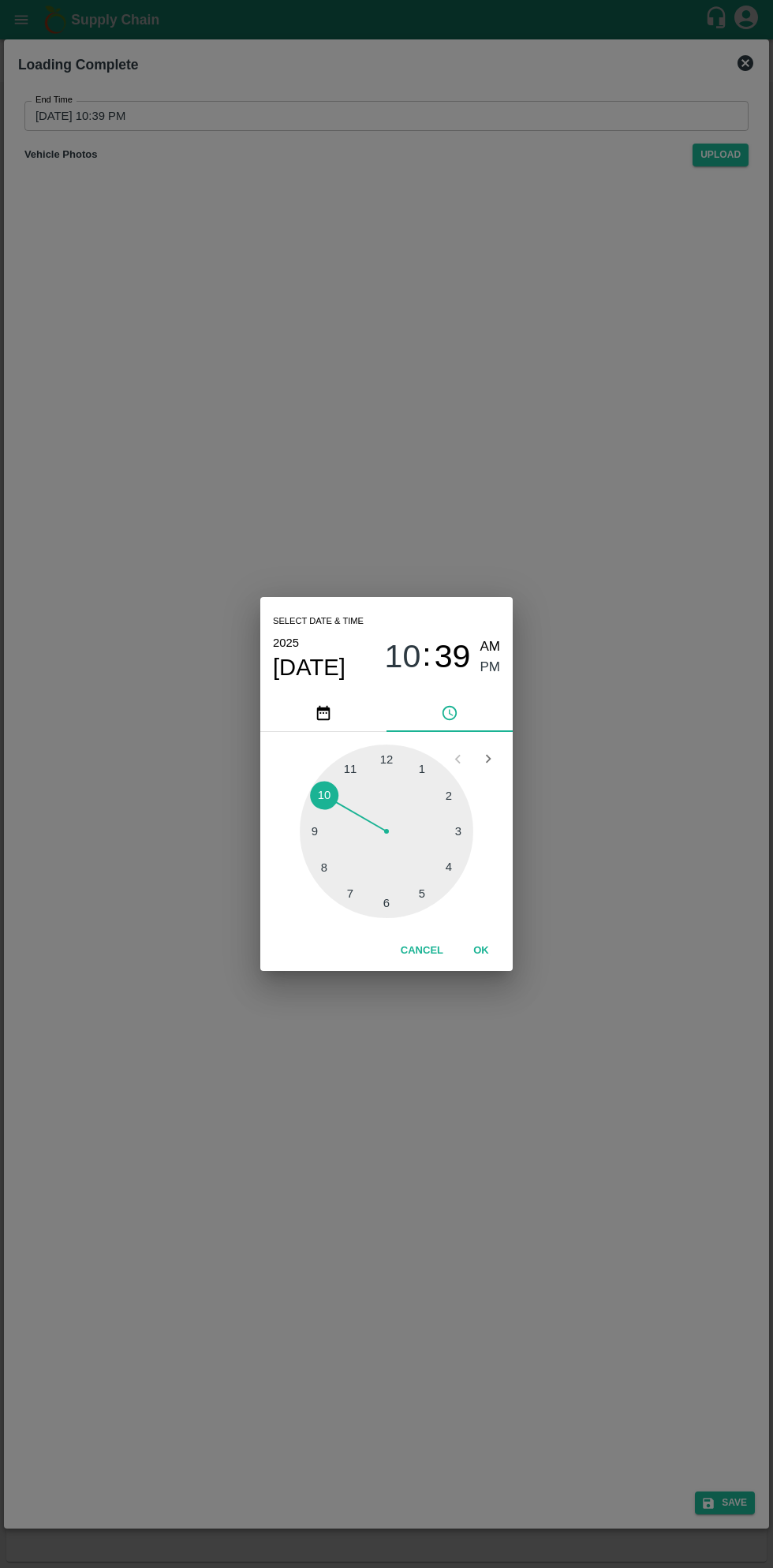
click at [425, 888] on div at bounding box center [386, 830] width 173 height 173
click at [500, 956] on button "OK" at bounding box center [481, 951] width 50 height 28
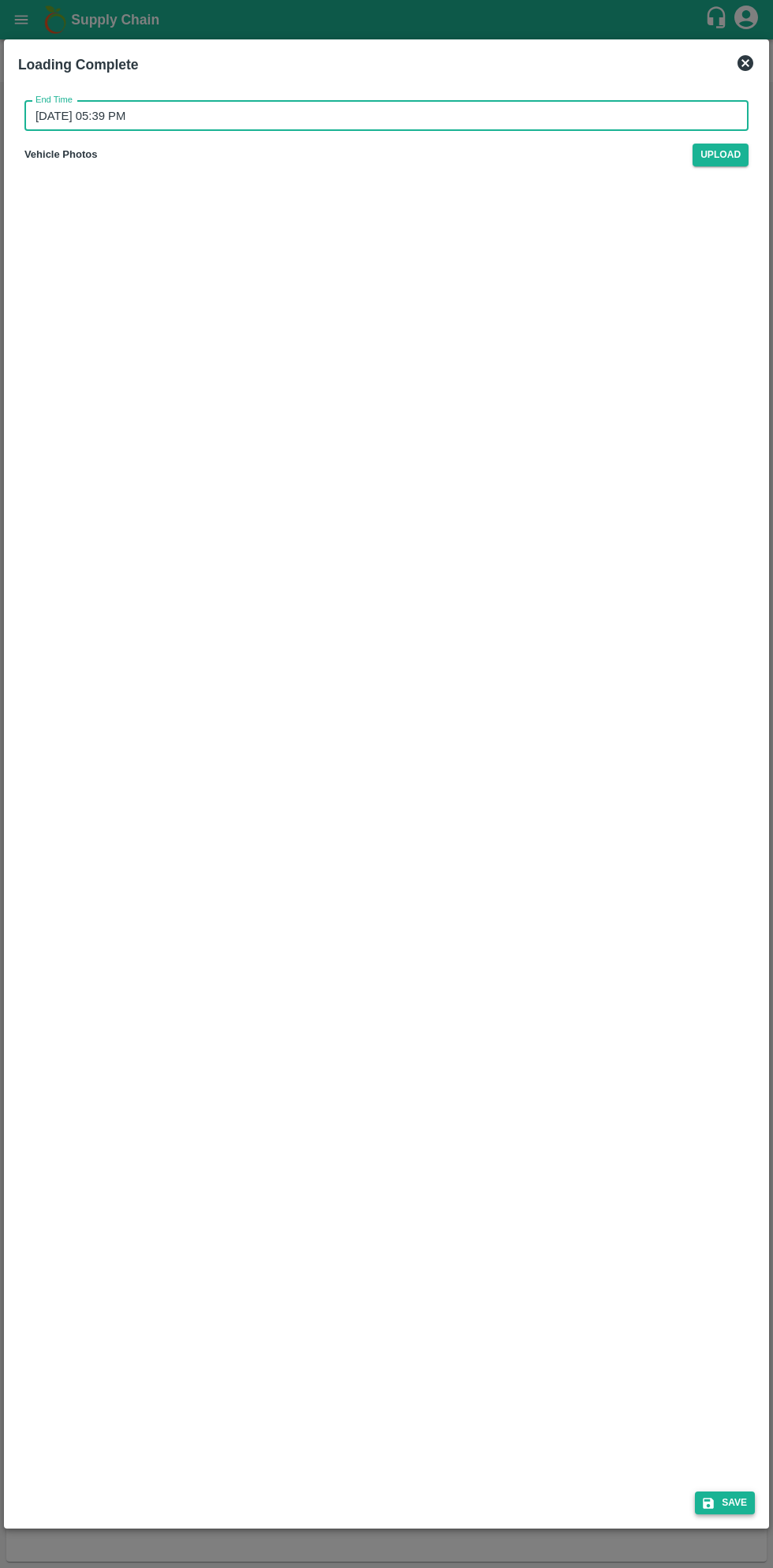
click at [707, 1494] on button "Save" at bounding box center [725, 1502] width 60 height 23
type input "13/08/2025 10:39 PM"
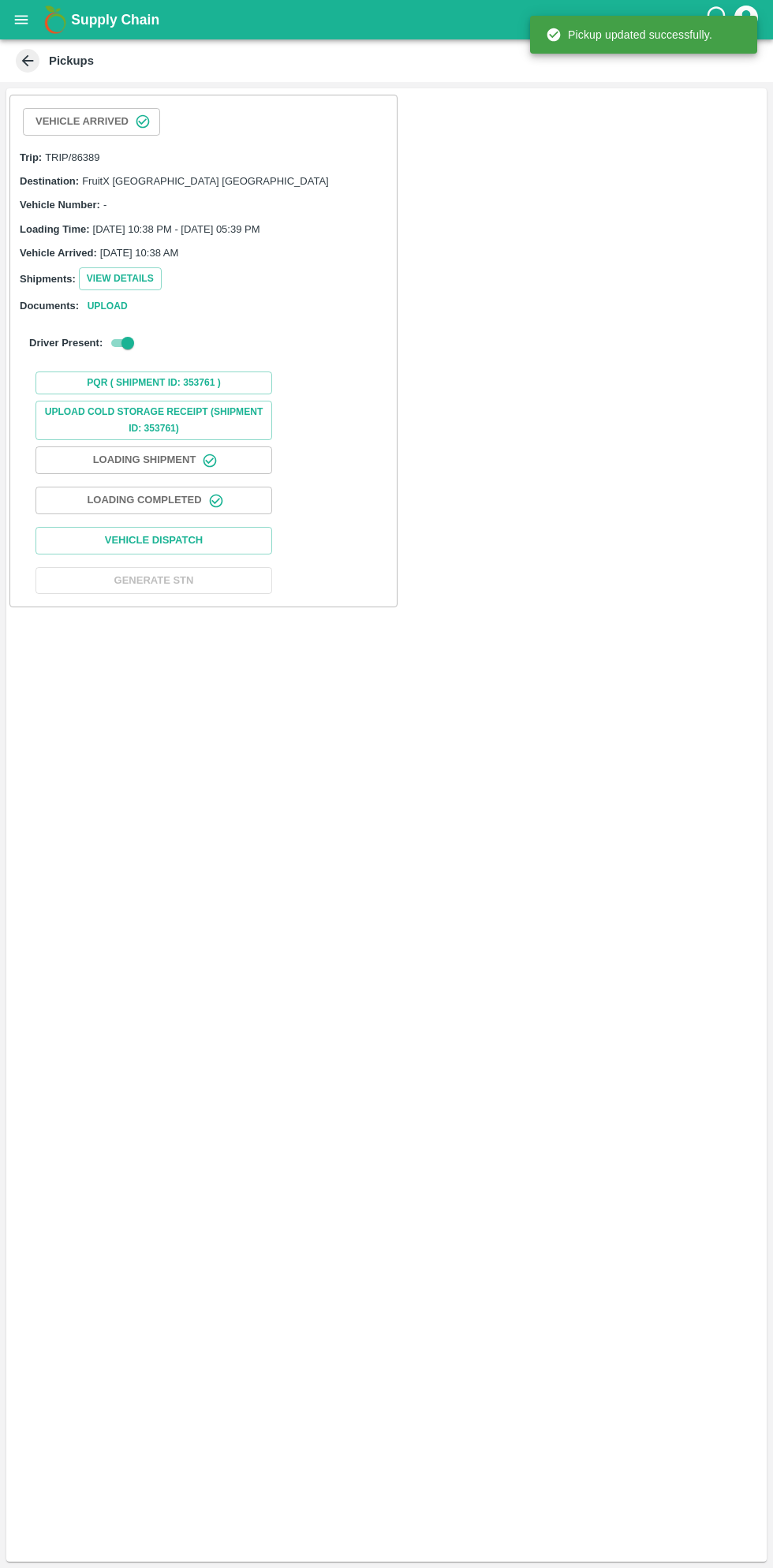
click at [241, 502] on button "Loading Completed" at bounding box center [153, 501] width 237 height 28
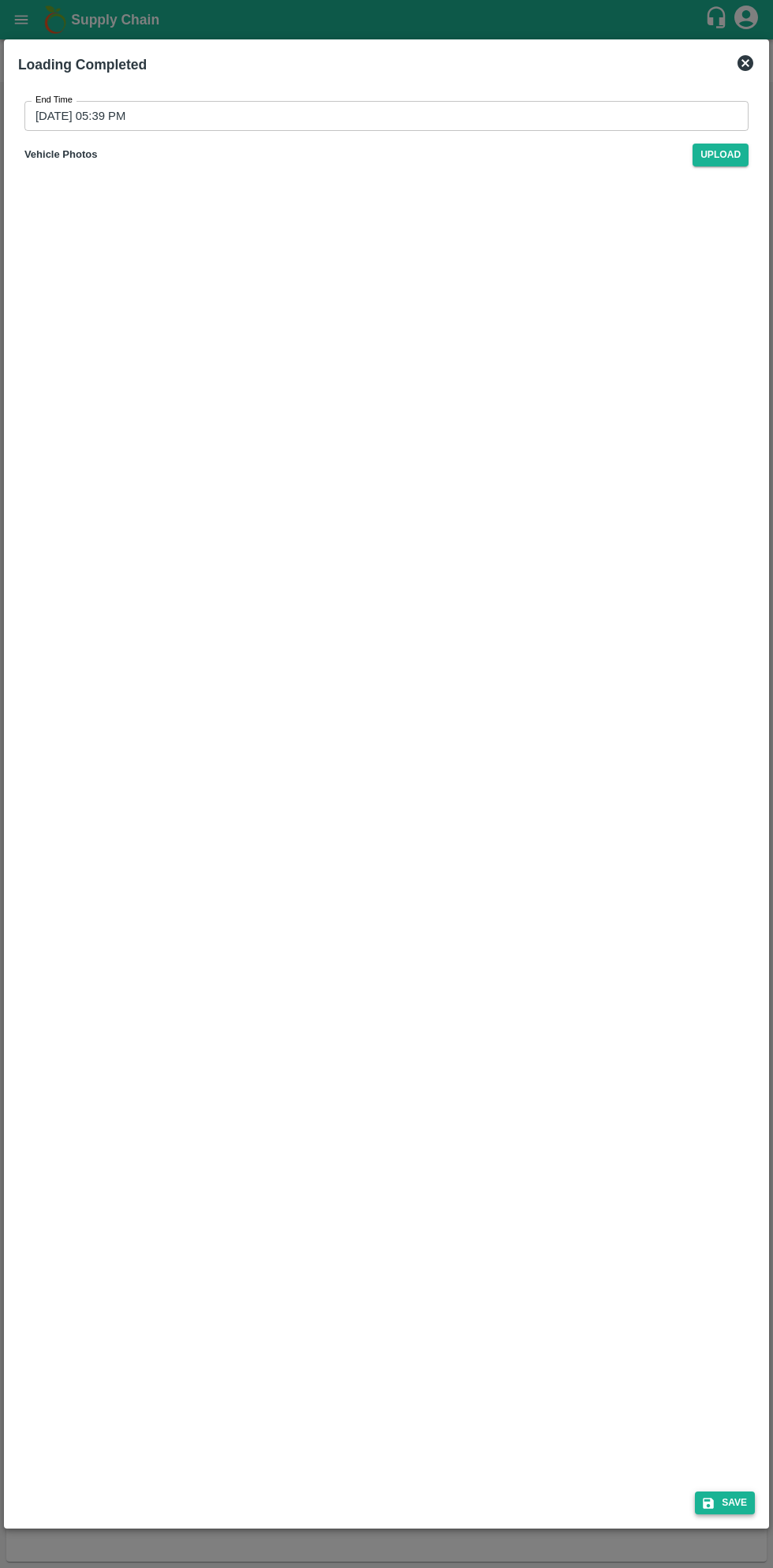
click at [718, 1497] on button "Save" at bounding box center [725, 1502] width 60 height 23
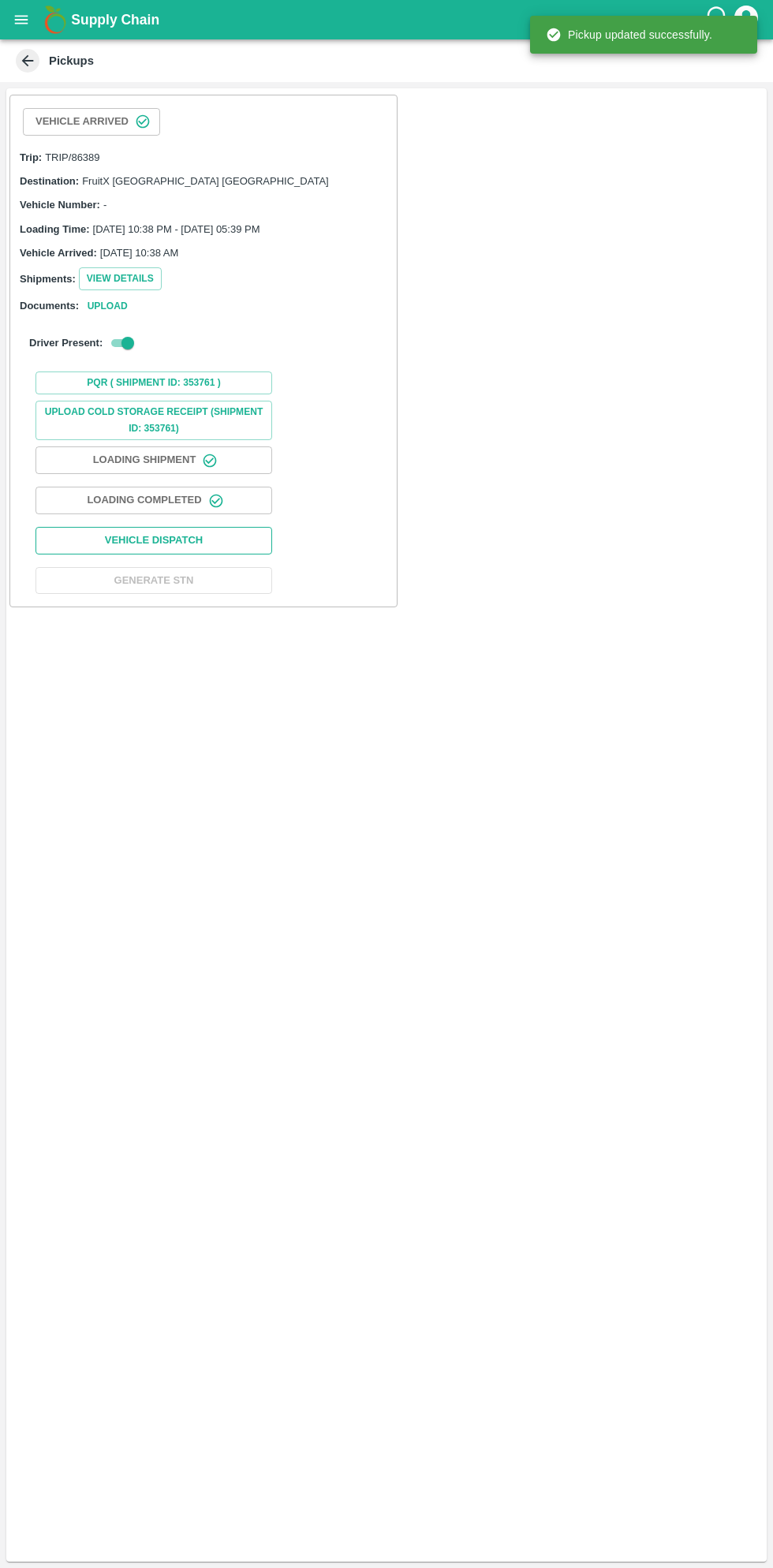
click at [208, 530] on button "Vehicle Dispatch" at bounding box center [153, 541] width 237 height 28
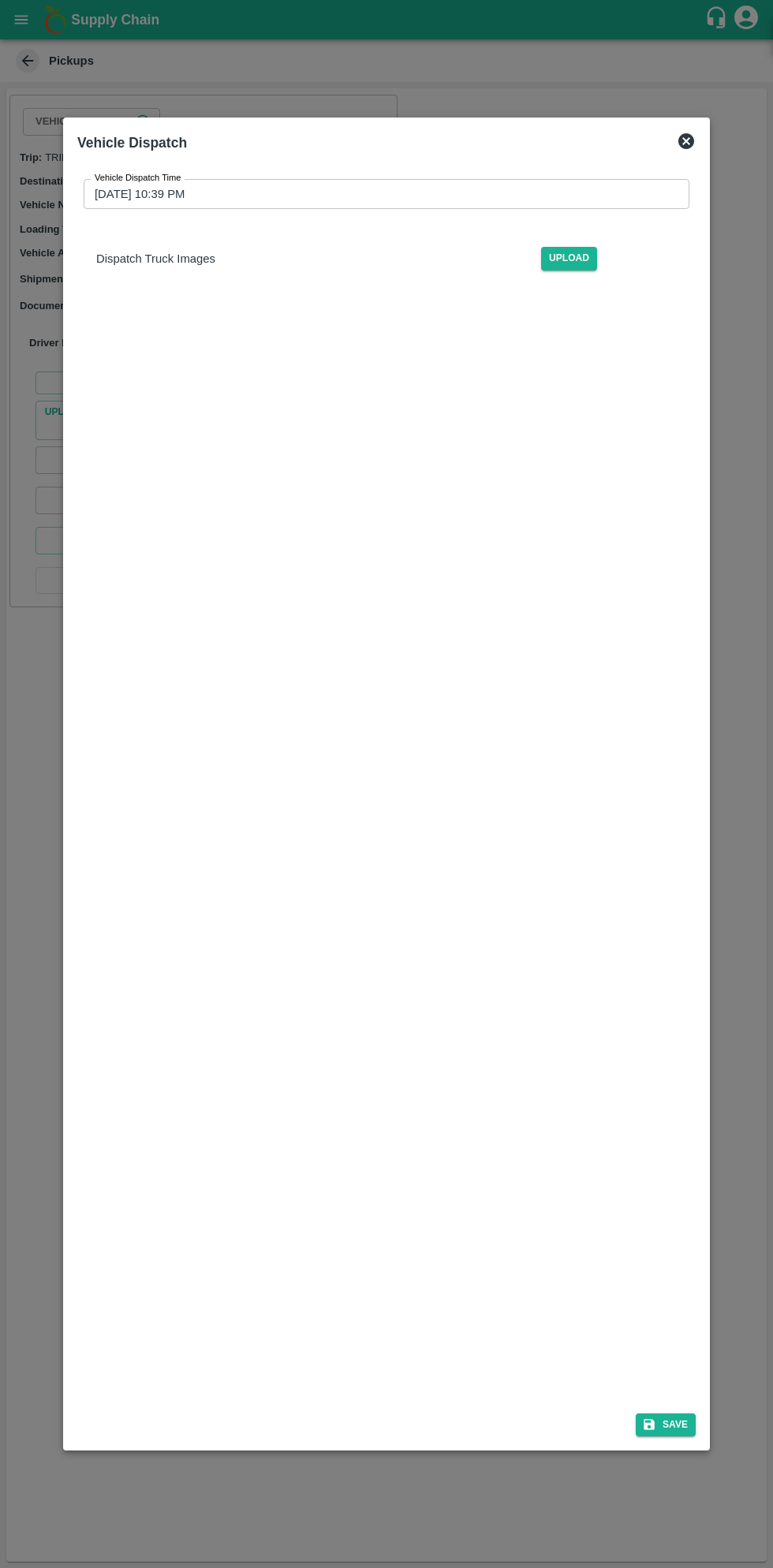
click at [381, 195] on input "13/08/2025 10:39 PM" at bounding box center [381, 194] width 595 height 30
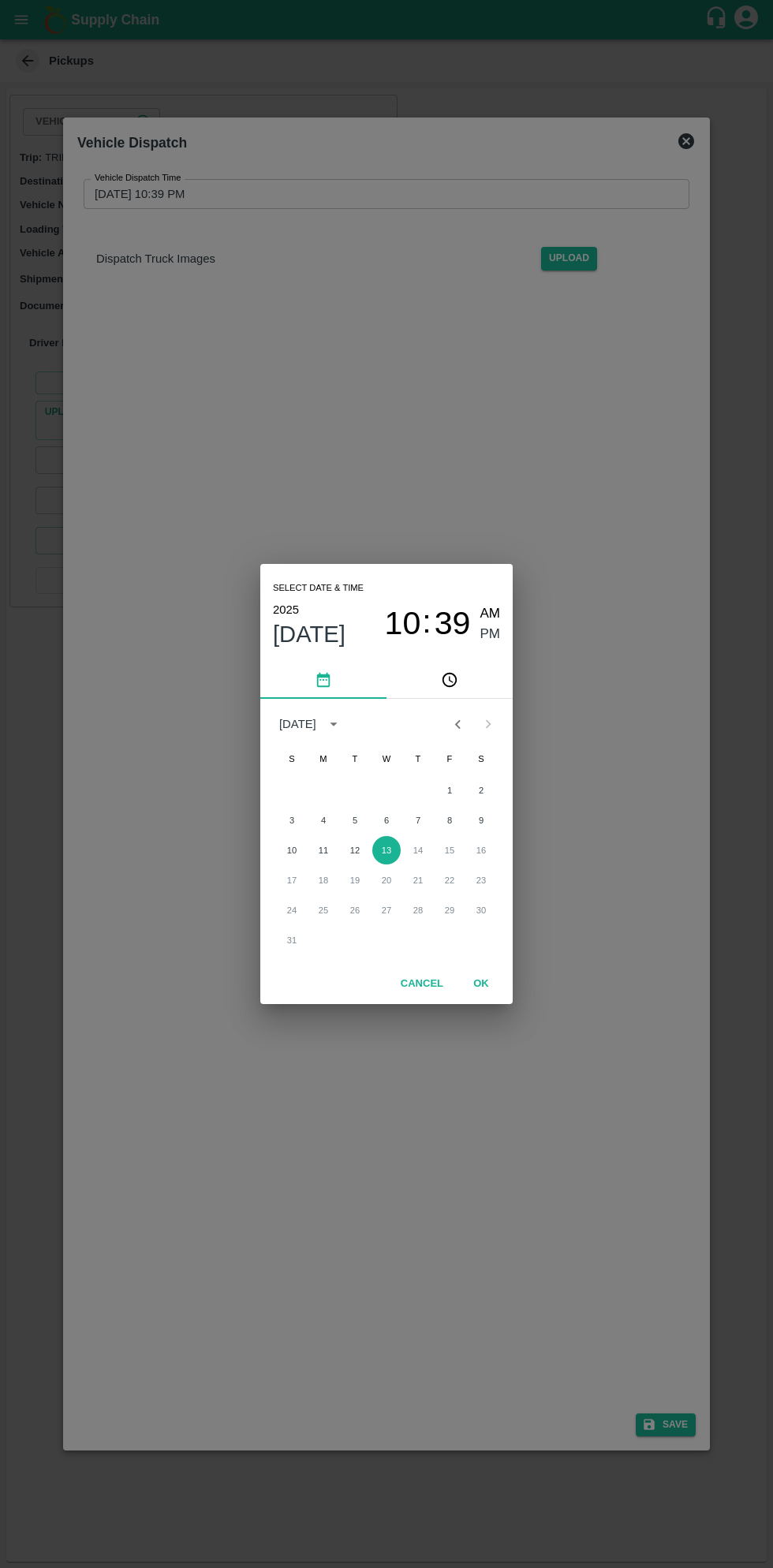
click at [405, 630] on span "10" at bounding box center [403, 624] width 36 height 38
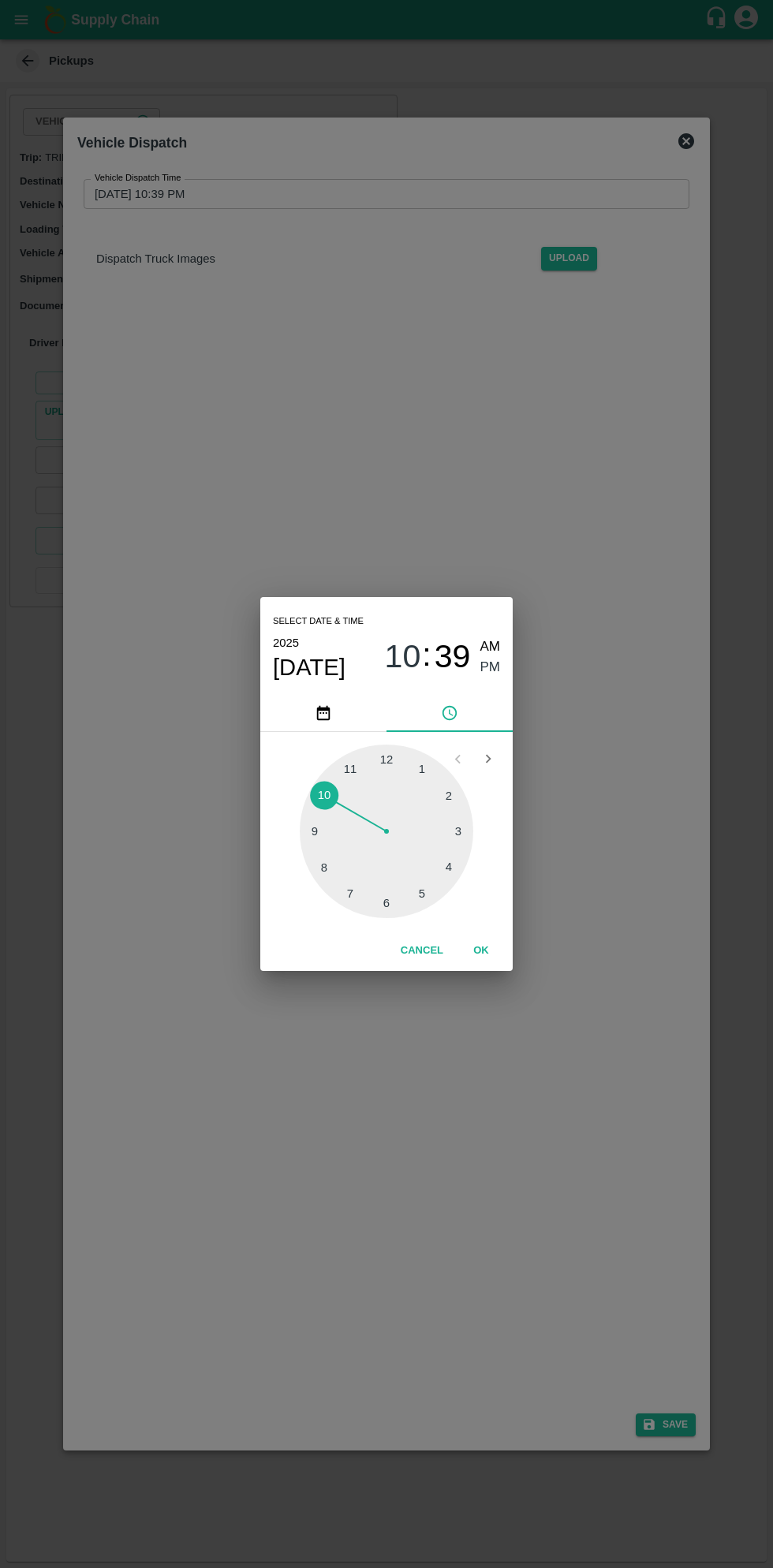
click at [393, 908] on div at bounding box center [386, 830] width 173 height 173
type input "13/08/2025 06:39 PM"
click at [480, 950] on button "OK" at bounding box center [481, 951] width 50 height 28
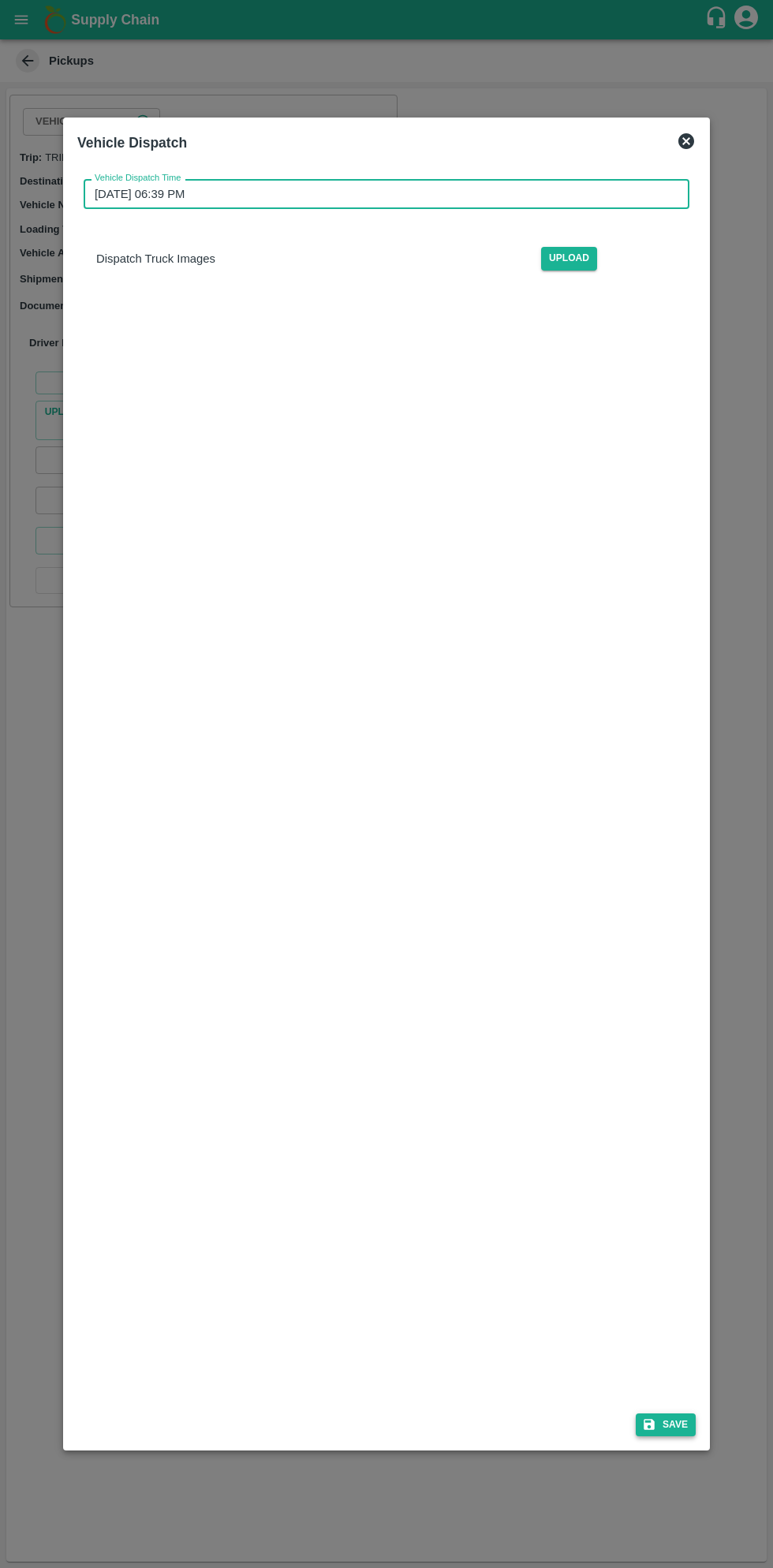
click at [675, 1421] on button "Save" at bounding box center [666, 1424] width 60 height 23
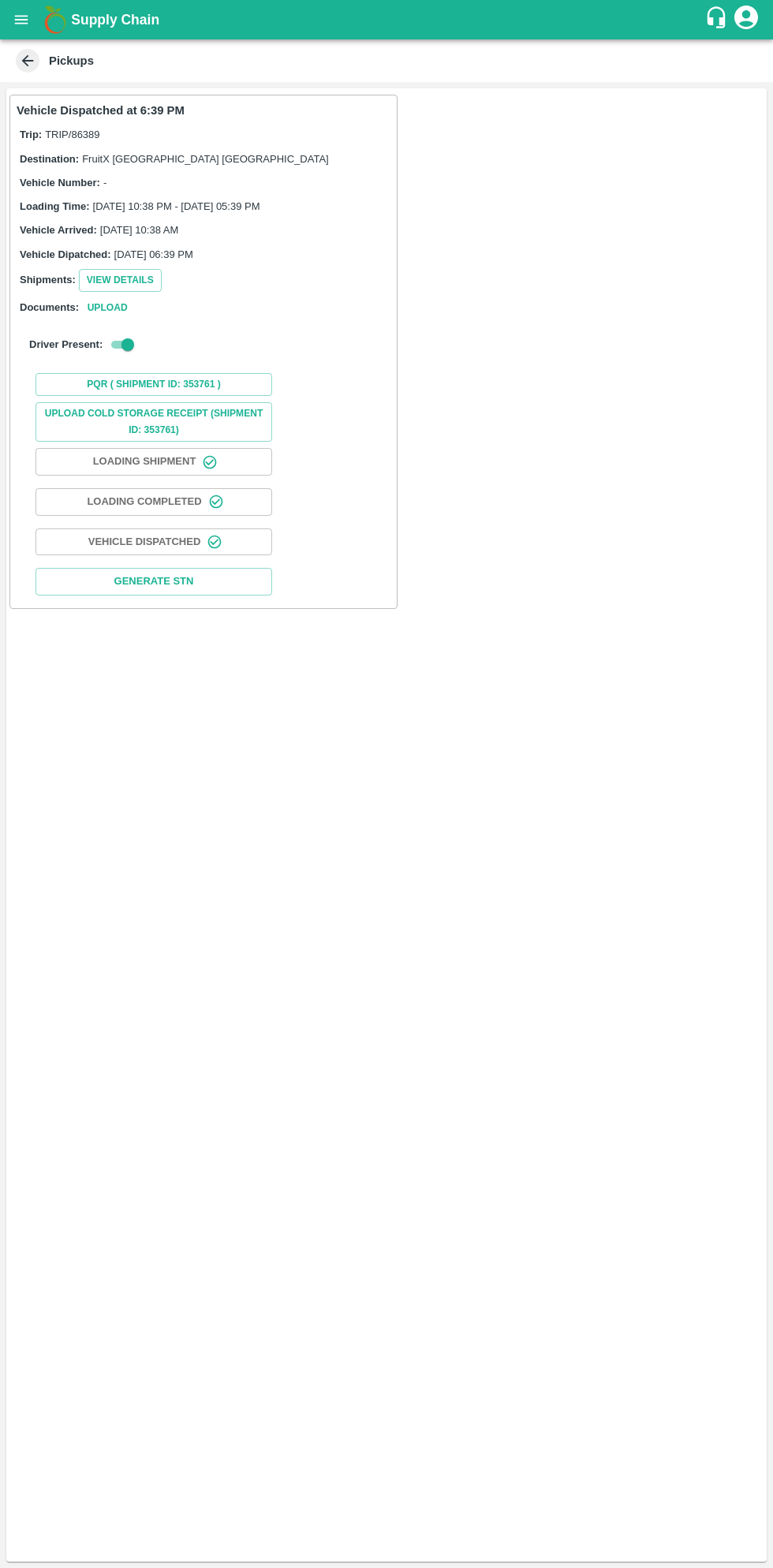
click at [31, 21] on button "open drawer" at bounding box center [21, 20] width 36 height 36
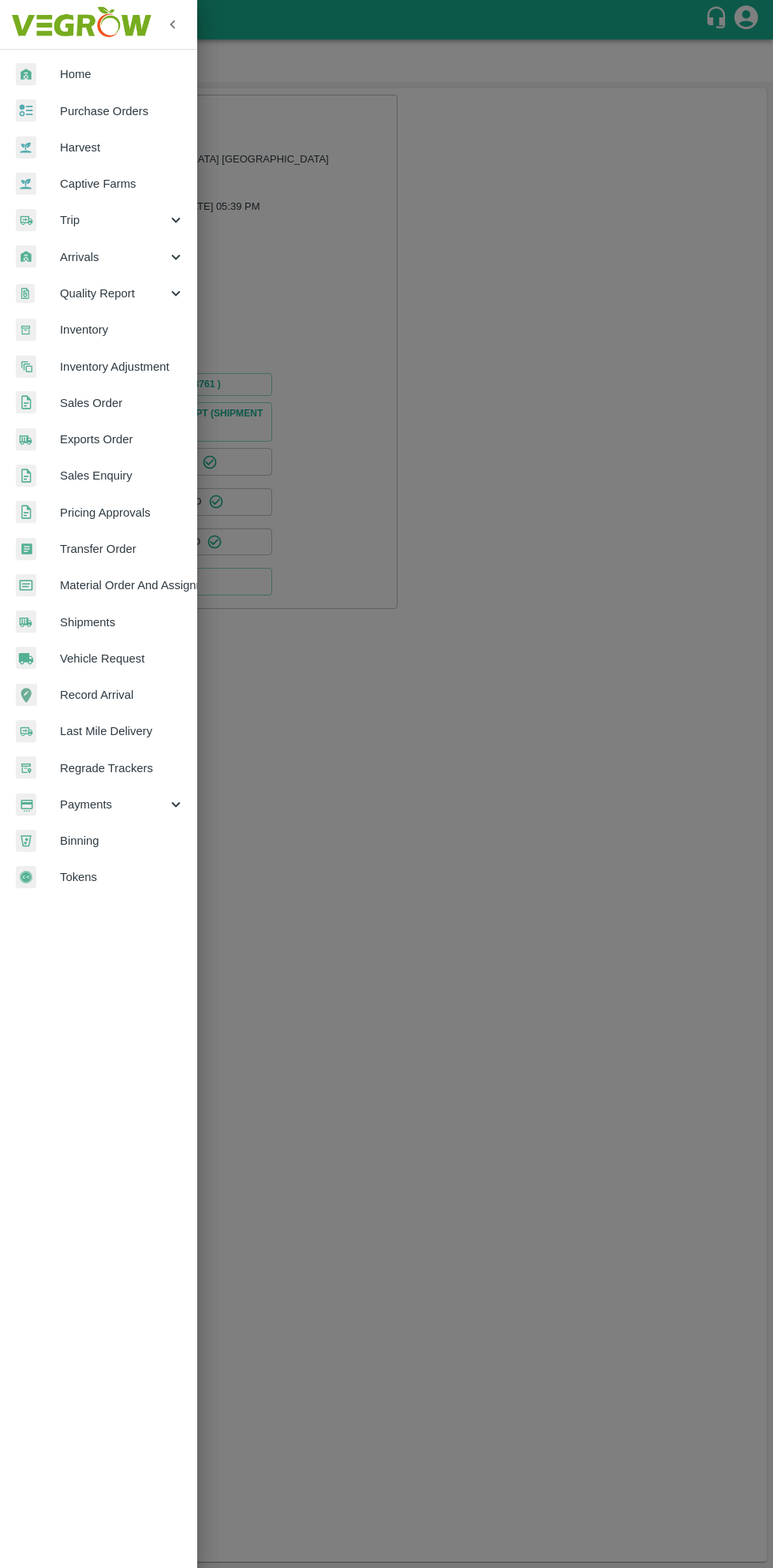
click at [137, 104] on span "Purchase Orders" at bounding box center [122, 111] width 125 height 17
